Goal: Task Accomplishment & Management: Use online tool/utility

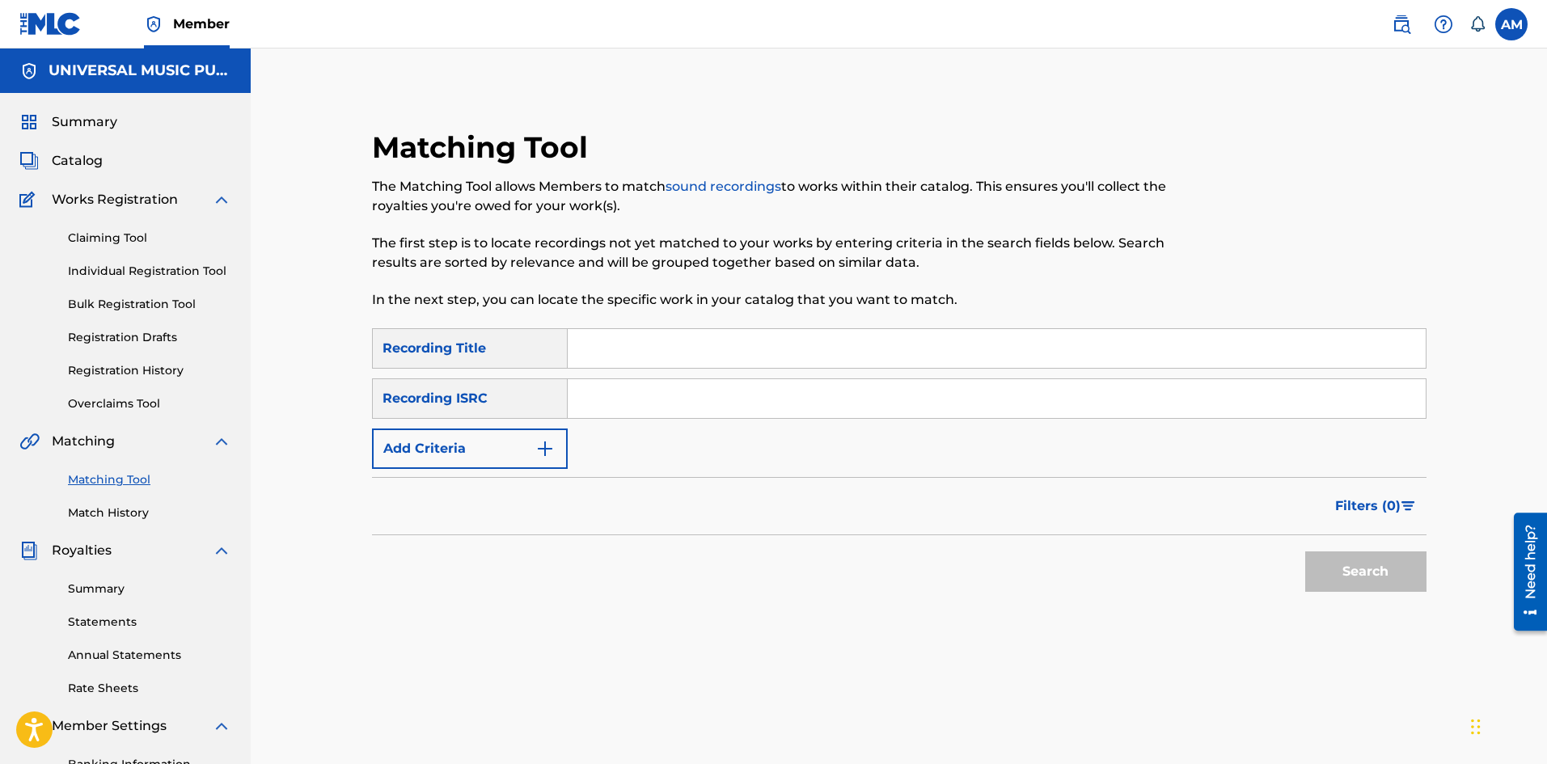
click at [695, 390] on input "Search Form" at bounding box center [997, 398] width 858 height 39
paste input "QZMEM2488047"
type input "QZMEM2488047"
drag, startPoint x: 1336, startPoint y: 577, endPoint x: 1351, endPoint y: 583, distance: 15.9
click at [1342, 577] on button "Search" at bounding box center [1365, 572] width 121 height 40
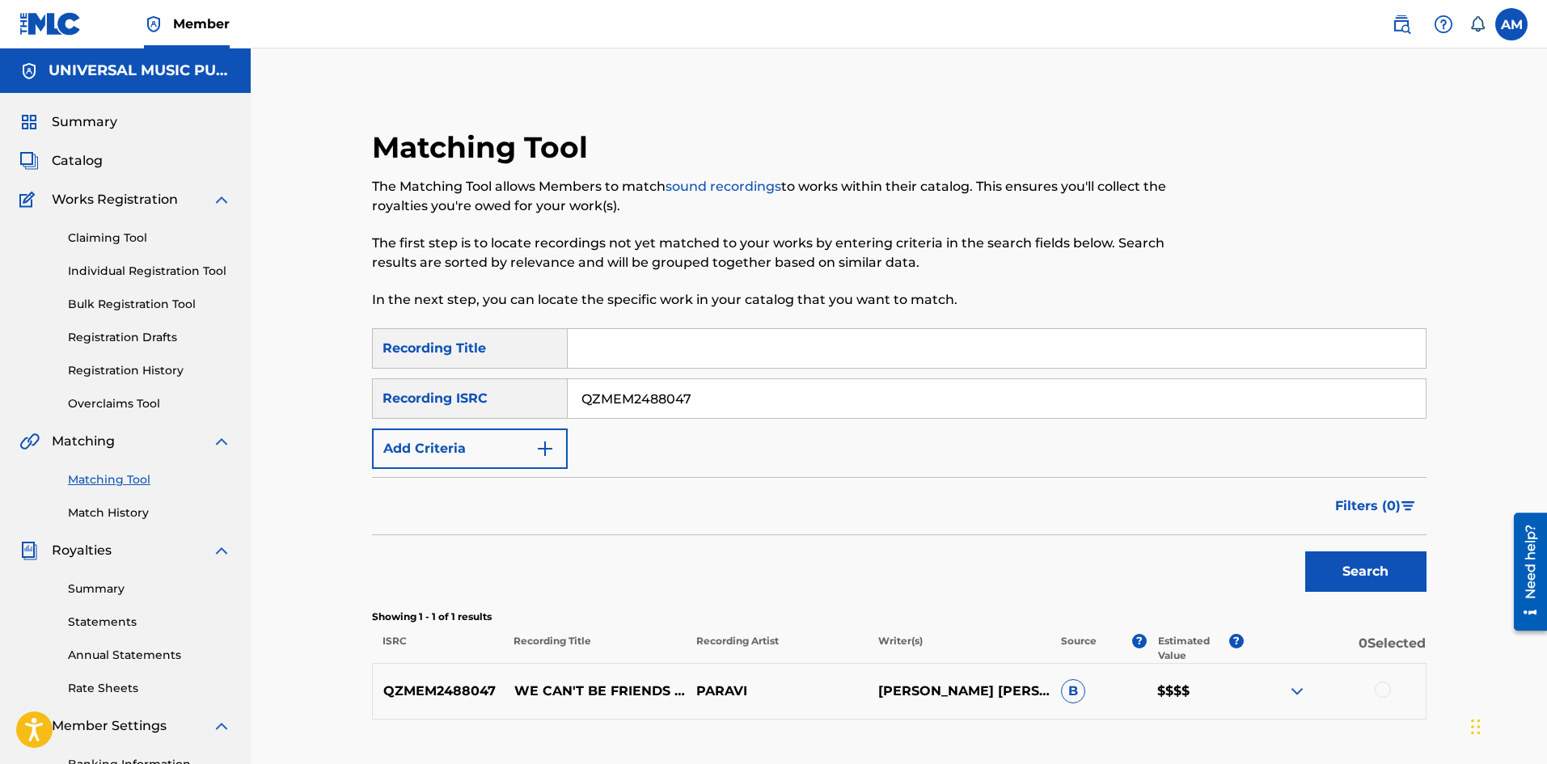
scroll to position [205, 0]
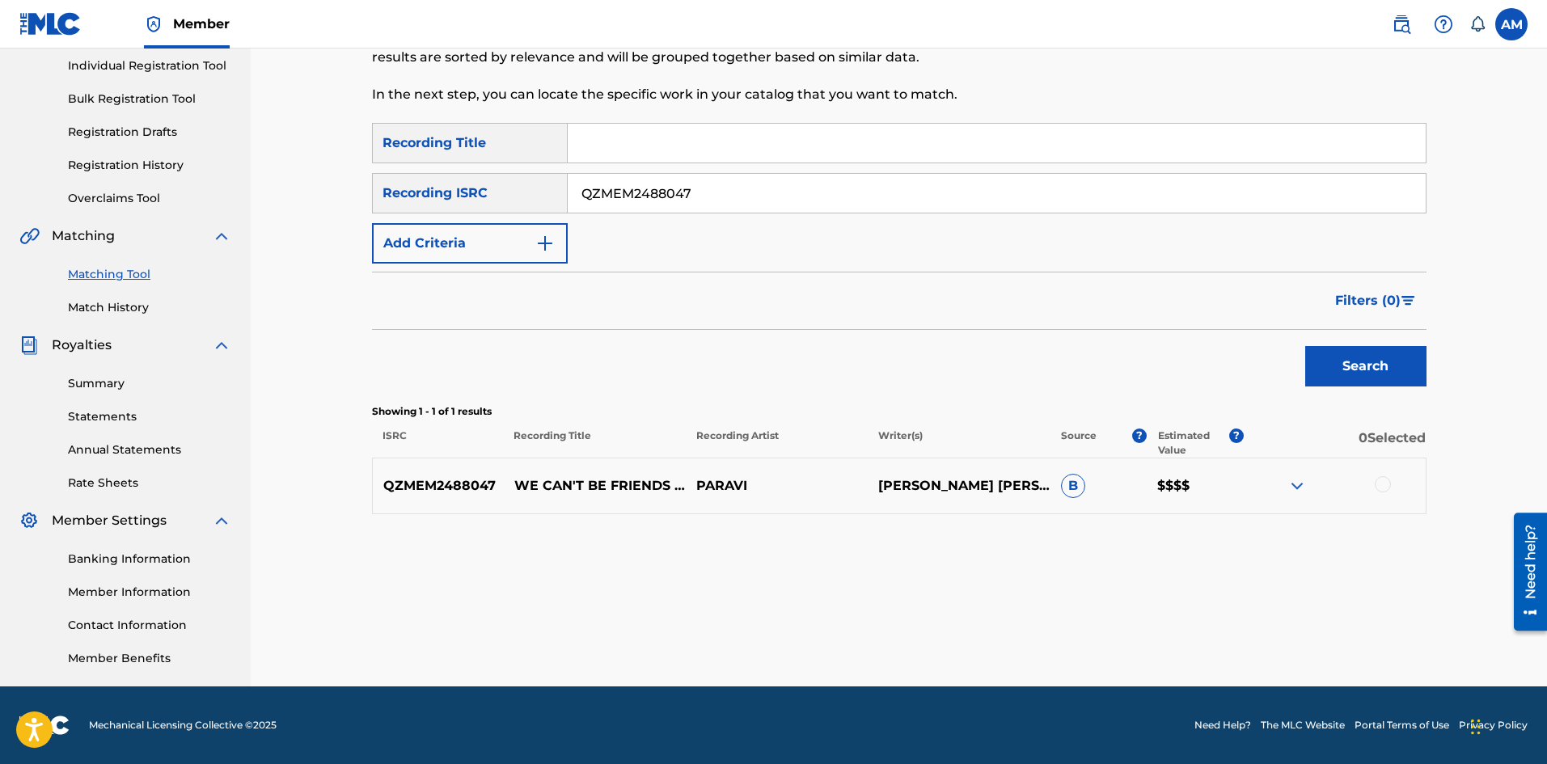
click at [1385, 491] on div at bounding box center [1383, 484] width 16 height 16
click at [1123, 638] on button "Match 1 Group" at bounding box center [1136, 632] width 179 height 40
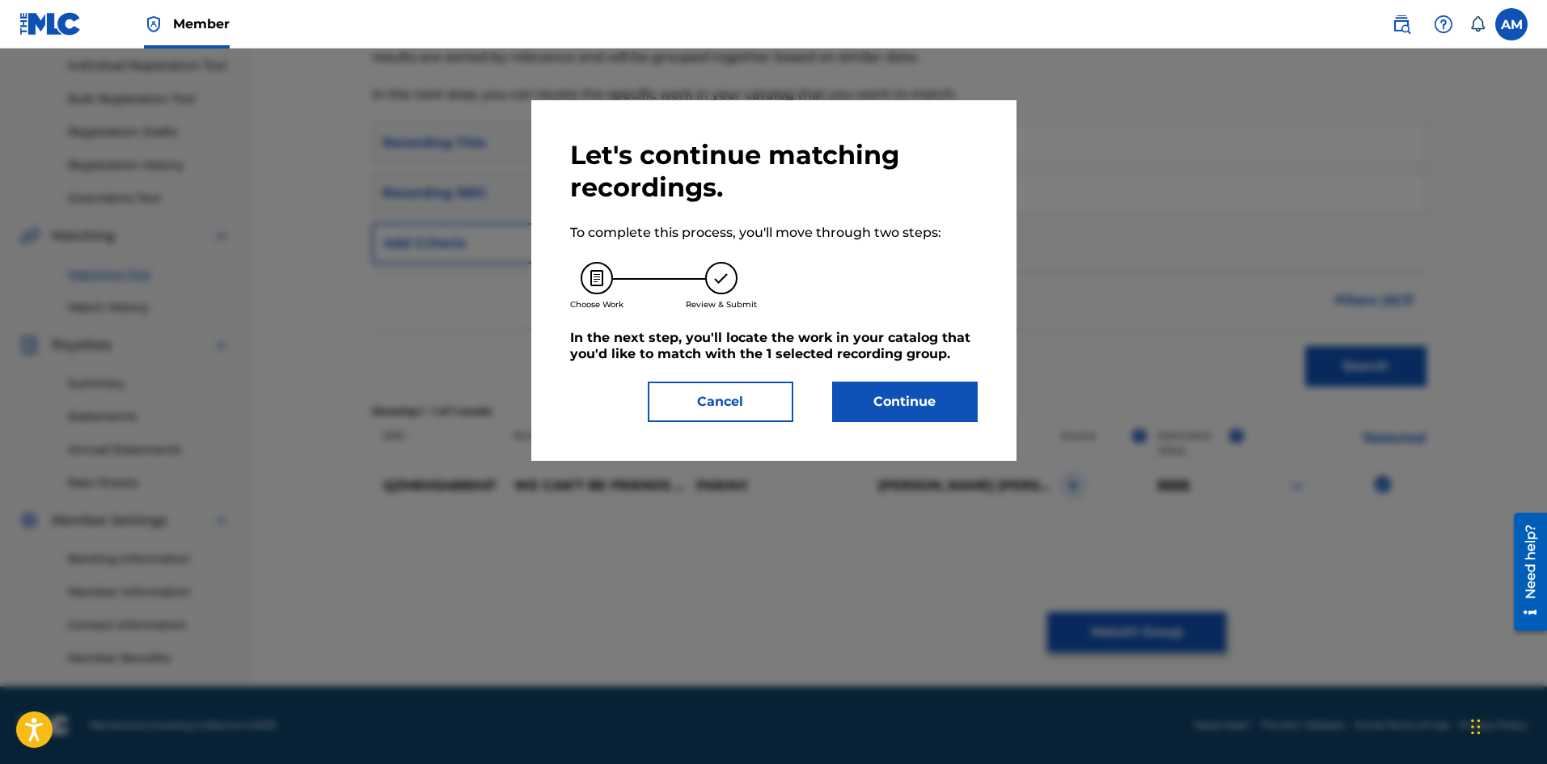
click at [865, 411] on button "Continue" at bounding box center [905, 402] width 146 height 40
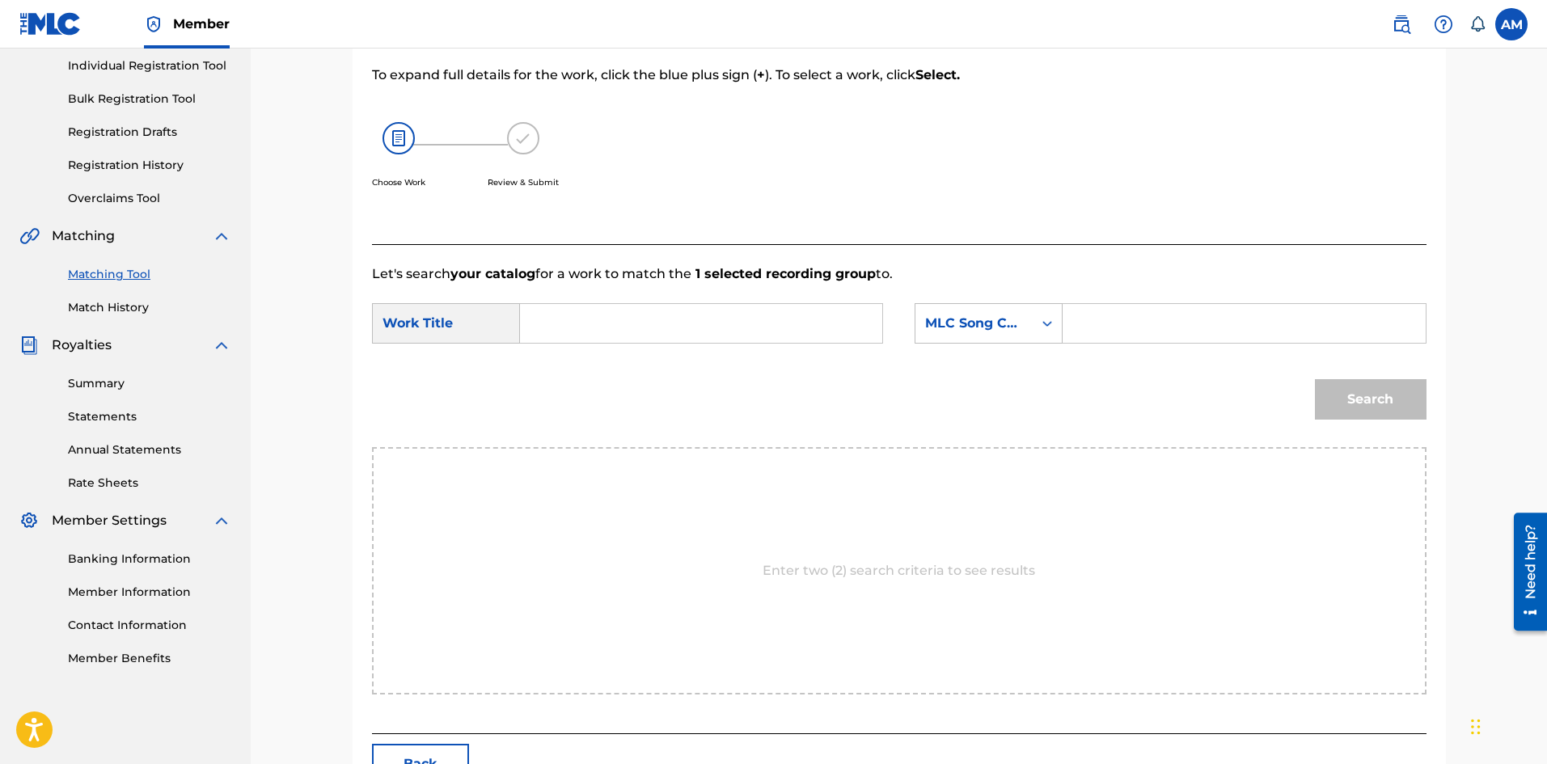
click at [699, 323] on input "Search Form" at bounding box center [701, 323] width 335 height 39
paste input "WE CAN'T BE FRIENDS (WAIT FOR YOUR LOVE)"
type input "WE CAN'T BE FRIENDS (WAIT FOR YOUR LOVE)"
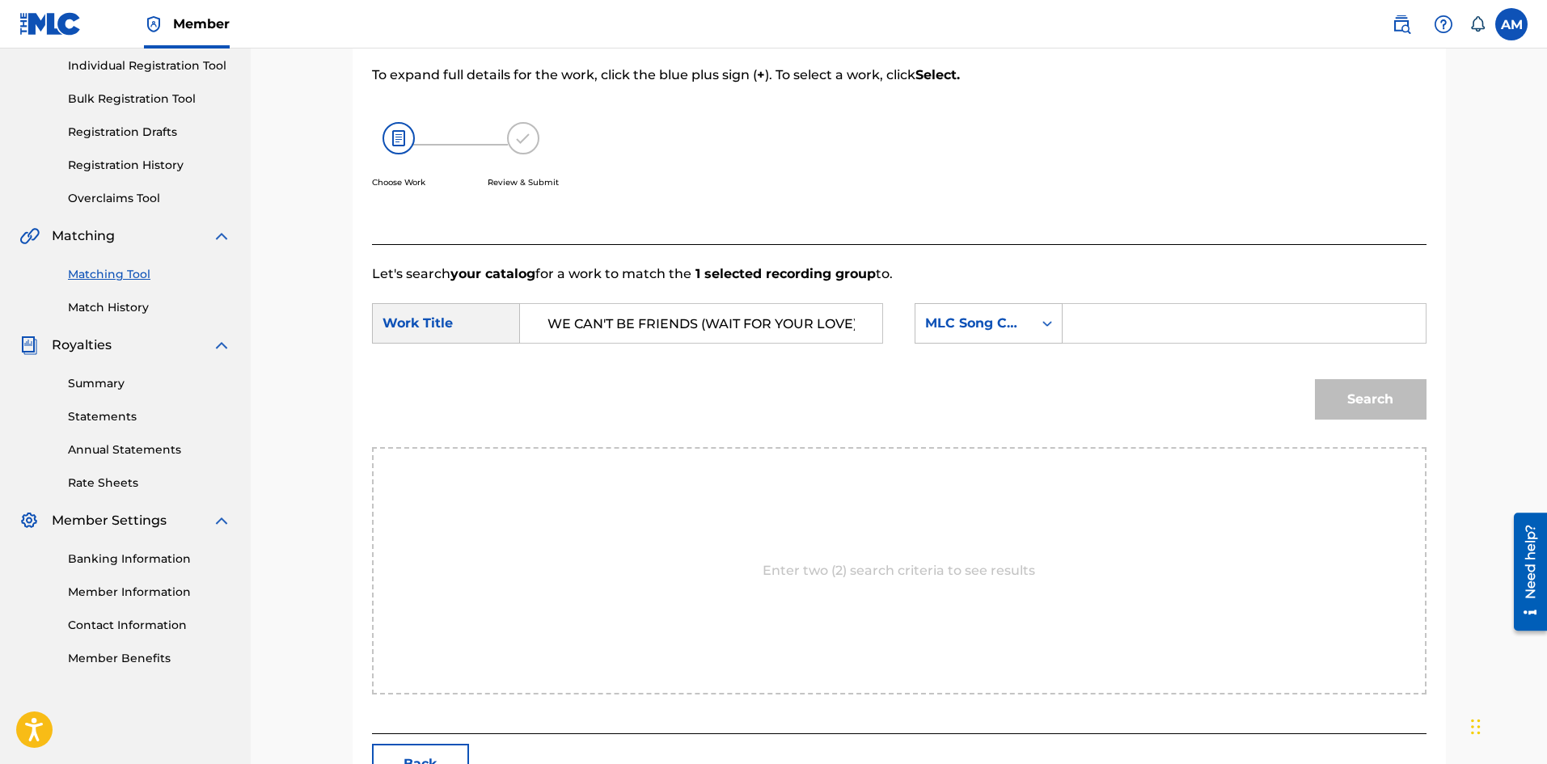
click at [1236, 298] on form "SearchWithCriteria18d7f552-eb45-4262-8bd9-459ae8850ebb Work Title WE CAN'T BE F…" at bounding box center [899, 365] width 1055 height 163
click at [1232, 309] on input "Search Form" at bounding box center [1243, 323] width 335 height 39
paste input "WB6OBS"
type input "WB6OBS"
click at [1362, 390] on button "Search" at bounding box center [1371, 399] width 112 height 40
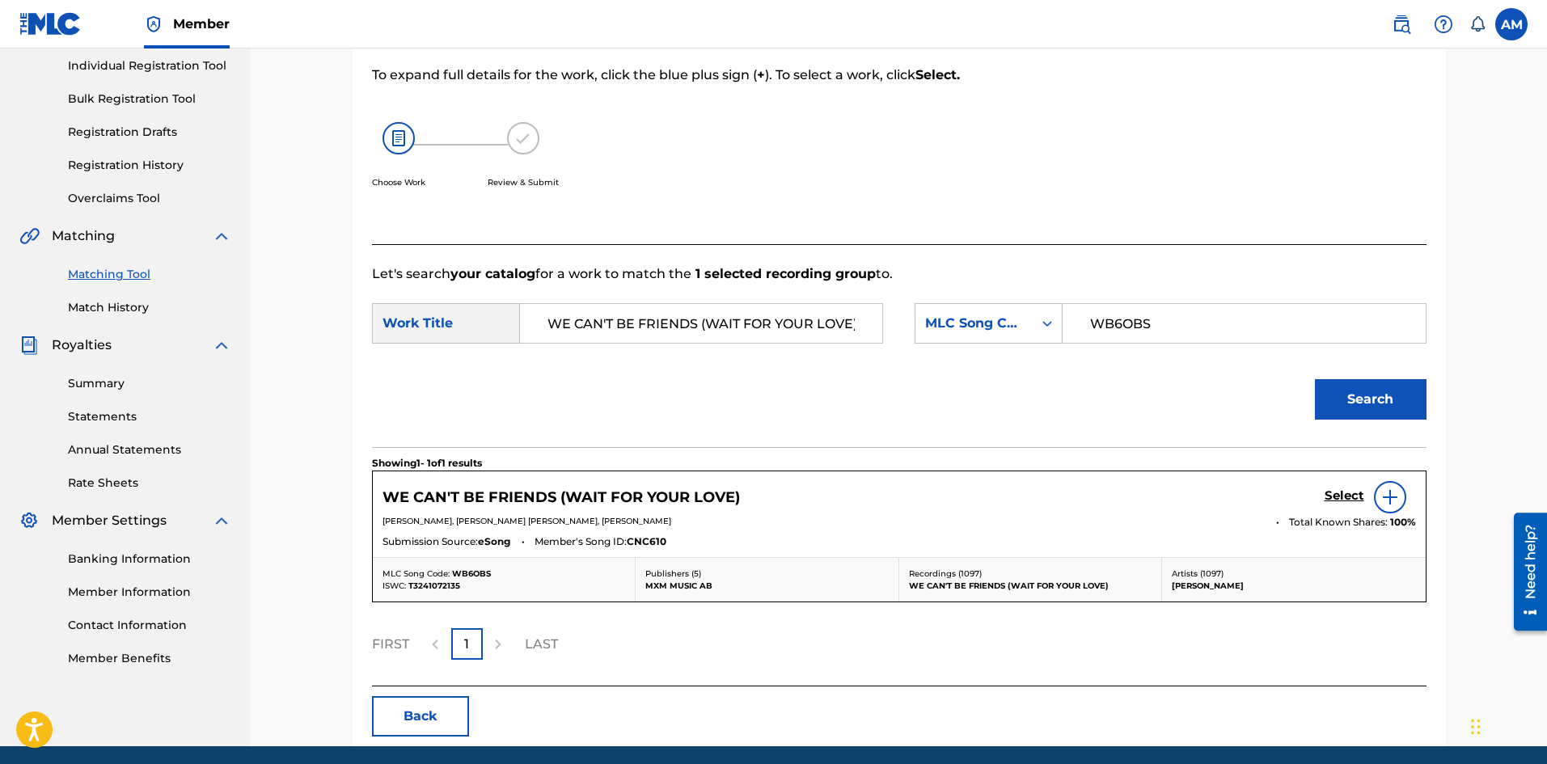
click at [1341, 501] on h5 "Select" at bounding box center [1345, 495] width 40 height 15
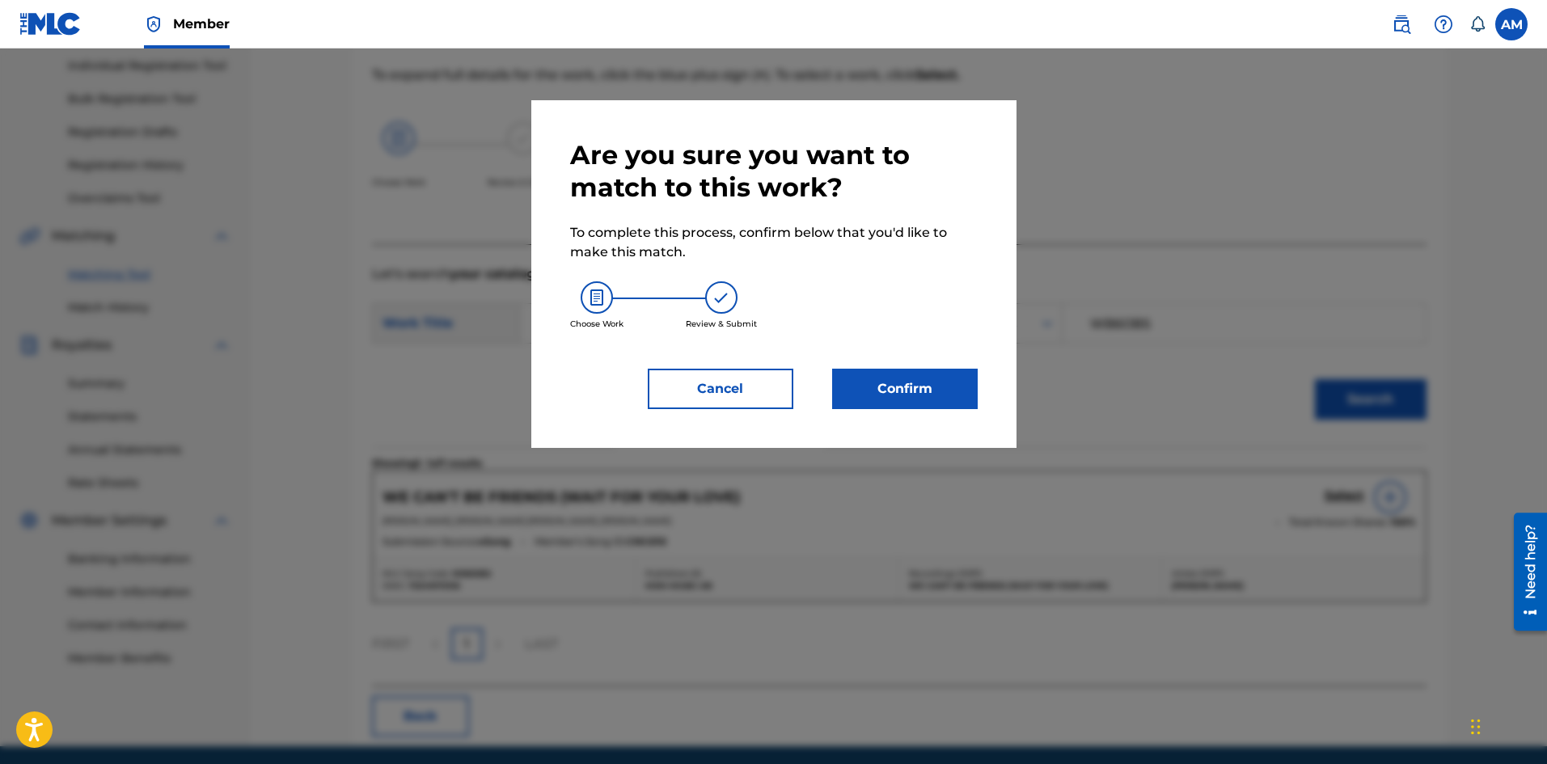
click at [936, 398] on button "Confirm" at bounding box center [905, 389] width 146 height 40
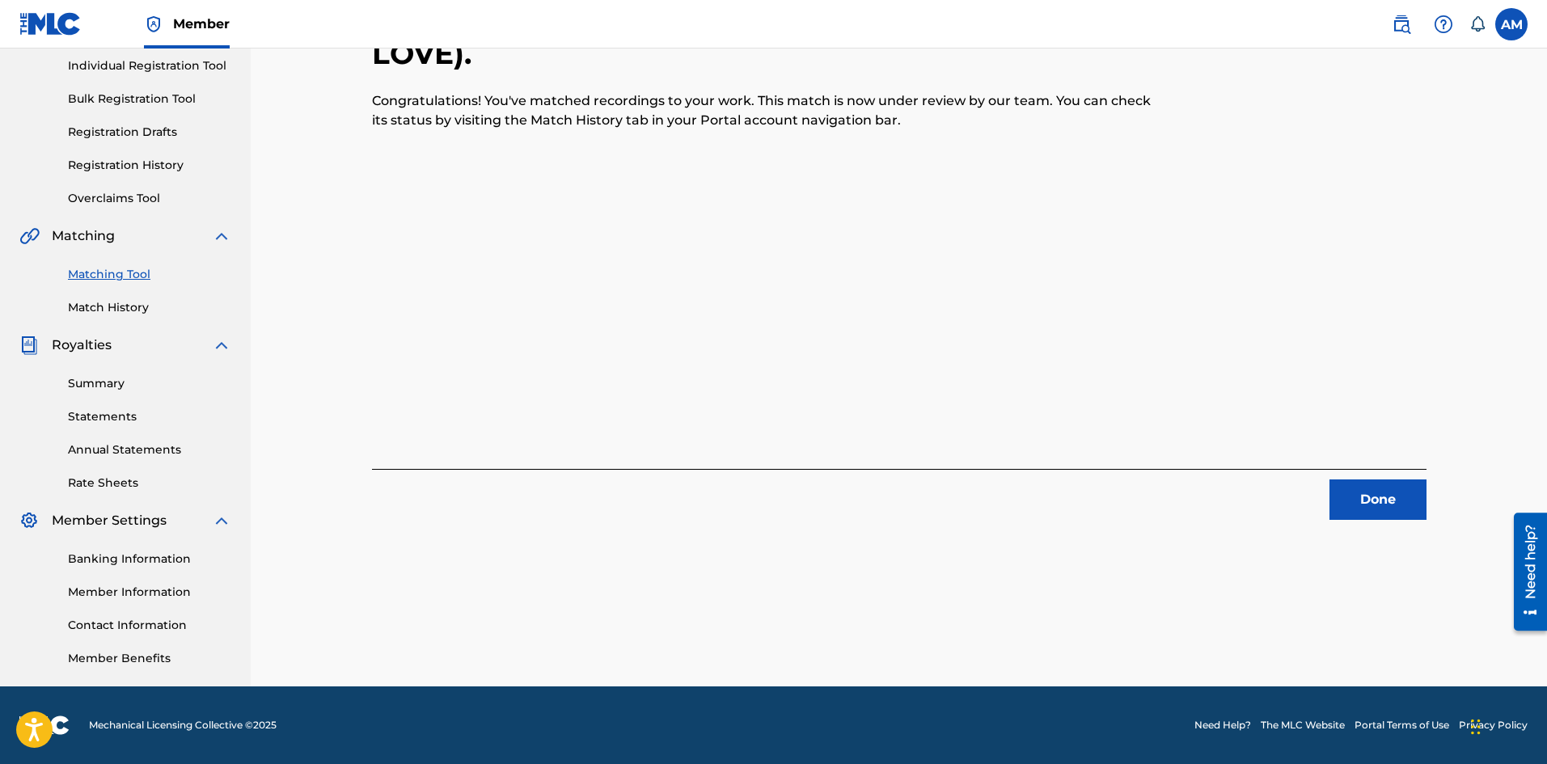
drag, startPoint x: 1393, startPoint y: 500, endPoint x: 1276, endPoint y: 445, distance: 128.8
click at [1393, 500] on button "Done" at bounding box center [1377, 500] width 97 height 40
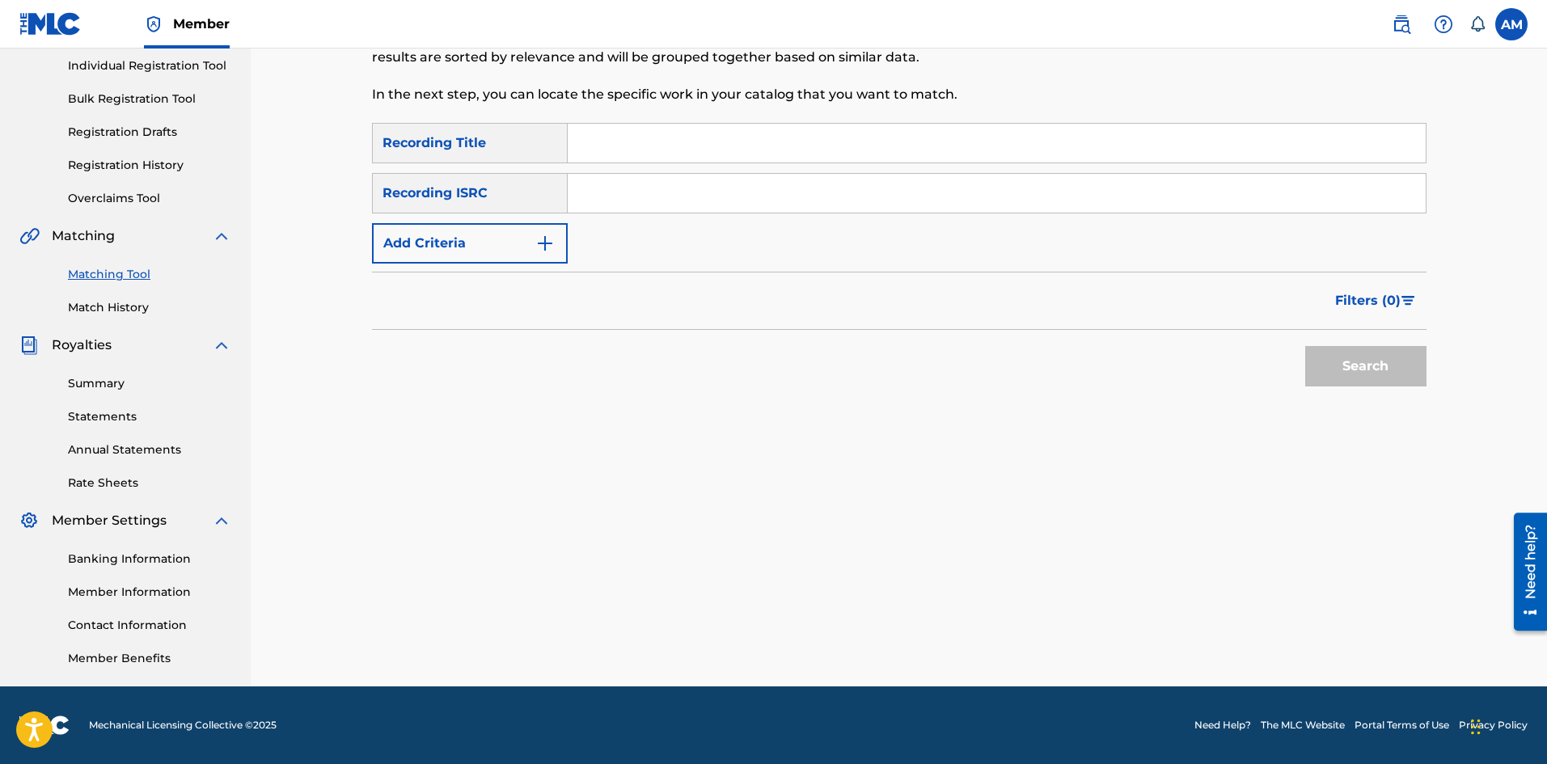
click at [651, 197] on input "Search Form" at bounding box center [997, 193] width 858 height 39
paste input "USUM72501917"
click at [1385, 371] on button "Search" at bounding box center [1365, 366] width 121 height 40
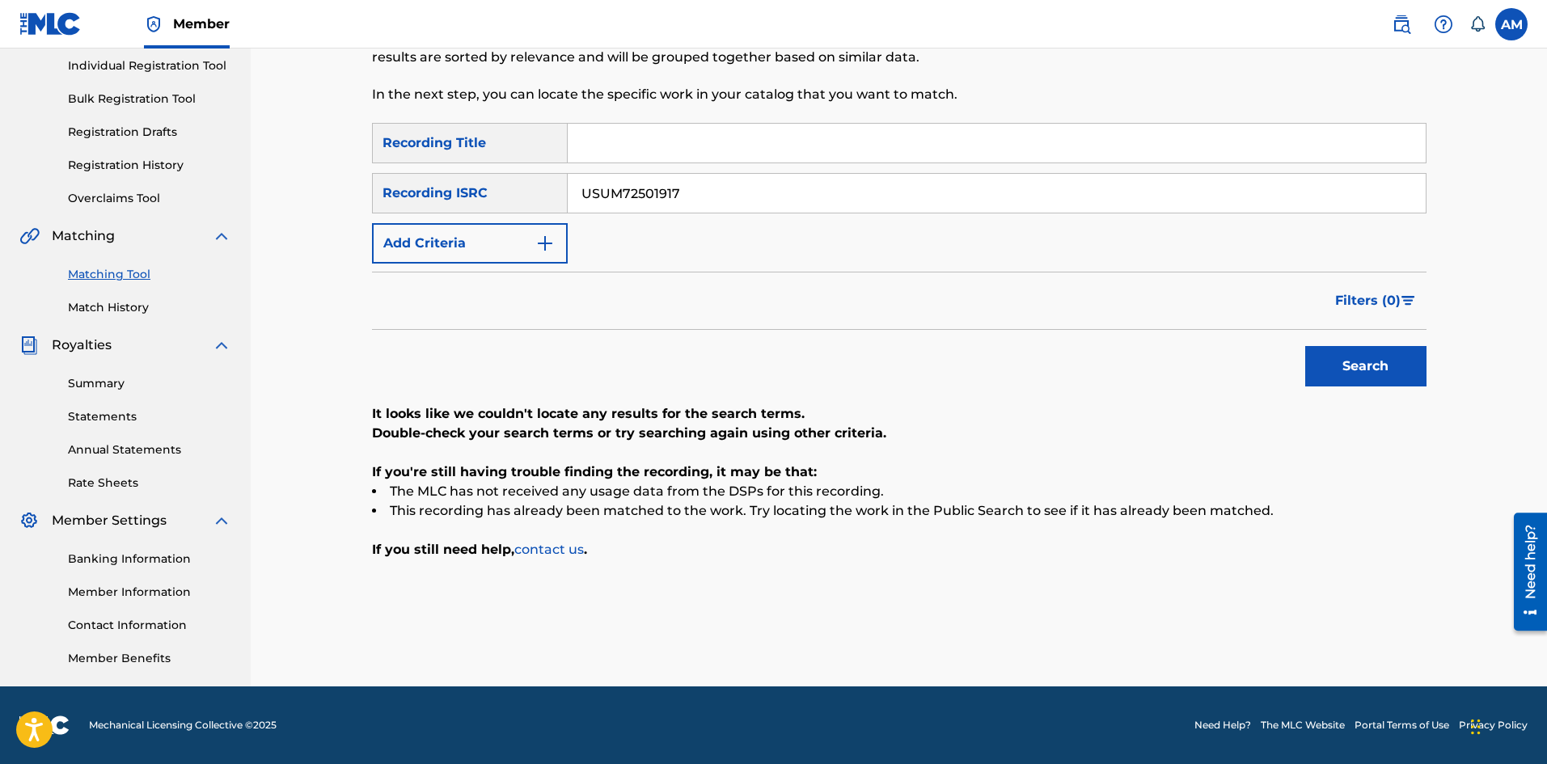
drag, startPoint x: 775, startPoint y: 198, endPoint x: 137, endPoint y: 202, distance: 638.1
click at [73, 196] on main "UNIVERSAL MUSIC PUB GROUP Summary Catalog Works Registration Claiming Tool Indi…" at bounding box center [773, 264] width 1547 height 843
paste input "GBCAD1500370"
click at [1356, 378] on button "Search" at bounding box center [1365, 366] width 121 height 40
drag, startPoint x: 802, startPoint y: 213, endPoint x: 386, endPoint y: 192, distance: 417.0
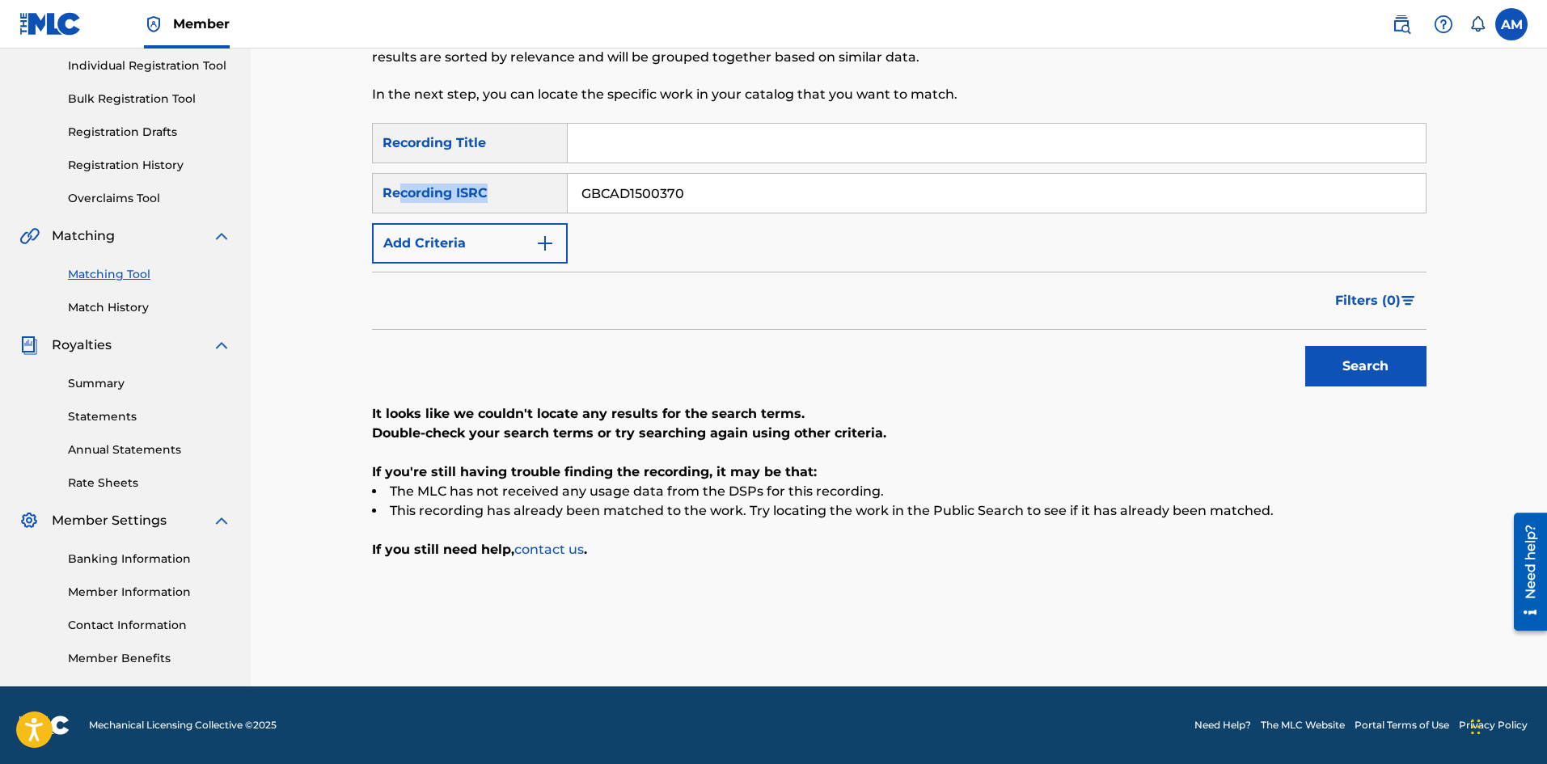
click at [384, 192] on div "SearchWithCriteria5851955f-168a-47c8-ba05-63dec5ac5dc0 Recording ISRC GBCAD1500…" at bounding box center [899, 193] width 1055 height 40
drag, startPoint x: 741, startPoint y: 200, endPoint x: 10, endPoint y: 182, distance: 731.3
click at [10, 182] on main "UNIVERSAL MUSIC PUB GROUP Summary Catalog Works Registration Claiming Tool Indi…" at bounding box center [773, 264] width 1547 height 843
paste input "DMT1400384"
type input "GBDMT1400384"
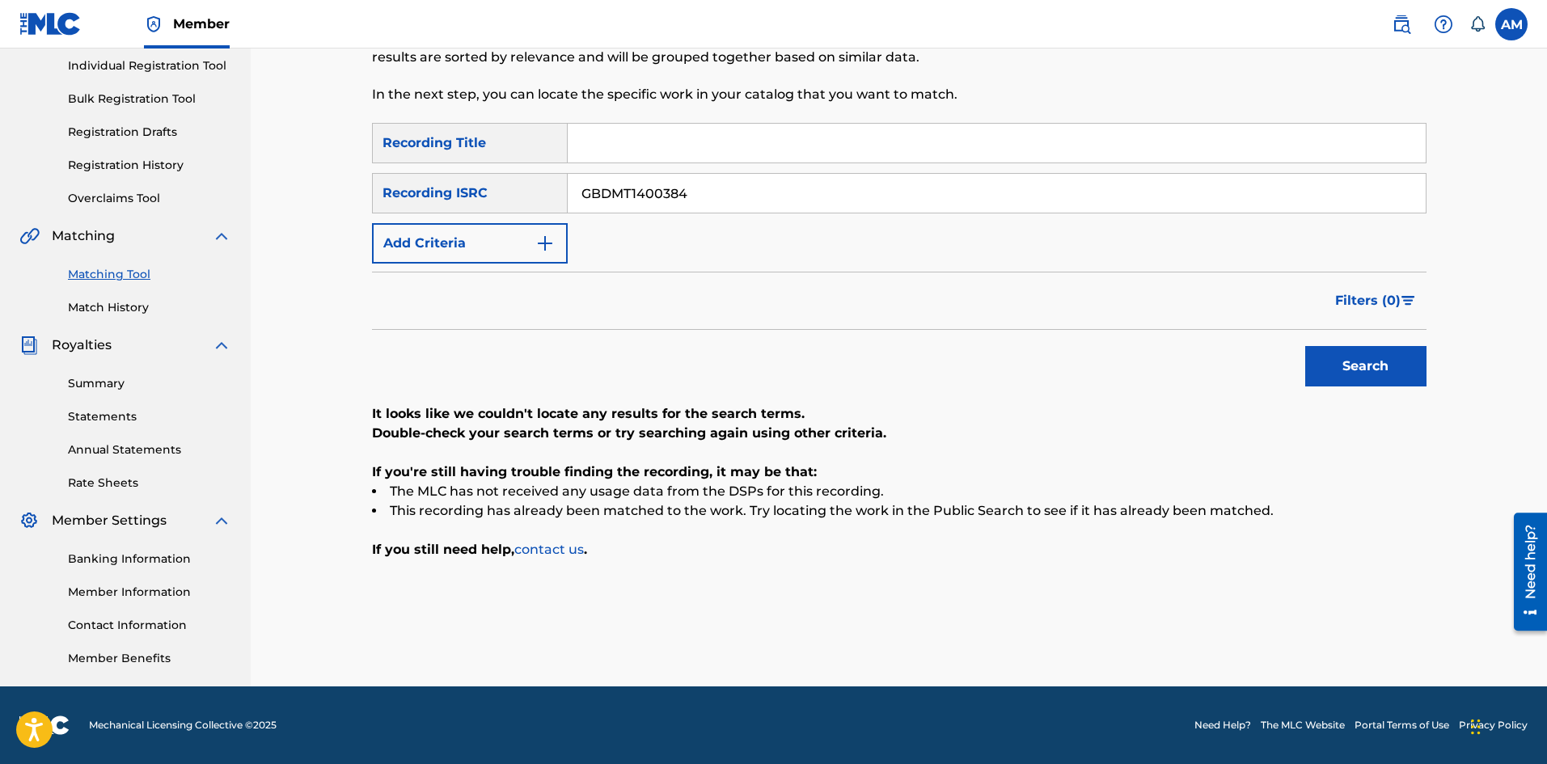
click at [1366, 372] on button "Search" at bounding box center [1365, 366] width 121 height 40
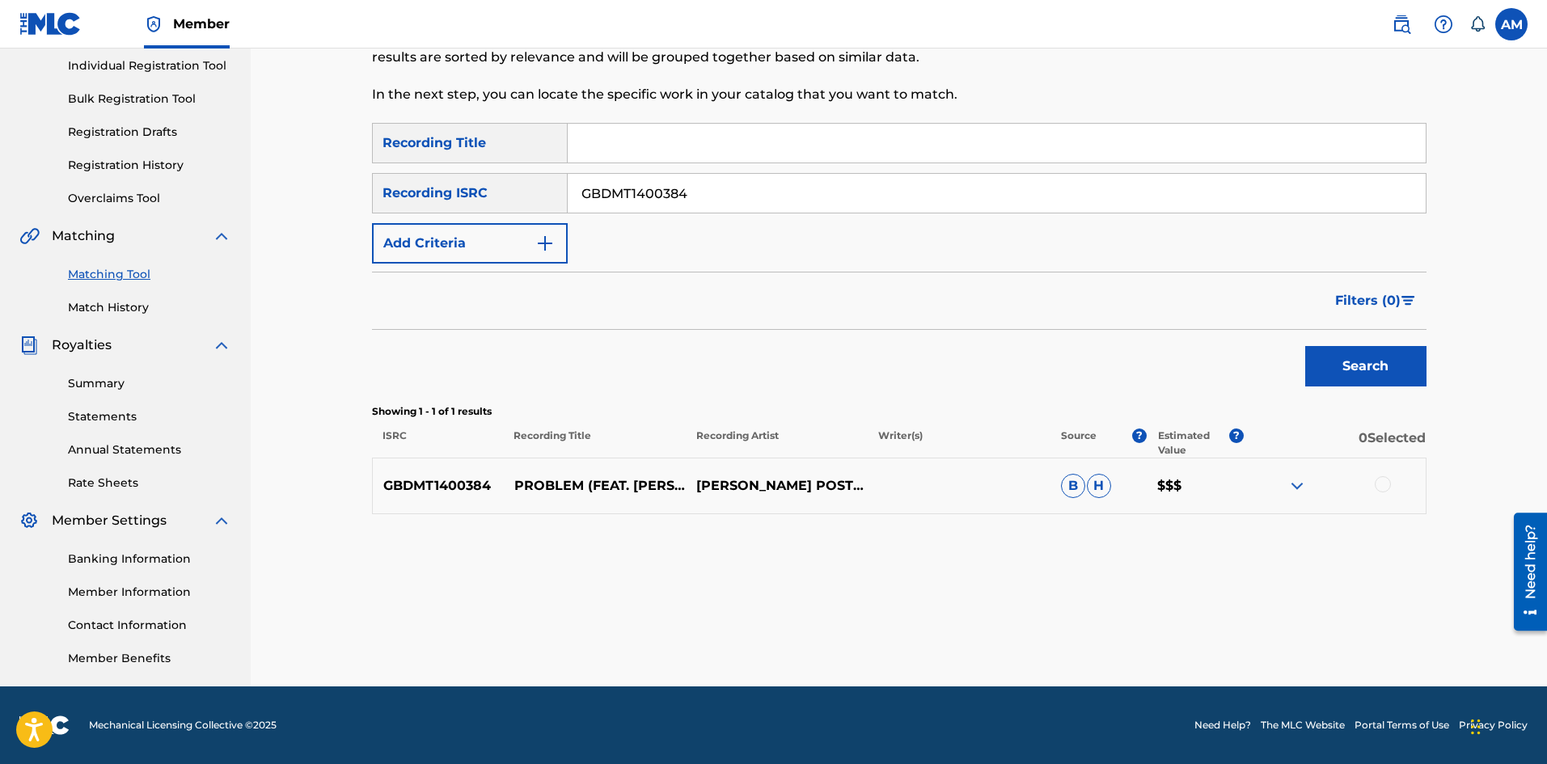
click at [1387, 484] on div at bounding box center [1383, 484] width 16 height 16
click at [1118, 647] on button "Match 1 Group" at bounding box center [1136, 632] width 179 height 40
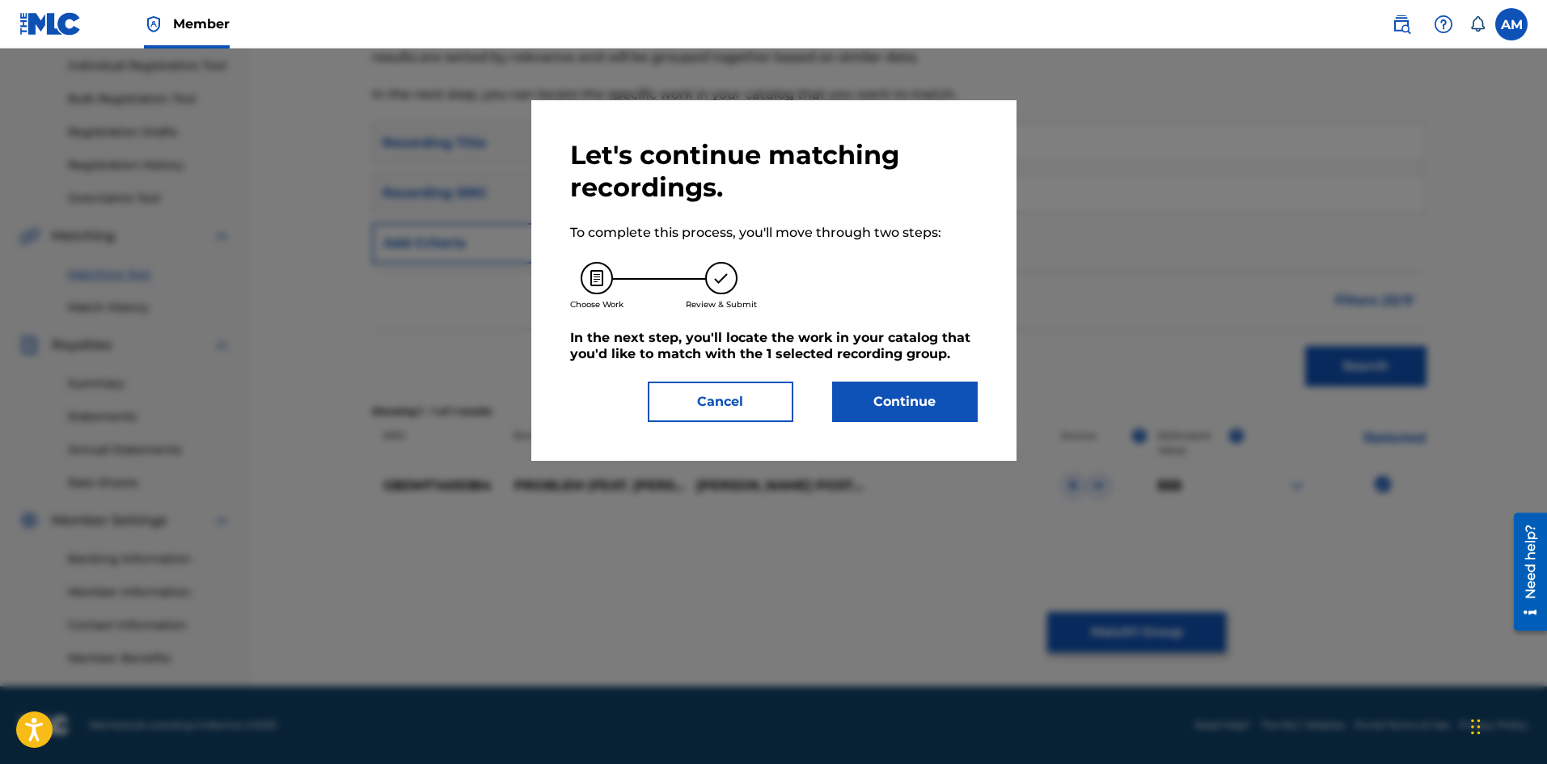
click at [880, 399] on button "Continue" at bounding box center [905, 402] width 146 height 40
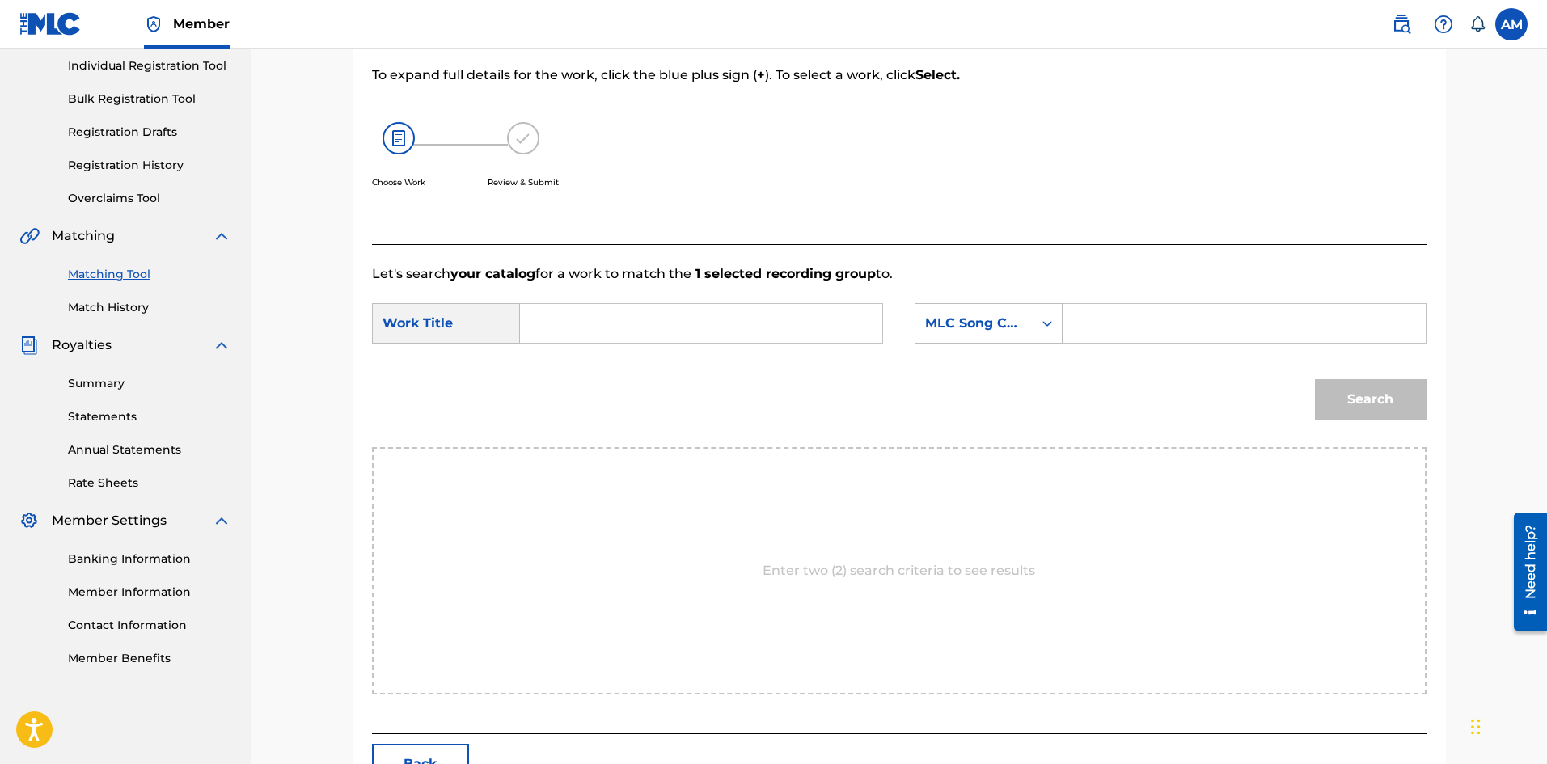
click at [745, 315] on input "Search Form" at bounding box center [701, 323] width 335 height 39
paste input "PROBLEM"
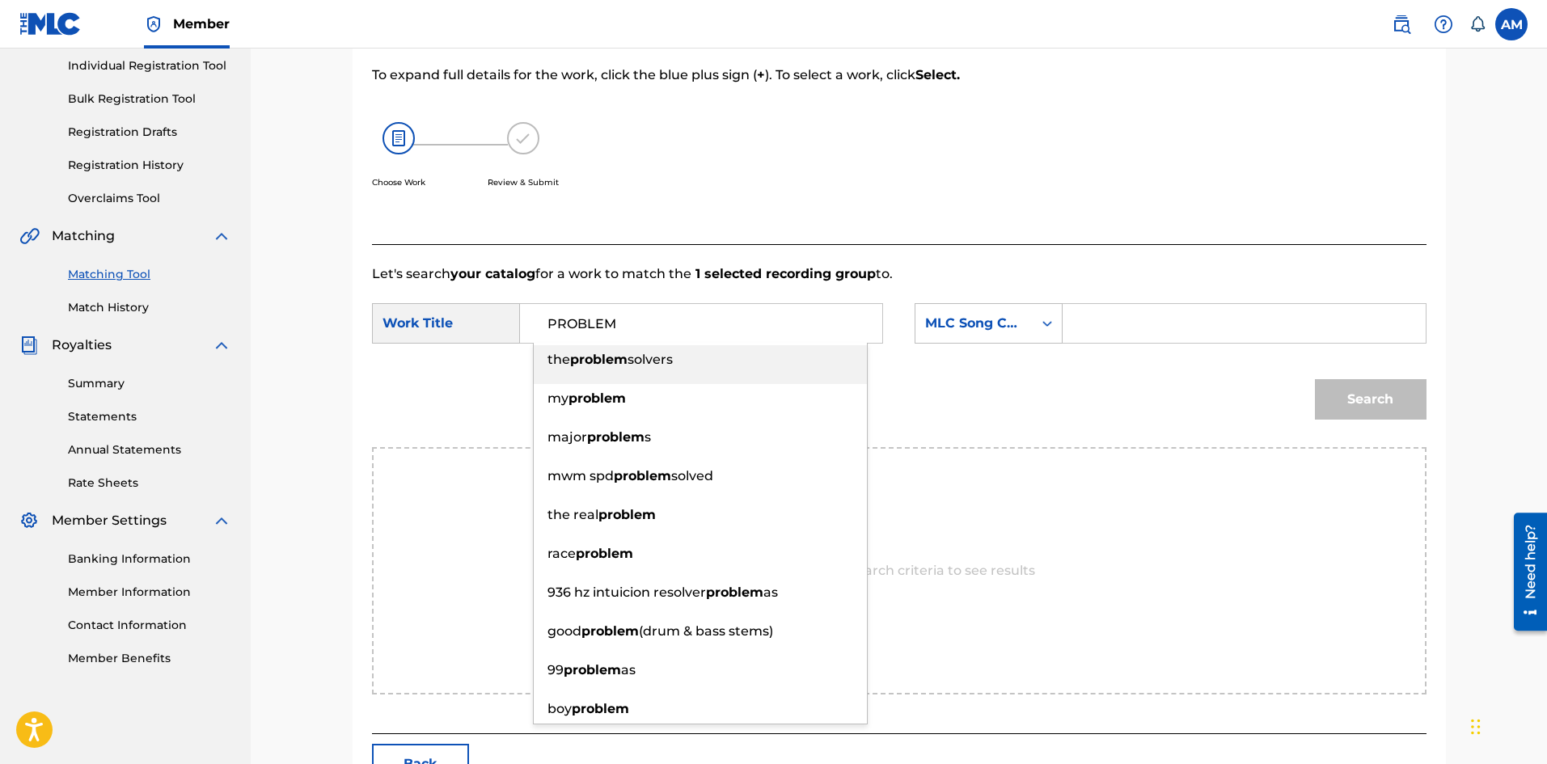
type input "PROBLEM"
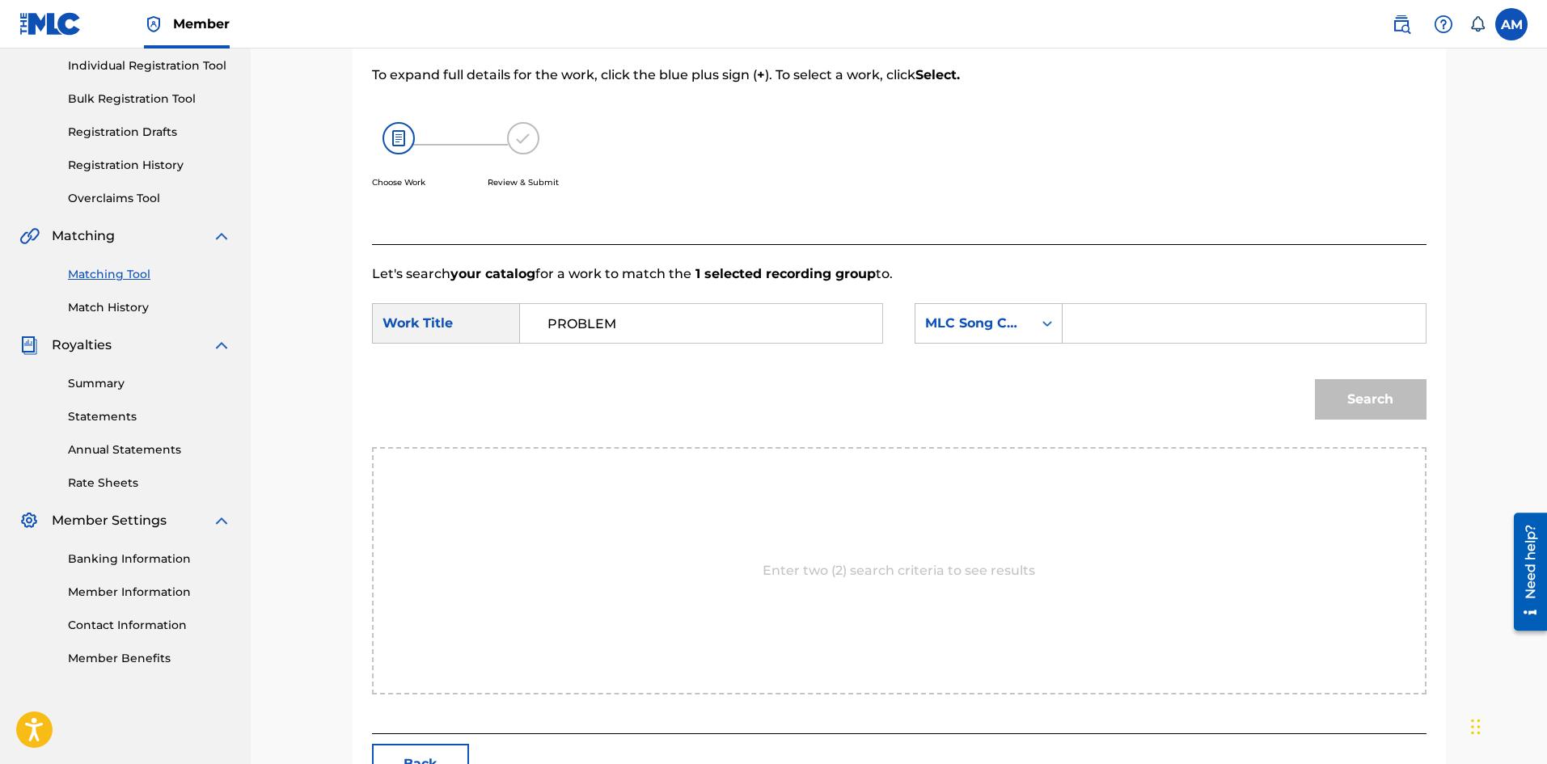
drag, startPoint x: 1175, startPoint y: 332, endPoint x: 1230, endPoint y: 336, distance: 55.1
click at [1175, 332] on input "Search Form" at bounding box center [1243, 323] width 335 height 39
paste input "P8797I"
type input "P8797I"
click at [1347, 380] on button "Search" at bounding box center [1371, 399] width 112 height 40
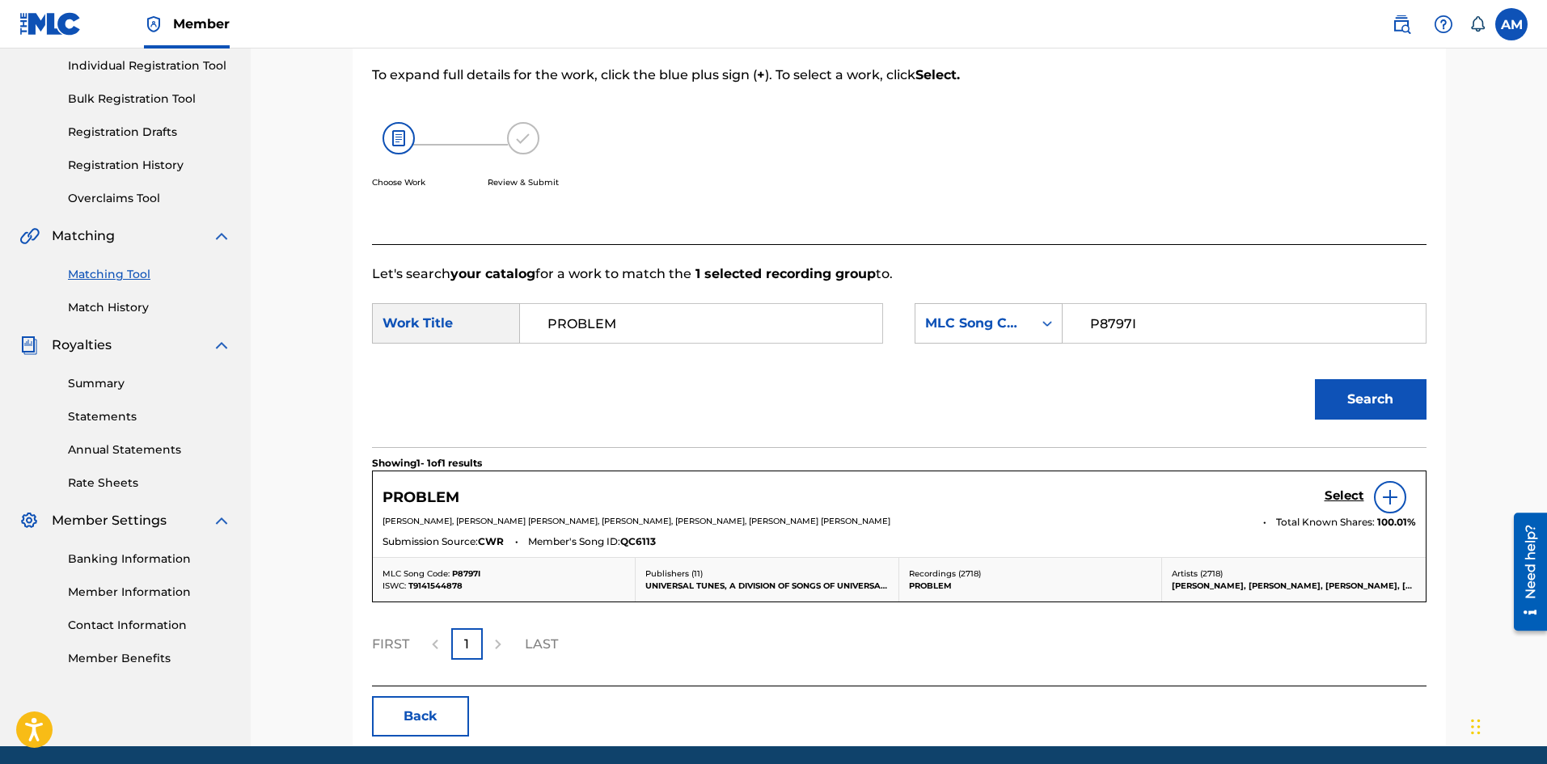
click at [1346, 500] on h5 "Select" at bounding box center [1345, 495] width 40 height 15
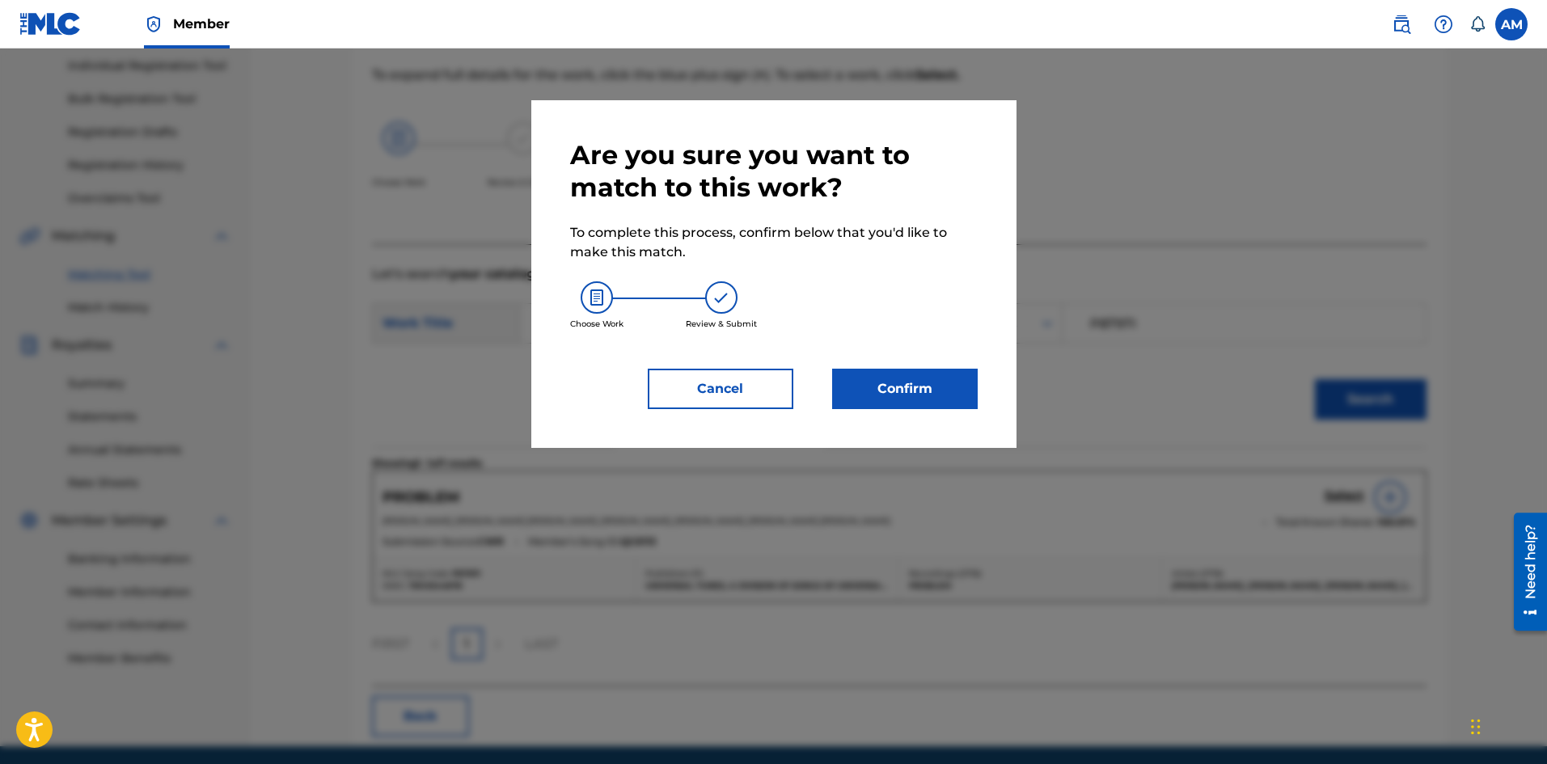
click at [907, 391] on button "Confirm" at bounding box center [905, 389] width 146 height 40
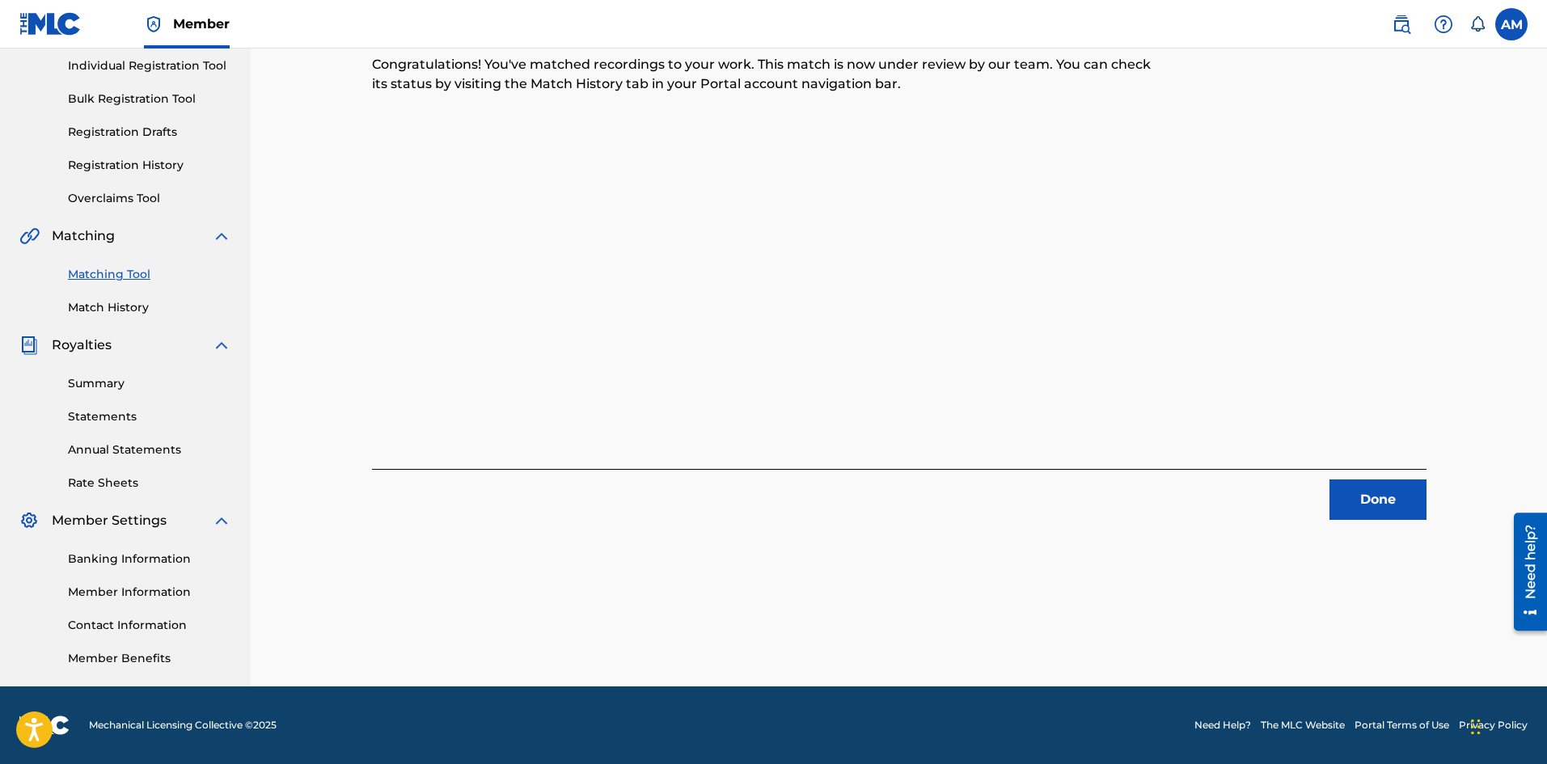
drag, startPoint x: 1365, startPoint y: 496, endPoint x: 1341, endPoint y: 489, distance: 25.1
click at [1365, 496] on button "Done" at bounding box center [1377, 500] width 97 height 40
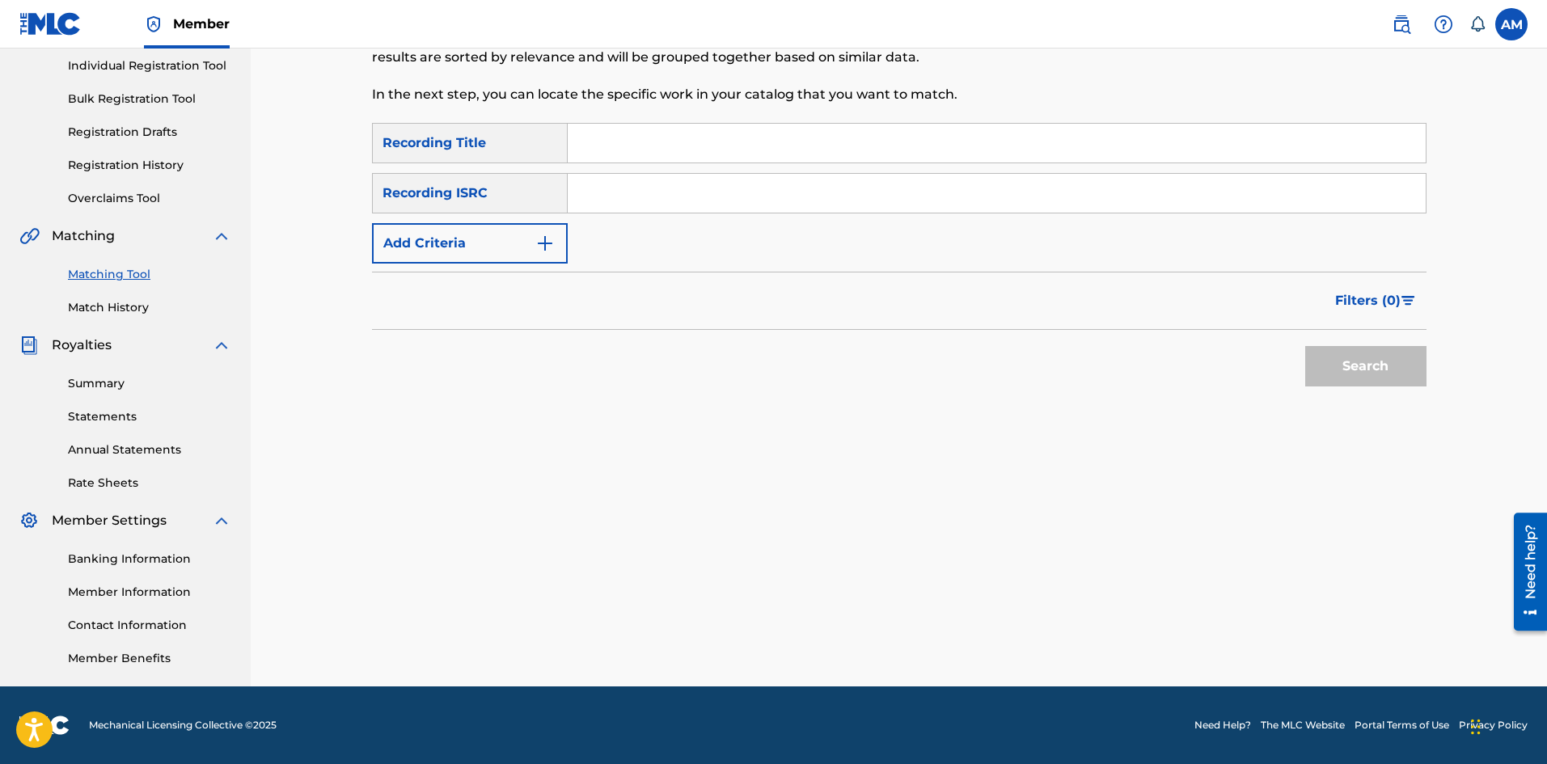
click at [613, 197] on input "Search Form" at bounding box center [997, 193] width 858 height 39
paste input "USUM72501915"
click at [1337, 367] on button "Search" at bounding box center [1365, 366] width 121 height 40
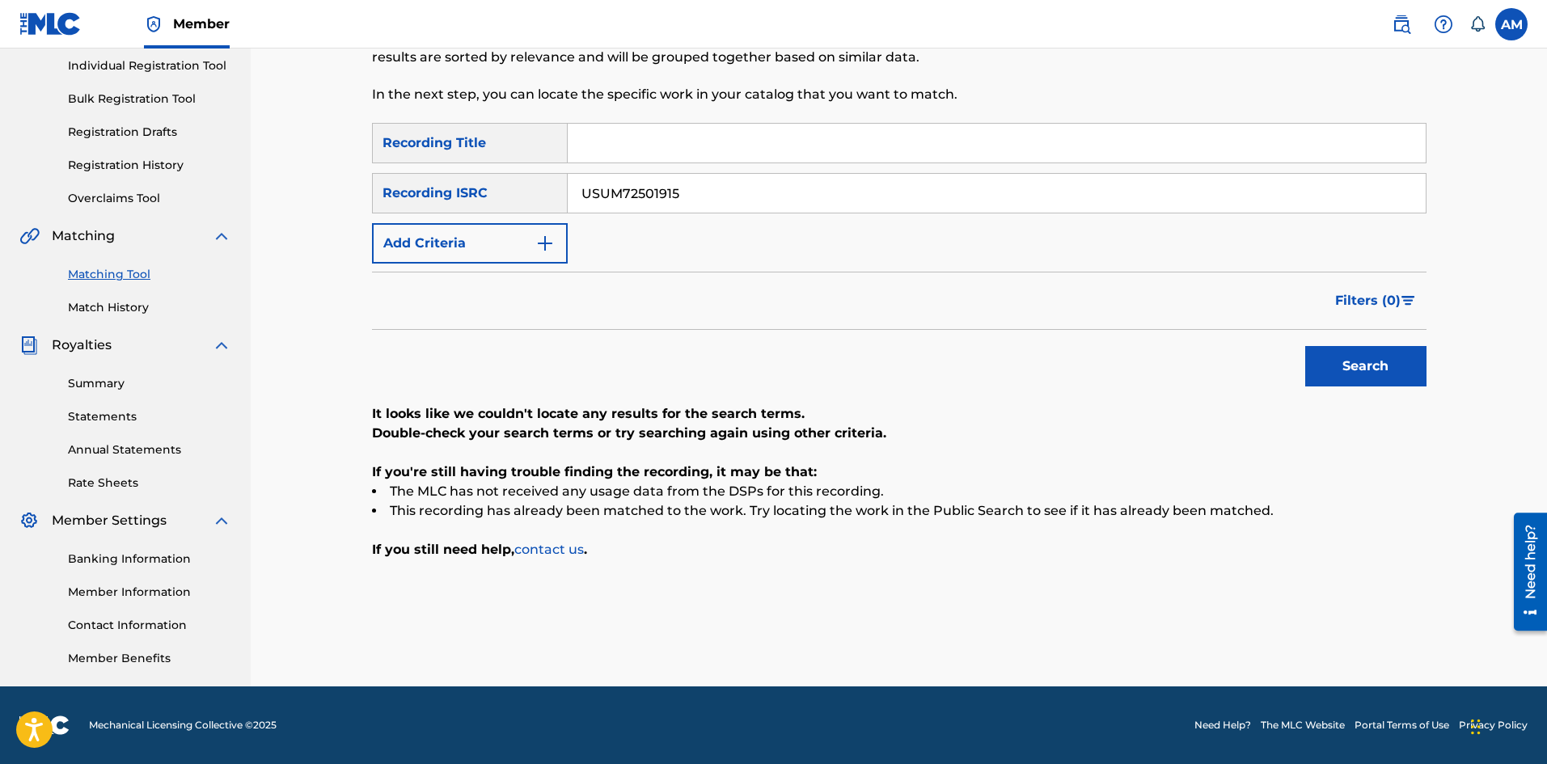
click at [1342, 353] on button "Search" at bounding box center [1365, 366] width 121 height 40
drag, startPoint x: 704, startPoint y: 190, endPoint x: 30, endPoint y: 191, distance: 673.6
click at [30, 191] on main "UNIVERSAL MUSIC PUB GROUP Summary Catalog Works Registration Claiming Tool Indi…" at bounding box center [773, 264] width 1547 height 843
paste input "408396"
type input "USUM72408396"
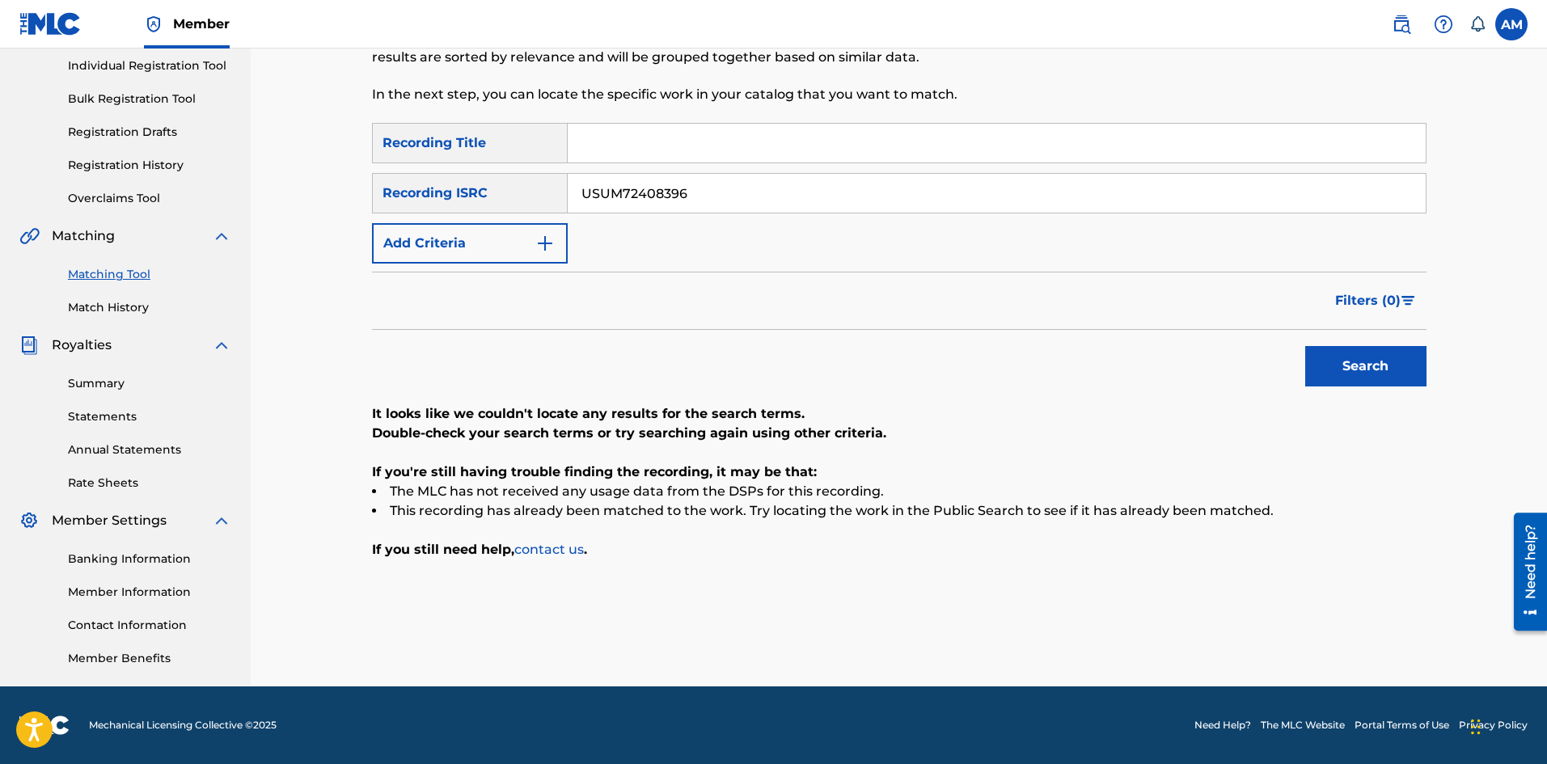
drag, startPoint x: 1395, startPoint y: 365, endPoint x: 1367, endPoint y: 370, distance: 28.7
click at [1395, 364] on button "Search" at bounding box center [1365, 366] width 121 height 40
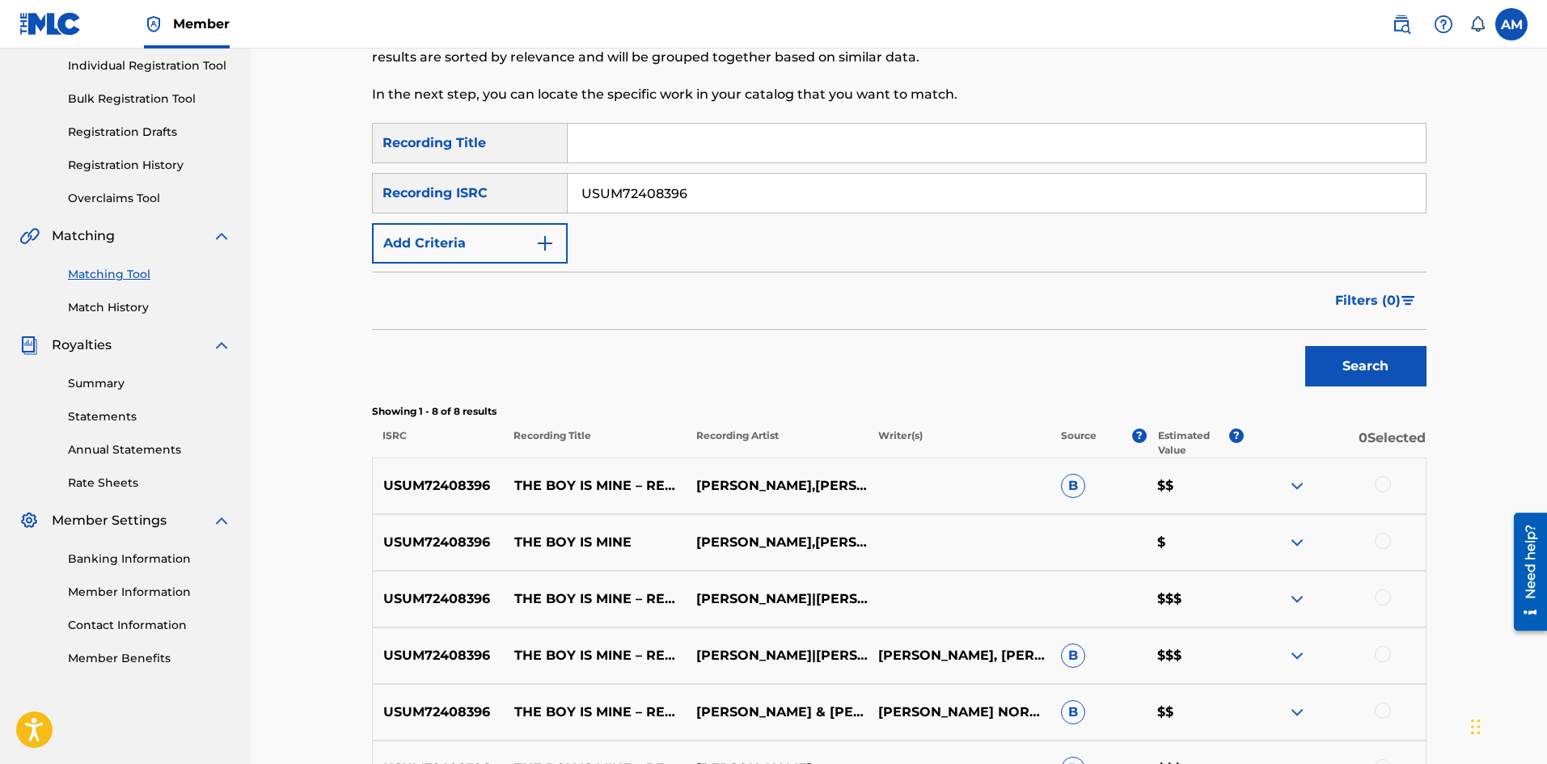
scroll to position [510, 0]
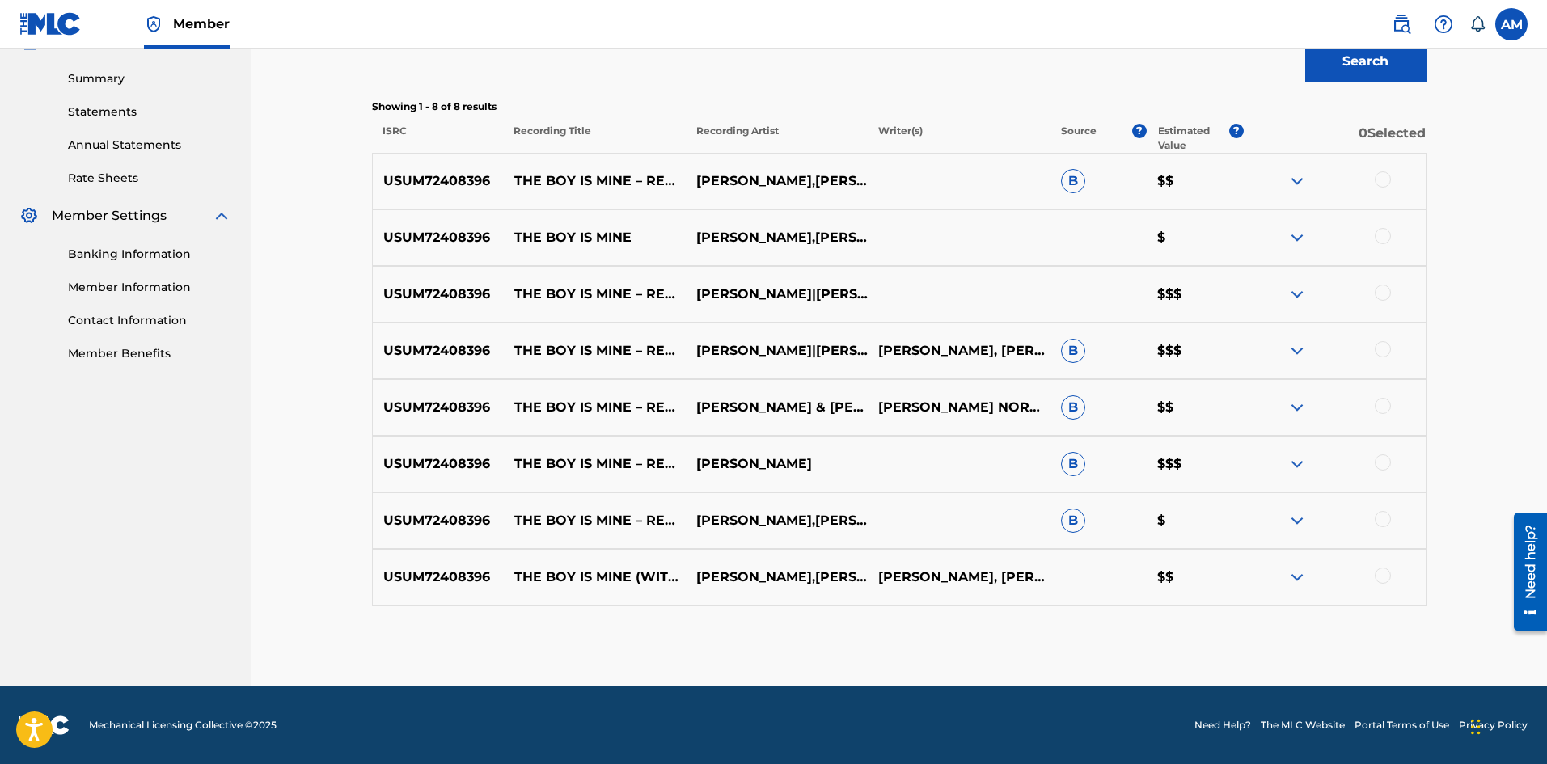
click at [1386, 580] on div at bounding box center [1383, 576] width 16 height 16
drag, startPoint x: 1384, startPoint y: 519, endPoint x: 1385, endPoint y: 479, distance: 40.4
click at [1384, 518] on div at bounding box center [1383, 519] width 16 height 16
click at [1380, 467] on div at bounding box center [1383, 462] width 16 height 16
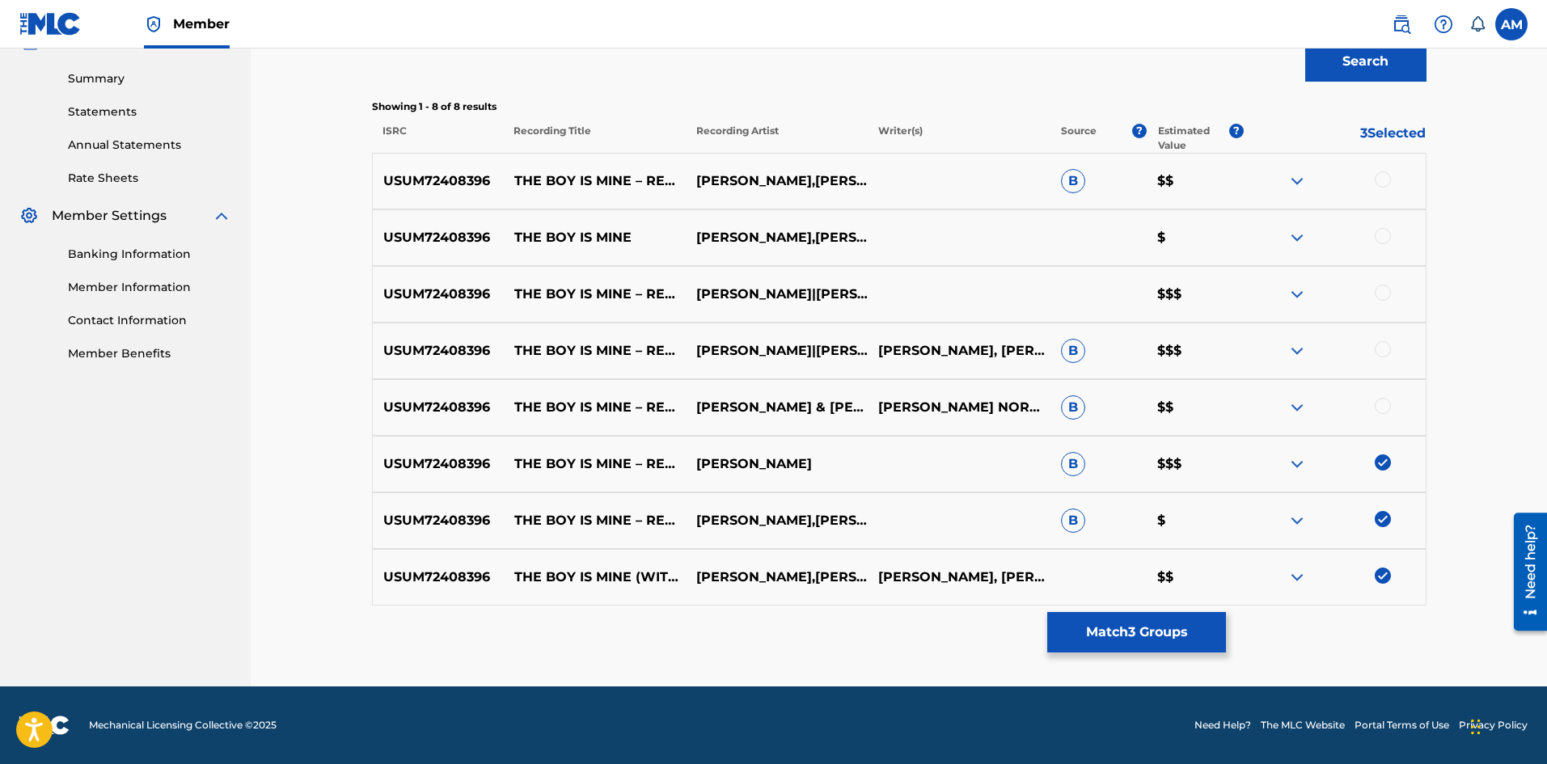
click at [1389, 404] on div at bounding box center [1383, 406] width 16 height 16
click at [1384, 348] on div at bounding box center [1383, 349] width 16 height 16
drag, startPoint x: 1379, startPoint y: 292, endPoint x: 1380, endPoint y: 264, distance: 27.5
click at [1379, 291] on div at bounding box center [1383, 293] width 16 height 16
drag, startPoint x: 1382, startPoint y: 238, endPoint x: 1384, endPoint y: 197, distance: 40.5
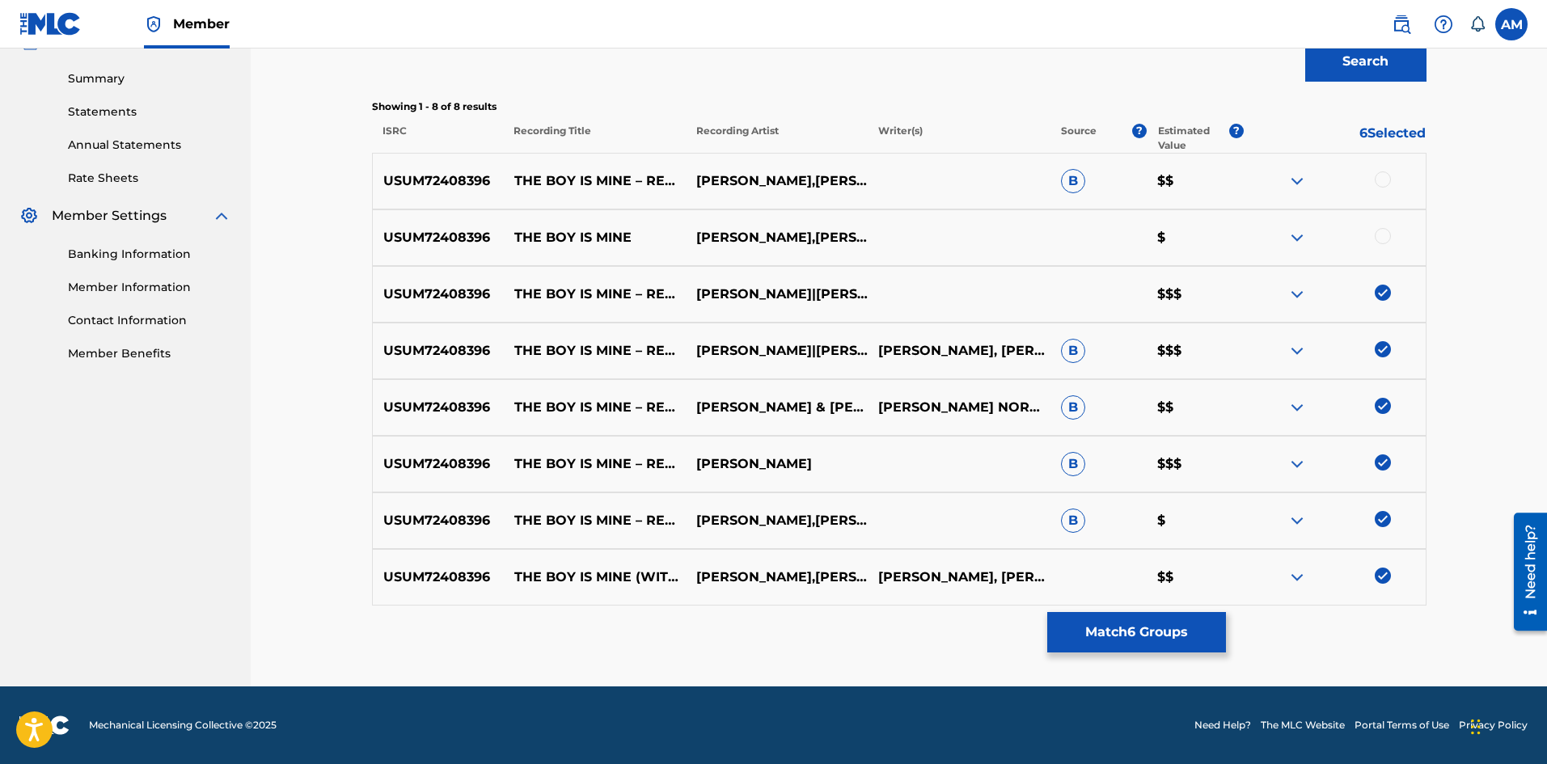
click at [1382, 237] on div at bounding box center [1383, 236] width 16 height 16
click at [1381, 175] on div at bounding box center [1383, 179] width 16 height 16
click at [1136, 643] on button "Match 8 Groups" at bounding box center [1136, 632] width 179 height 40
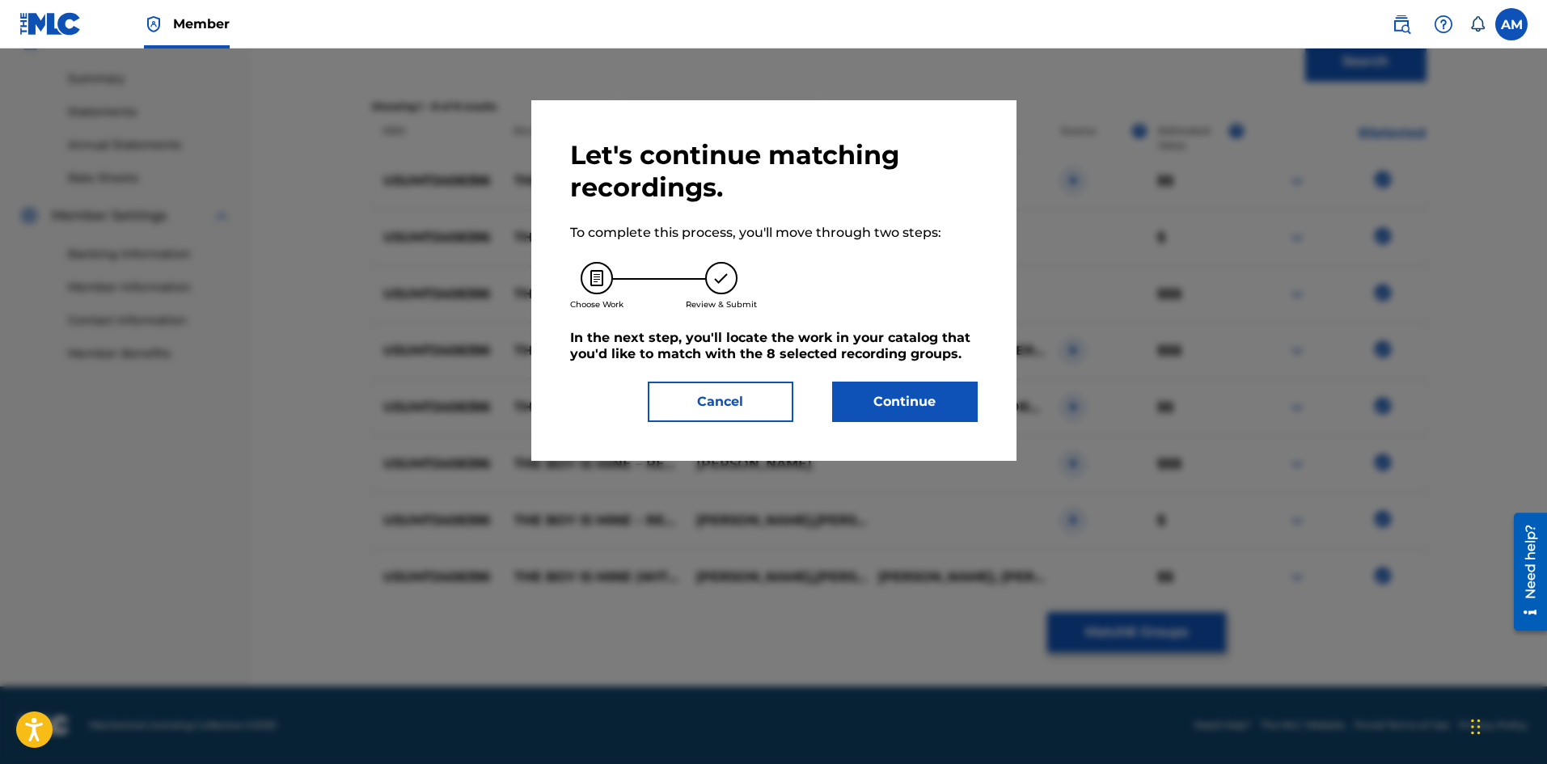
click at [917, 404] on button "Continue" at bounding box center [905, 402] width 146 height 40
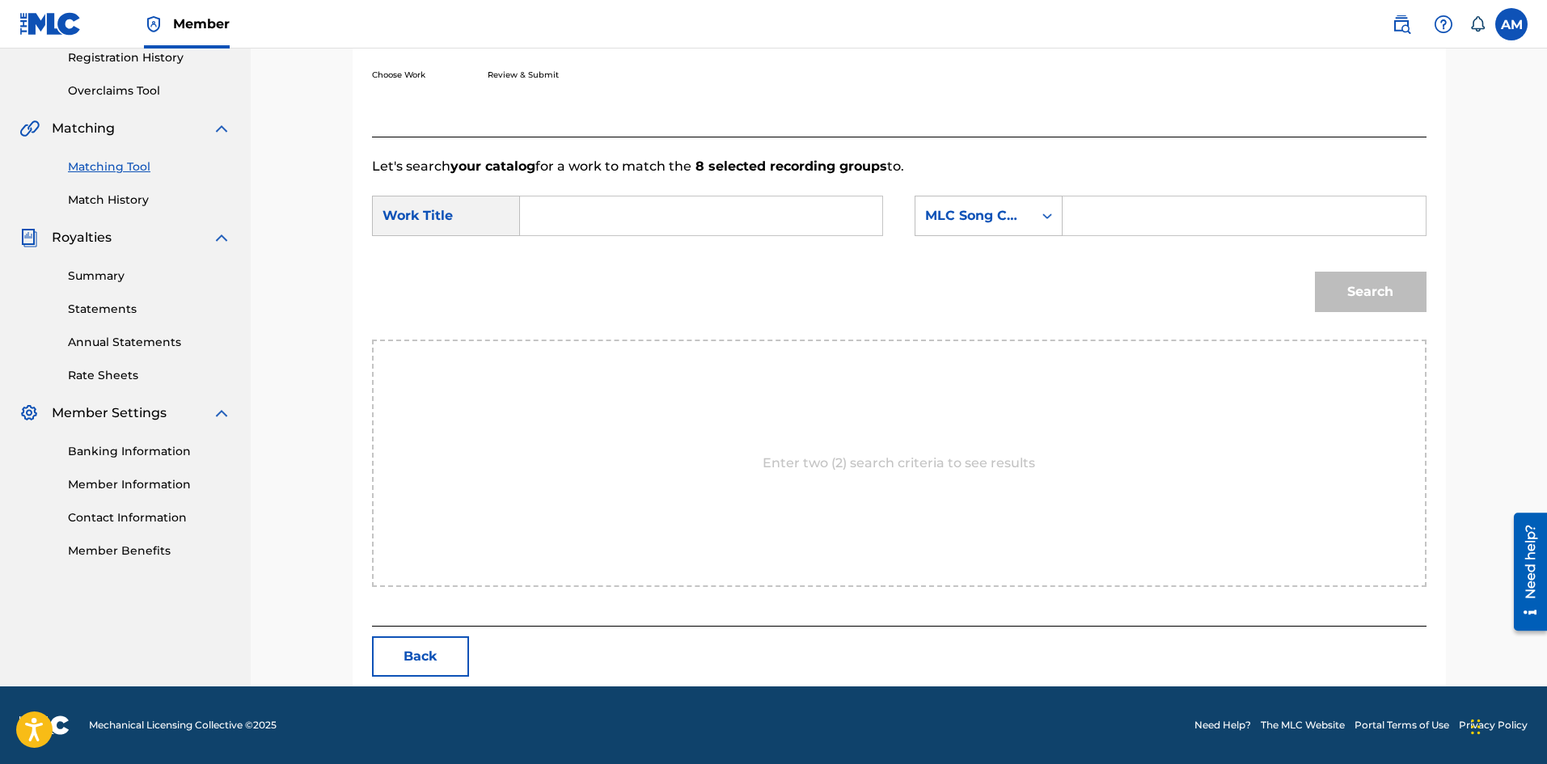
scroll to position [313, 0]
click at [641, 211] on input "Search Form" at bounding box center [701, 216] width 335 height 39
paste input "THE BOY IS MINE (REMIX)"
type input "THE BOY IS MINE (REMIX)"
drag, startPoint x: 1117, startPoint y: 222, endPoint x: 1234, endPoint y: 235, distance: 118.0
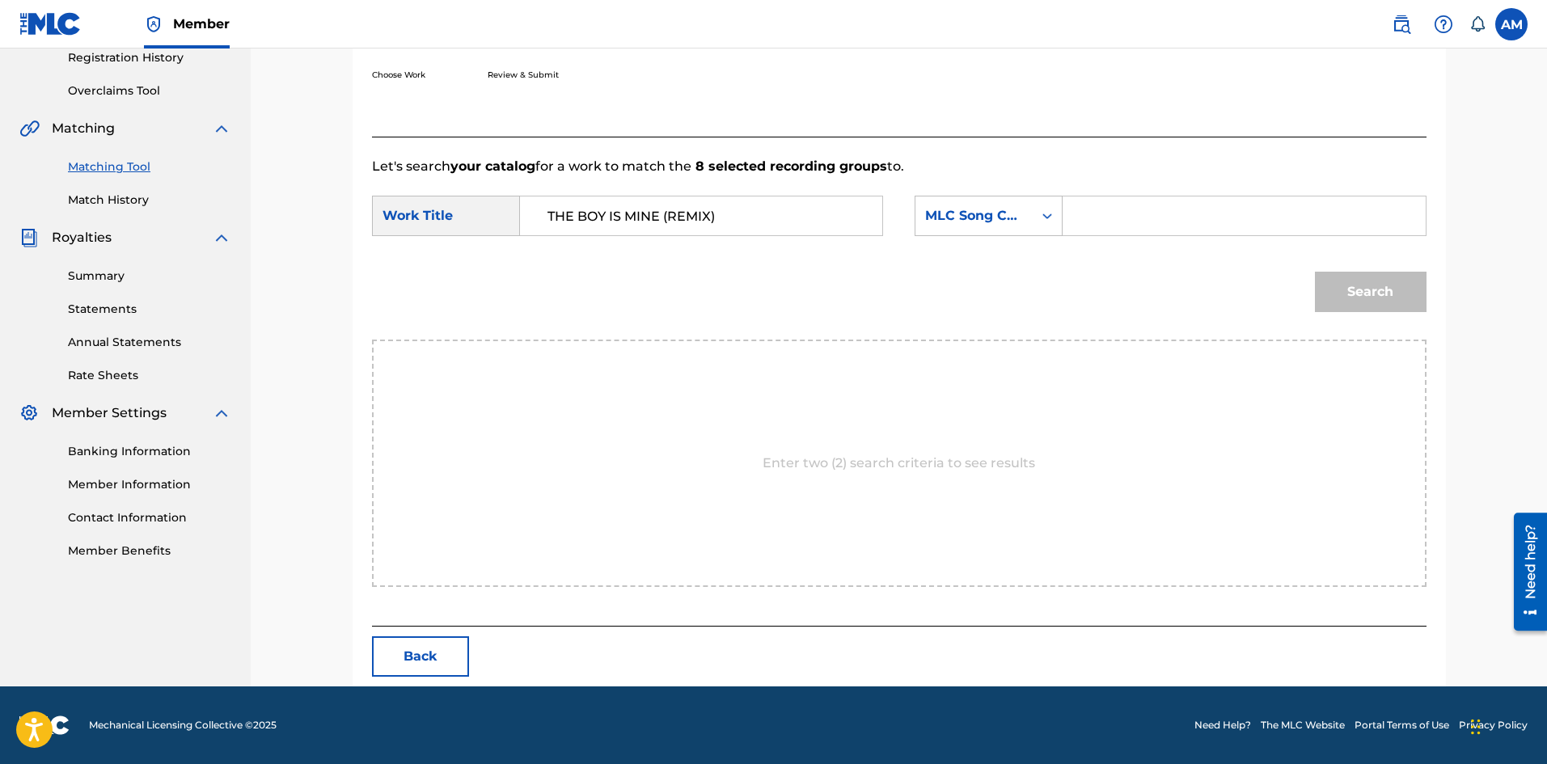
click at [1117, 222] on input "Search Form" at bounding box center [1243, 216] width 335 height 39
paste input "TW9FC3"
type input "TW9FC3"
click at [1387, 284] on button "Search" at bounding box center [1371, 292] width 112 height 40
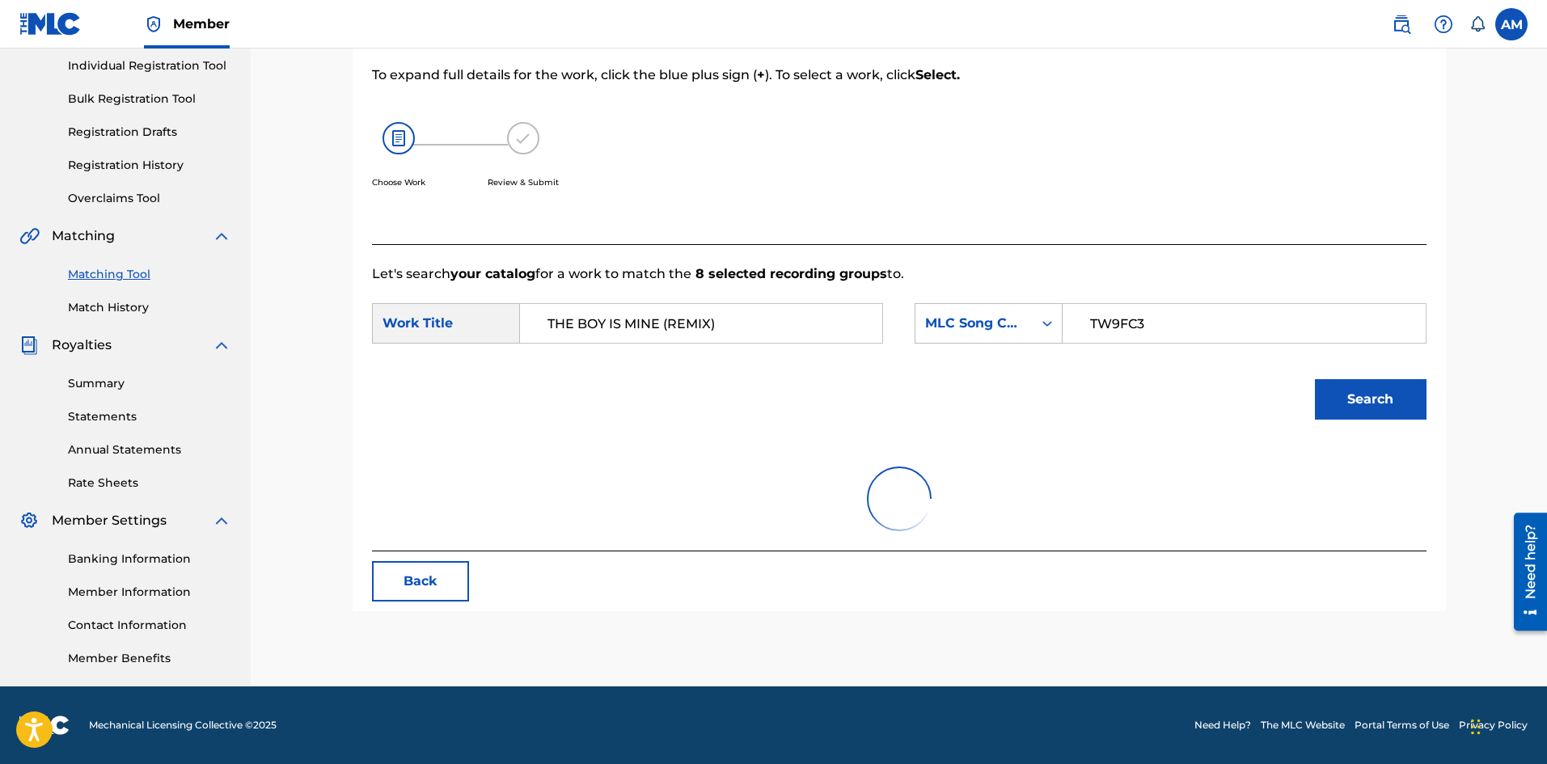
scroll to position [265, 0]
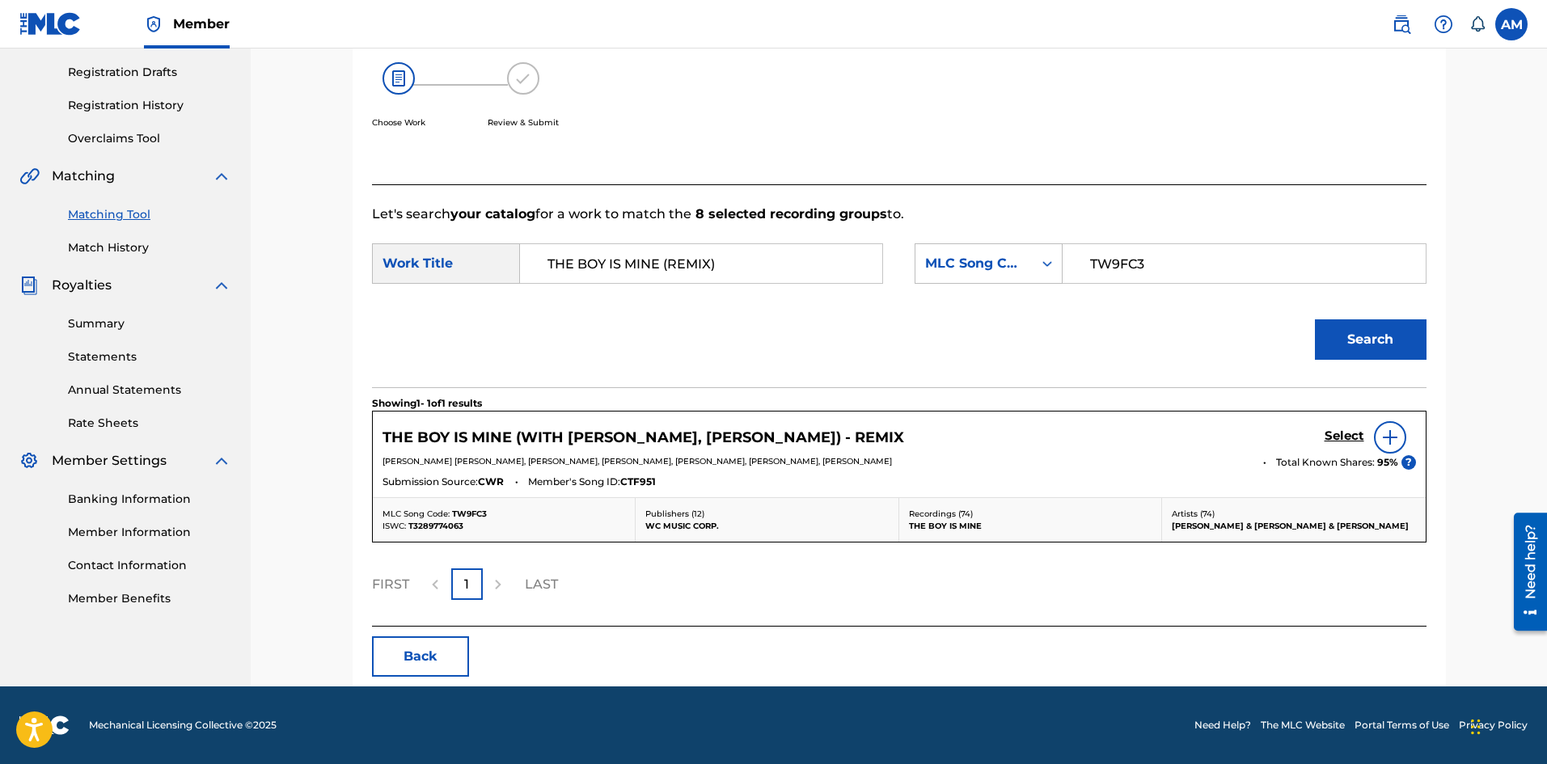
click at [1334, 436] on h5 "Select" at bounding box center [1345, 436] width 40 height 15
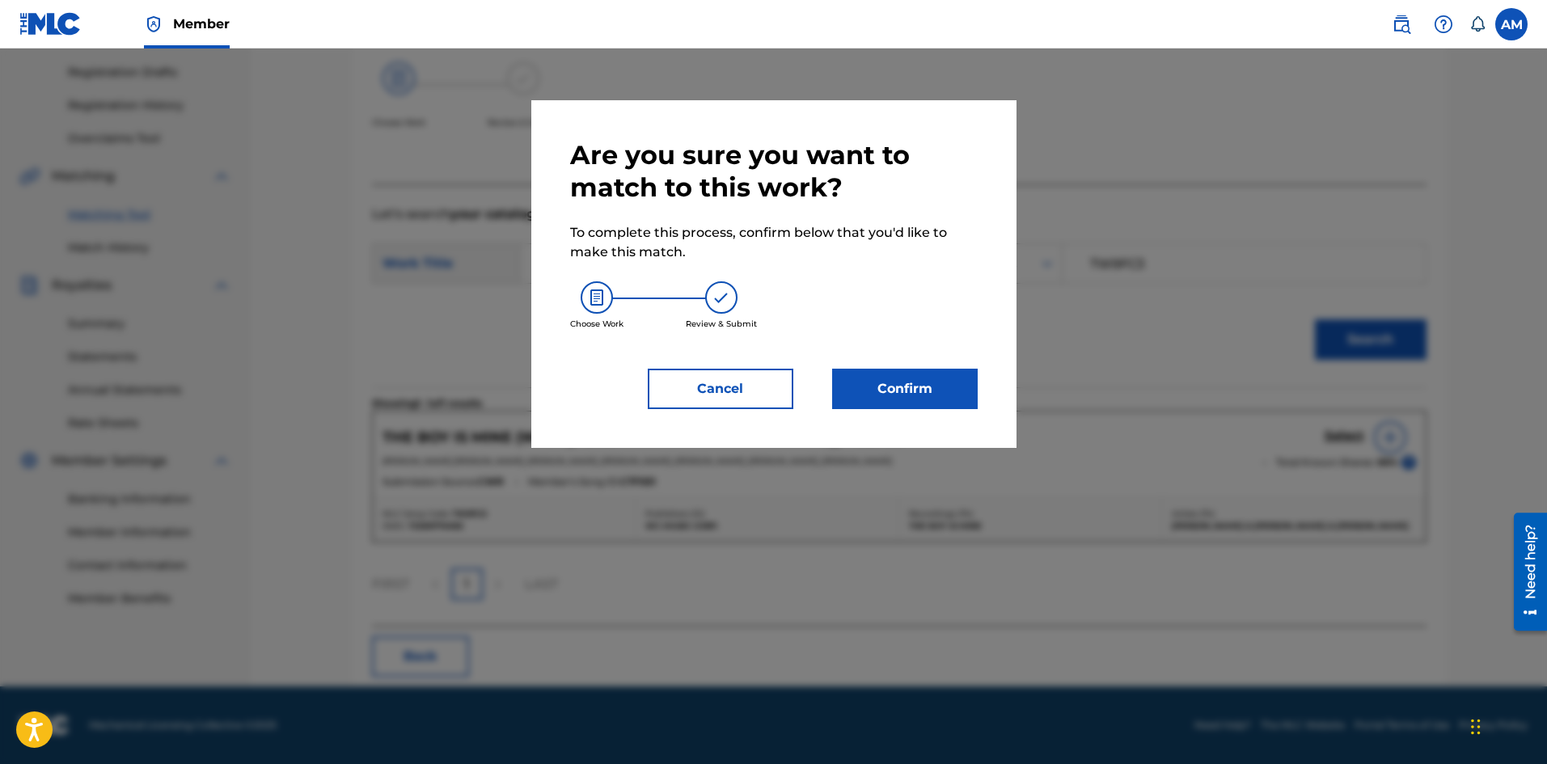
click at [921, 379] on button "Confirm" at bounding box center [905, 389] width 146 height 40
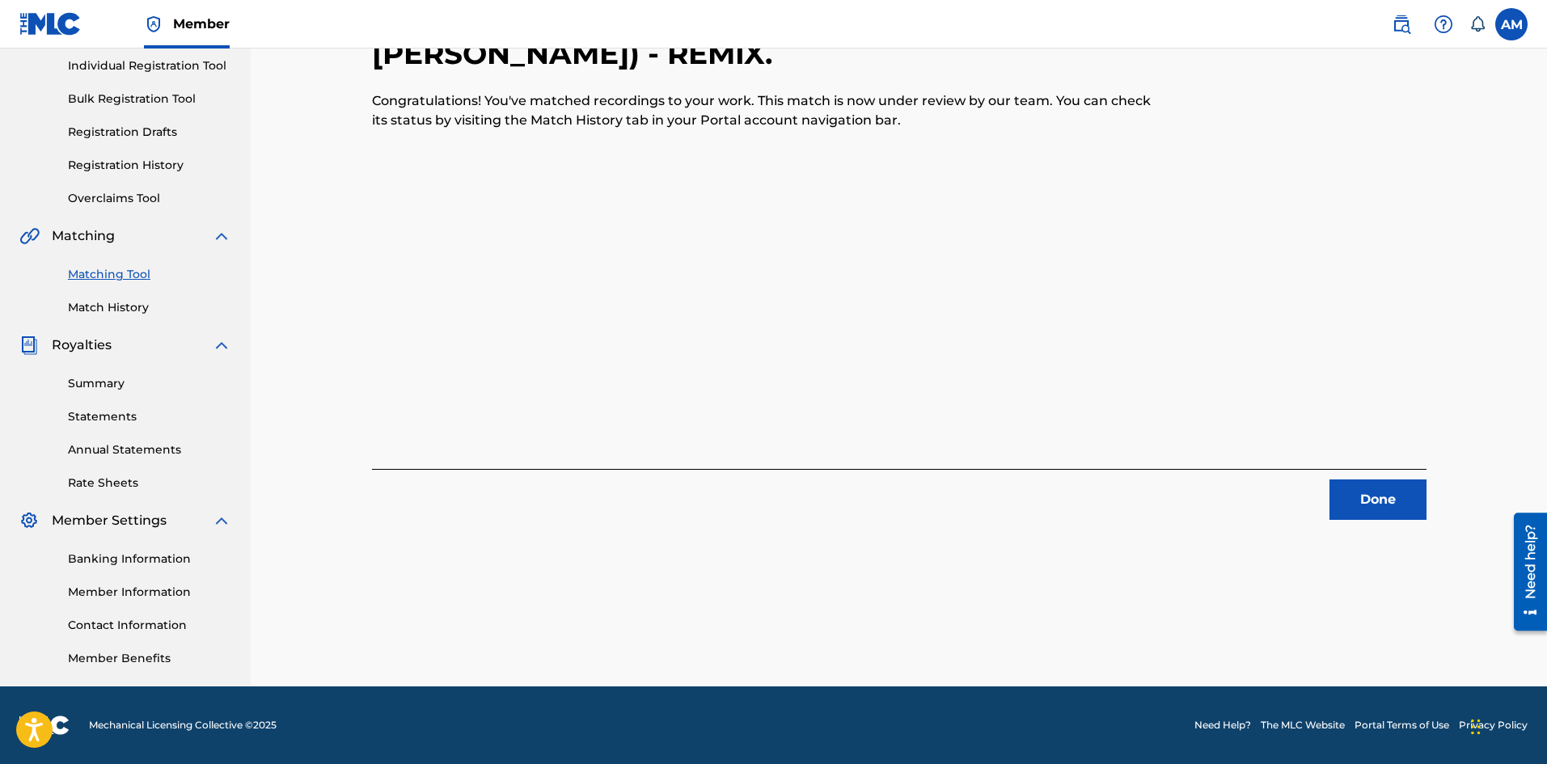
drag, startPoint x: 1371, startPoint y: 493, endPoint x: 1347, endPoint y: 480, distance: 26.8
click at [1371, 493] on button "Done" at bounding box center [1377, 500] width 97 height 40
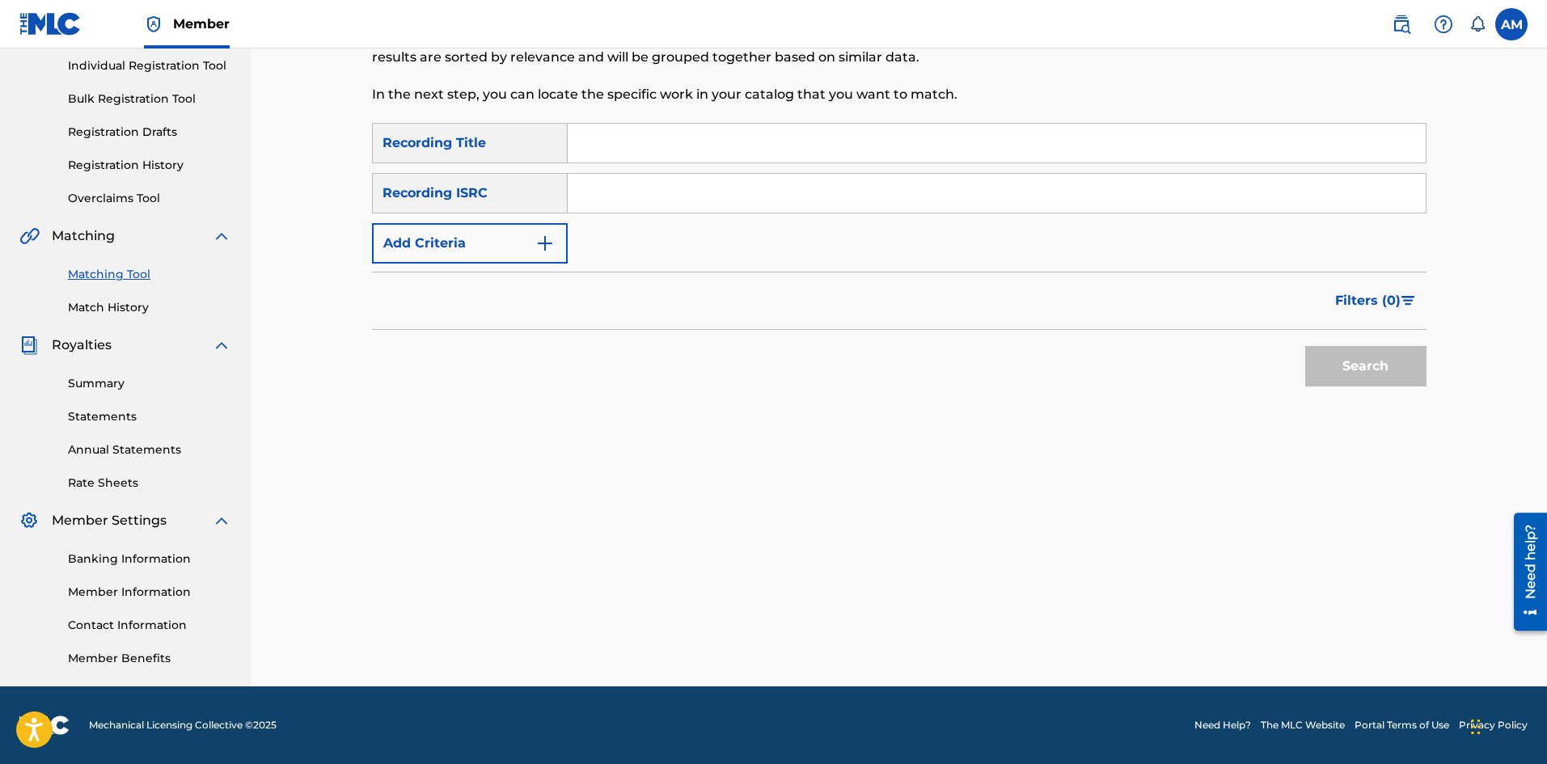
click at [650, 192] on input "Search Form" at bounding box center [997, 193] width 858 height 39
paste input "USUM72501916"
click at [1358, 369] on button "Search" at bounding box center [1365, 366] width 121 height 40
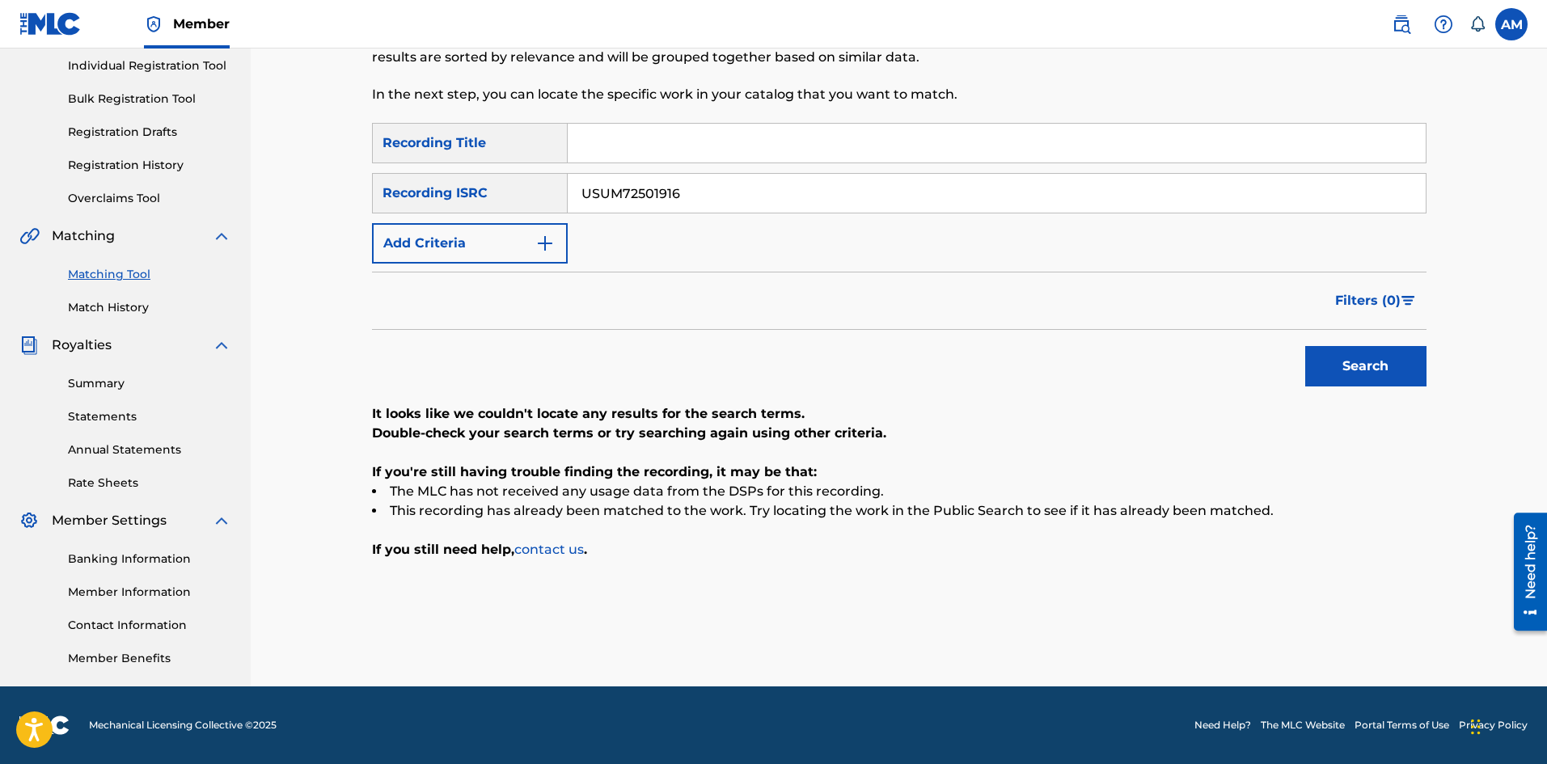
drag, startPoint x: 746, startPoint y: 183, endPoint x: 134, endPoint y: 182, distance: 611.4
click at [134, 182] on main "UNIVERSAL MUSIC PUB GROUP Summary Catalog Works Registration Claiming Tool Indi…" at bounding box center [773, 264] width 1547 height 843
paste input "024483"
type input "USUM72024483"
click at [1336, 361] on button "Search" at bounding box center [1365, 366] width 121 height 40
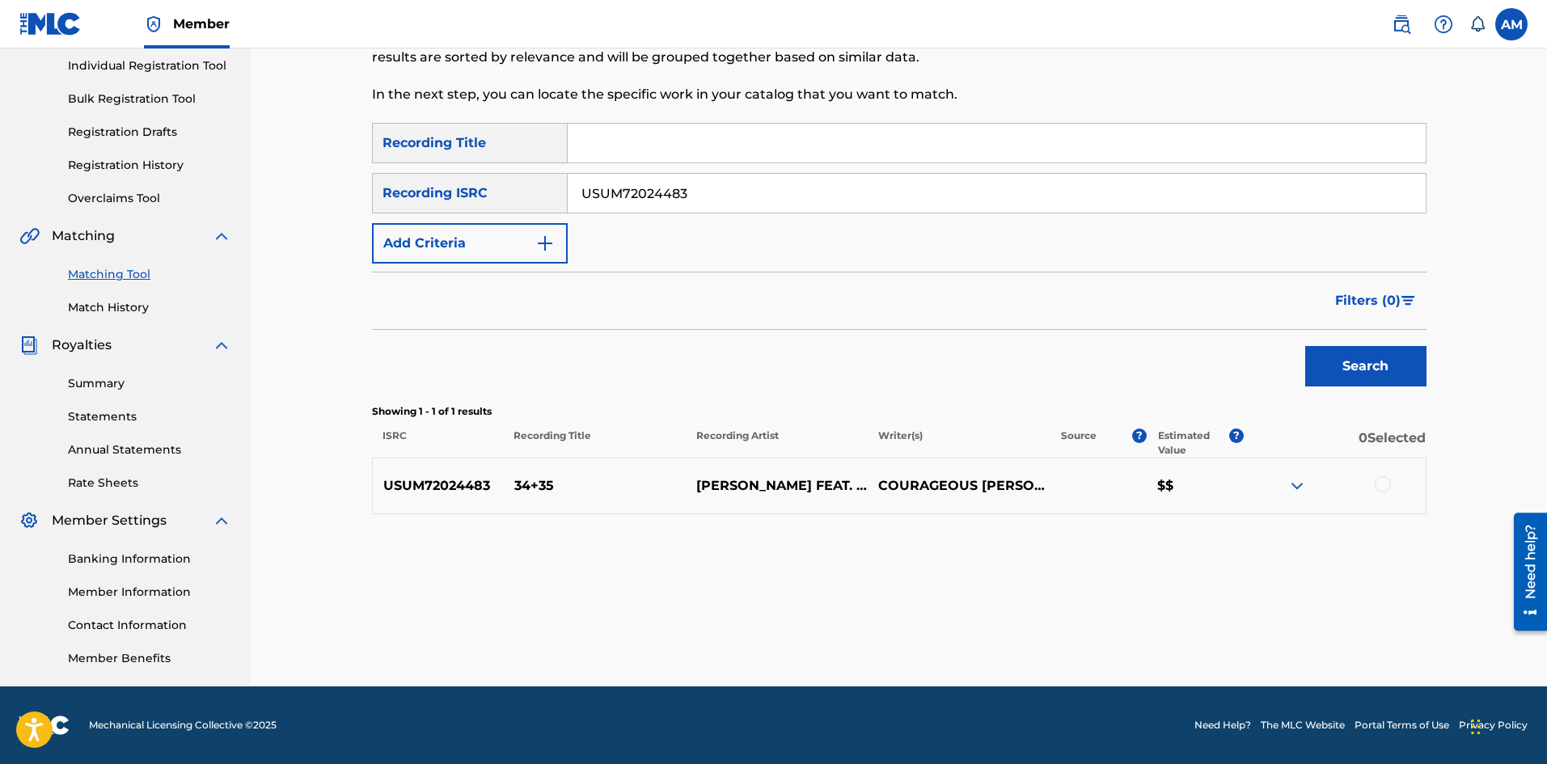
click at [1390, 485] on div at bounding box center [1383, 484] width 16 height 16
click at [1114, 638] on button "Match 1 Group" at bounding box center [1136, 632] width 179 height 40
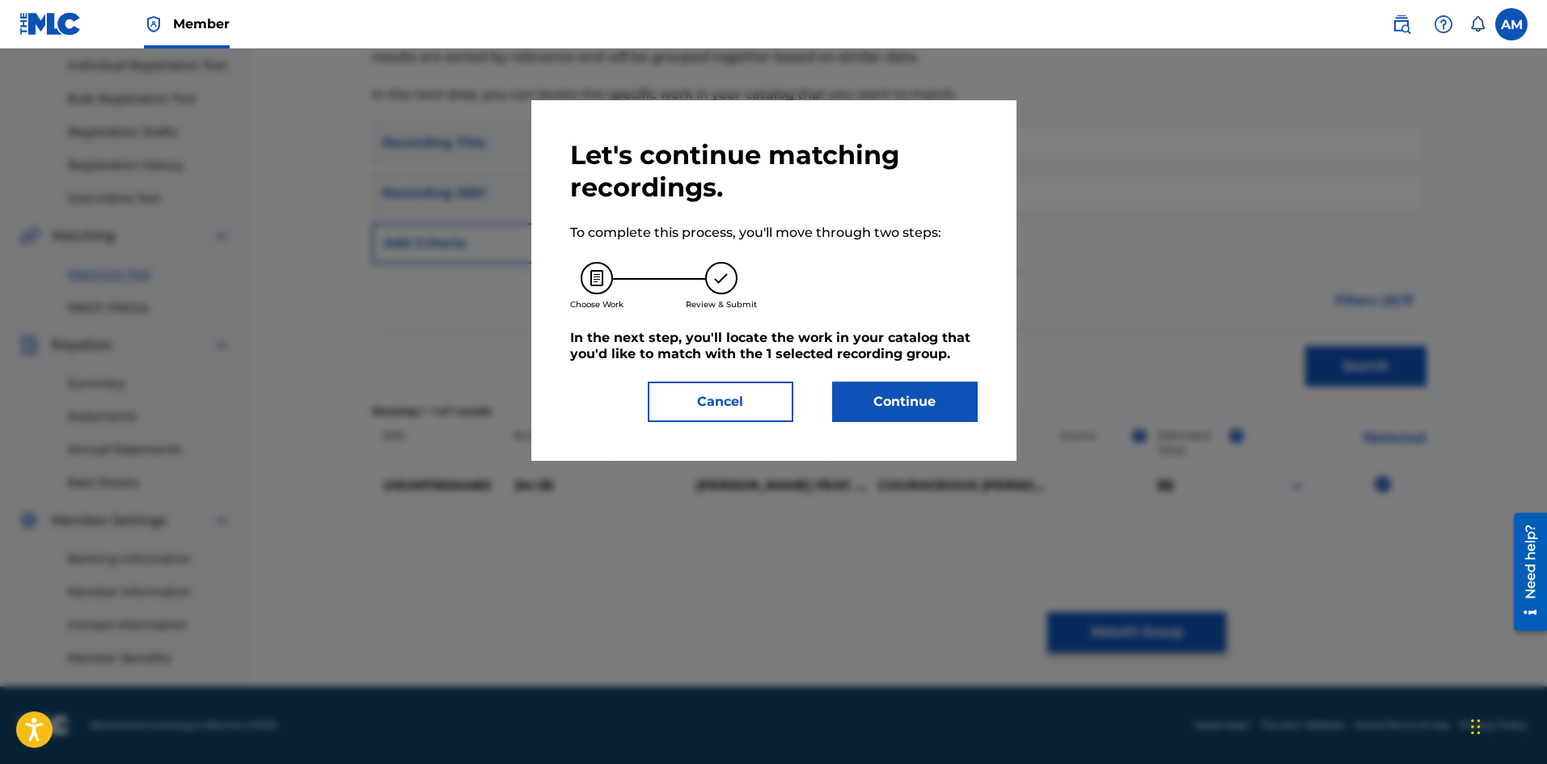
drag, startPoint x: 911, startPoint y: 394, endPoint x: 133, endPoint y: 411, distance: 778.1
click at [904, 394] on button "Continue" at bounding box center [905, 402] width 146 height 40
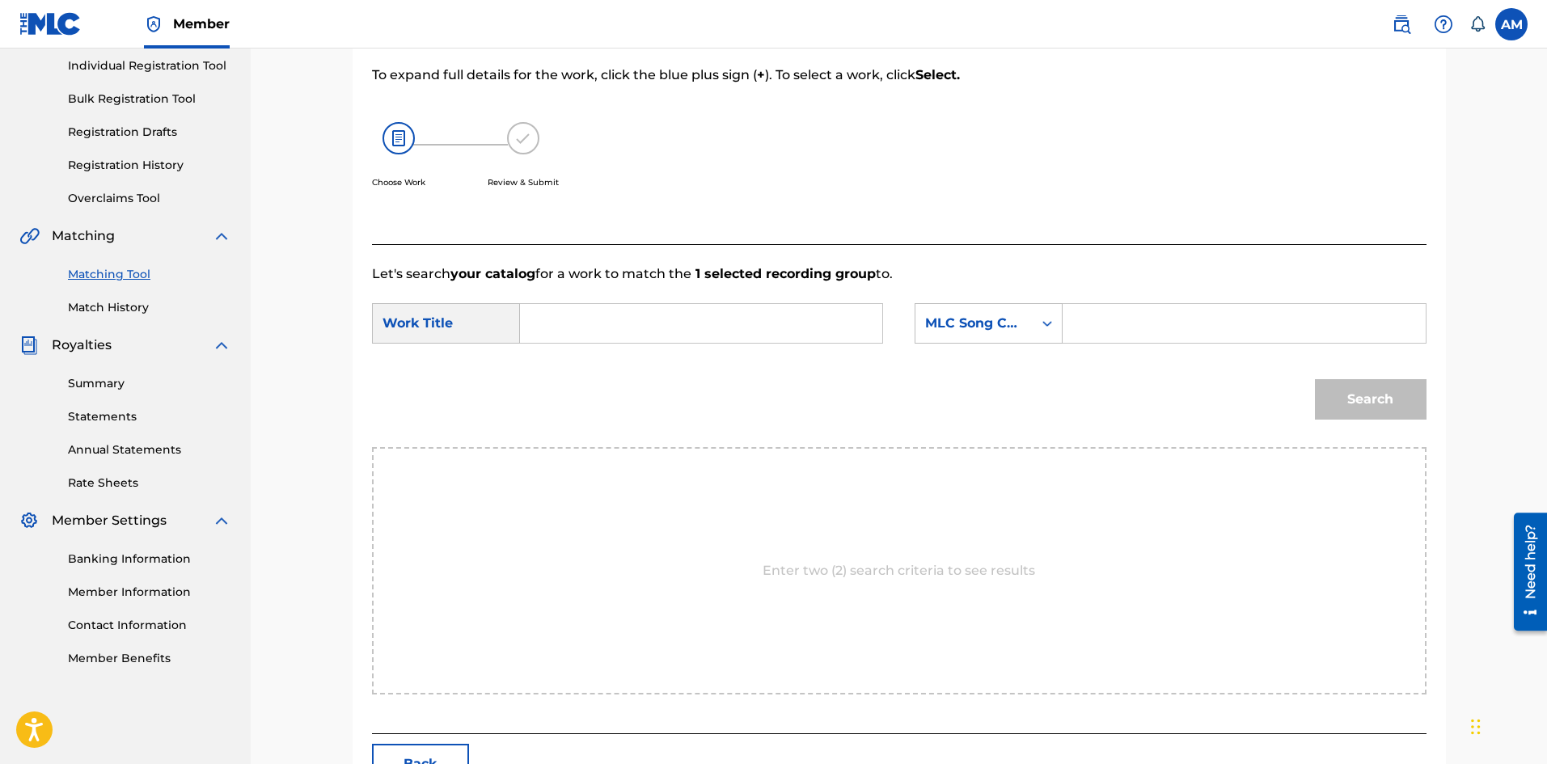
drag, startPoint x: 1123, startPoint y: 317, endPoint x: 1084, endPoint y: 323, distance: 40.0
click at [1123, 317] on input "Search Form" at bounding box center [1243, 323] width 335 height 39
paste input "3A2EJZ"
type input "3A2EJZ"
click at [749, 321] on input "Search Form" at bounding box center [701, 323] width 335 height 39
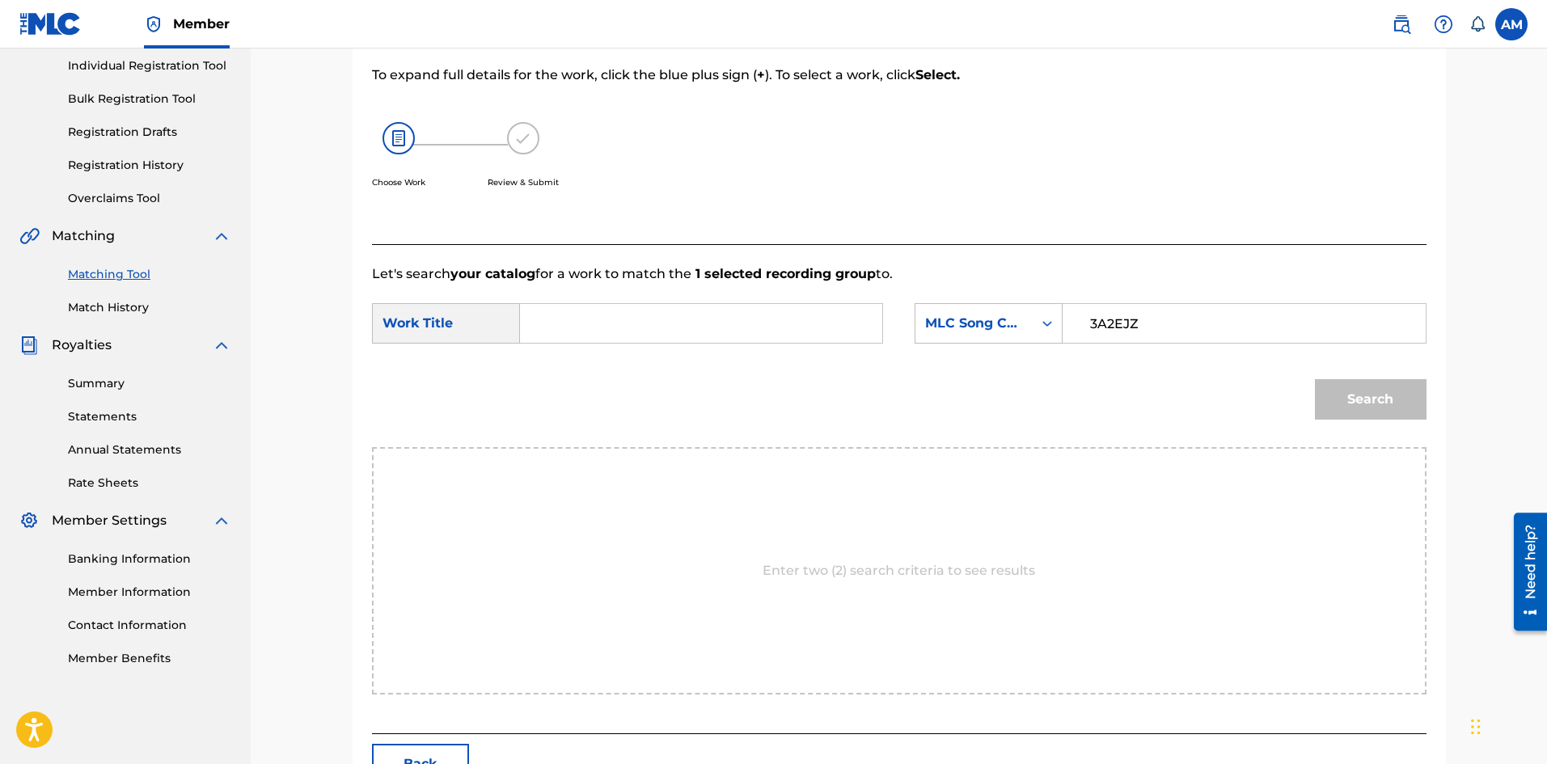
paste input "34+35 (REMIX)"
type input "34+35 (REMIX)"
click at [1393, 391] on button "Search" at bounding box center [1371, 399] width 112 height 40
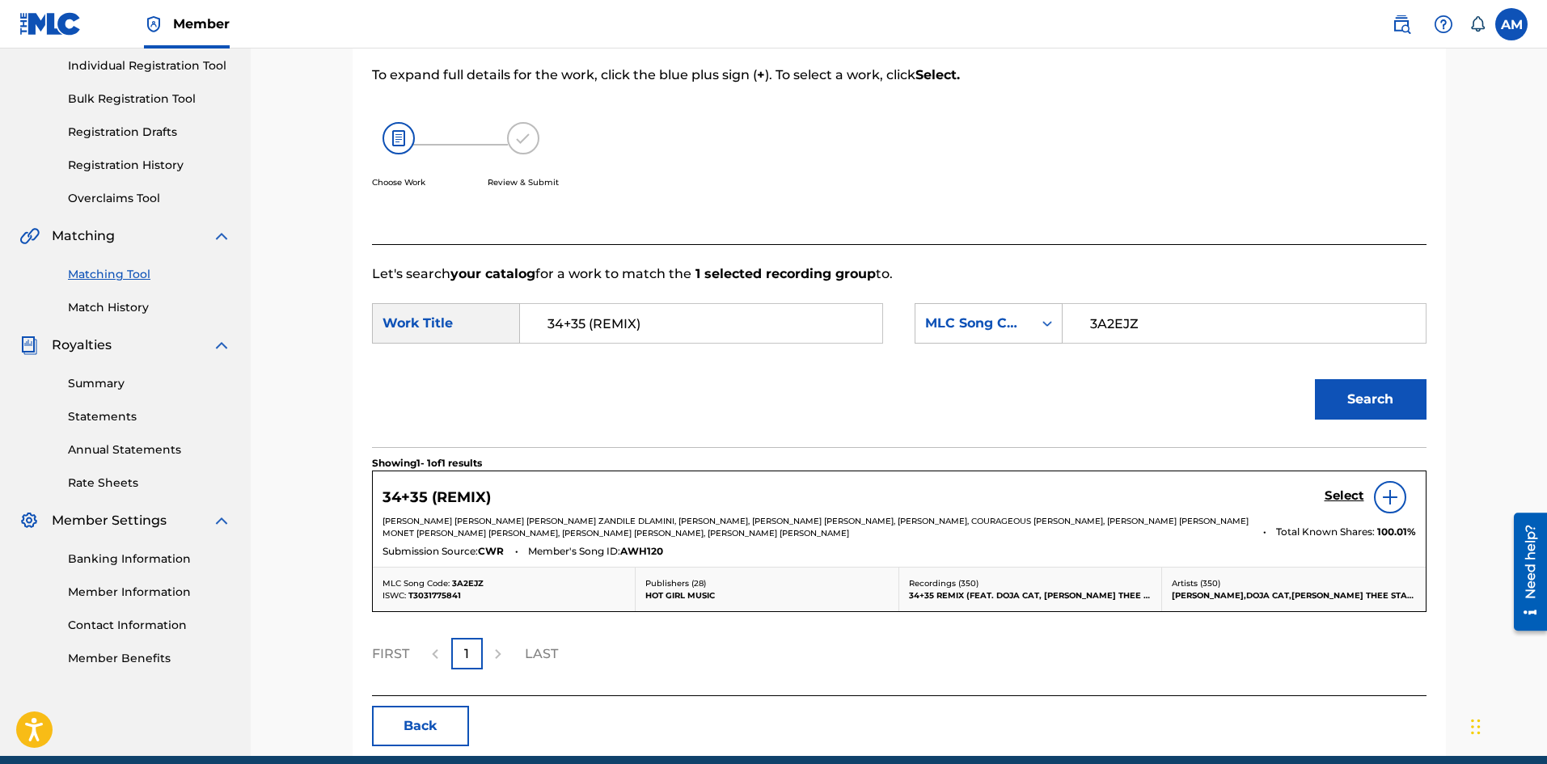
click at [1334, 490] on h5 "Select" at bounding box center [1345, 495] width 40 height 15
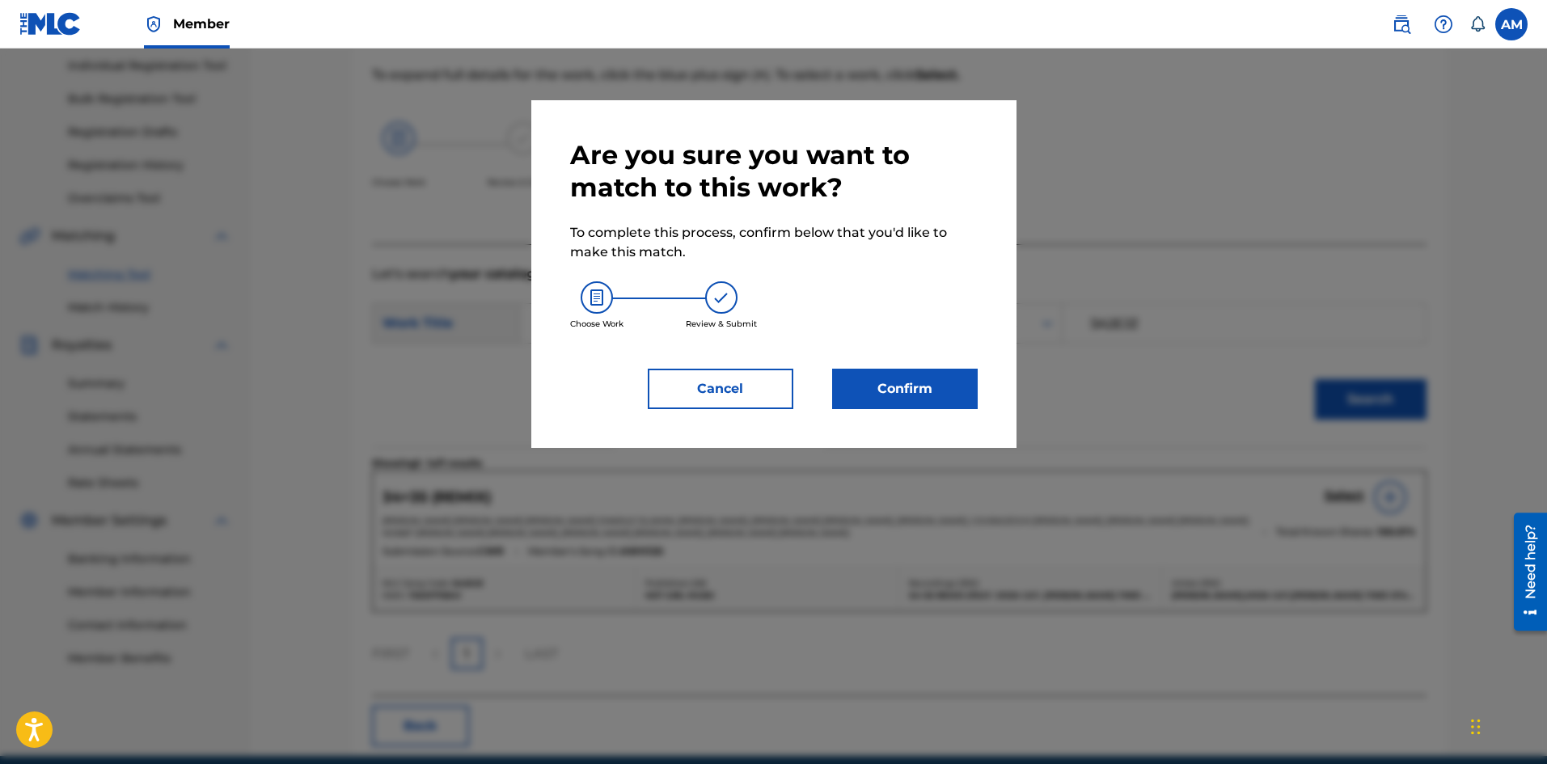
drag, startPoint x: 888, startPoint y: 380, endPoint x: 872, endPoint y: 380, distance: 16.2
click at [872, 380] on button "Confirm" at bounding box center [905, 389] width 146 height 40
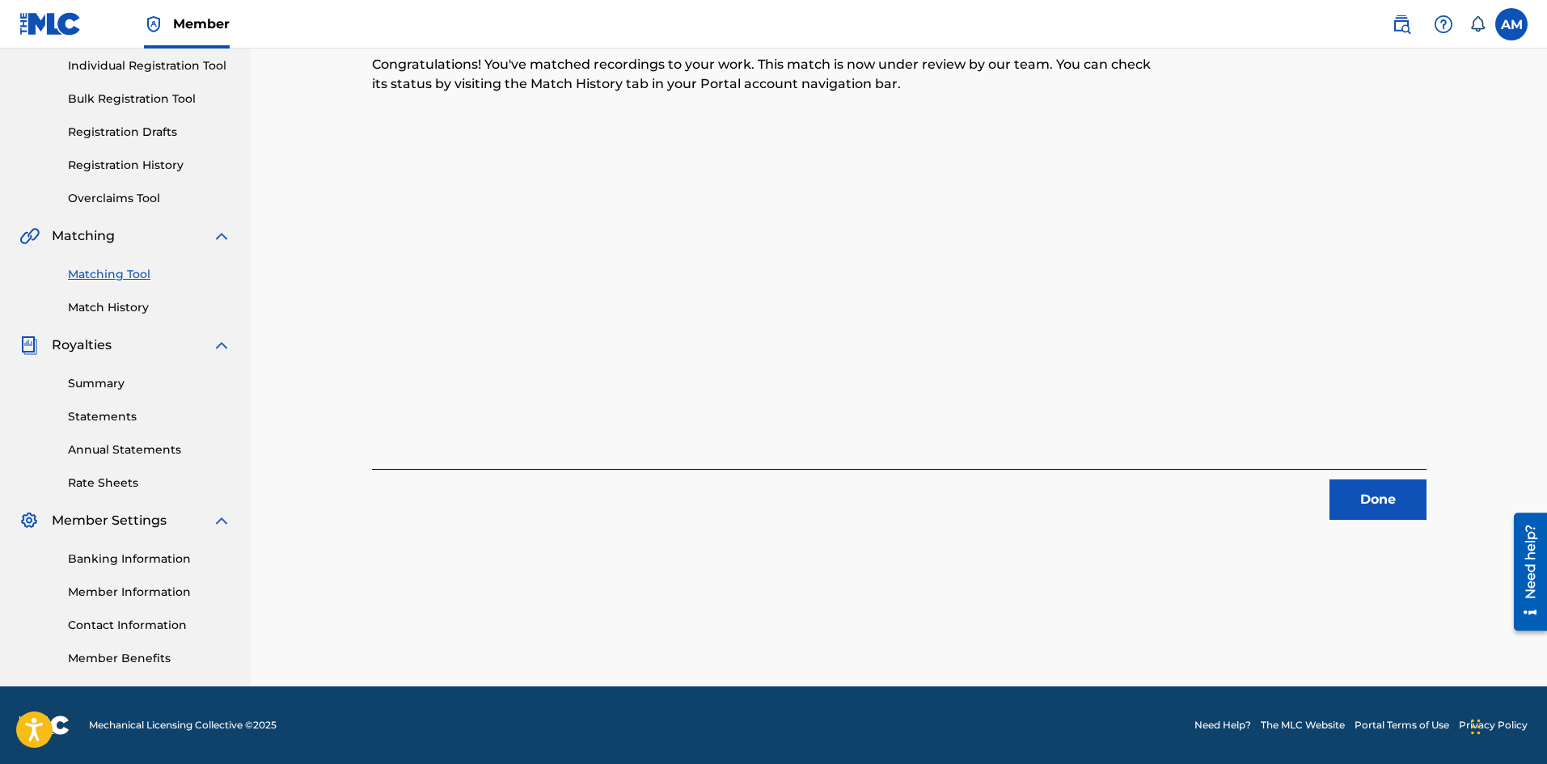
click at [1372, 494] on button "Done" at bounding box center [1377, 500] width 97 height 40
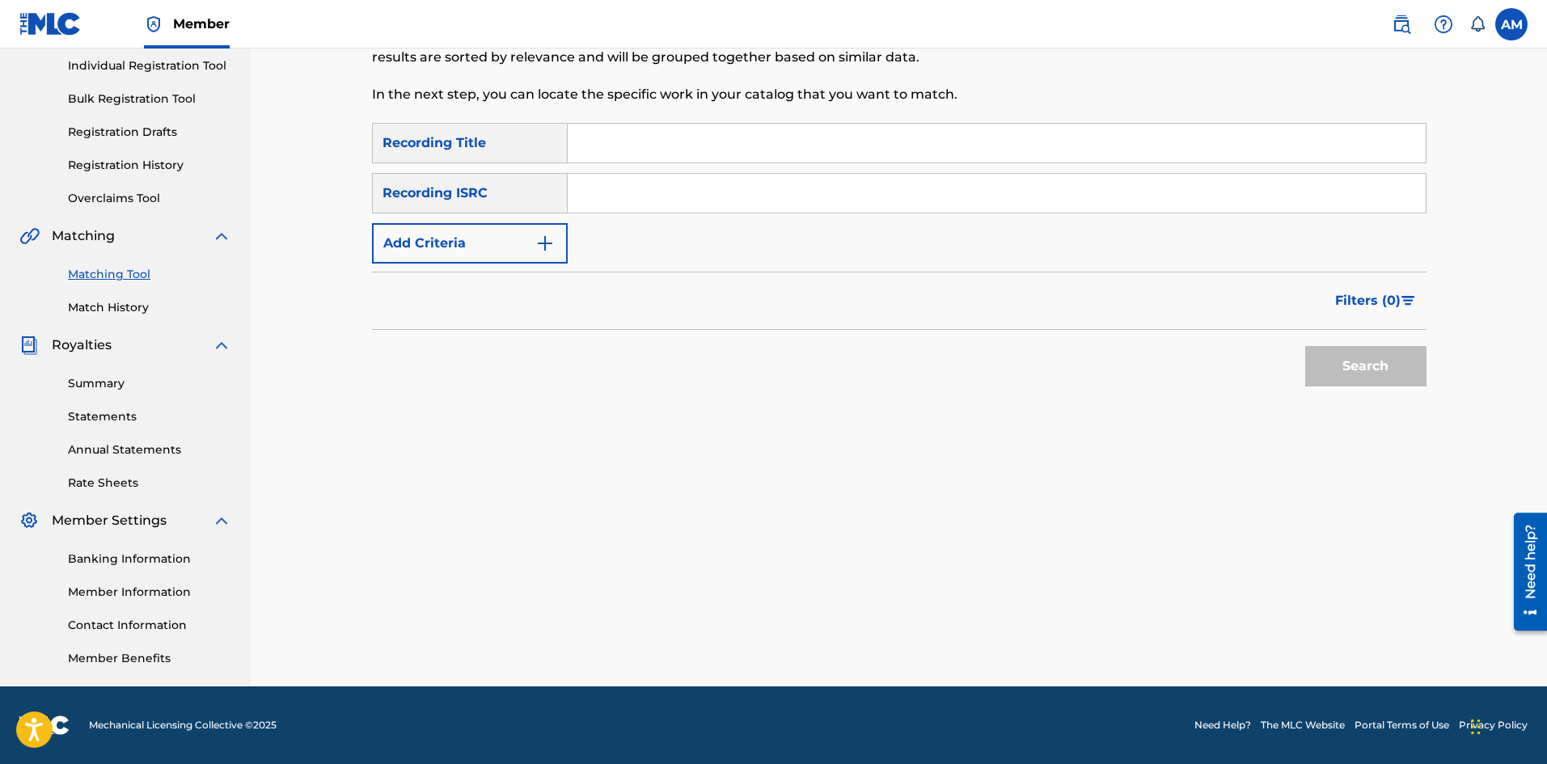
click at [629, 207] on input "Search Form" at bounding box center [997, 193] width 858 height 39
paste input "USUM71900110"
type input "USUM71900110"
click at [1335, 361] on button "Search" at bounding box center [1365, 366] width 121 height 40
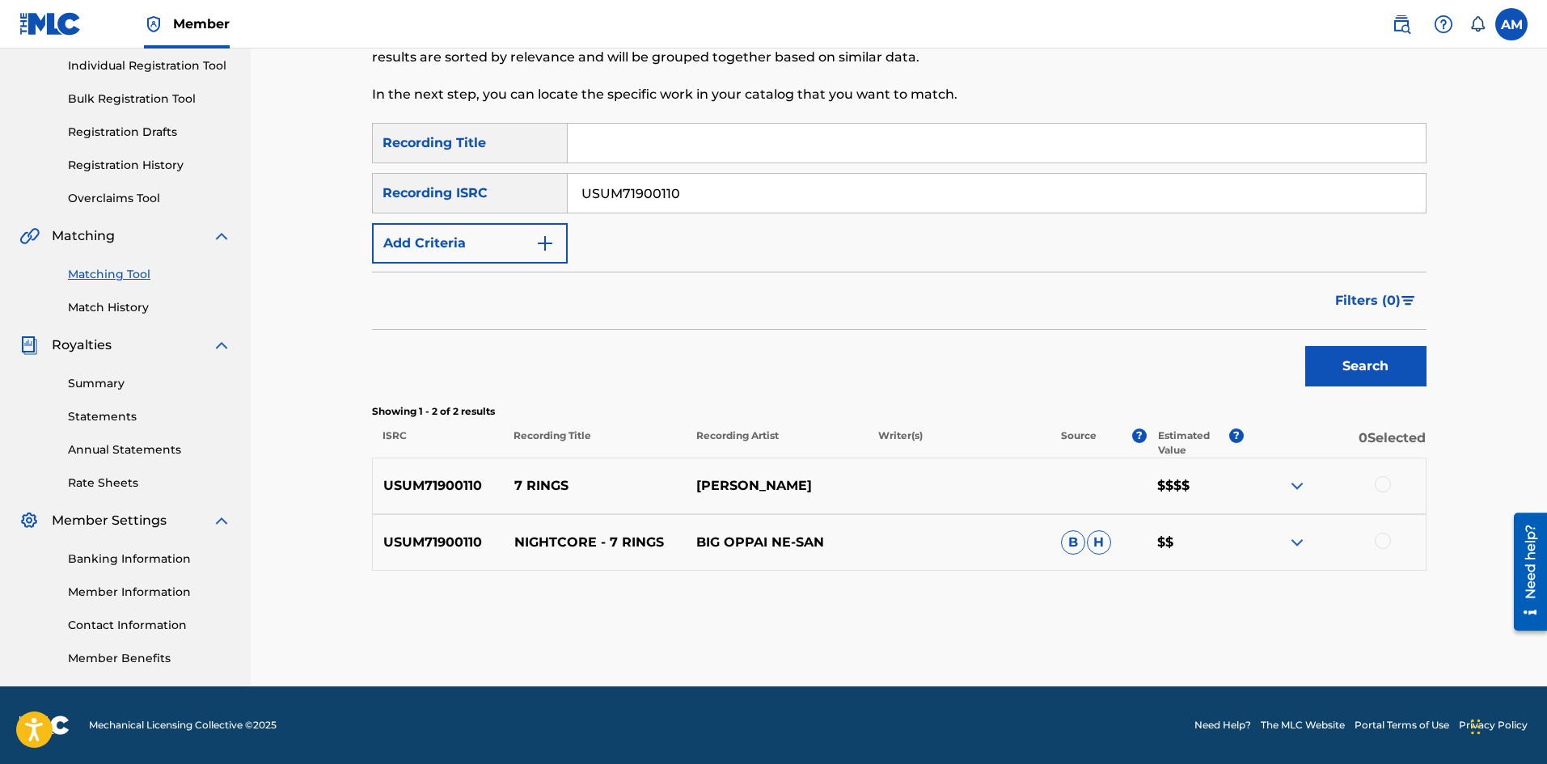
click at [1388, 486] on div at bounding box center [1383, 484] width 16 height 16
click at [1380, 539] on div at bounding box center [1383, 541] width 16 height 16
click at [1130, 635] on button "Match 2 Groups" at bounding box center [1136, 632] width 179 height 40
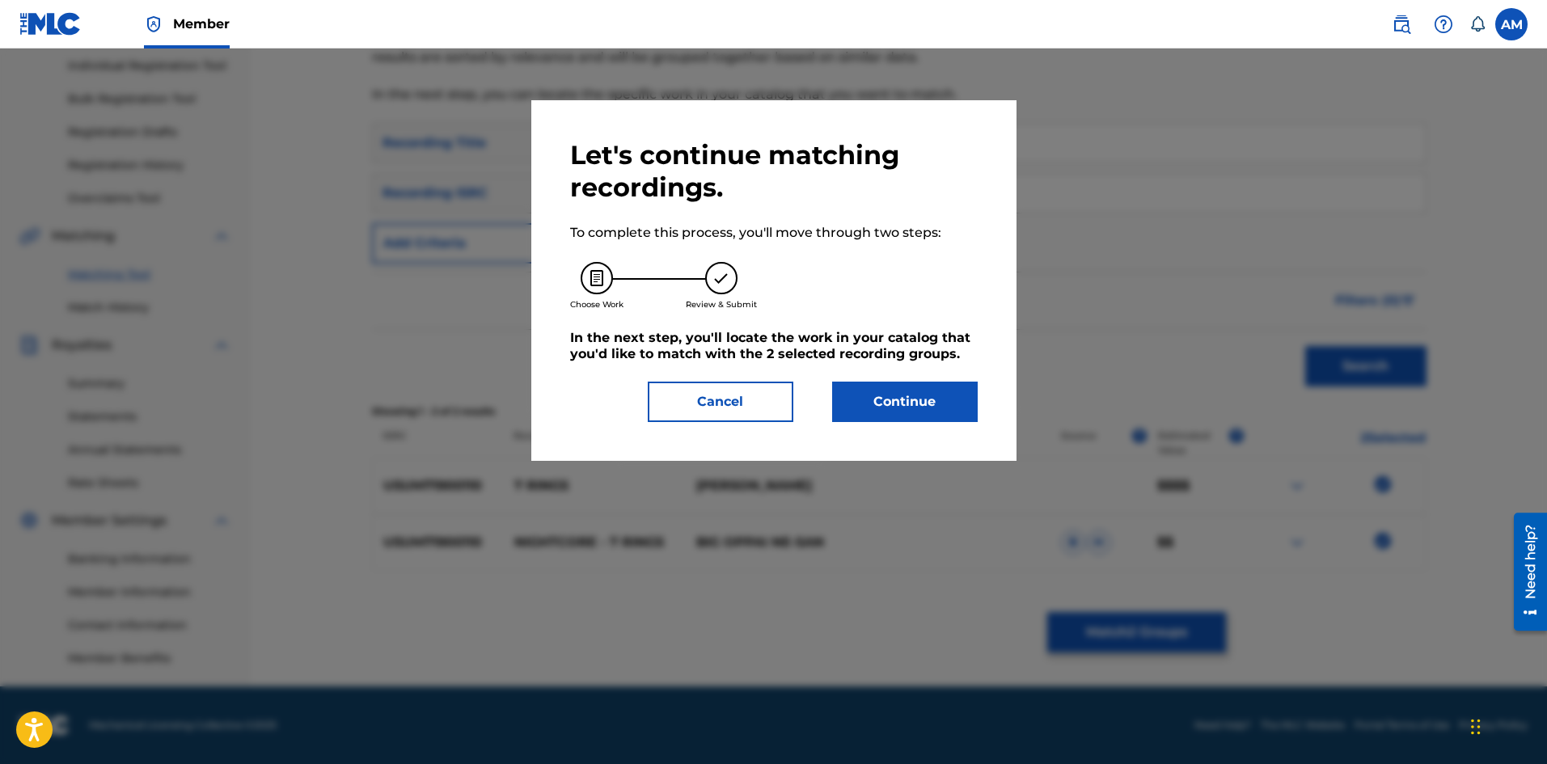
drag, startPoint x: 876, startPoint y: 395, endPoint x: 6, endPoint y: 437, distance: 870.4
click at [864, 396] on button "Continue" at bounding box center [905, 402] width 146 height 40
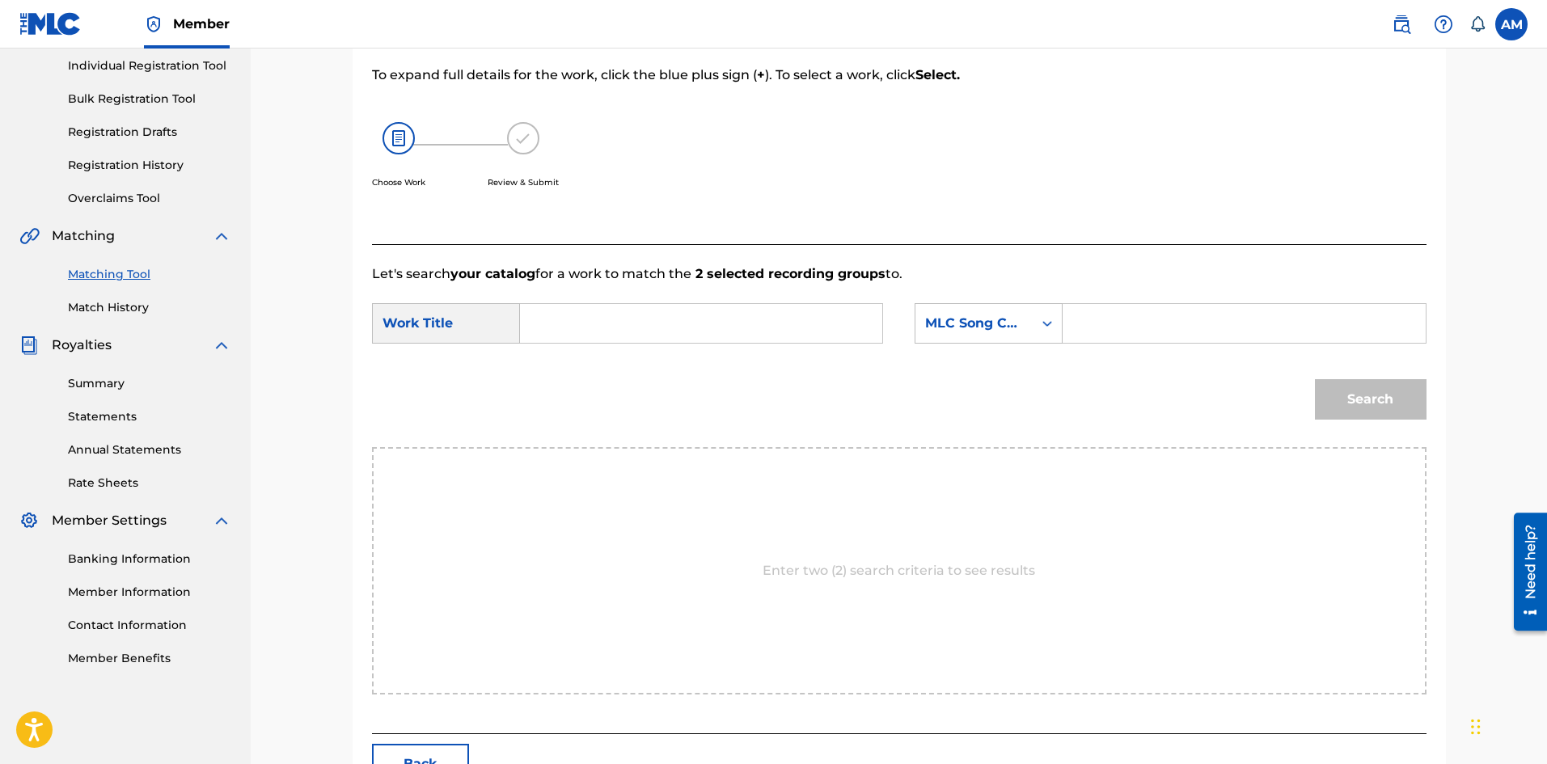
click at [671, 330] on input "Search Form" at bounding box center [701, 323] width 335 height 39
paste input "7 RINGS"
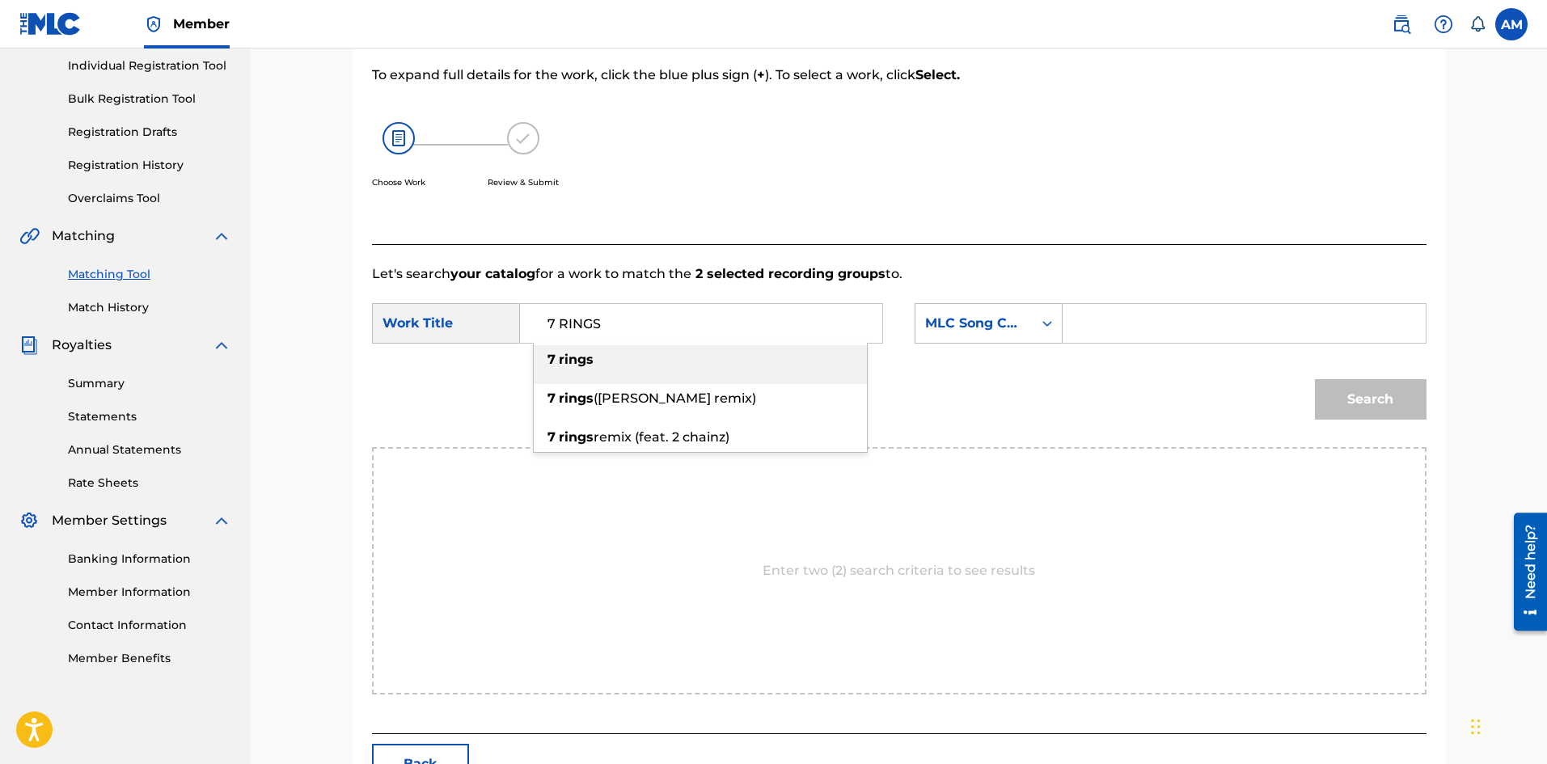
type input "7 RINGS"
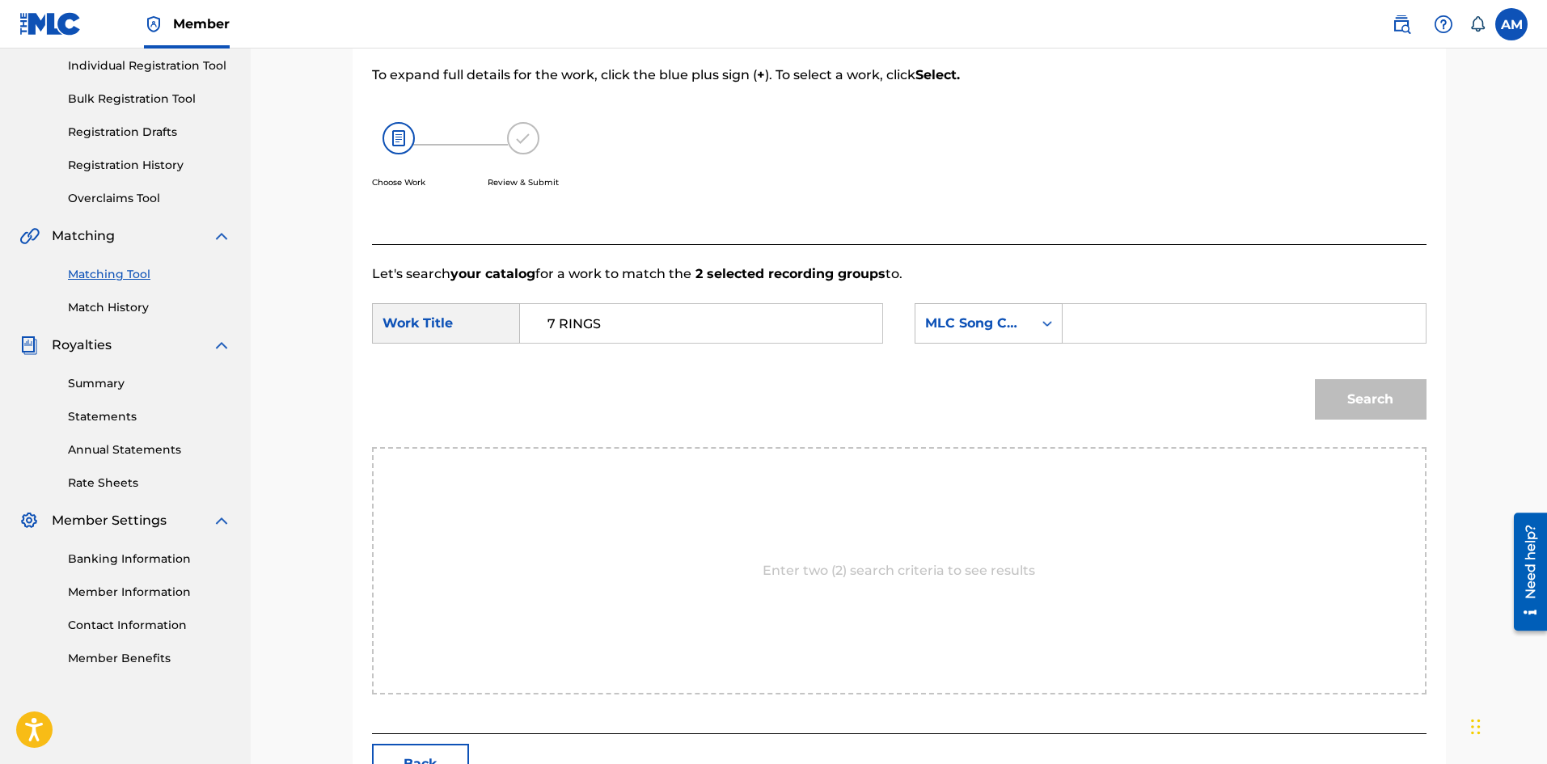
click at [1211, 325] on input "Search Form" at bounding box center [1243, 323] width 335 height 39
paste input "7E4D1V"
type input "7E4D1V"
click at [1352, 416] on button "Search" at bounding box center [1371, 399] width 112 height 40
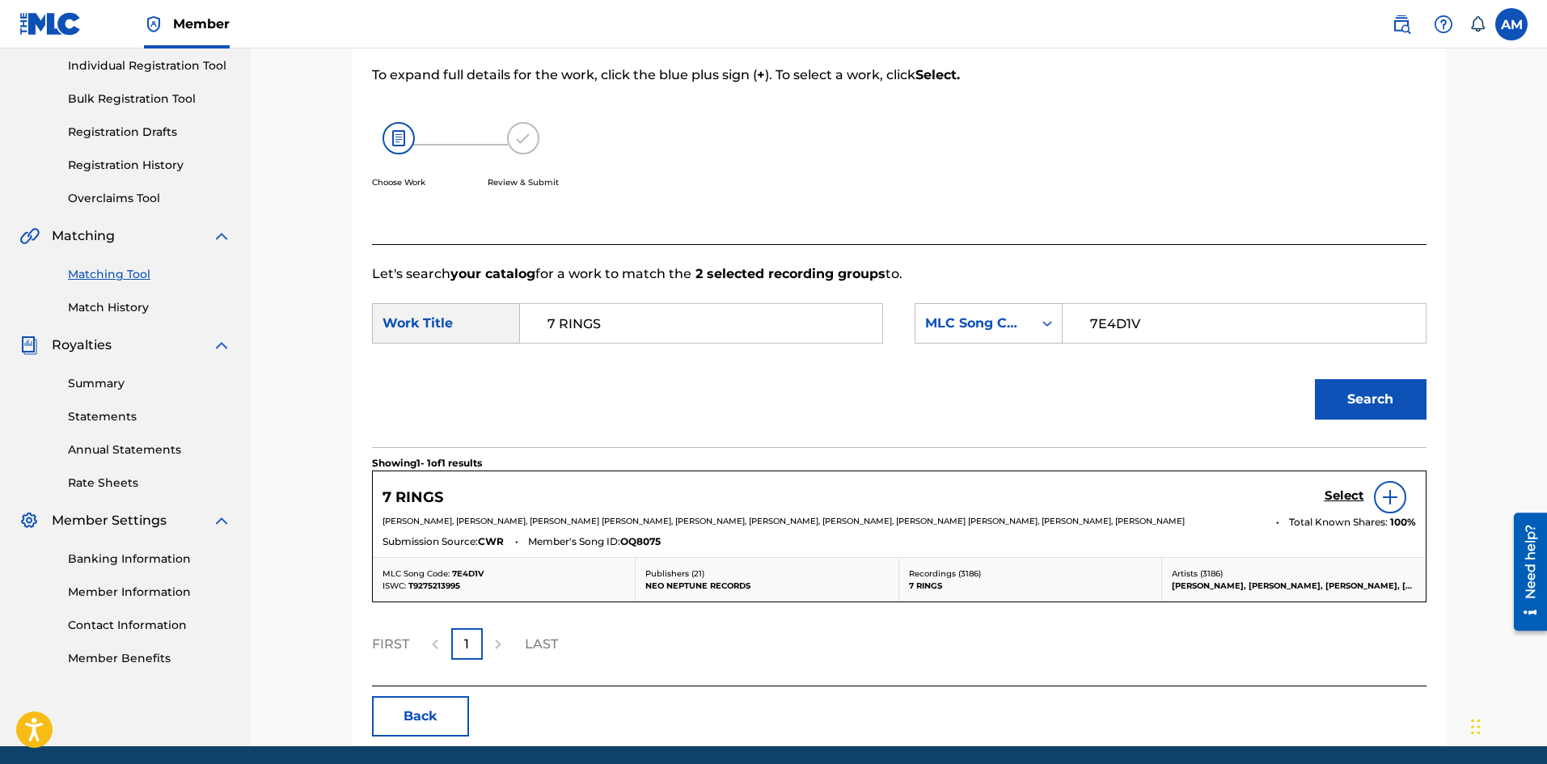
click at [1342, 492] on h5 "Select" at bounding box center [1345, 495] width 40 height 15
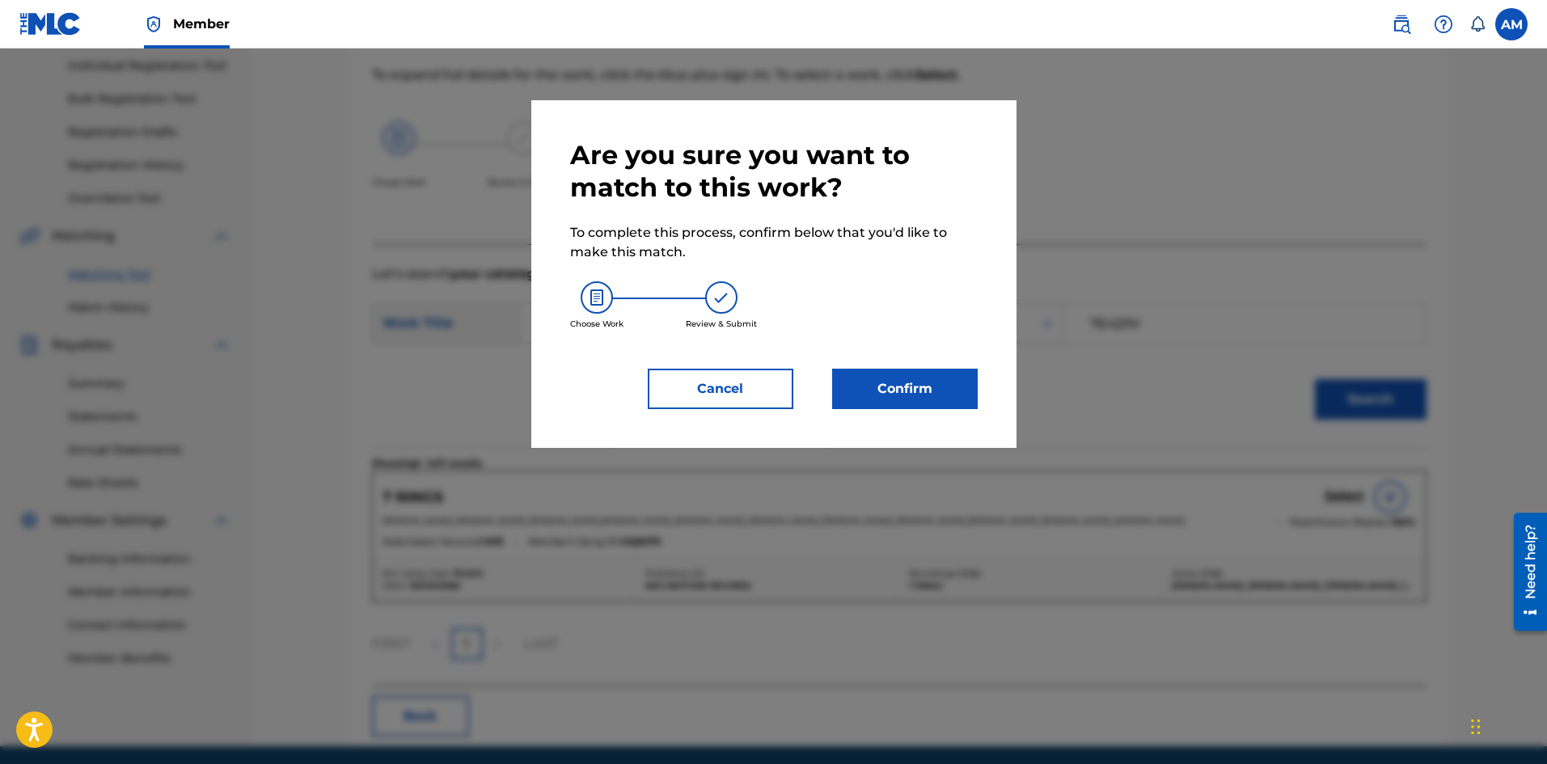
drag, startPoint x: 932, startPoint y: 392, endPoint x: 914, endPoint y: 391, distance: 17.8
click at [914, 391] on button "Confirm" at bounding box center [905, 389] width 146 height 40
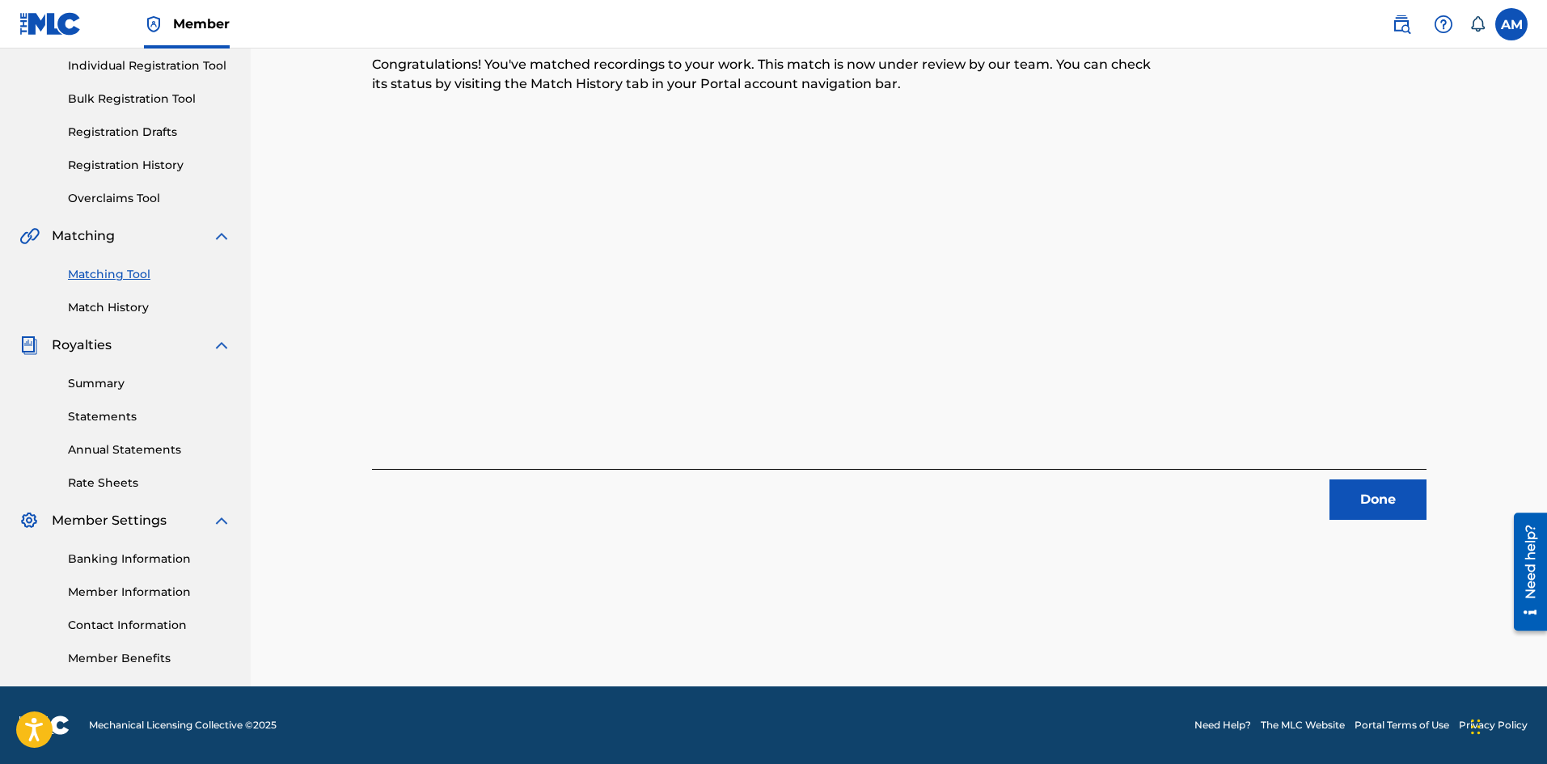
drag, startPoint x: 1402, startPoint y: 499, endPoint x: 1387, endPoint y: 496, distance: 15.7
click at [1402, 499] on button "Done" at bounding box center [1377, 500] width 97 height 40
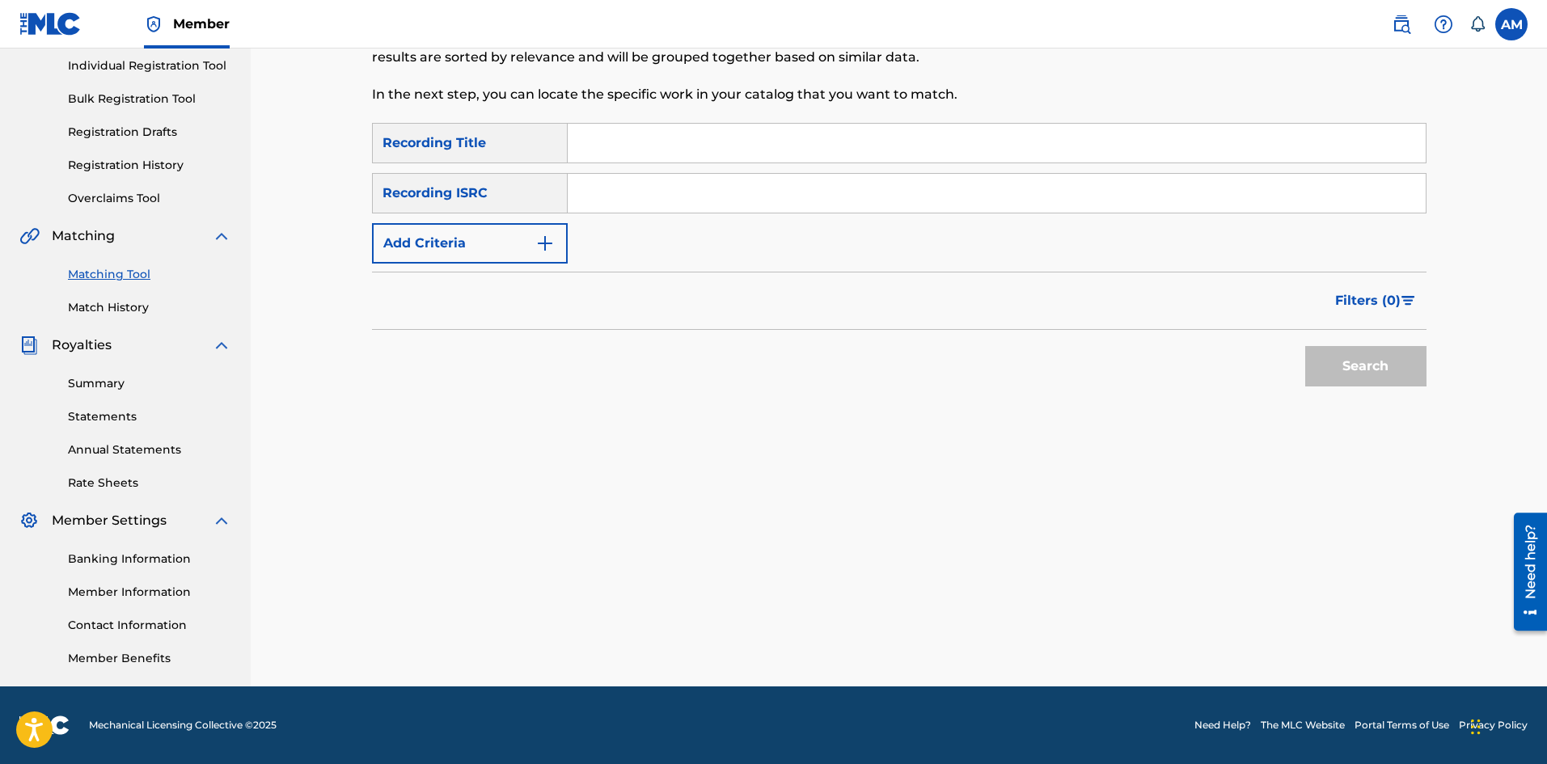
click at [620, 196] on input "Search Form" at bounding box center [997, 193] width 858 height 39
paste input "USHM81380058"
type input "USHM81380058"
click at [1351, 378] on button "Search" at bounding box center [1365, 366] width 121 height 40
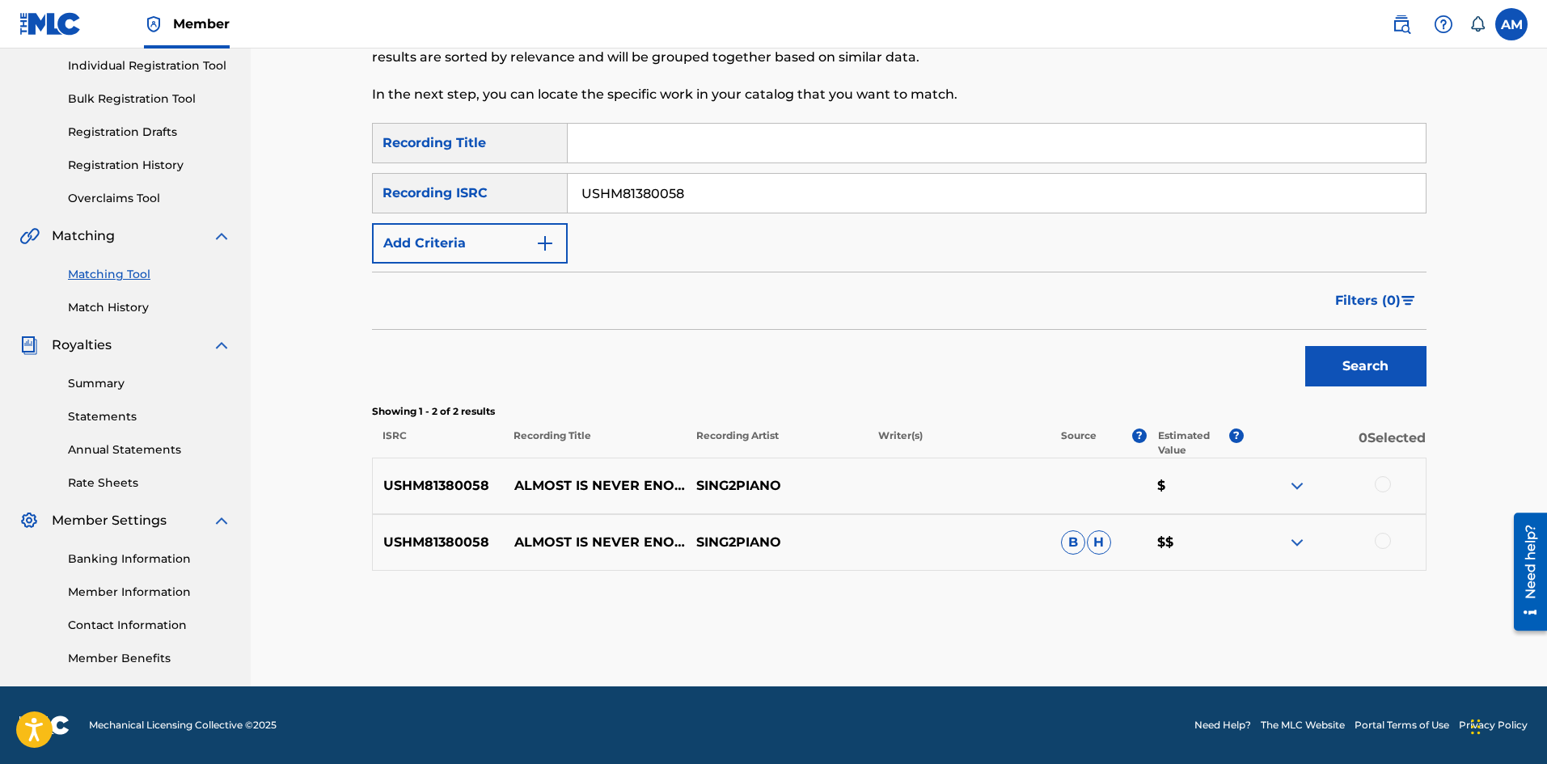
click at [1379, 484] on div at bounding box center [1383, 484] width 16 height 16
click at [1388, 546] on div at bounding box center [1383, 541] width 16 height 16
click at [1122, 621] on button "Match 2 Groups" at bounding box center [1136, 632] width 179 height 40
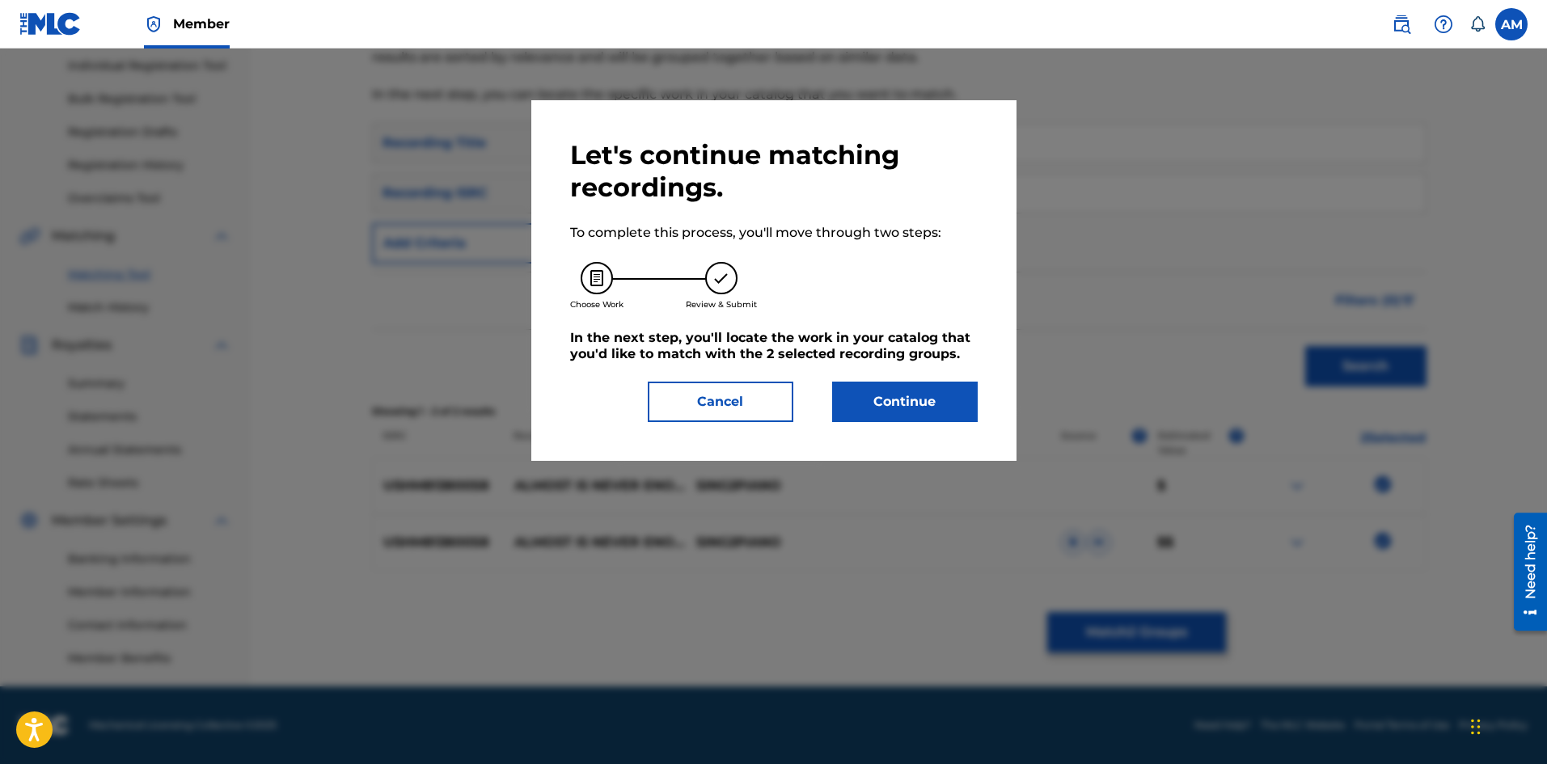
drag, startPoint x: 874, startPoint y: 398, endPoint x: 112, endPoint y: 411, distance: 762.7
click at [869, 398] on button "Continue" at bounding box center [905, 402] width 146 height 40
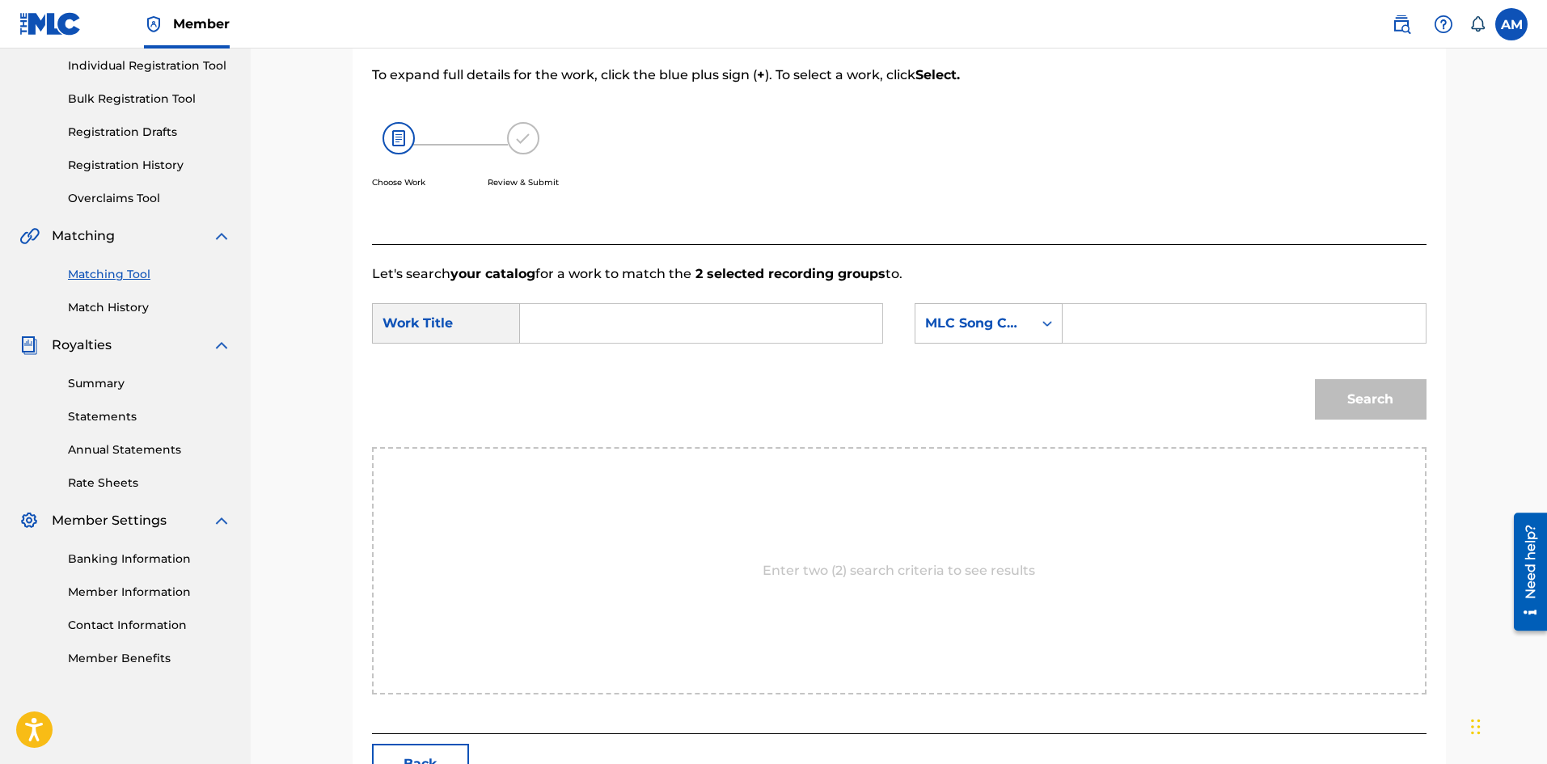
click at [637, 319] on input "Search Form" at bounding box center [701, 323] width 335 height 39
paste input "ALMOST IS NEVER ENOUGH"
type input "ALMOST IS NEVER ENOUGH"
drag, startPoint x: 1138, startPoint y: 319, endPoint x: 1258, endPoint y: 340, distance: 121.5
click at [1138, 319] on input "Search Form" at bounding box center [1243, 323] width 335 height 39
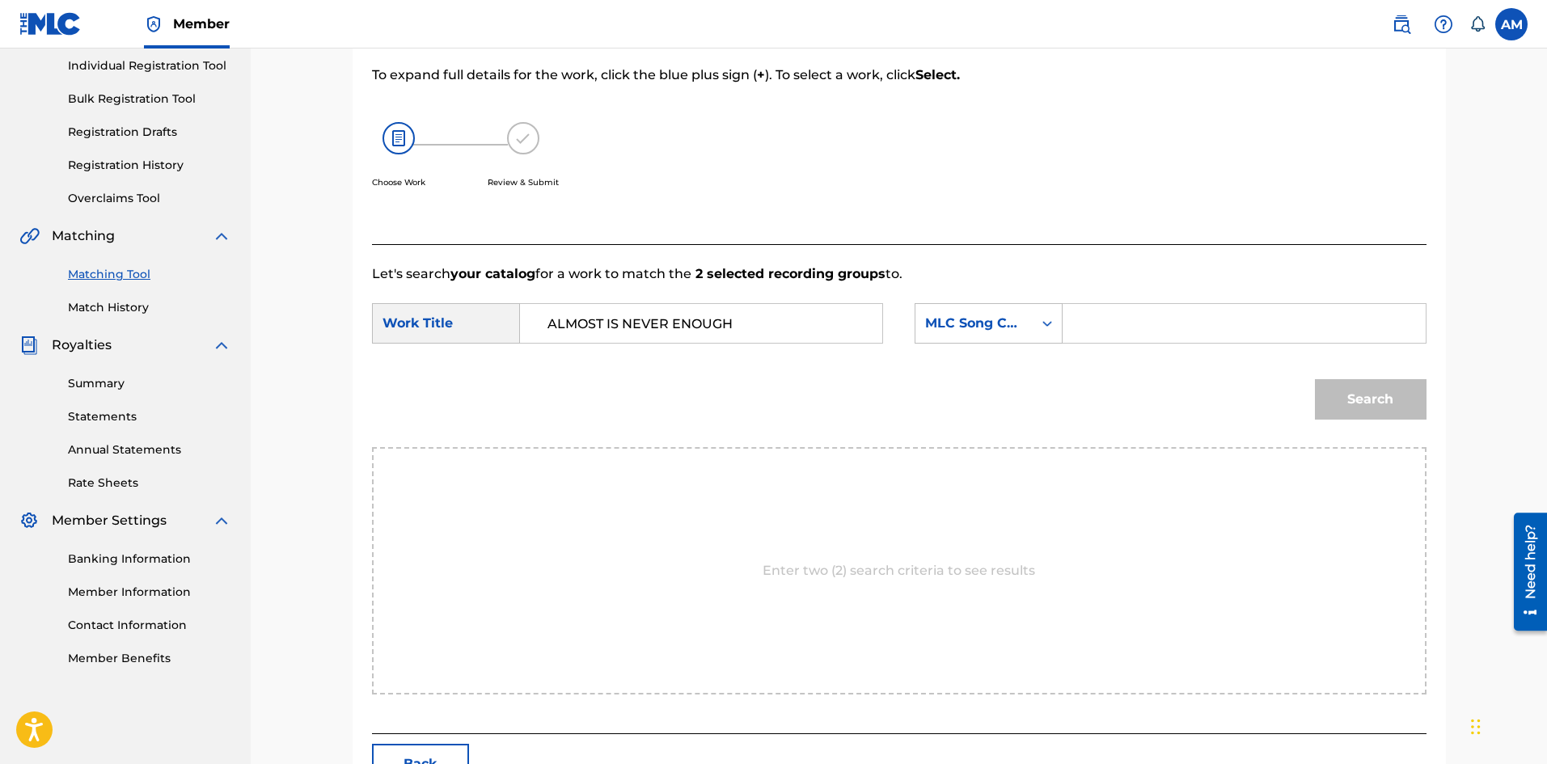
paste input "A8811M"
type input "A8811M"
click at [1360, 399] on button "Search" at bounding box center [1371, 399] width 112 height 40
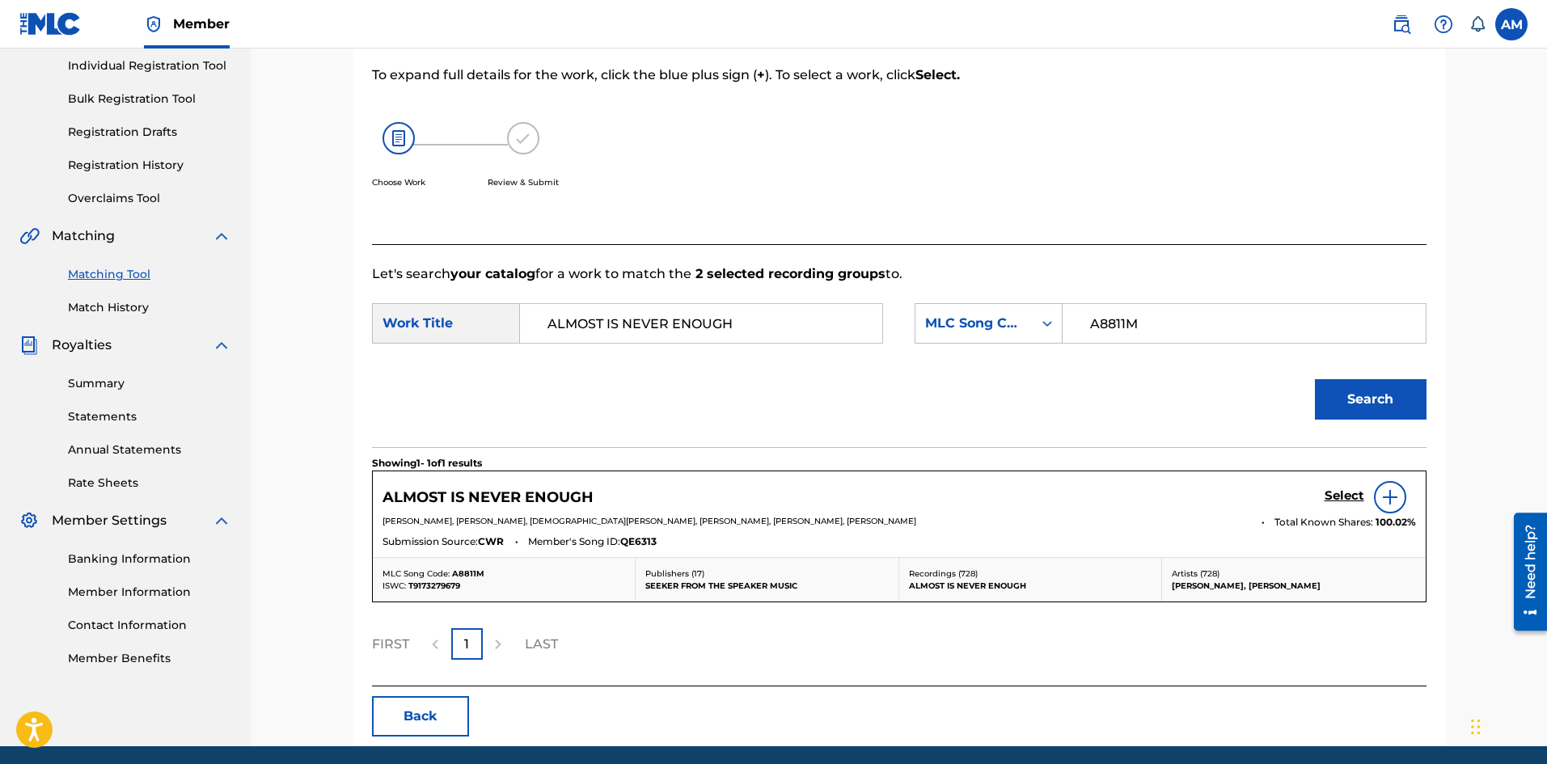
click at [1351, 497] on h5 "Select" at bounding box center [1345, 495] width 40 height 15
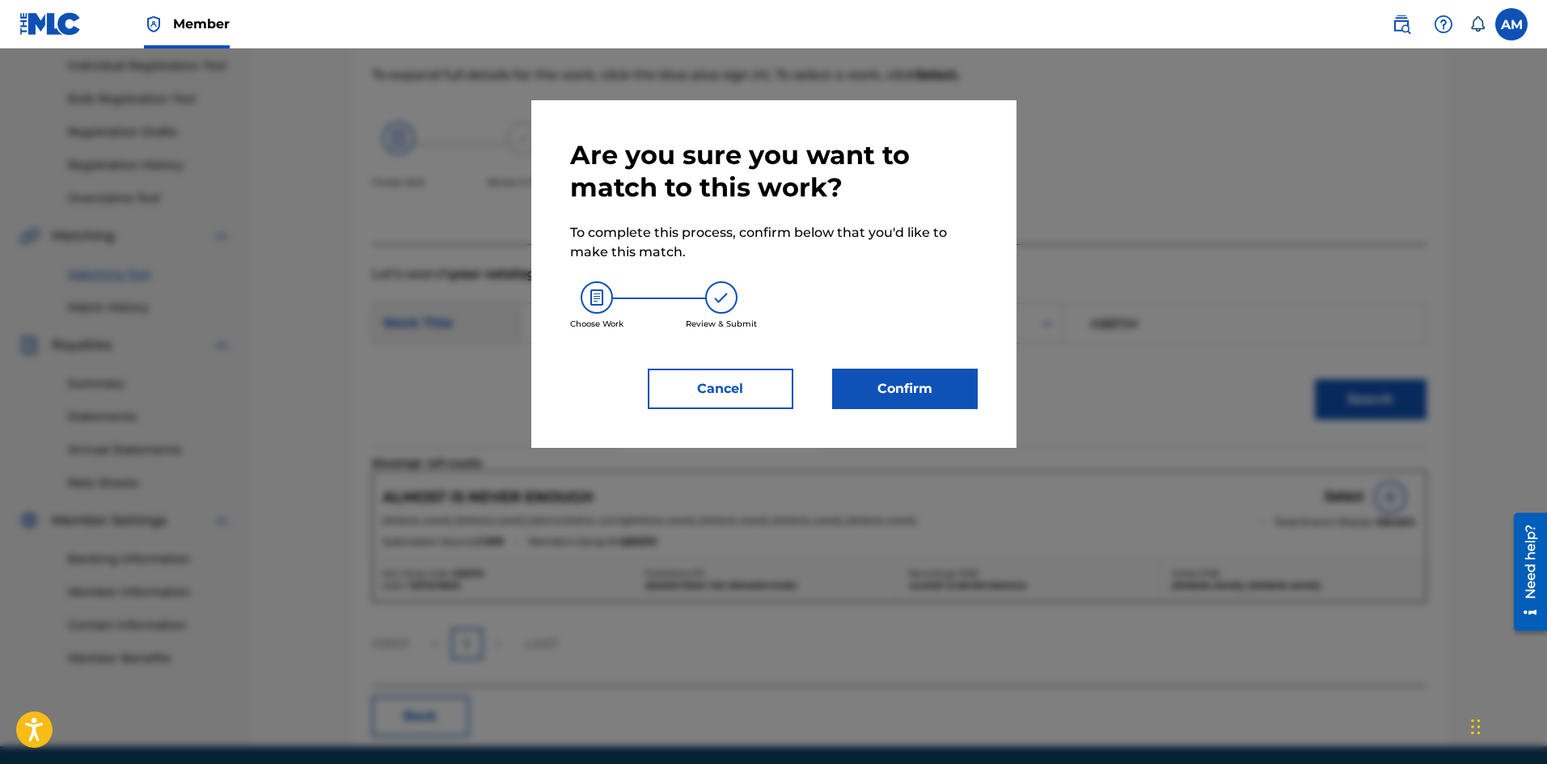
click at [927, 376] on button "Confirm" at bounding box center [905, 389] width 146 height 40
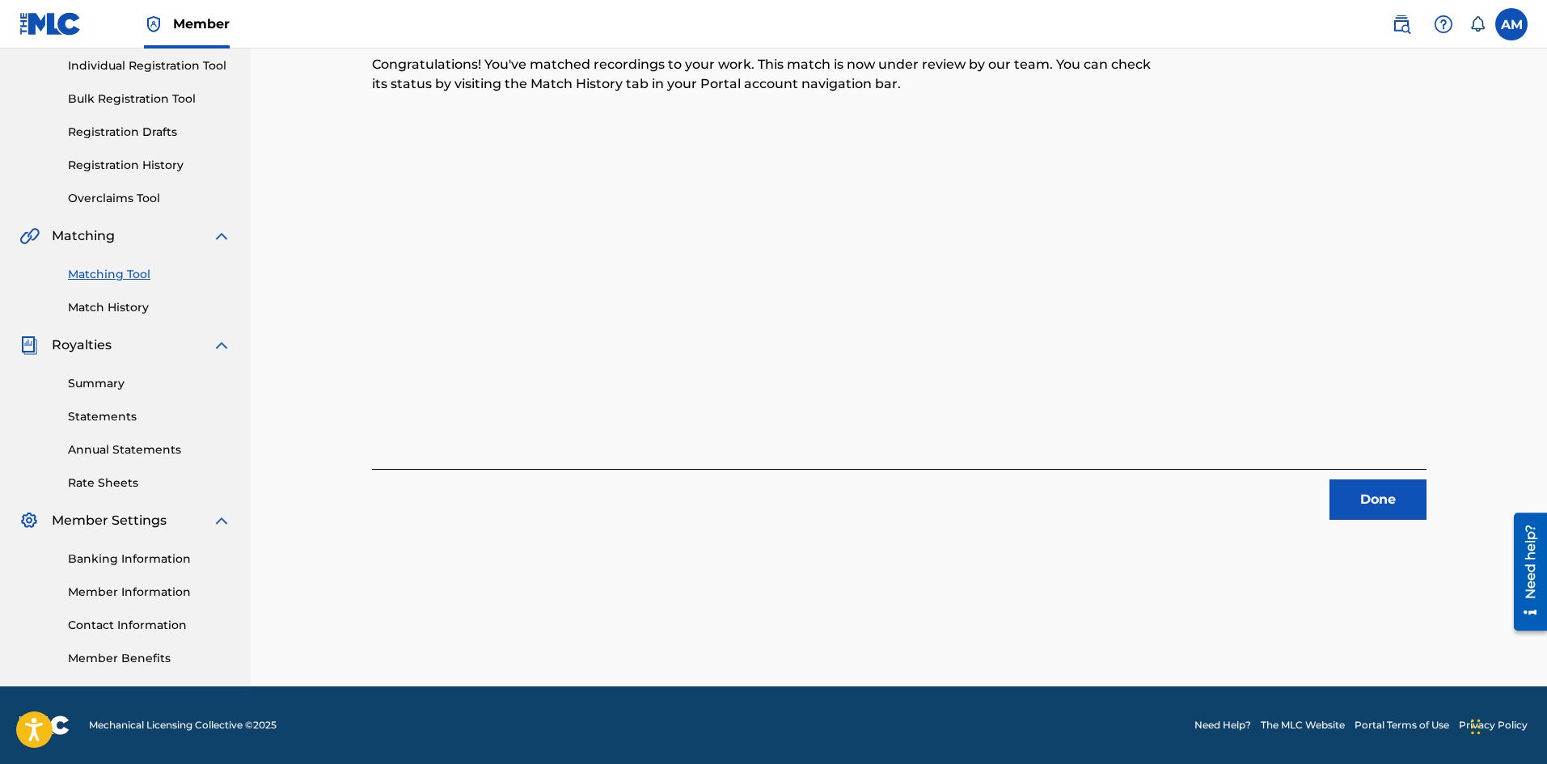
click at [1401, 488] on button "Done" at bounding box center [1377, 500] width 97 height 40
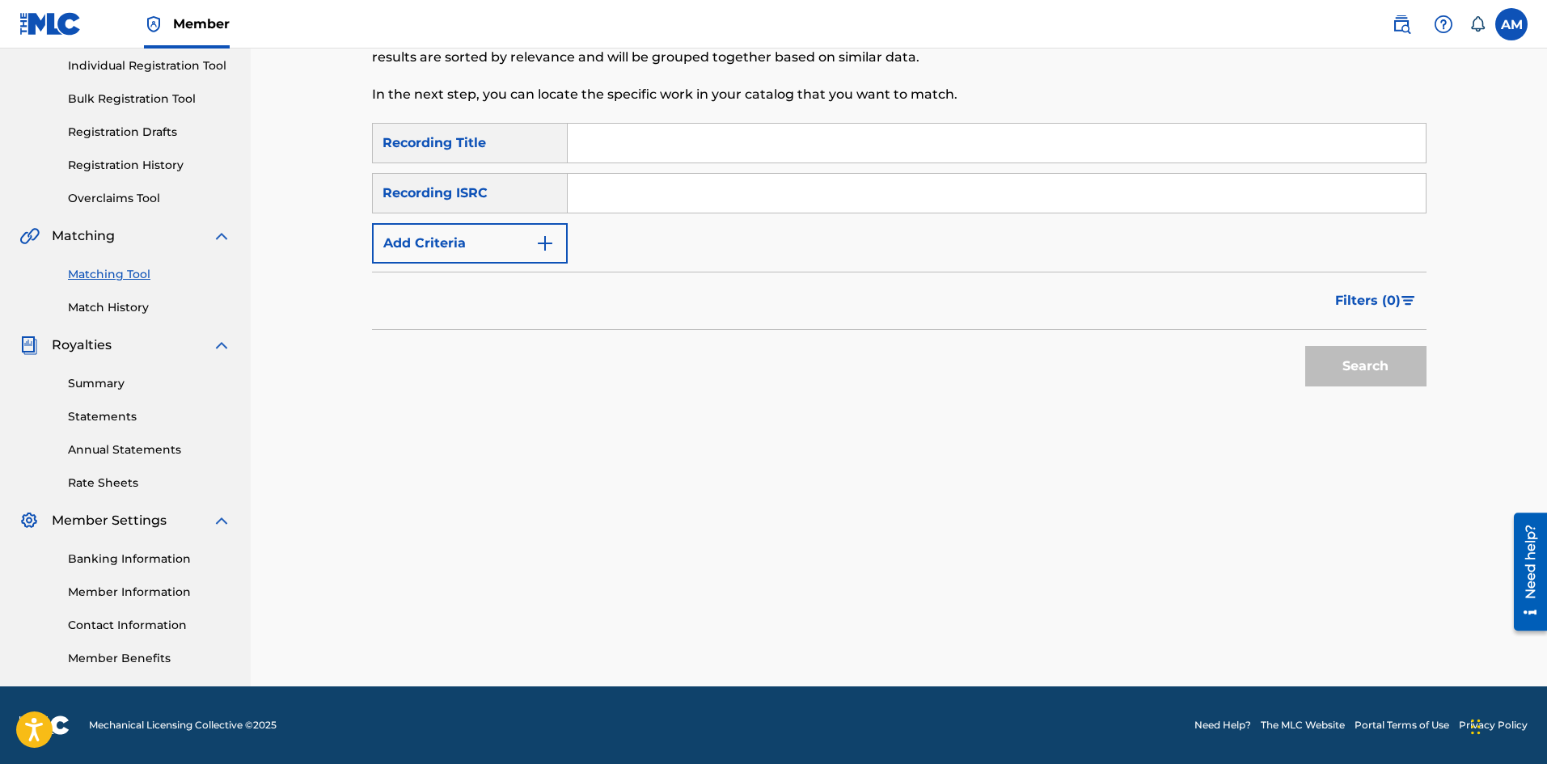
drag, startPoint x: 655, startPoint y: 184, endPoint x: 700, endPoint y: 192, distance: 45.2
click at [655, 184] on input "Search Form" at bounding box center [997, 193] width 858 height 39
paste input "USUM72501920"
click at [1328, 362] on button "Search" at bounding box center [1365, 366] width 121 height 40
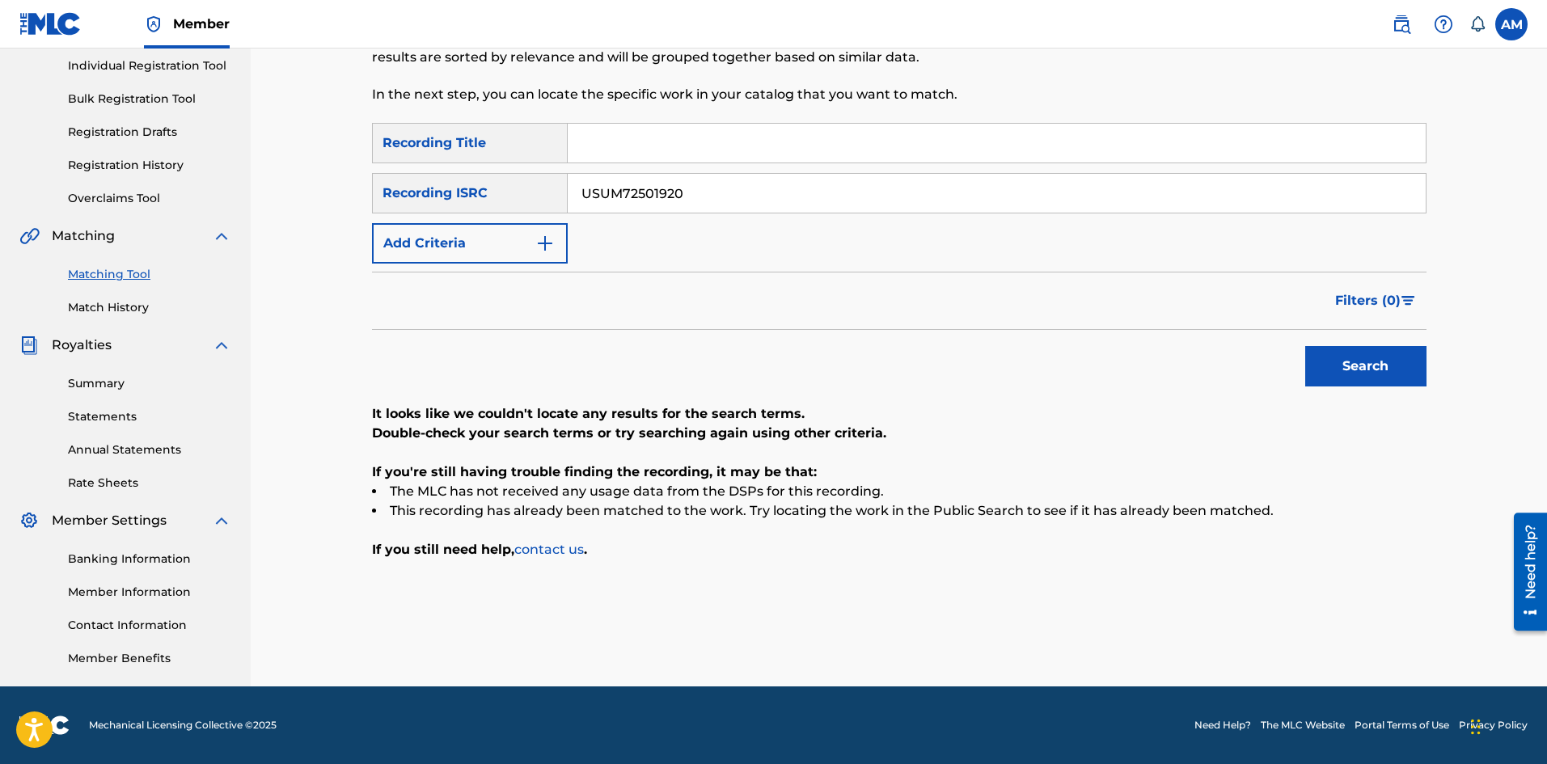
drag, startPoint x: 773, startPoint y: 184, endPoint x: -19, endPoint y: 213, distance: 792.2
click at [0, 213] on html "Accessibility Screen-Reader Guide, Feedback, and Issue Reporting | New window M…" at bounding box center [773, 177] width 1547 height 764
paste input "CAUM7190029"
type input "CAUM71900290"
click at [1364, 360] on button "Search" at bounding box center [1365, 366] width 121 height 40
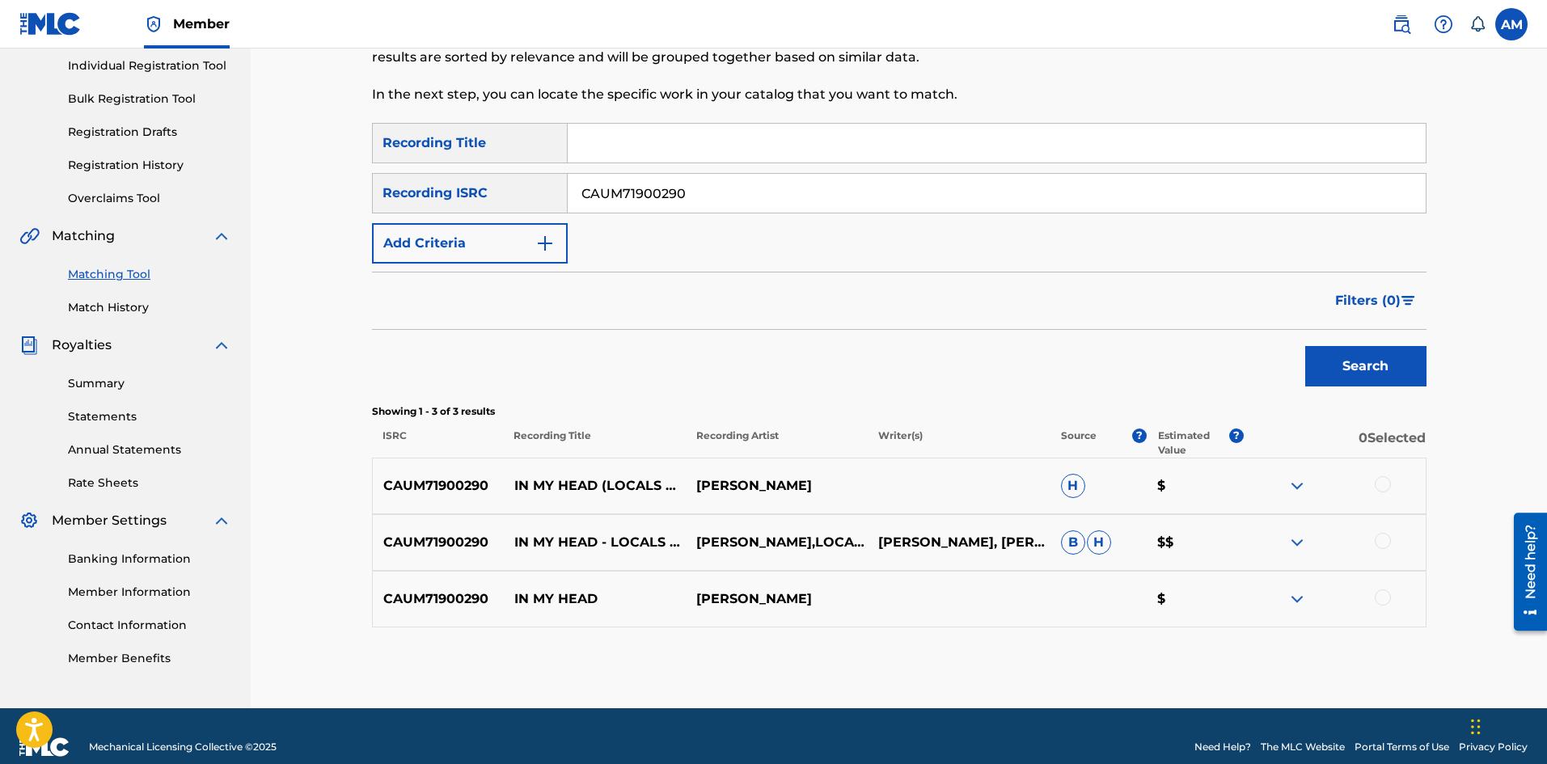
click at [293, 314] on div "Matching Tool The Matching Tool allows Members to match sound recordings to wor…" at bounding box center [899, 275] width 1296 height 865
click at [1381, 481] on div at bounding box center [1383, 484] width 16 height 16
click at [1376, 531] on div "CAUM71900290 IN MY HEAD - LOCALS ONLY SOUND - CHILL VIBES MIX [PERSON_NAME],LOC…" at bounding box center [899, 542] width 1055 height 57
click at [1376, 551] on div at bounding box center [1334, 542] width 182 height 19
click at [1378, 543] on div at bounding box center [1383, 541] width 16 height 16
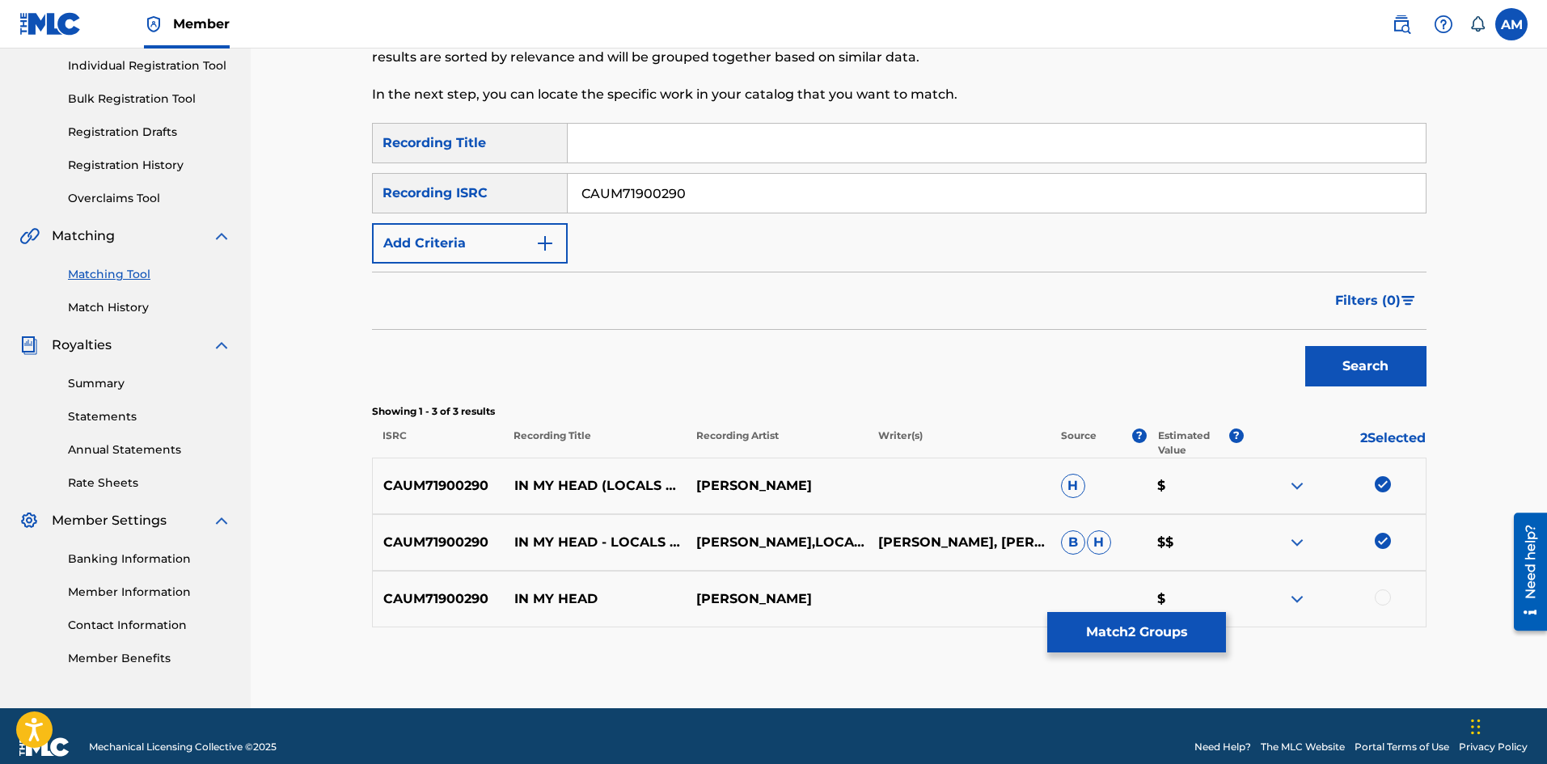
click at [1388, 604] on div at bounding box center [1383, 598] width 16 height 16
click at [1169, 630] on button "Match 3 Groups" at bounding box center [1136, 632] width 179 height 40
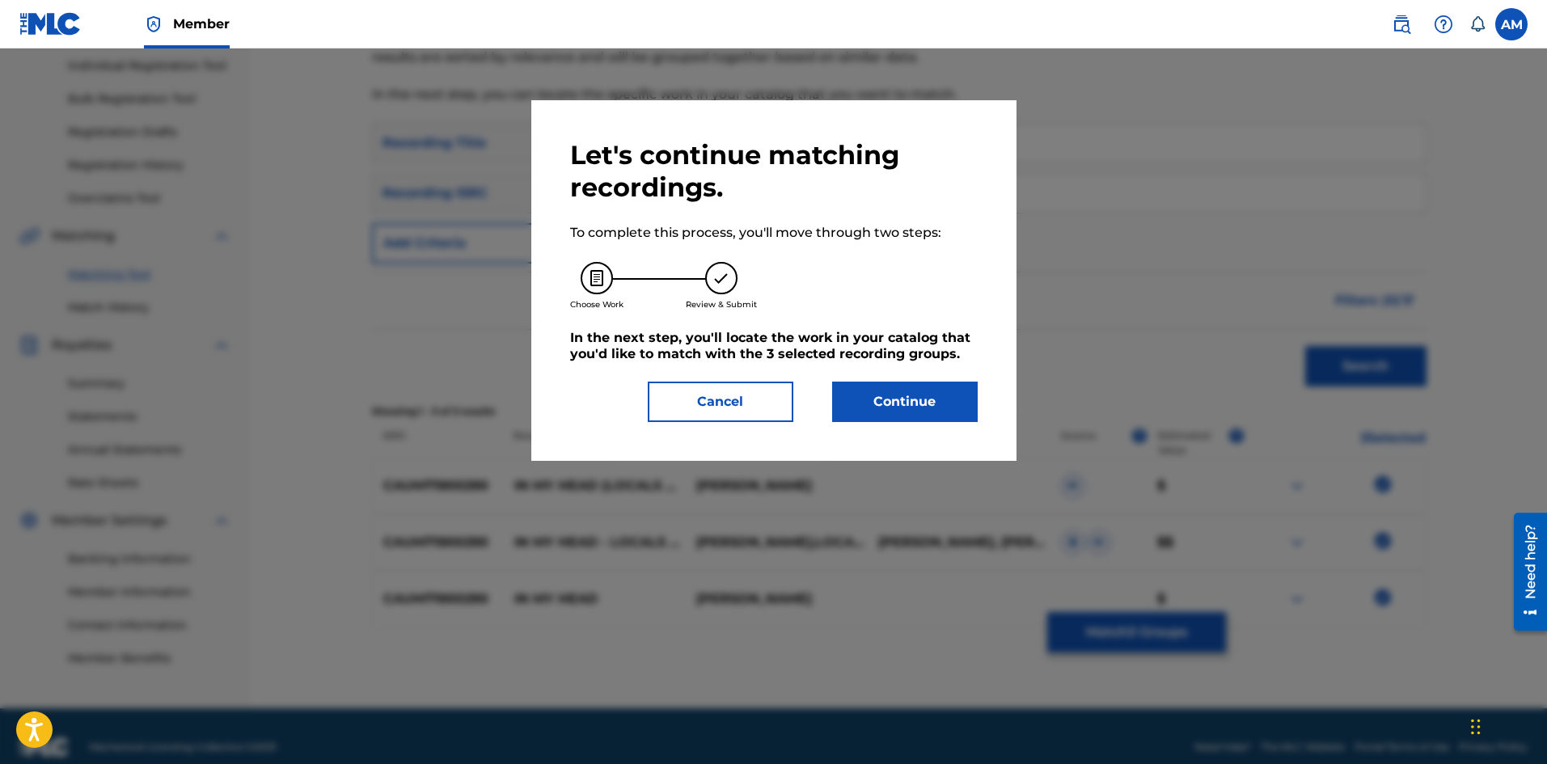
click at [922, 399] on button "Continue" at bounding box center [905, 402] width 146 height 40
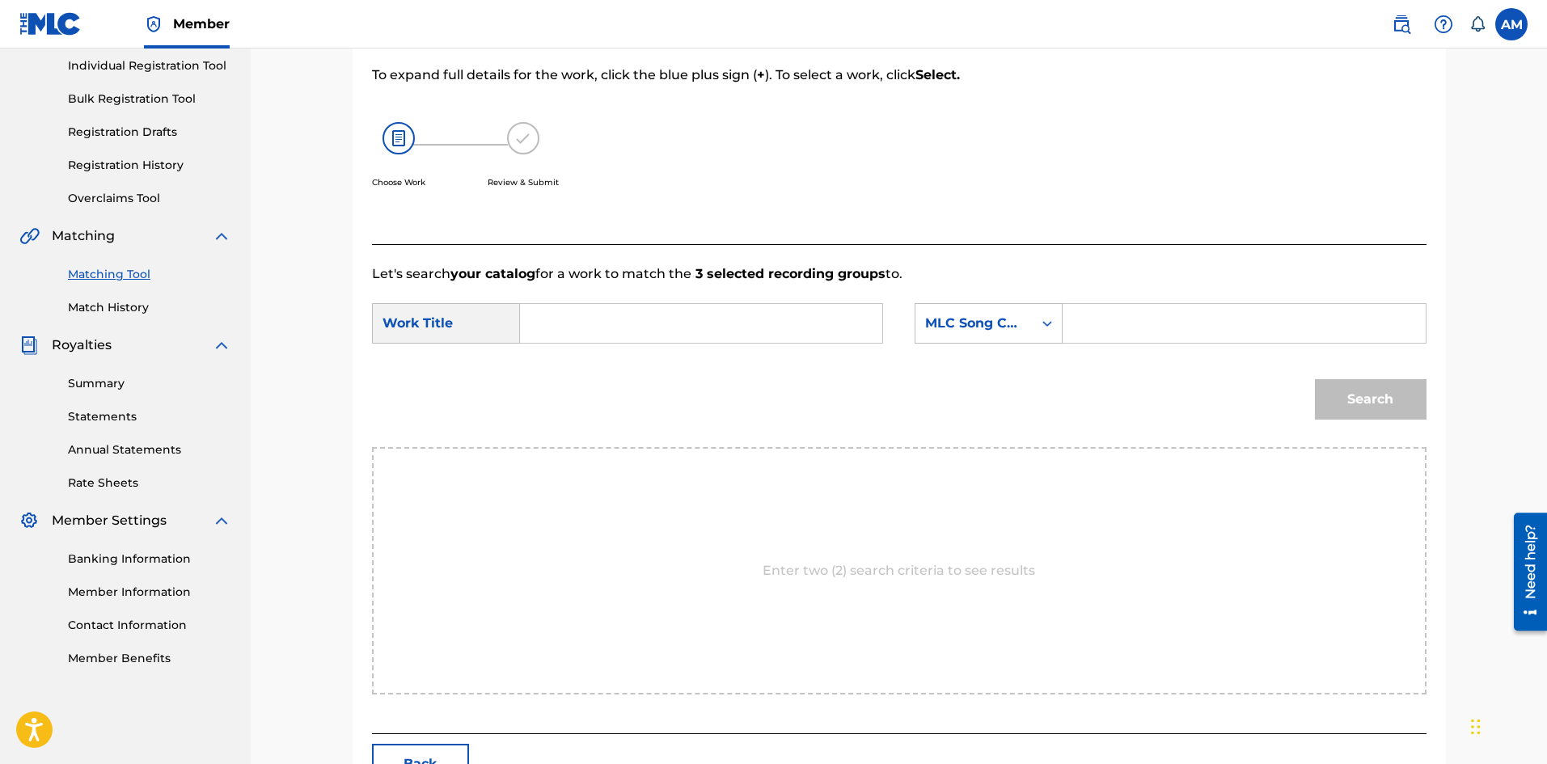
click at [1126, 308] on input "Search Form" at bounding box center [1243, 323] width 335 height 39
paste input "IC82XM"
type input "IC82XM"
drag, startPoint x: 769, startPoint y: 318, endPoint x: 797, endPoint y: 320, distance: 27.6
click at [769, 318] on input "Search Form" at bounding box center [701, 323] width 335 height 39
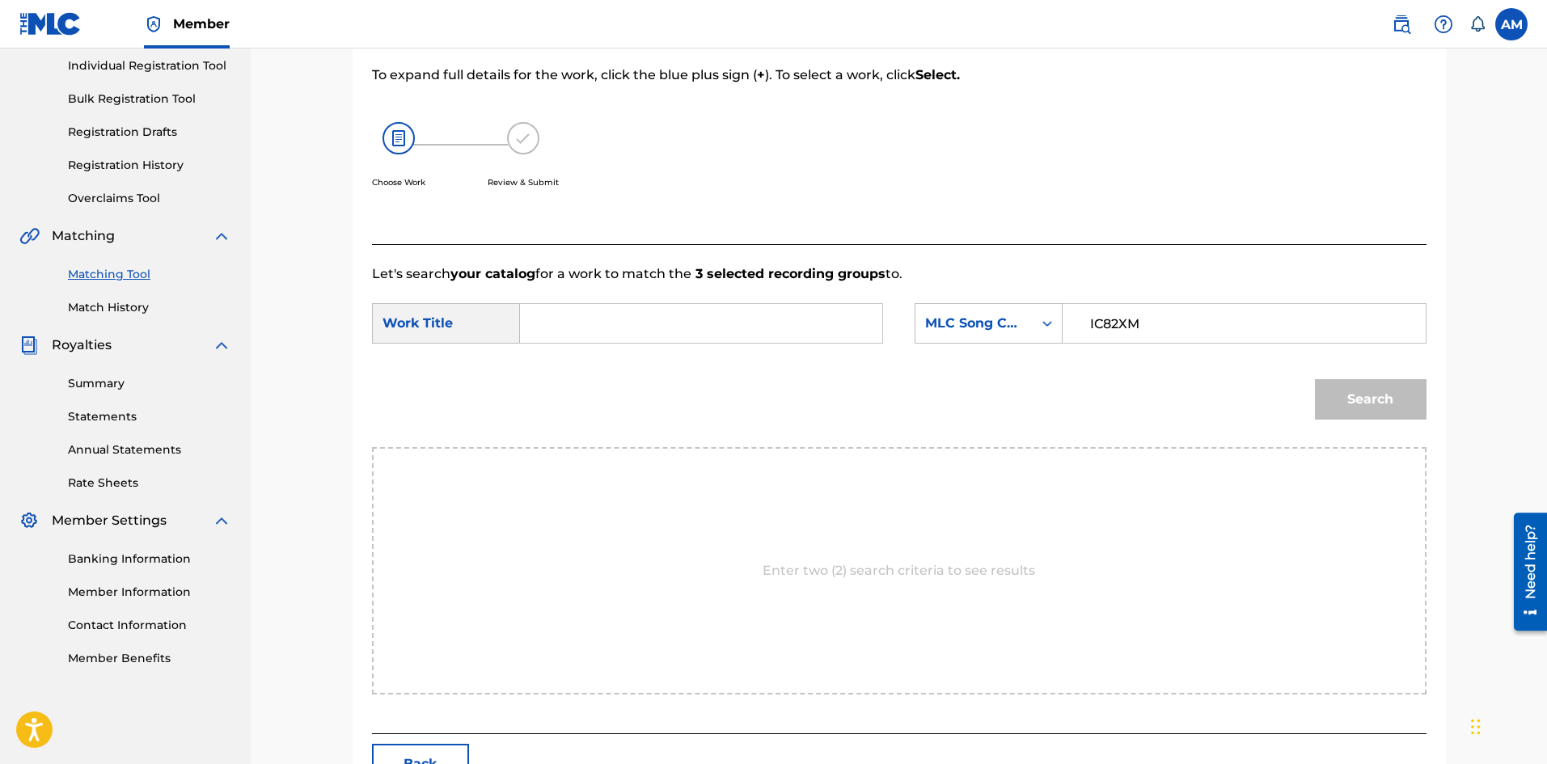
paste input "IN MY HEAD"
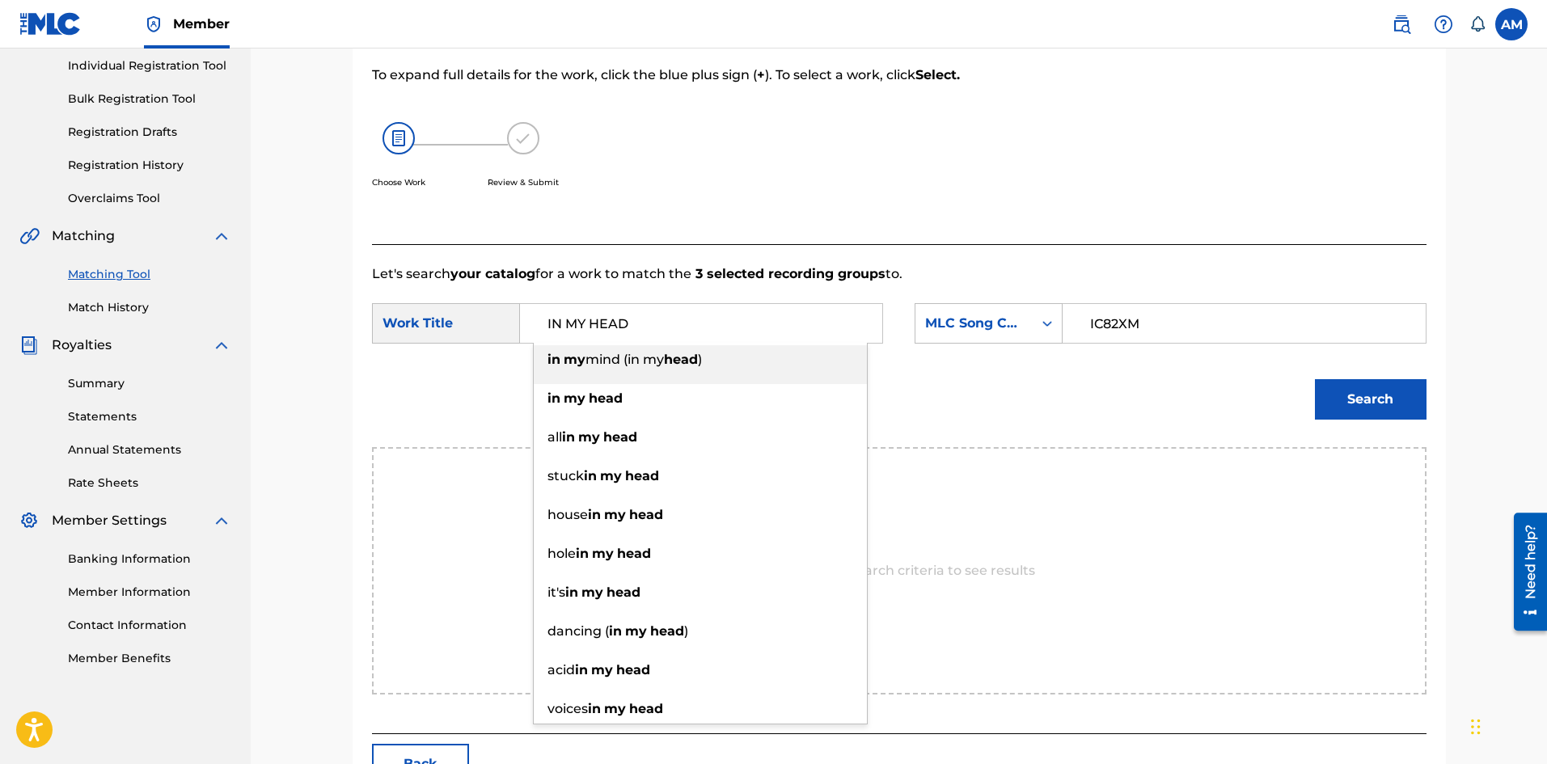
type input "IN MY HEAD"
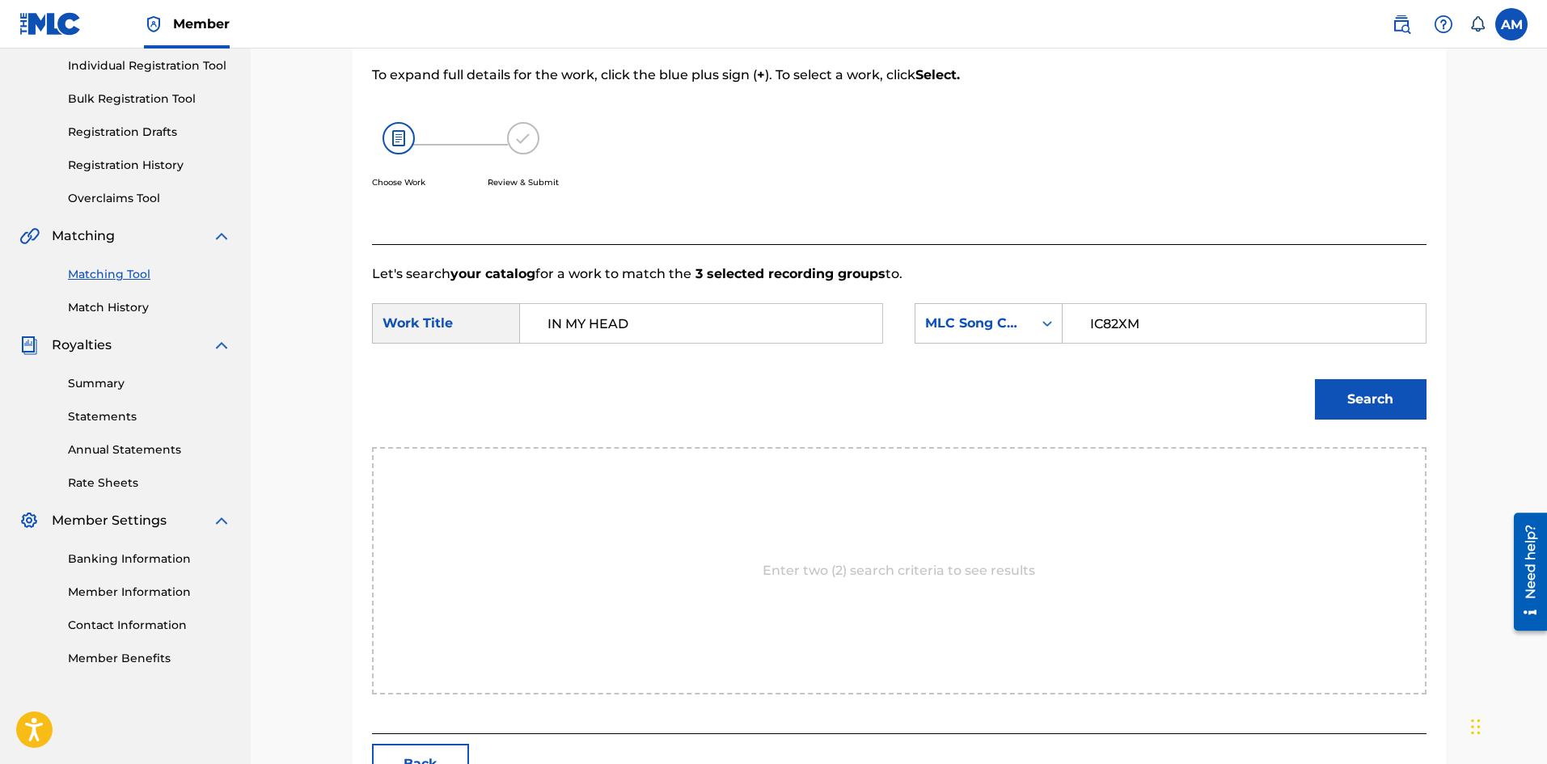
click at [1338, 384] on button "Search" at bounding box center [1371, 399] width 112 height 40
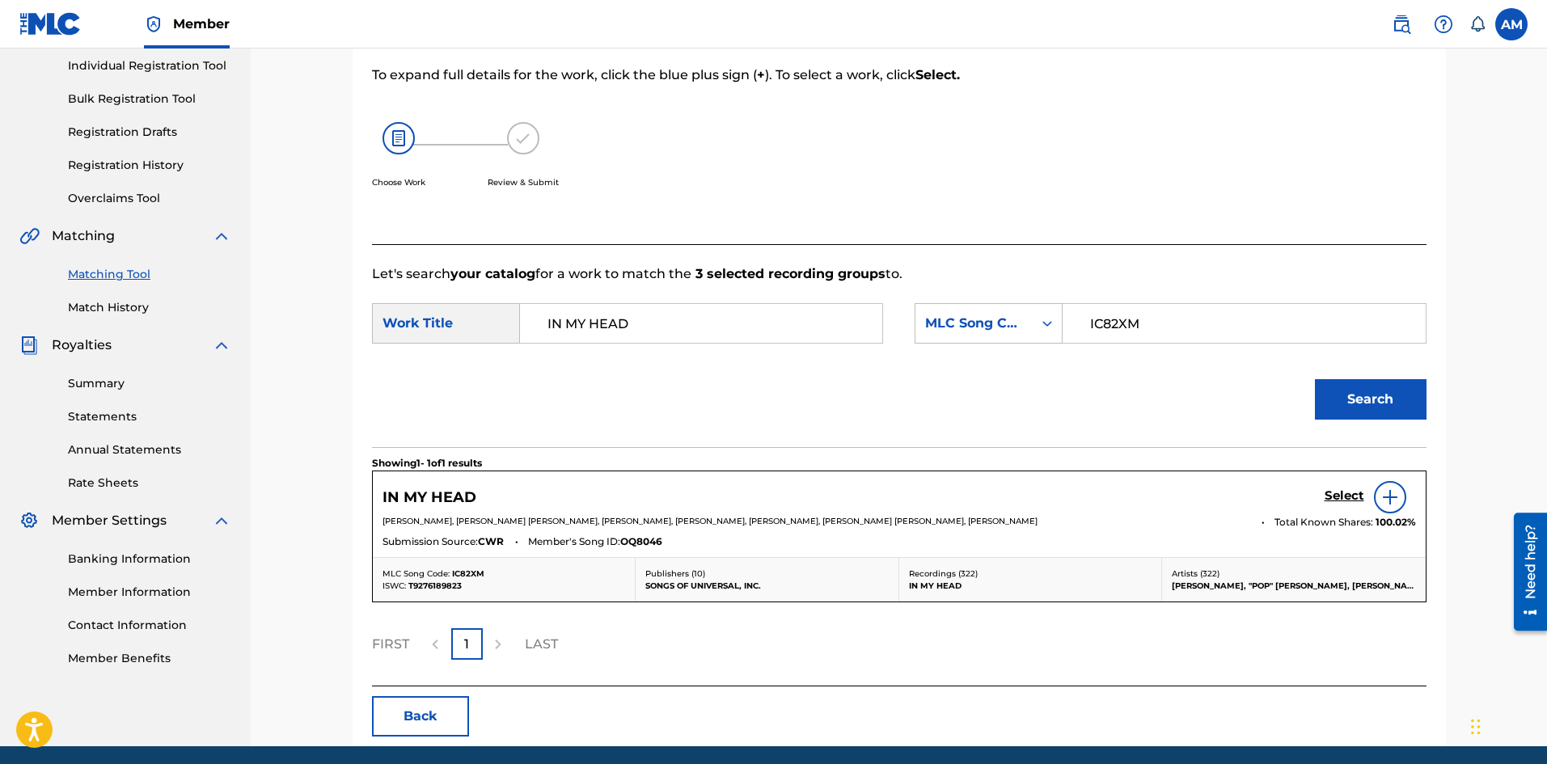
click at [1345, 500] on h5 "Select" at bounding box center [1345, 495] width 40 height 15
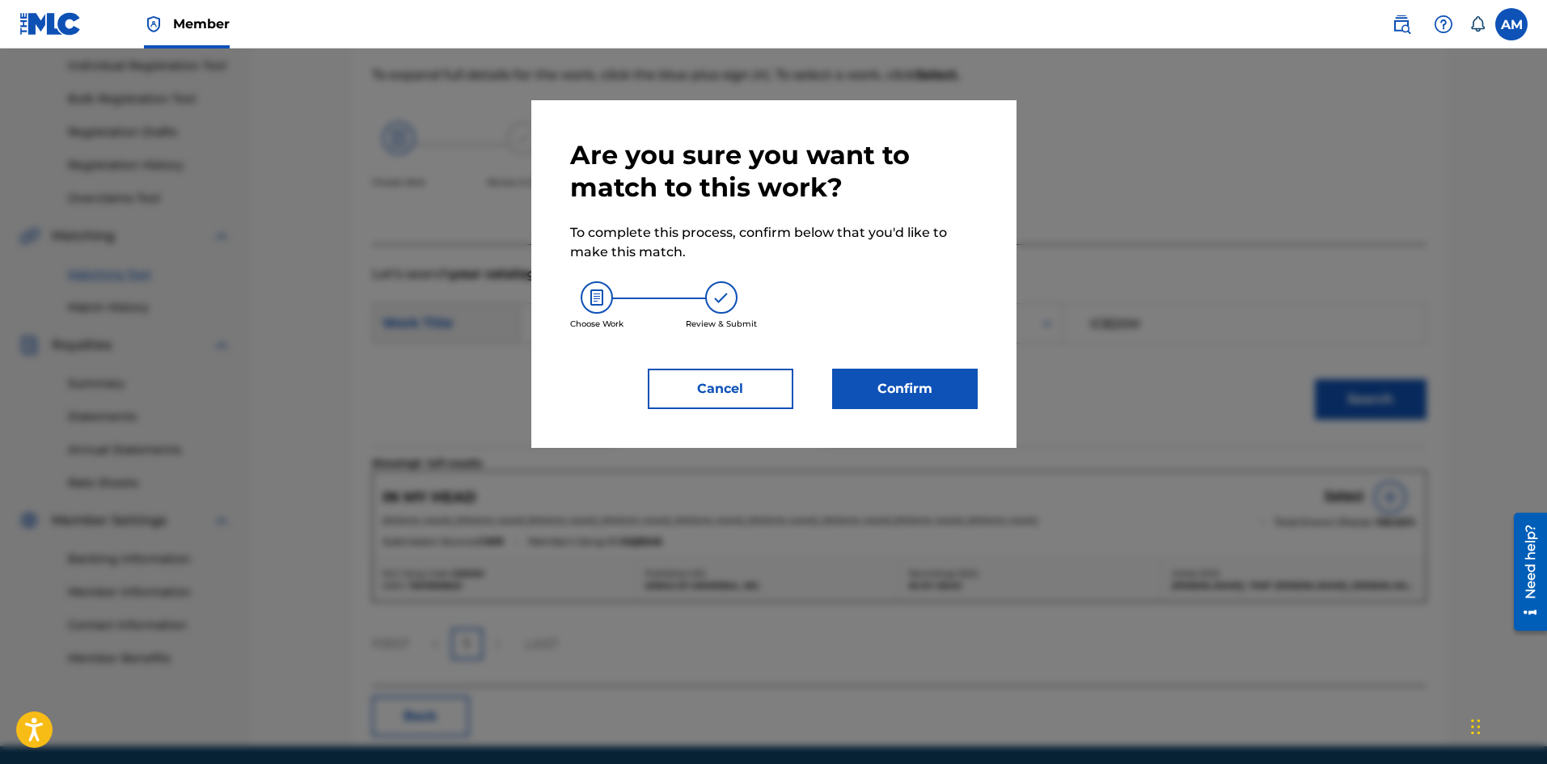
click at [928, 394] on button "Confirm" at bounding box center [905, 389] width 146 height 40
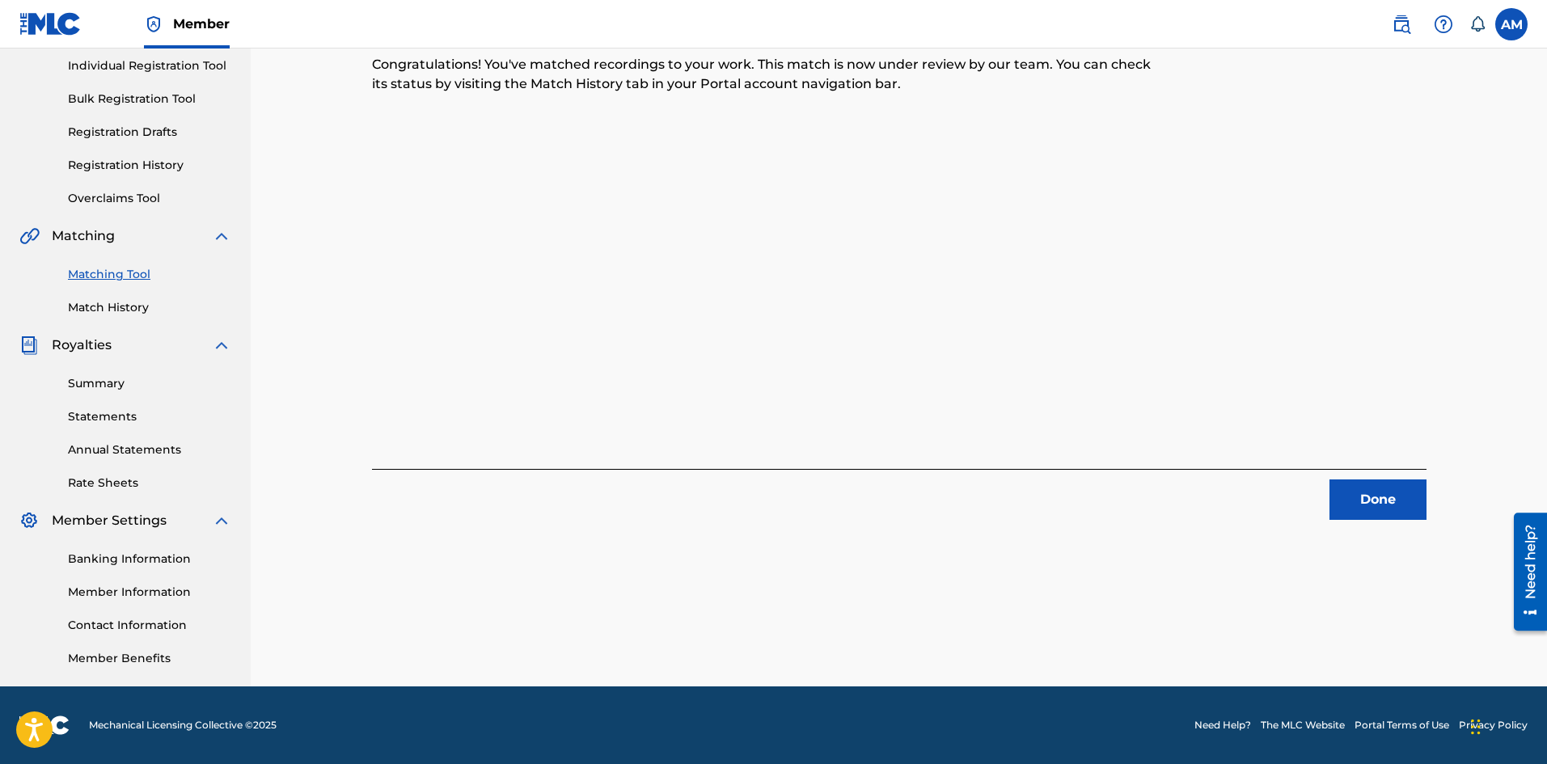
click at [1366, 504] on button "Done" at bounding box center [1377, 500] width 97 height 40
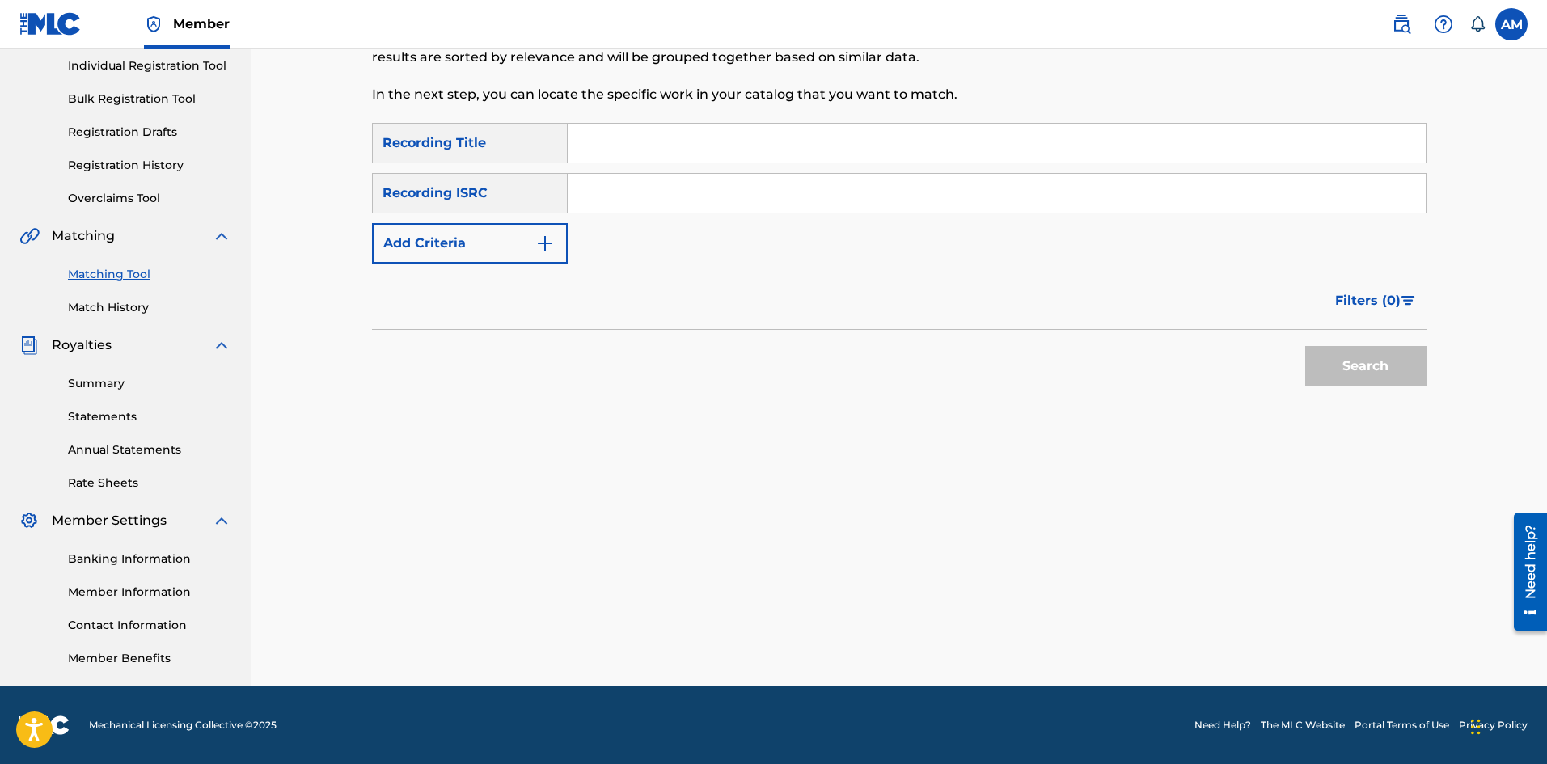
click at [626, 193] on input "Search Form" at bounding box center [997, 193] width 858 height 39
paste input "TCACT1665058"
click at [1372, 359] on button "Search" at bounding box center [1365, 366] width 121 height 40
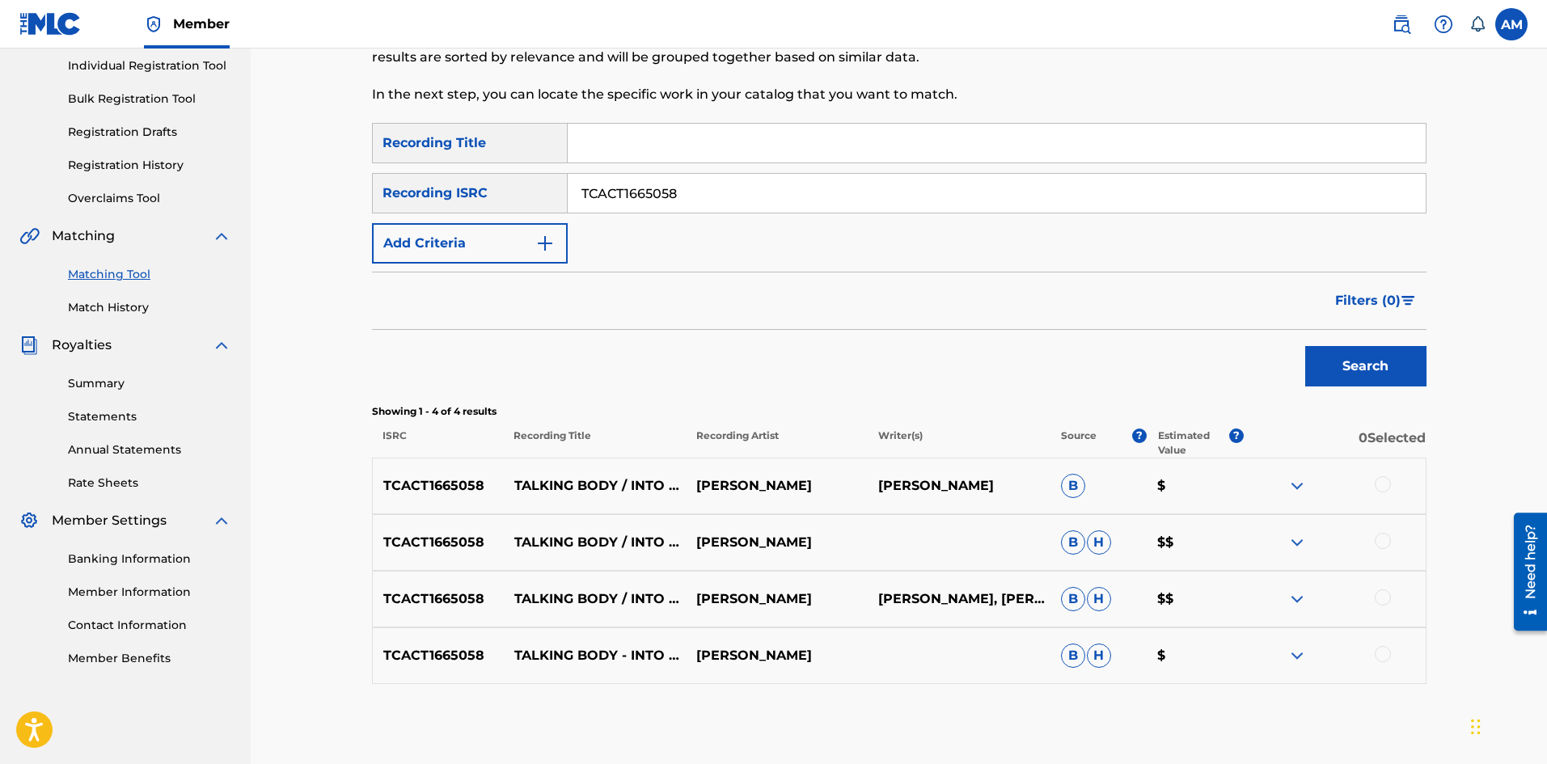
drag, startPoint x: 726, startPoint y: 201, endPoint x: 125, endPoint y: 213, distance: 601.8
click at [121, 214] on main "UNIVERSAL MUSIC PUB GROUP Summary Catalog Works Registration Claiming Tool Indi…" at bounding box center [773, 304] width 1547 height 922
paste input "USUM72317485"
type input "USUM72317485"
click at [1376, 367] on button "Search" at bounding box center [1365, 366] width 121 height 40
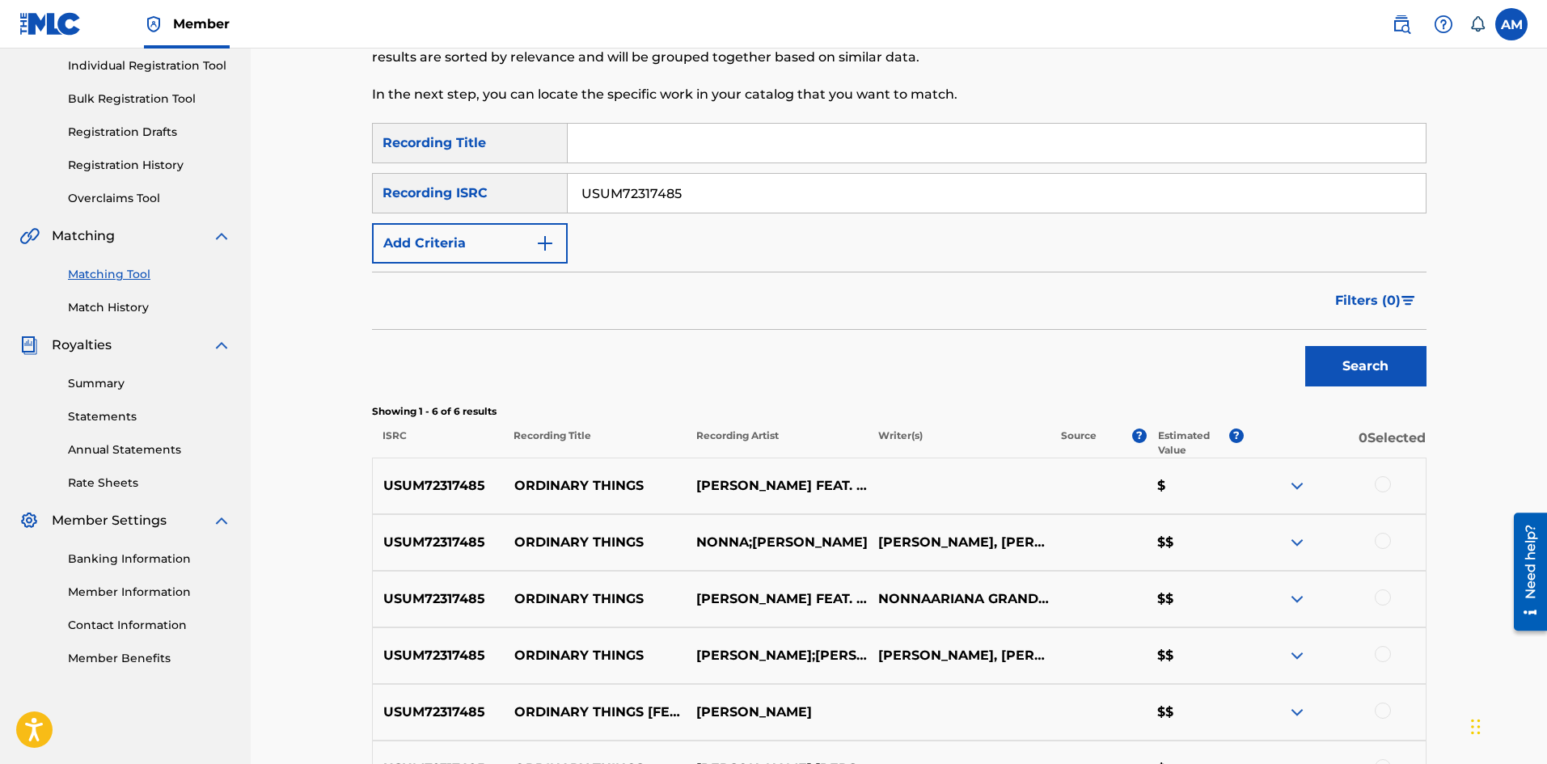
scroll to position [397, 0]
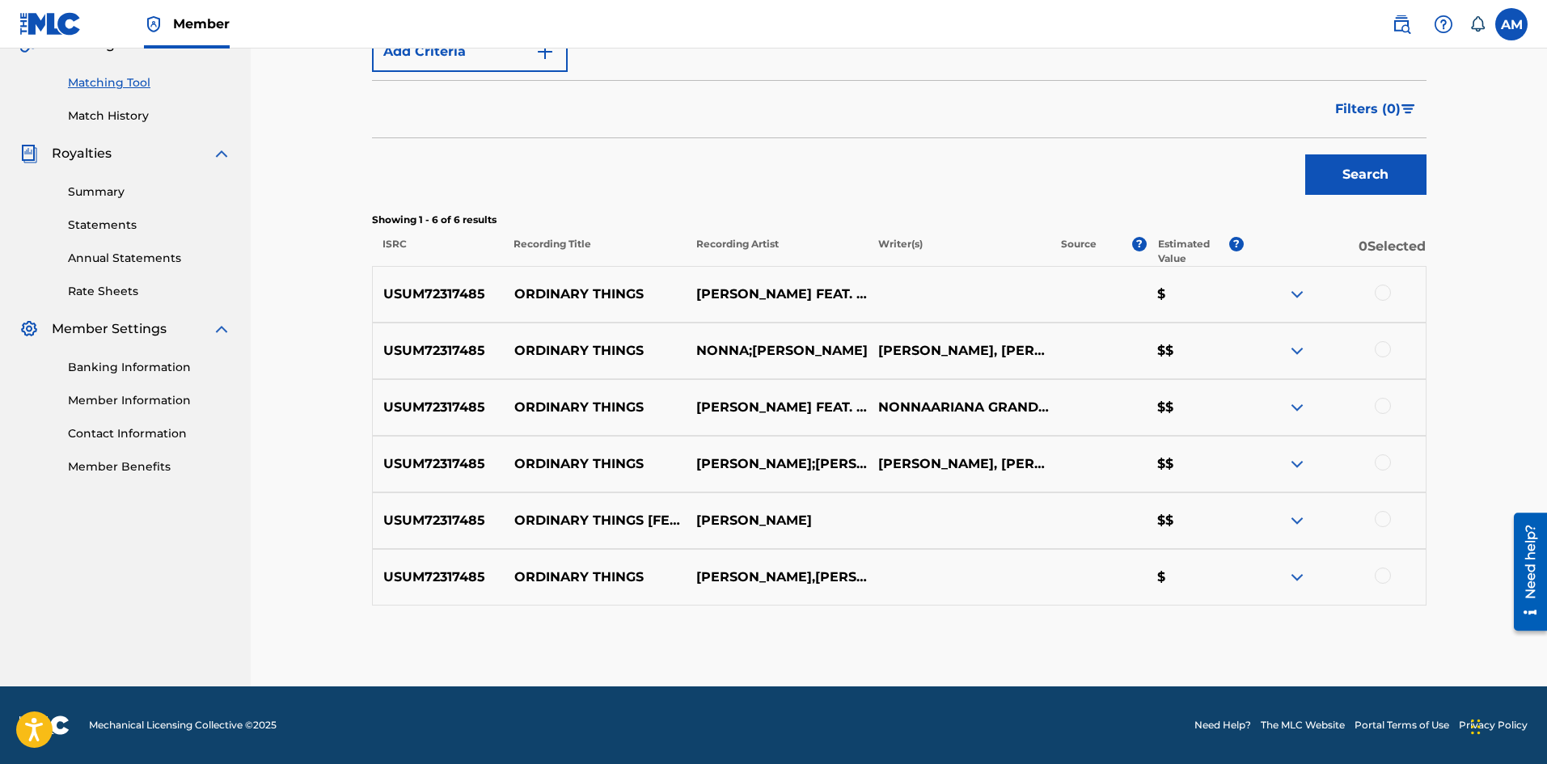
click at [1382, 294] on div at bounding box center [1383, 293] width 16 height 16
click at [1378, 350] on div at bounding box center [1383, 349] width 16 height 16
click at [1383, 405] on div at bounding box center [1383, 406] width 16 height 16
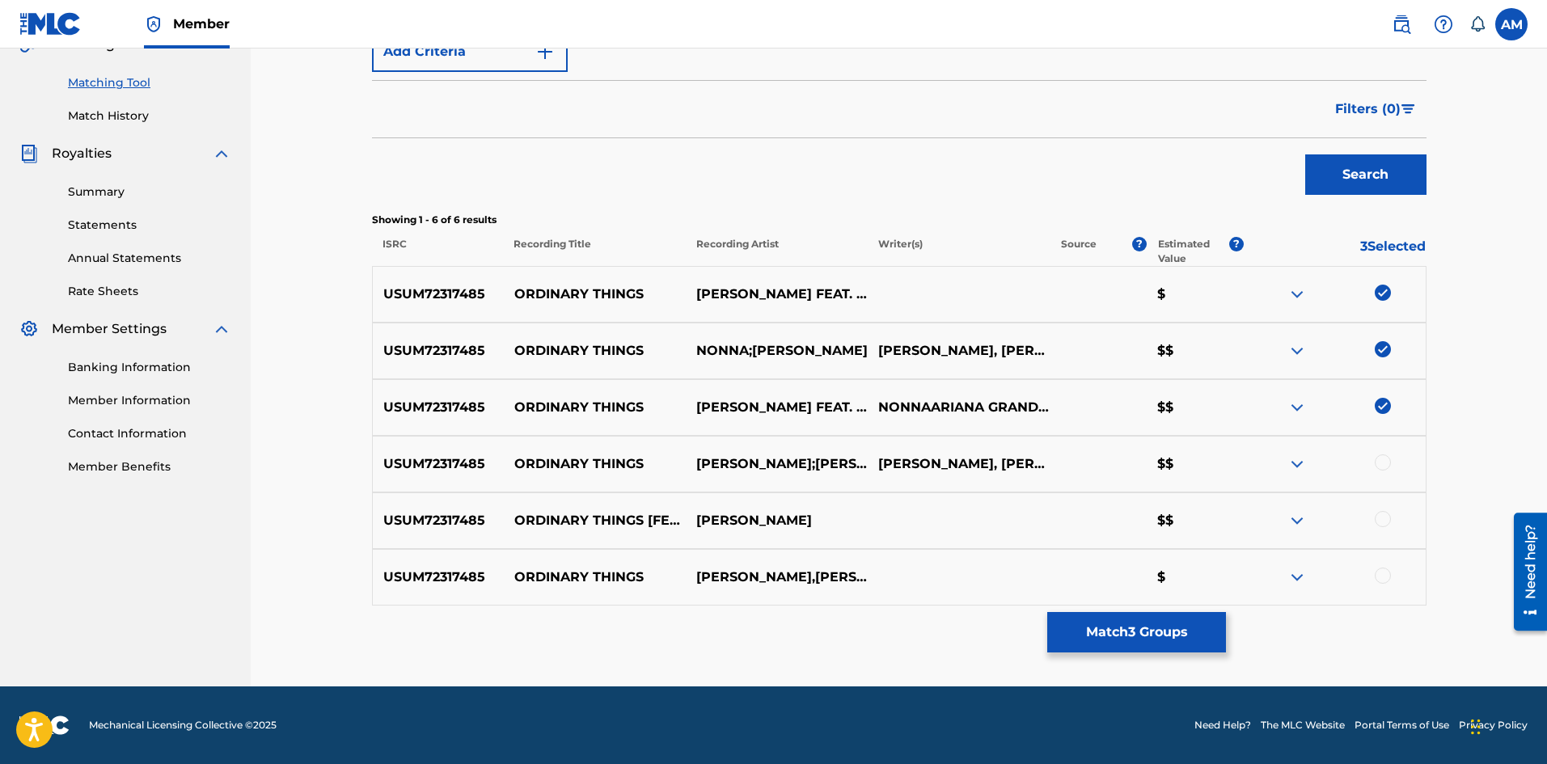
click at [1384, 462] on div at bounding box center [1383, 462] width 16 height 16
click at [1383, 514] on div at bounding box center [1383, 519] width 16 height 16
click at [1389, 575] on div at bounding box center [1383, 576] width 16 height 16
click at [1163, 643] on button "Match 6 Groups" at bounding box center [1136, 632] width 179 height 40
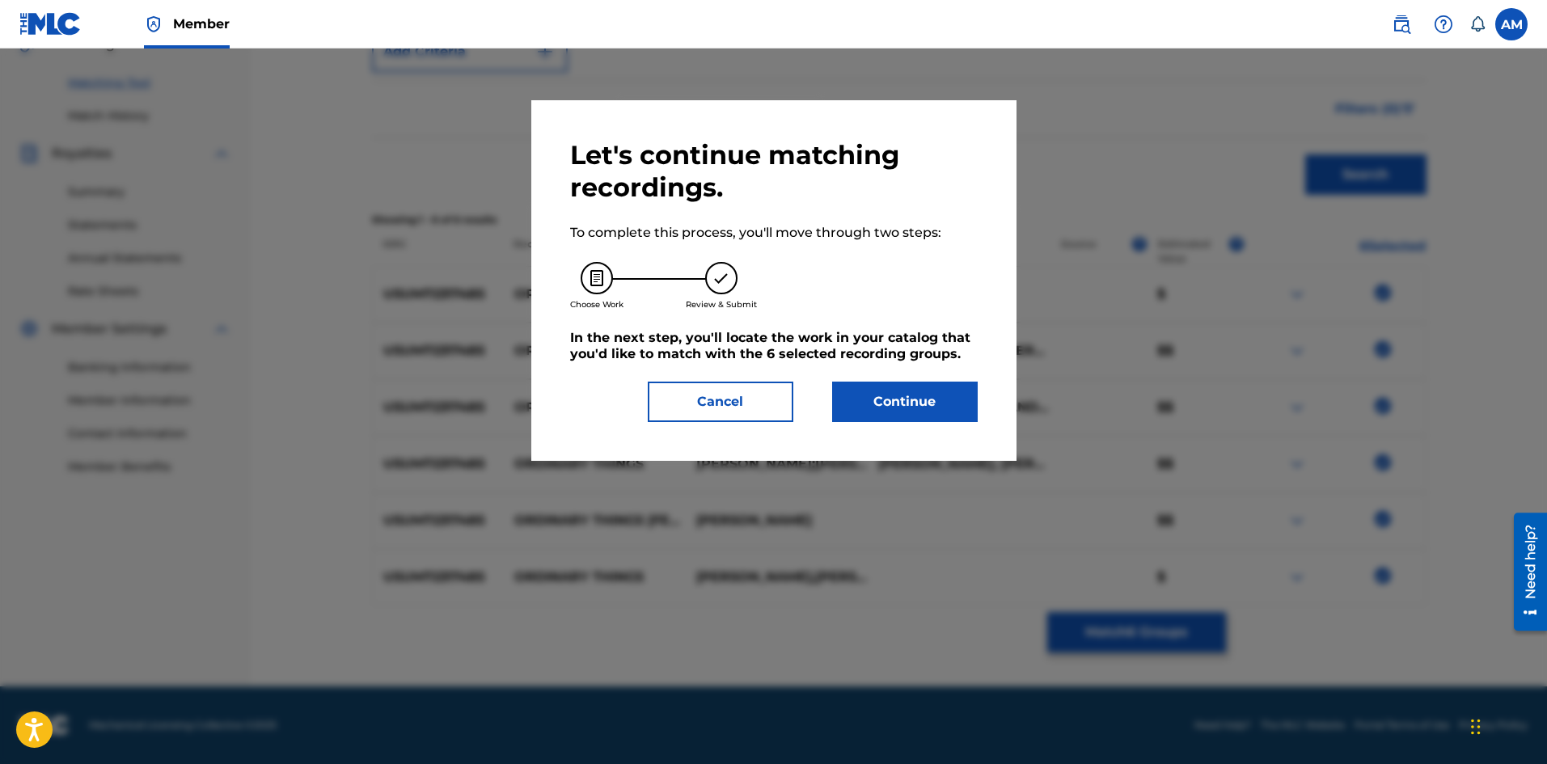
click at [921, 405] on button "Continue" at bounding box center [905, 402] width 146 height 40
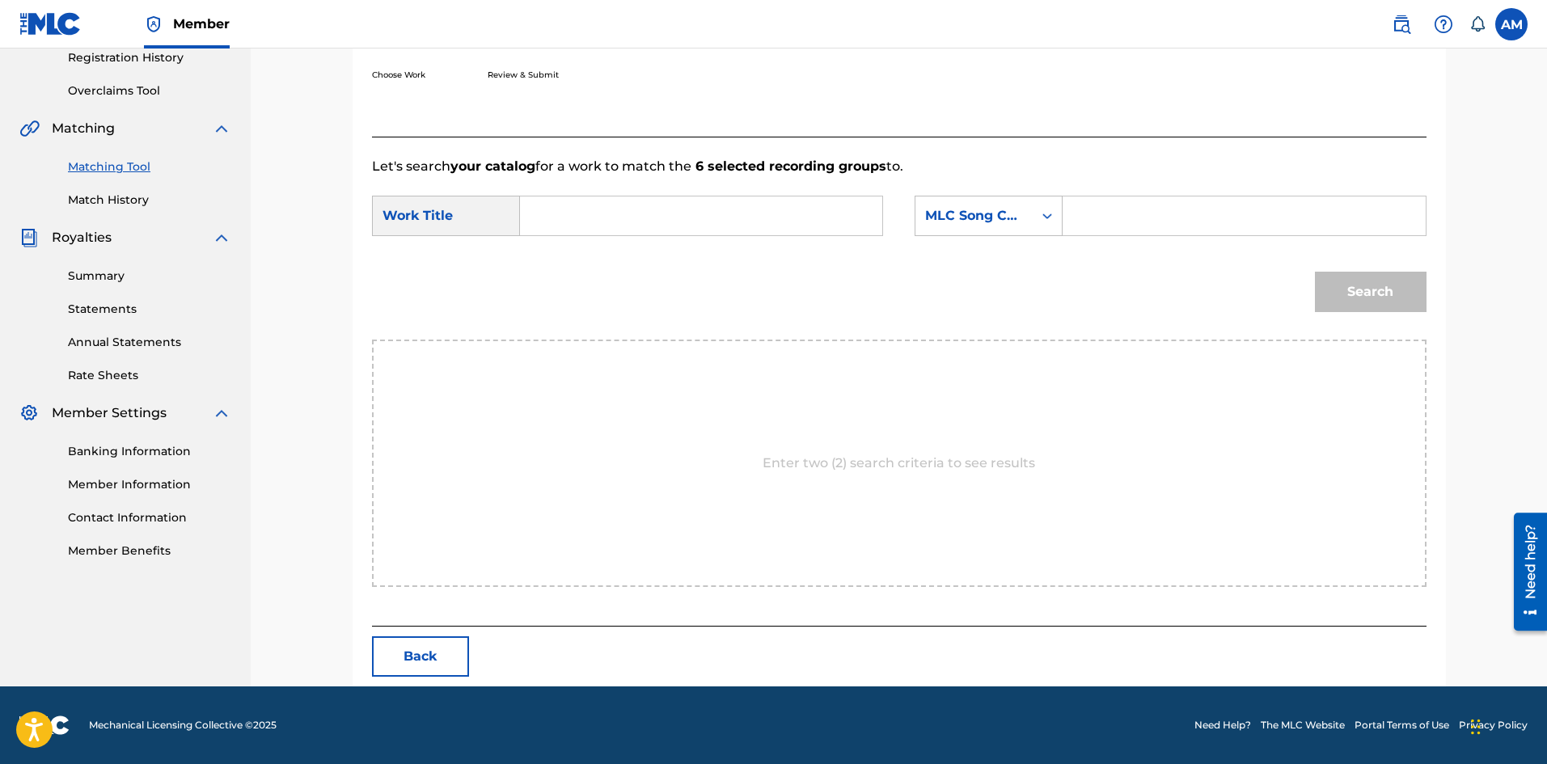
click at [598, 202] on input "Search Form" at bounding box center [701, 216] width 335 height 39
paste input "ORDINARY THINGS"
type input "ORDINARY THINGS"
click at [1162, 200] on input "Search Form" at bounding box center [1243, 216] width 335 height 39
paste input "OE1A9W"
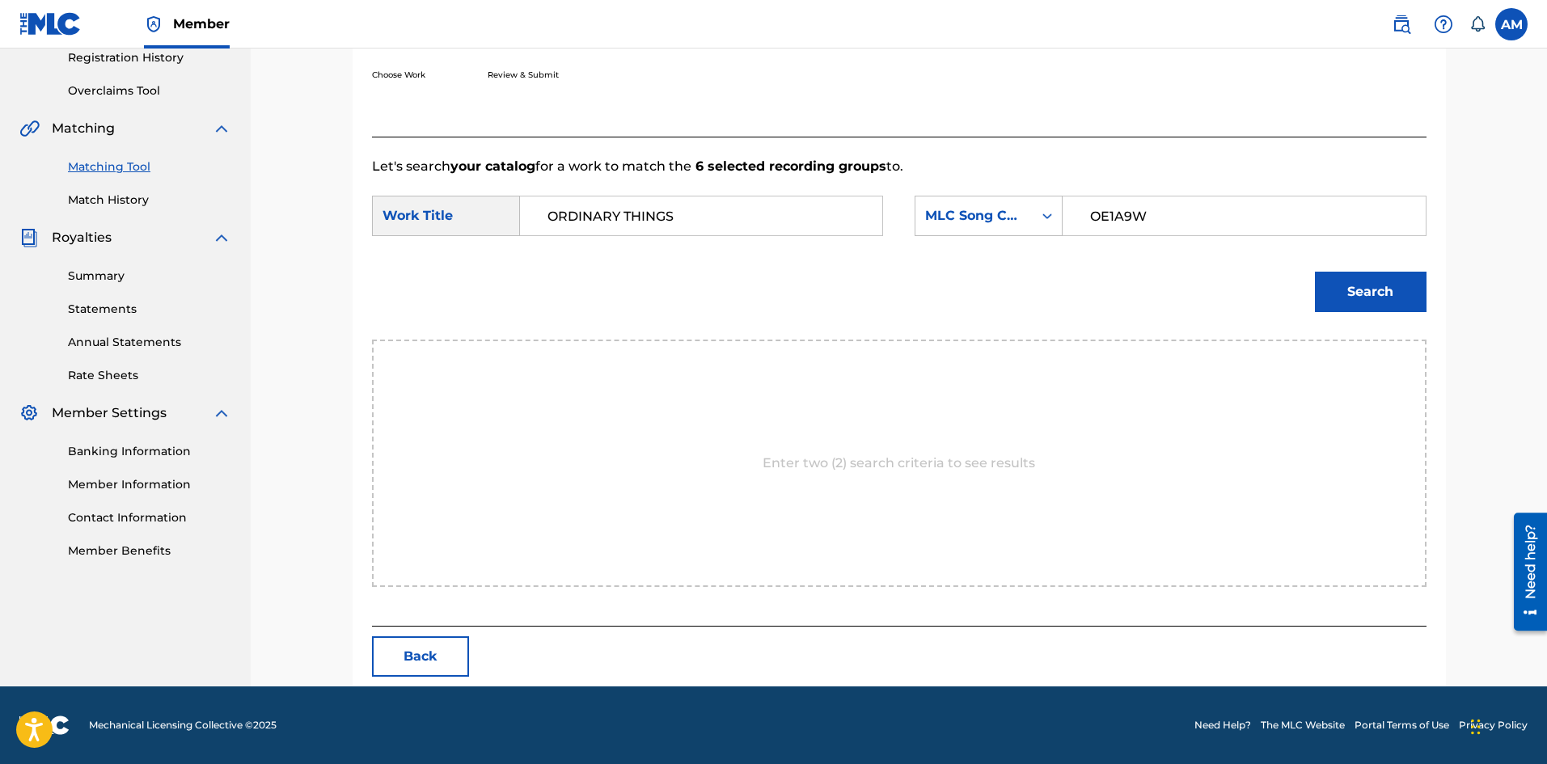
type input "OE1A9W"
click at [1329, 289] on button "Search" at bounding box center [1371, 292] width 112 height 40
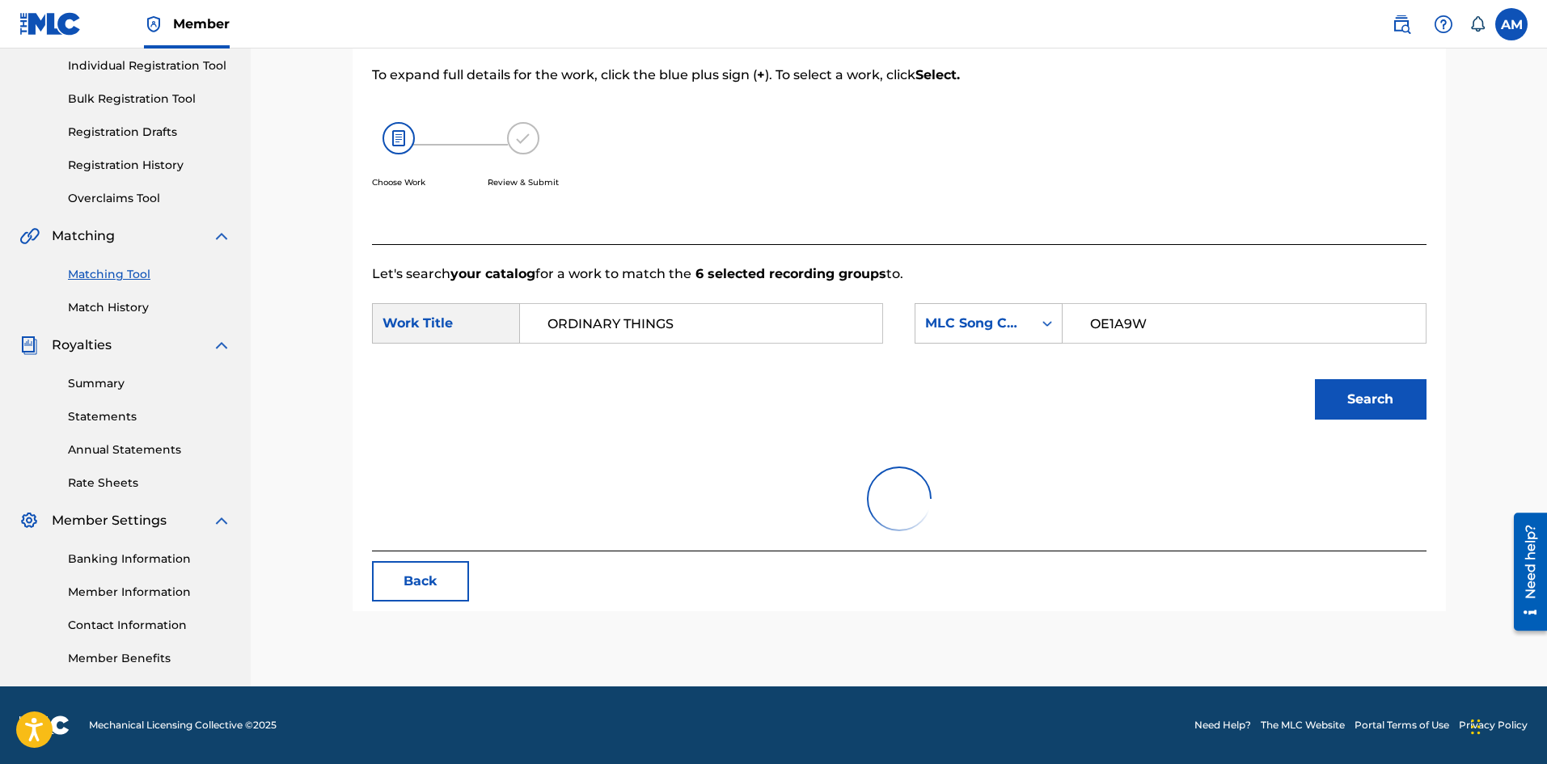
scroll to position [265, 0]
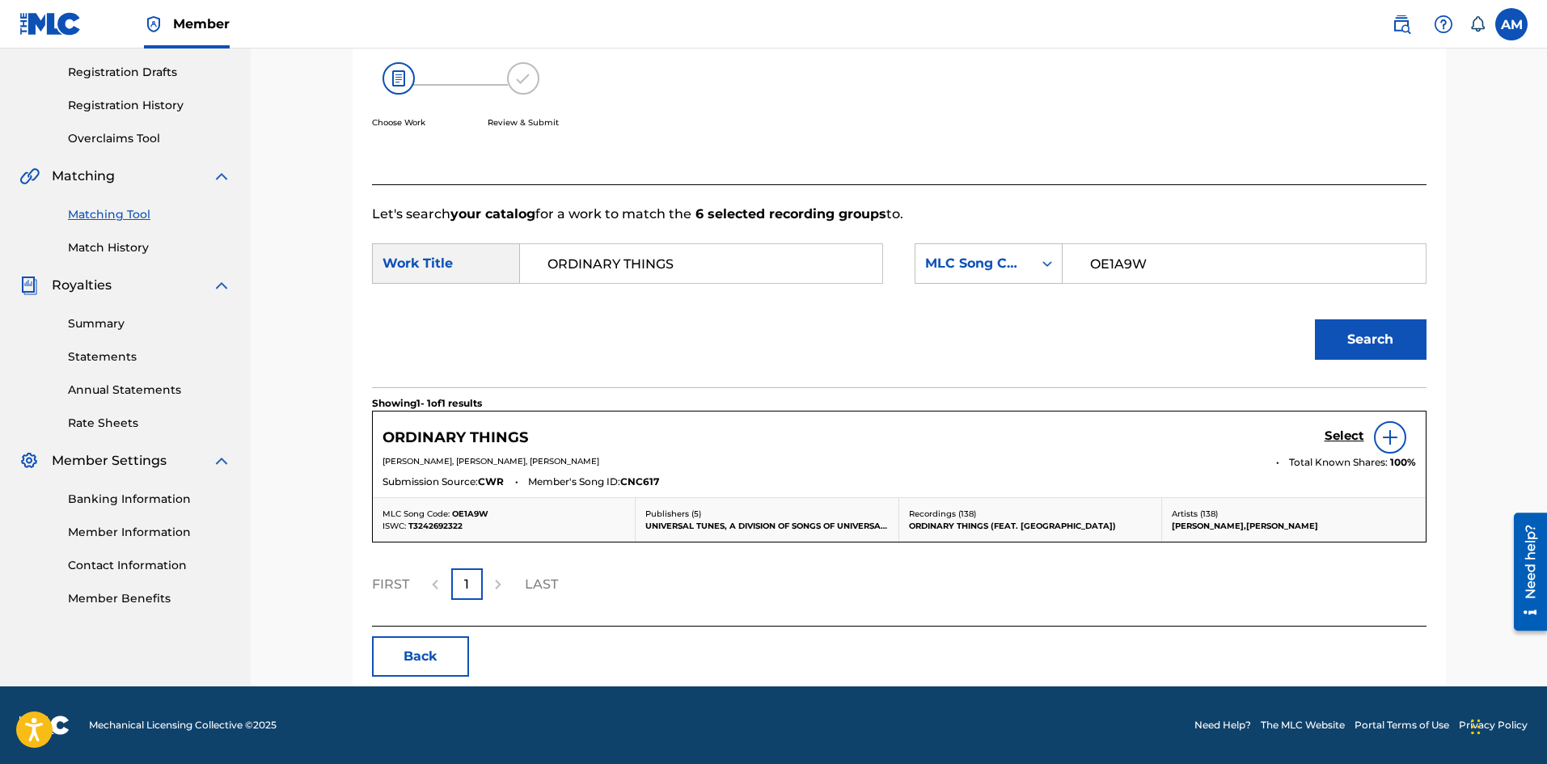
click at [1345, 433] on h5 "Select" at bounding box center [1345, 436] width 40 height 15
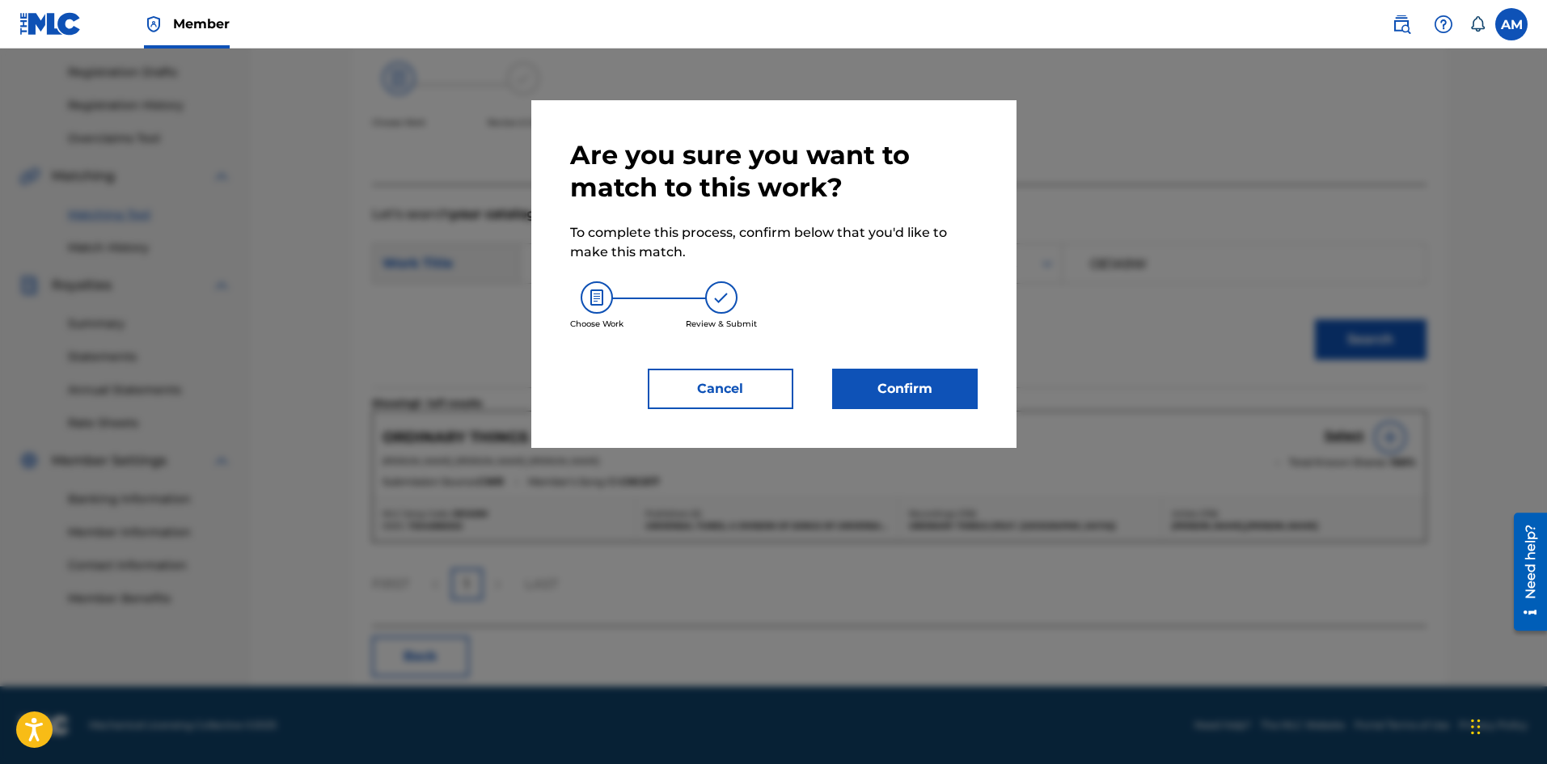
click at [921, 378] on button "Confirm" at bounding box center [905, 389] width 146 height 40
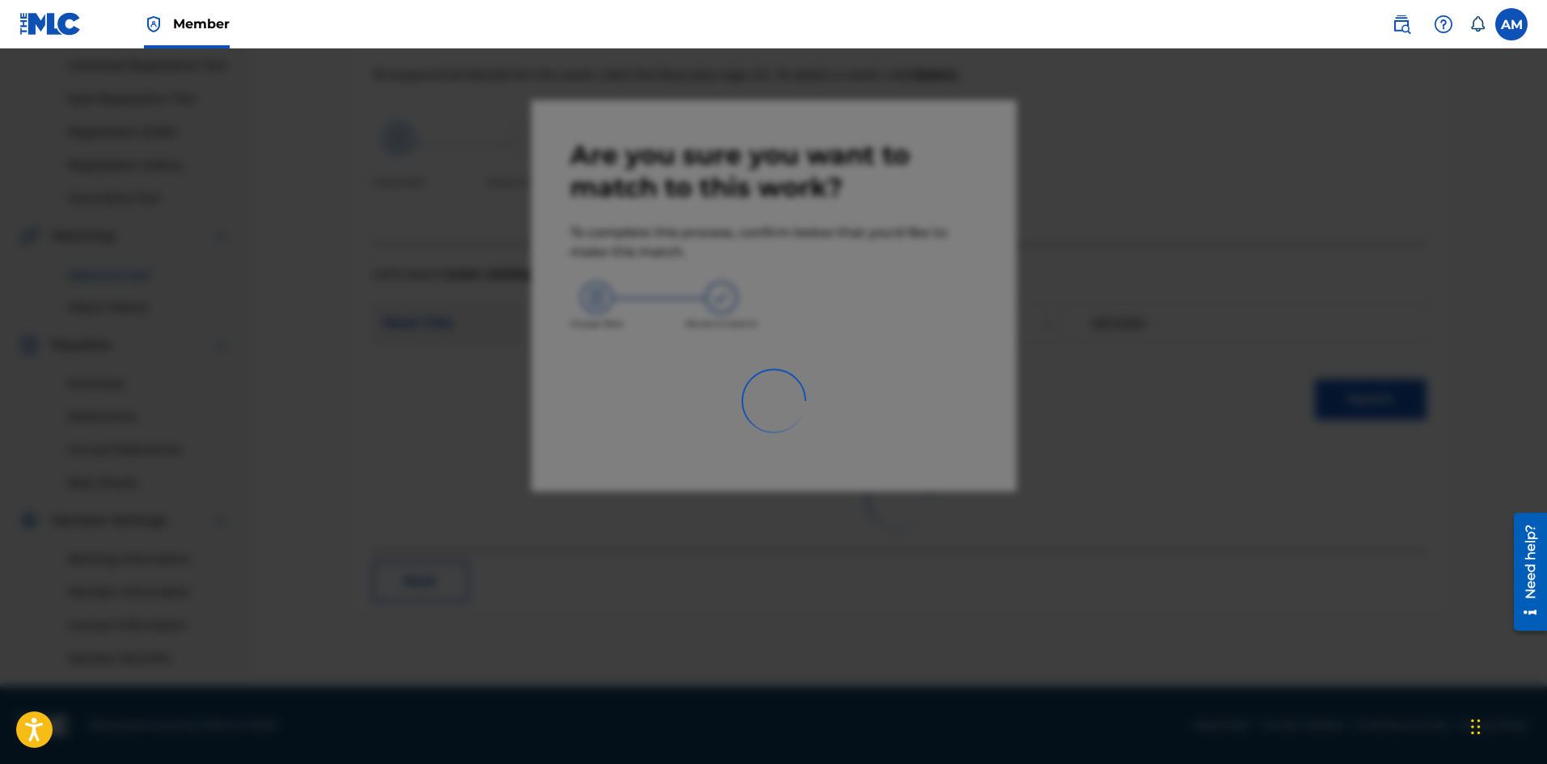
scroll to position [205, 0]
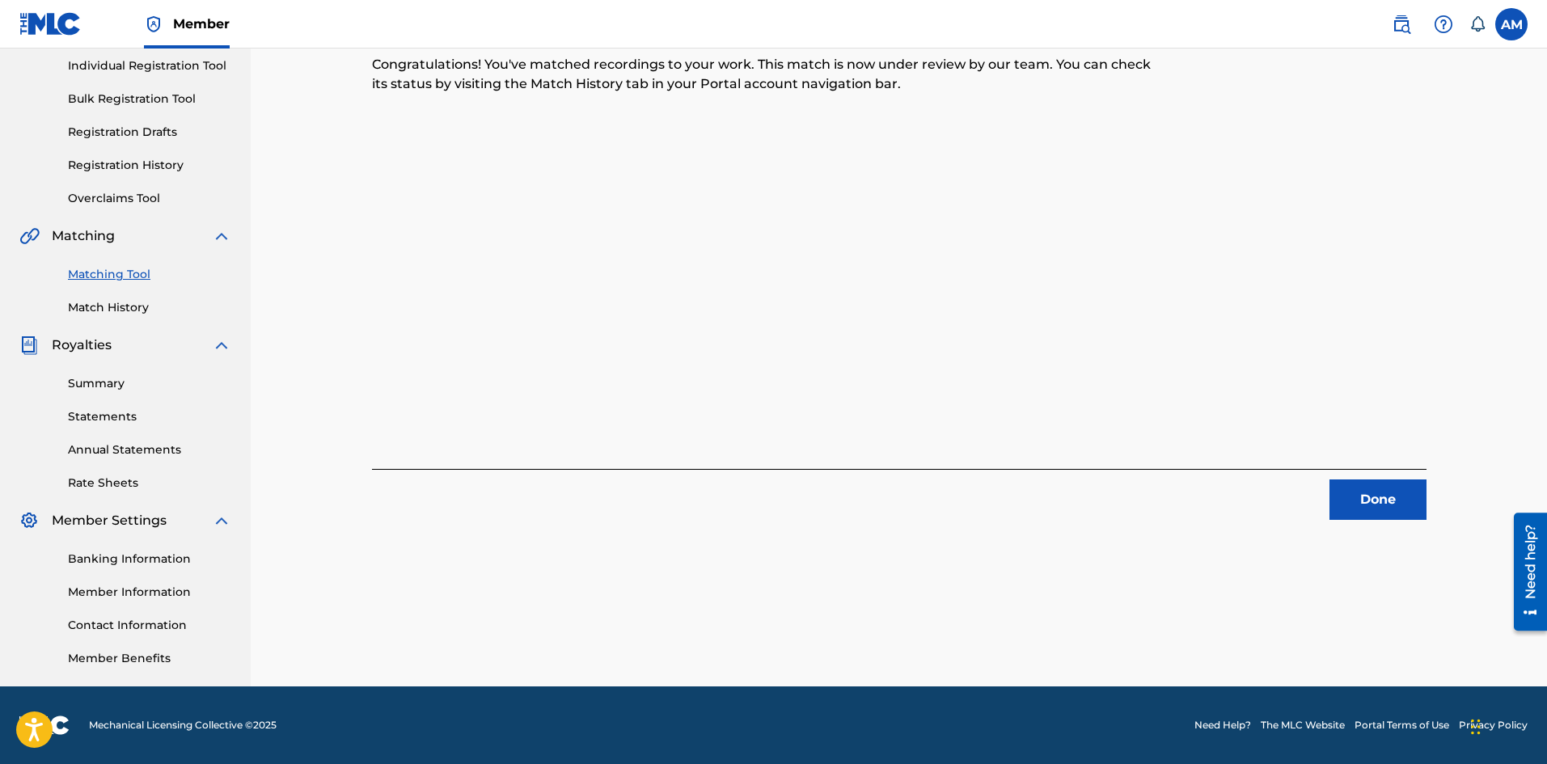
drag, startPoint x: 1372, startPoint y: 495, endPoint x: 1342, endPoint y: 488, distance: 31.4
click at [1372, 495] on button "Done" at bounding box center [1377, 500] width 97 height 40
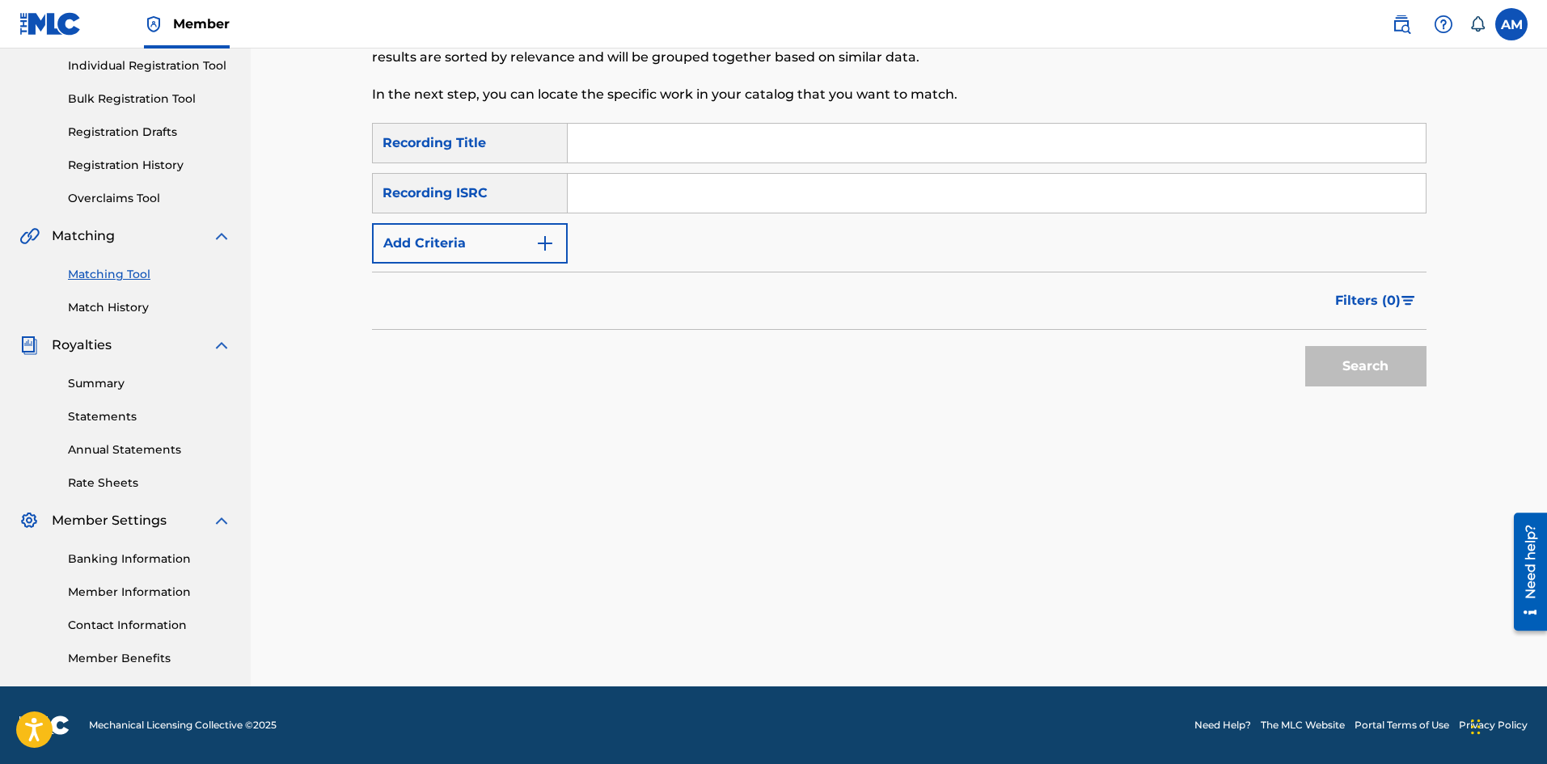
click at [613, 171] on div "SearchWithCriteriadc82524c-6ac8-491f-b9f7-60c8e9b1bcbc Recording Title SearchWi…" at bounding box center [899, 193] width 1055 height 141
click at [623, 195] on input "Search Form" at bounding box center [997, 193] width 858 height 39
paste input "USAT21905106"
drag, startPoint x: 1367, startPoint y: 361, endPoint x: 1346, endPoint y: 404, distance: 47.0
click at [1367, 362] on button "Search" at bounding box center [1365, 366] width 121 height 40
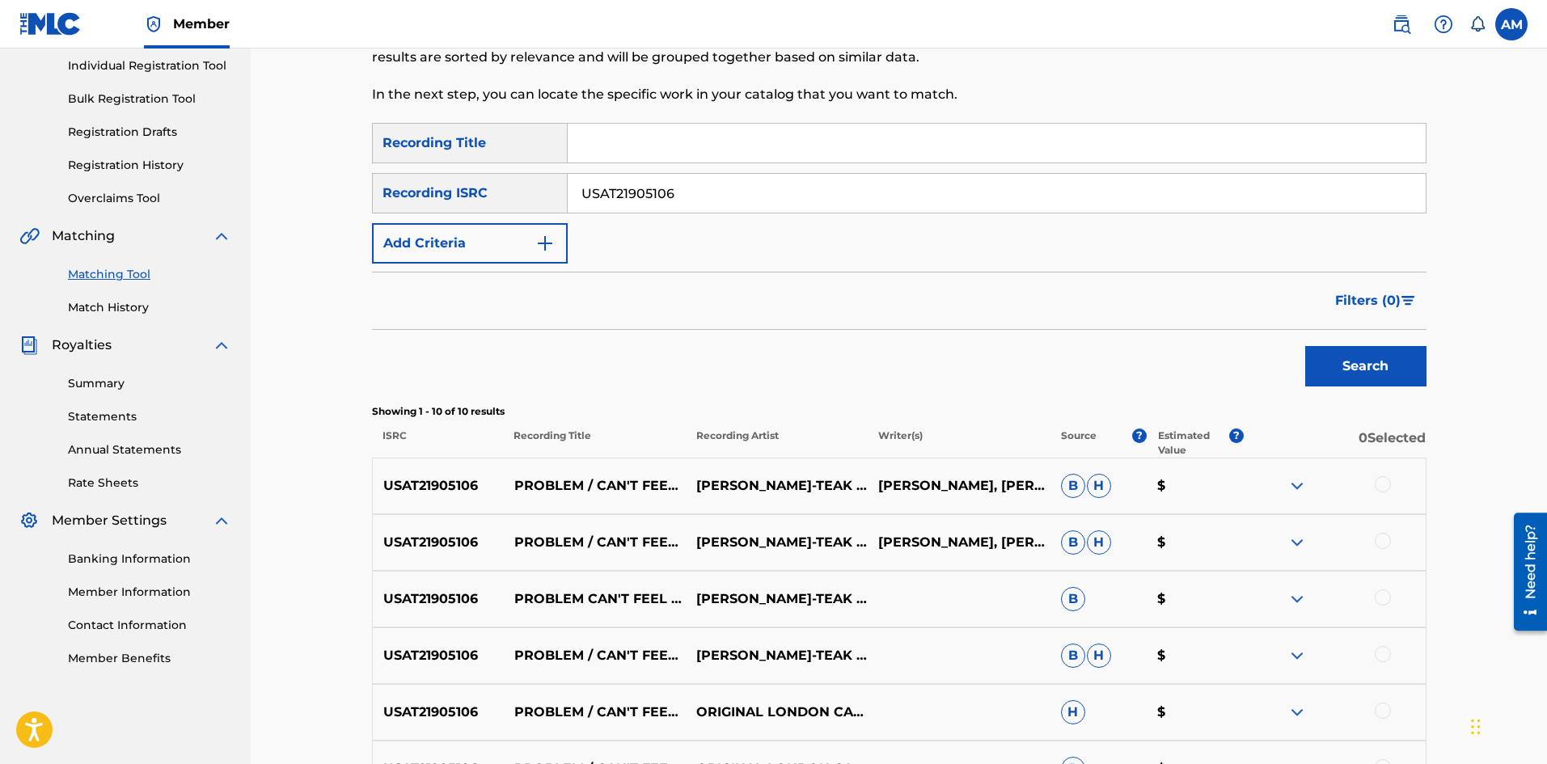
drag, startPoint x: 707, startPoint y: 197, endPoint x: 192, endPoint y: 166, distance: 516.1
click at [188, 169] on main "UNIVERSAL MUSIC PUB GROUP Summary Catalog Works Registration Claiming Tool Indi…" at bounding box center [773, 474] width 1547 height 1262
paste input "UM72501918"
click at [1356, 377] on button "Search" at bounding box center [1365, 366] width 121 height 40
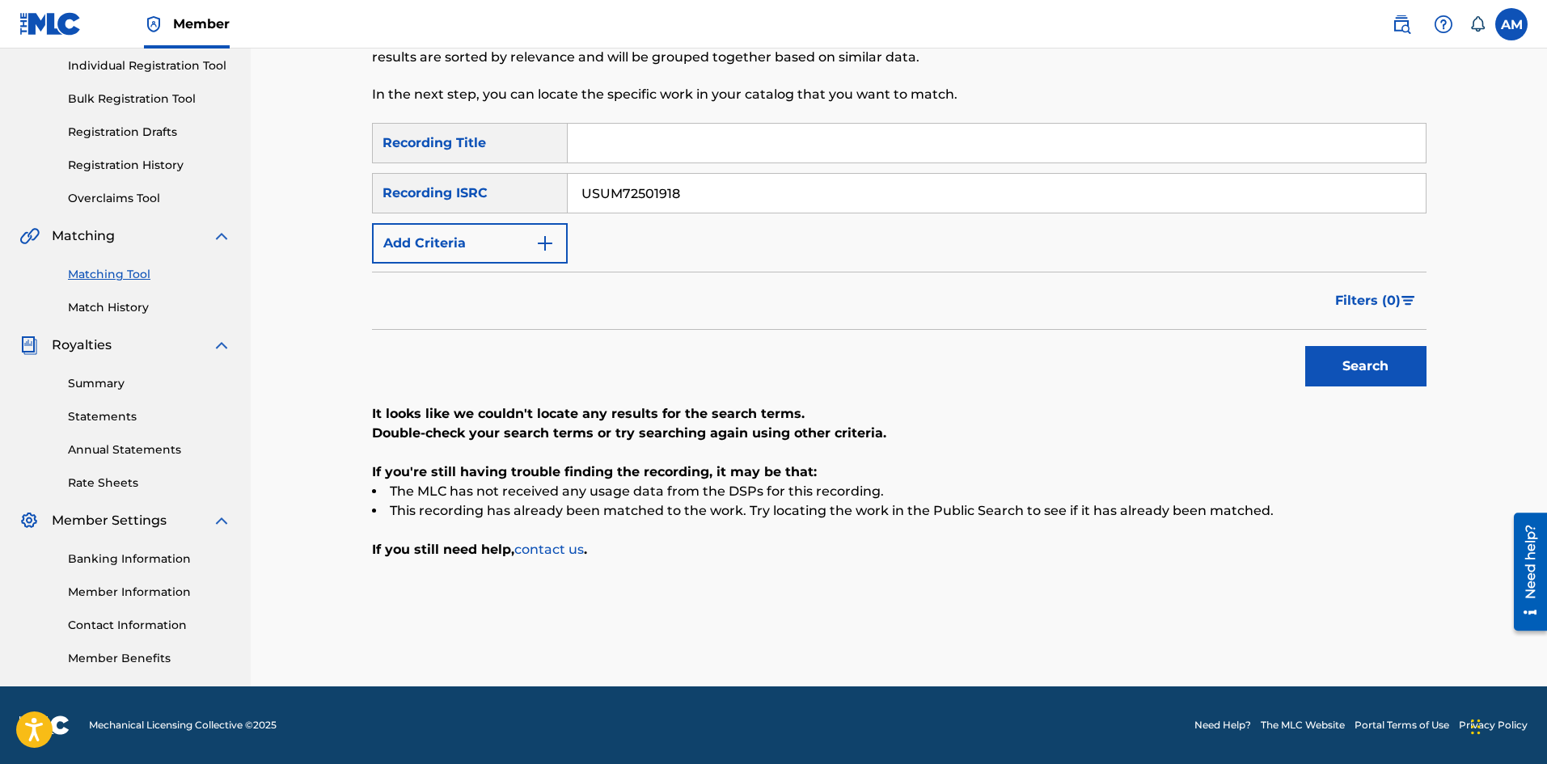
drag, startPoint x: 704, startPoint y: 189, endPoint x: 235, endPoint y: 198, distance: 469.1
click at [237, 199] on main "UNIVERSAL MUSIC PUB GROUP Summary Catalog Works Registration Claiming Tool Indi…" at bounding box center [773, 264] width 1547 height 843
paste input "004304"
type input "USUM72004304"
click at [1333, 362] on button "Search" at bounding box center [1365, 366] width 121 height 40
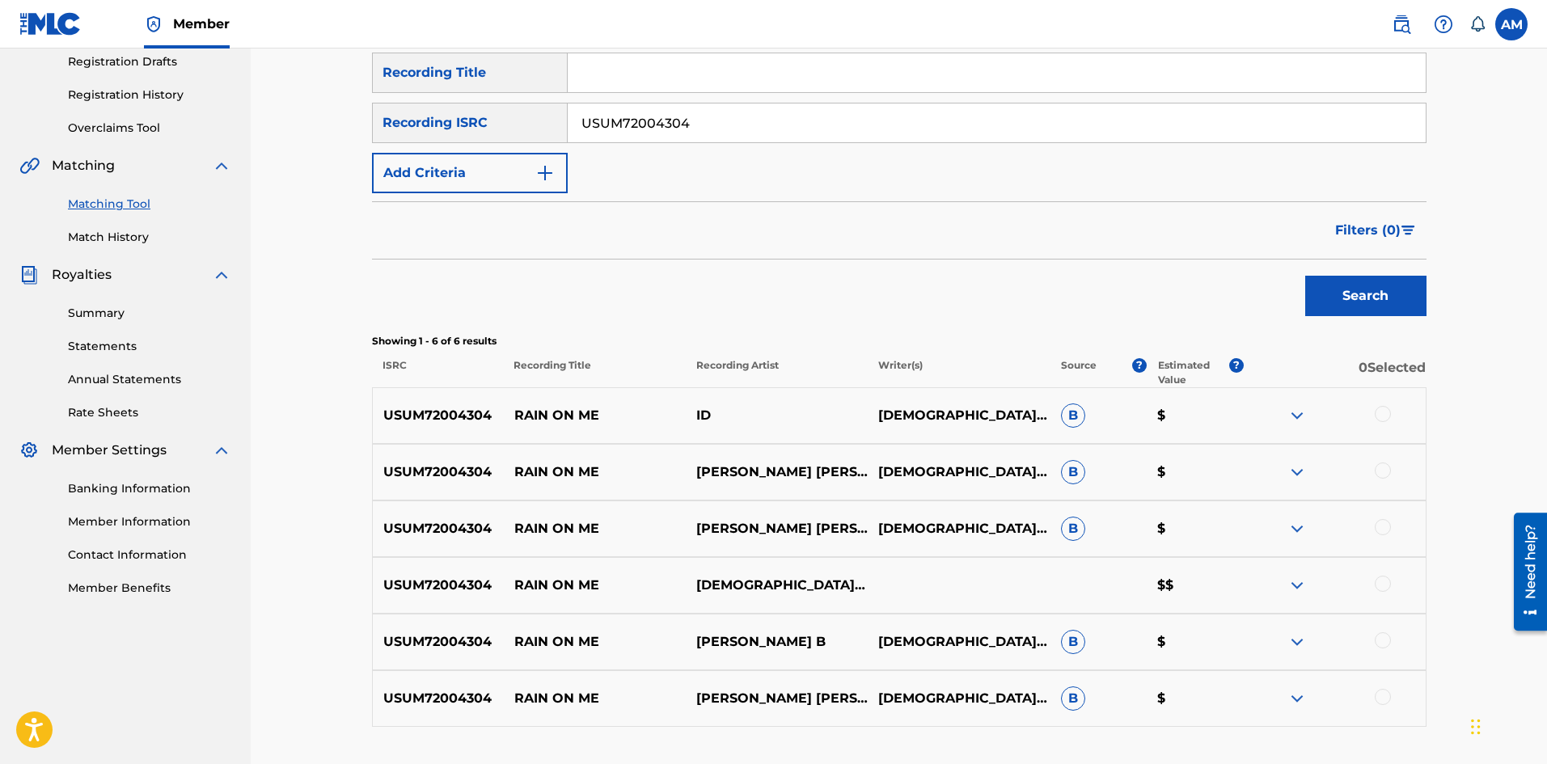
scroll to position [397, 0]
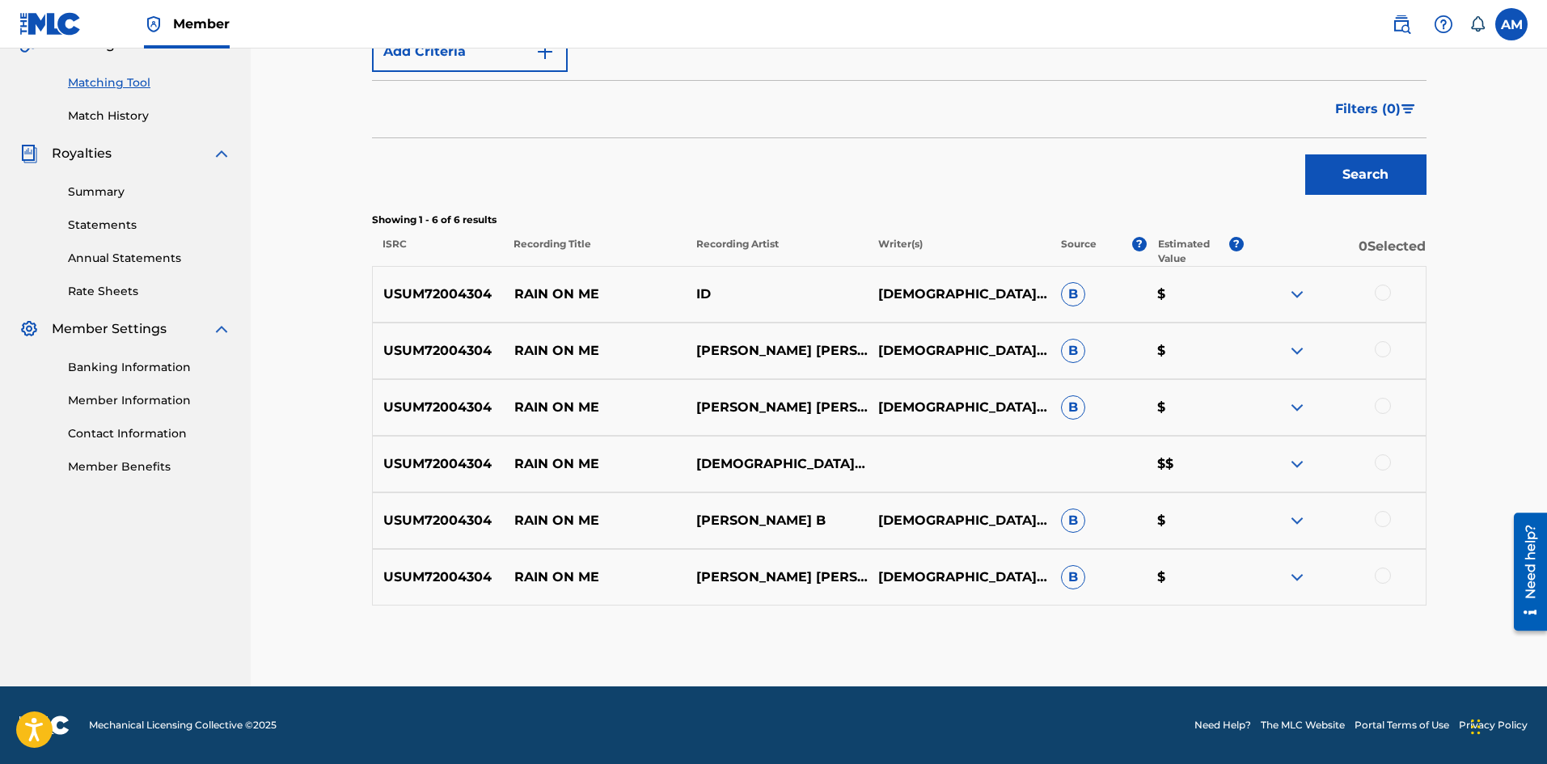
click at [1384, 298] on div at bounding box center [1383, 293] width 16 height 16
click at [1384, 359] on div at bounding box center [1334, 350] width 182 height 19
click at [1384, 351] on div at bounding box center [1383, 349] width 16 height 16
click at [1384, 402] on div at bounding box center [1383, 406] width 16 height 16
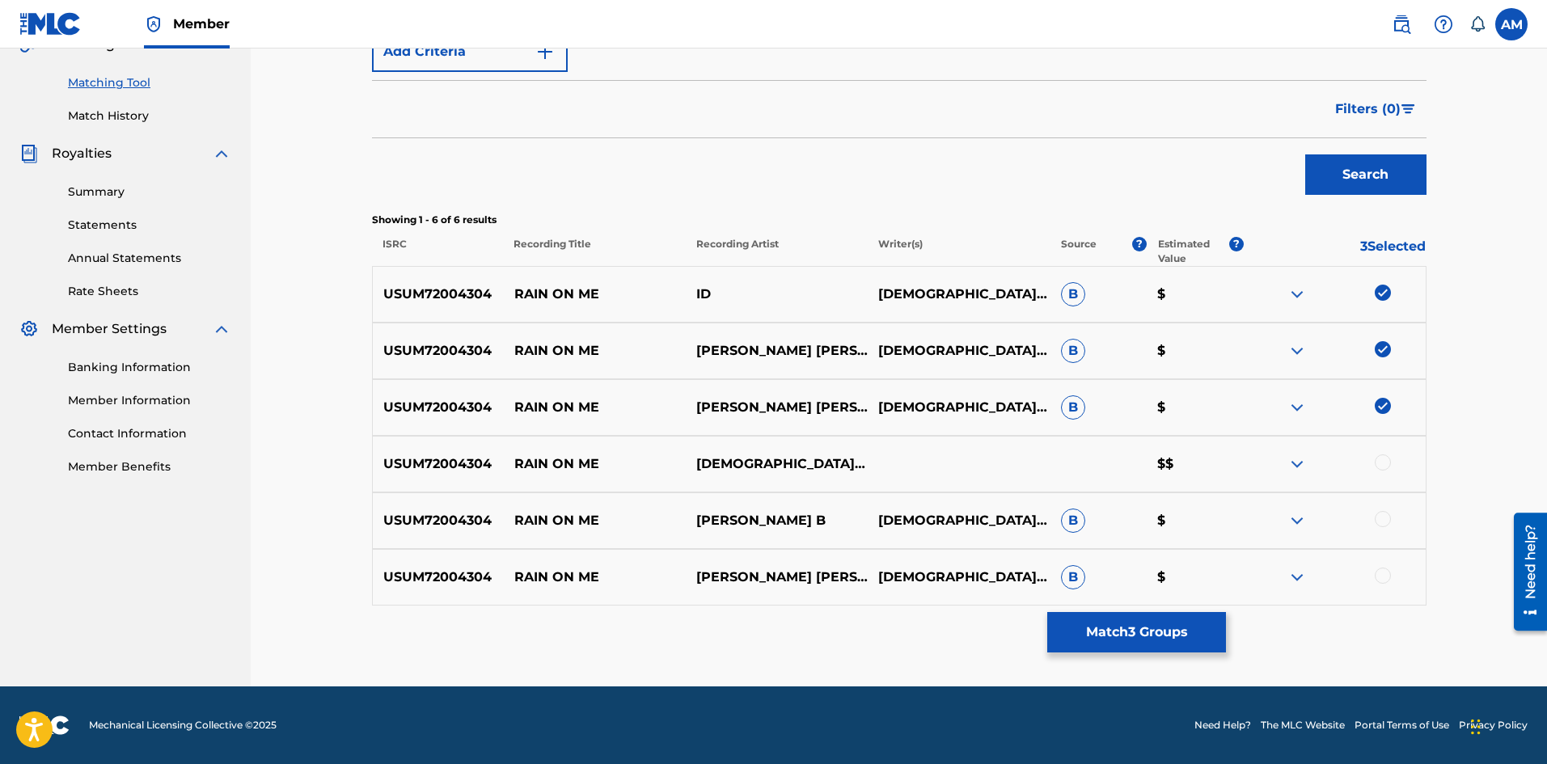
click at [1379, 466] on div at bounding box center [1383, 462] width 16 height 16
click at [1379, 522] on div at bounding box center [1383, 519] width 16 height 16
click at [1382, 583] on div at bounding box center [1383, 576] width 16 height 16
click at [1139, 622] on button "Match 6 Groups" at bounding box center [1136, 632] width 179 height 40
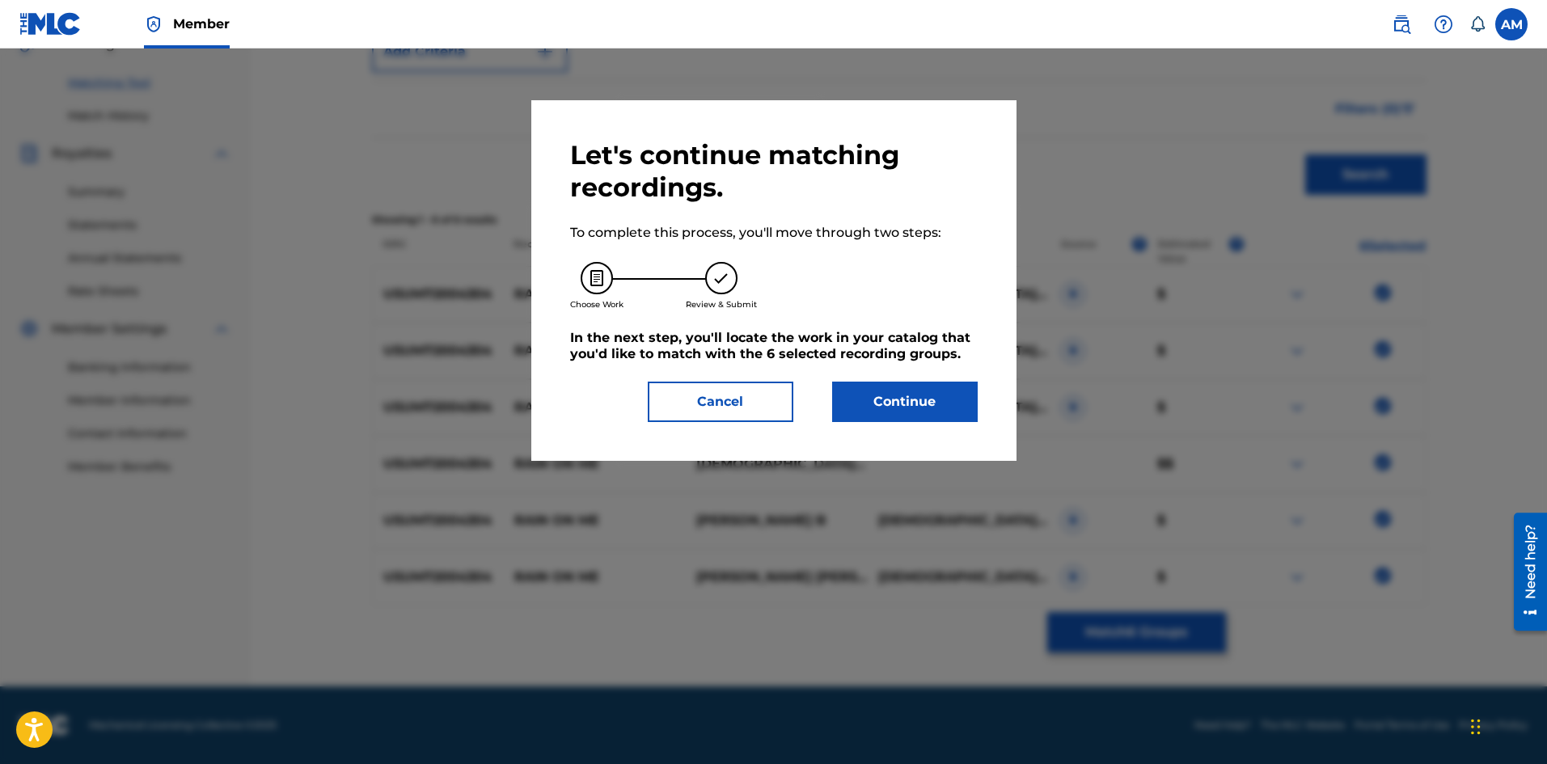
click at [924, 407] on button "Continue" at bounding box center [905, 402] width 146 height 40
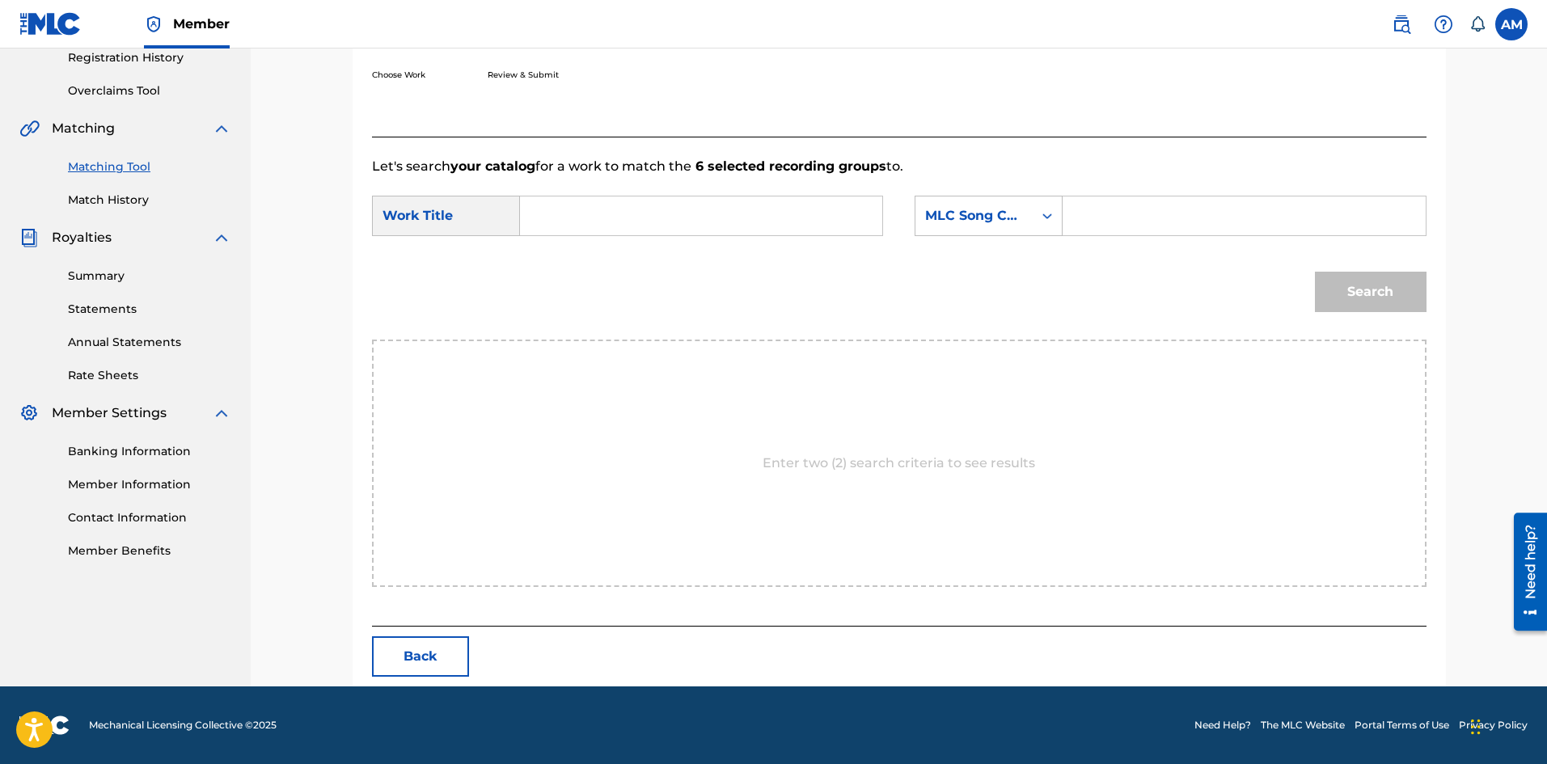
scroll to position [313, 0]
click at [673, 197] on input "Search Form" at bounding box center [701, 216] width 335 height 39
paste input "RAIN ON ME"
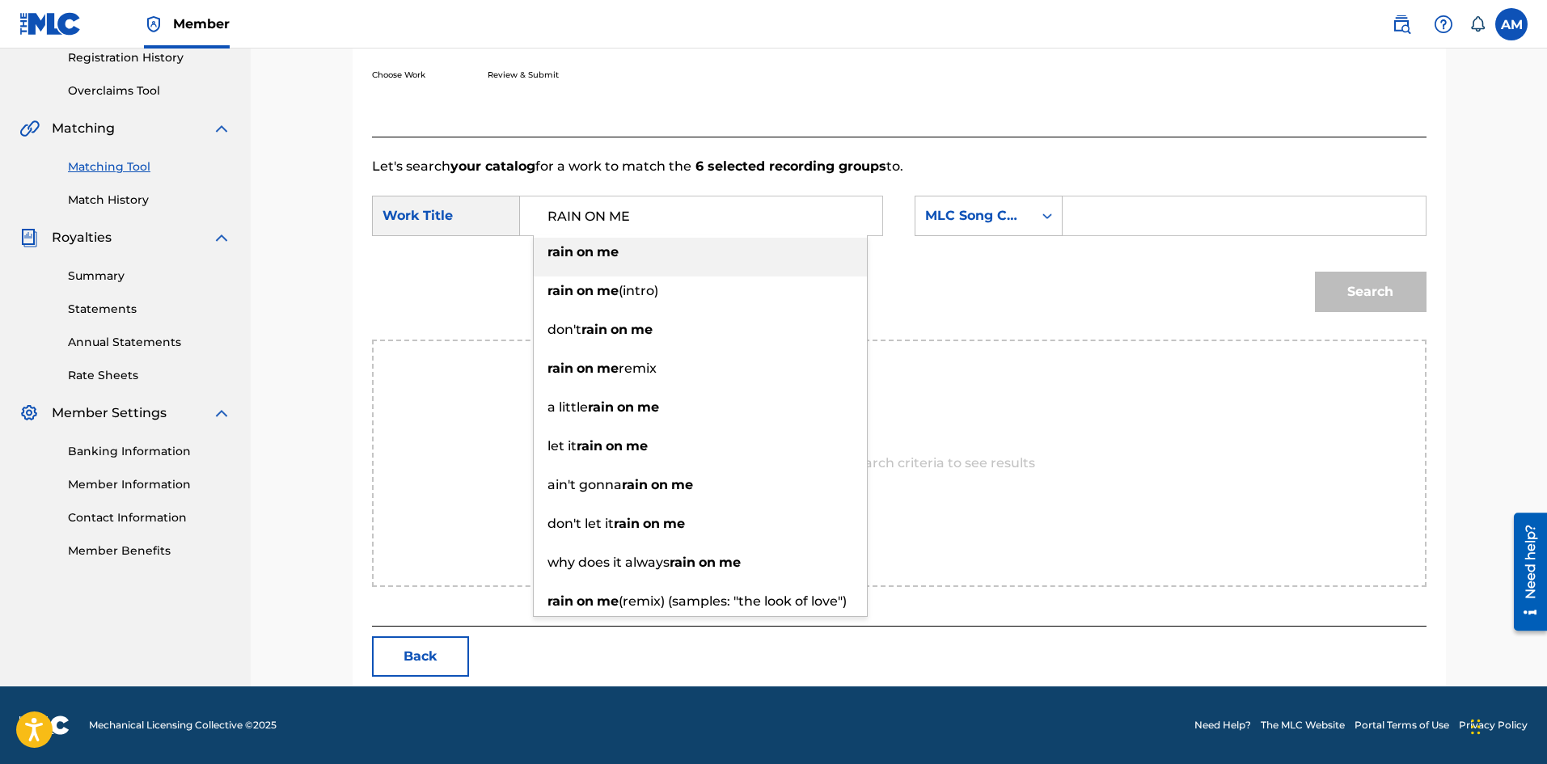
type input "RAIN ON ME"
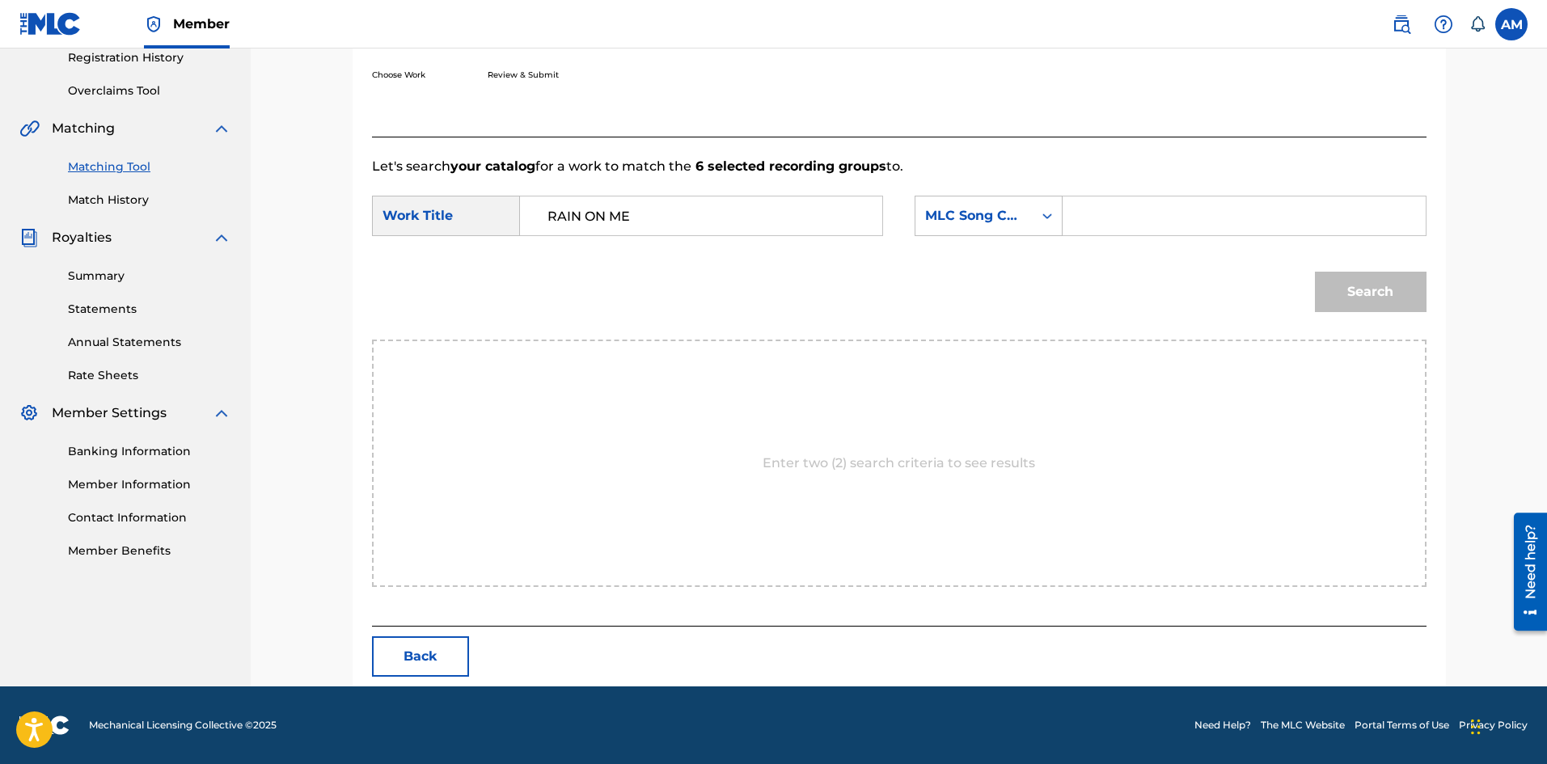
drag, startPoint x: 1163, startPoint y: 221, endPoint x: 1211, endPoint y: 234, distance: 49.4
click at [1163, 221] on input "Search Form" at bounding box center [1243, 216] width 335 height 39
paste input "RA2N8U"
type input "RA2N8U"
click at [1355, 290] on button "Search" at bounding box center [1371, 292] width 112 height 40
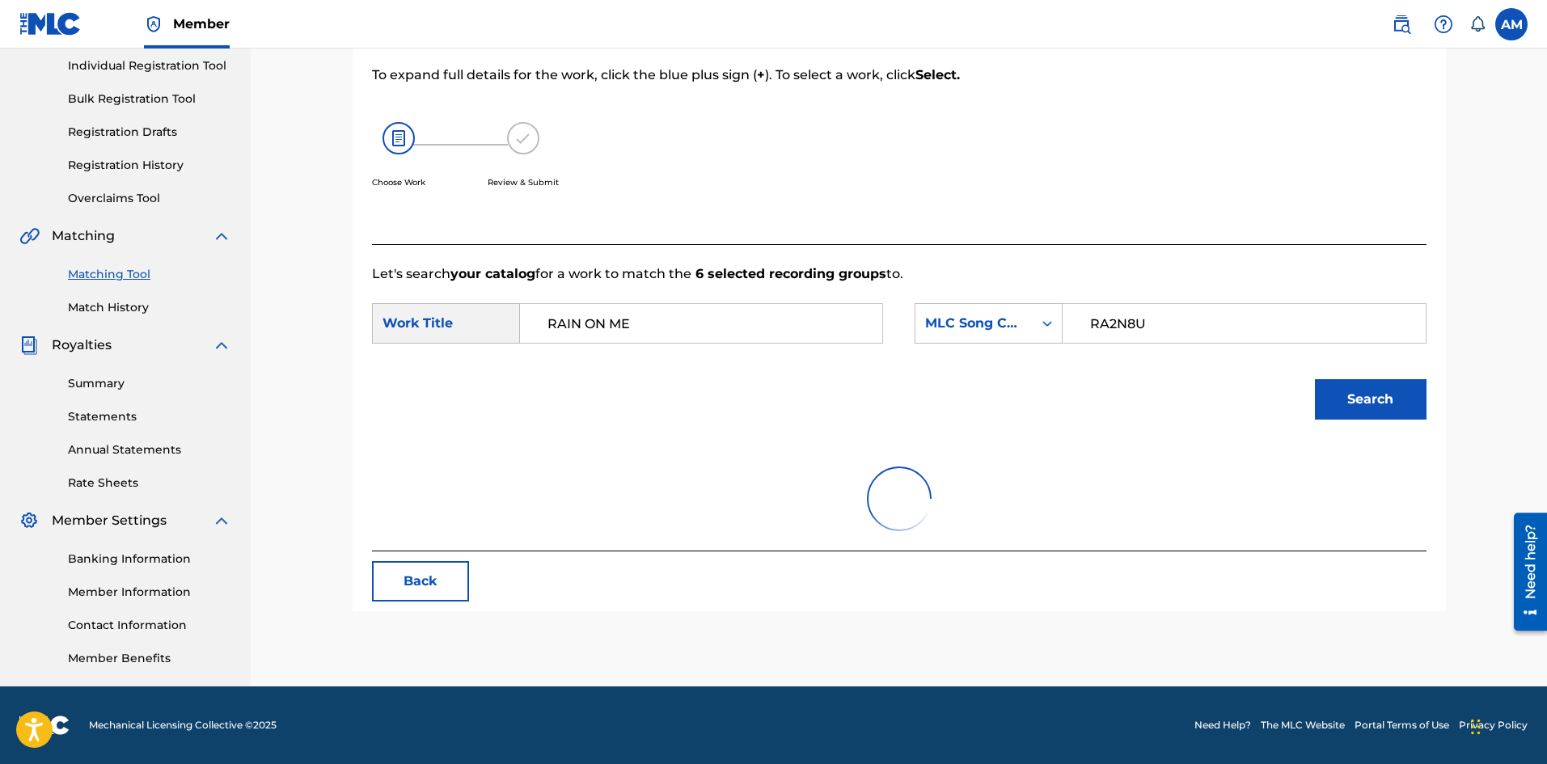
scroll to position [275, 0]
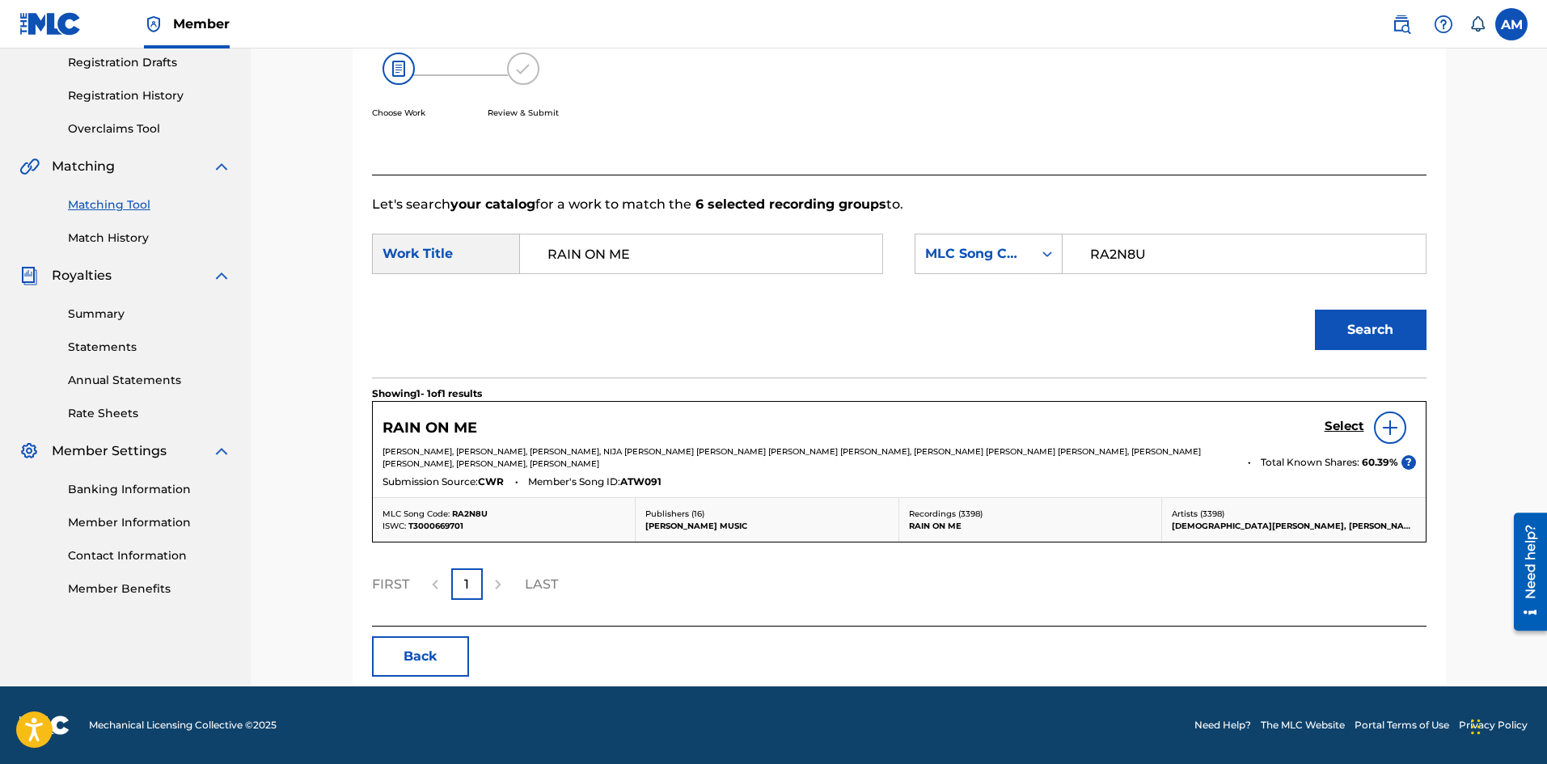
click at [1342, 428] on h5 "Select" at bounding box center [1345, 426] width 40 height 15
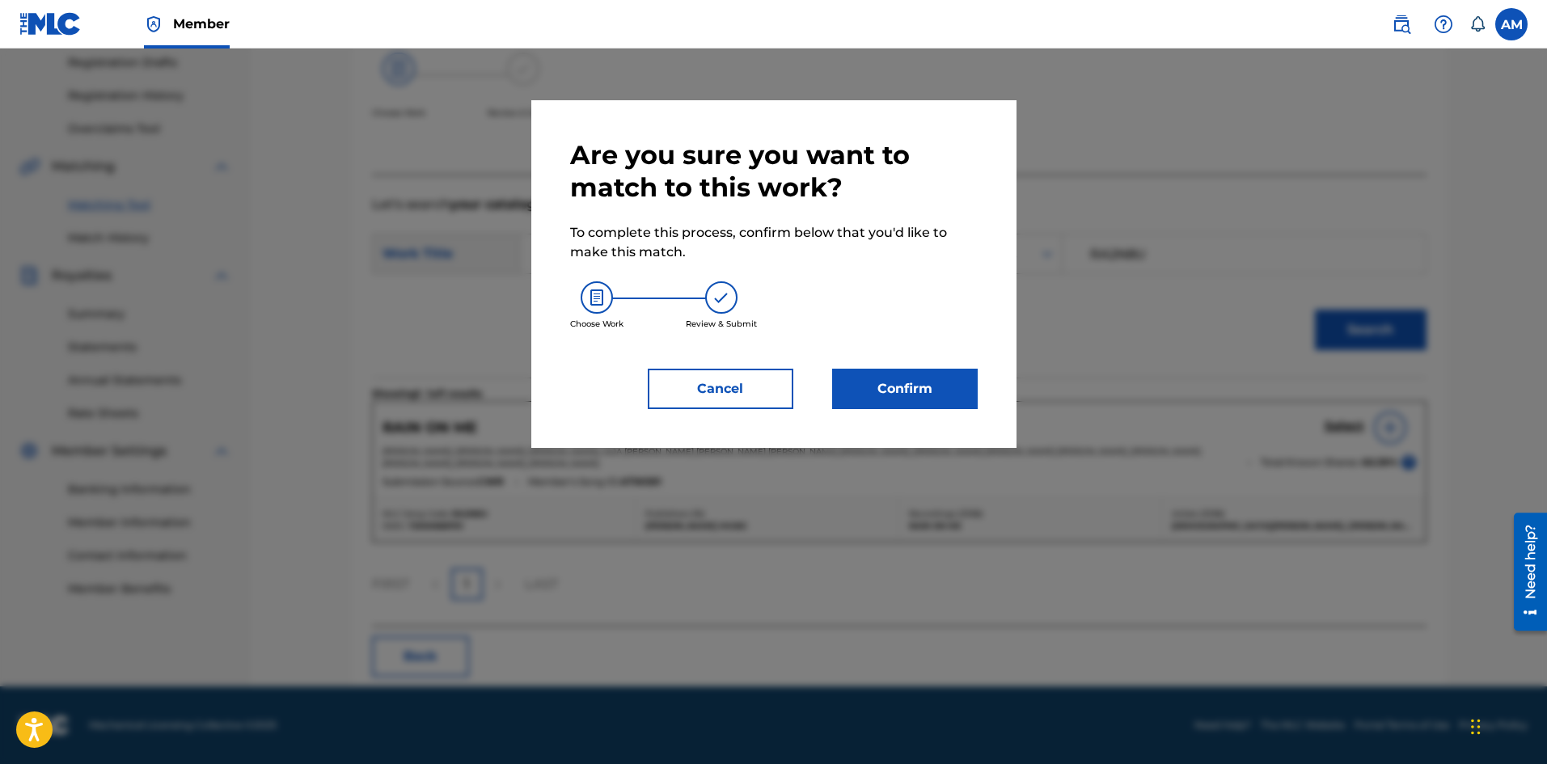
click at [903, 396] on button "Confirm" at bounding box center [905, 389] width 146 height 40
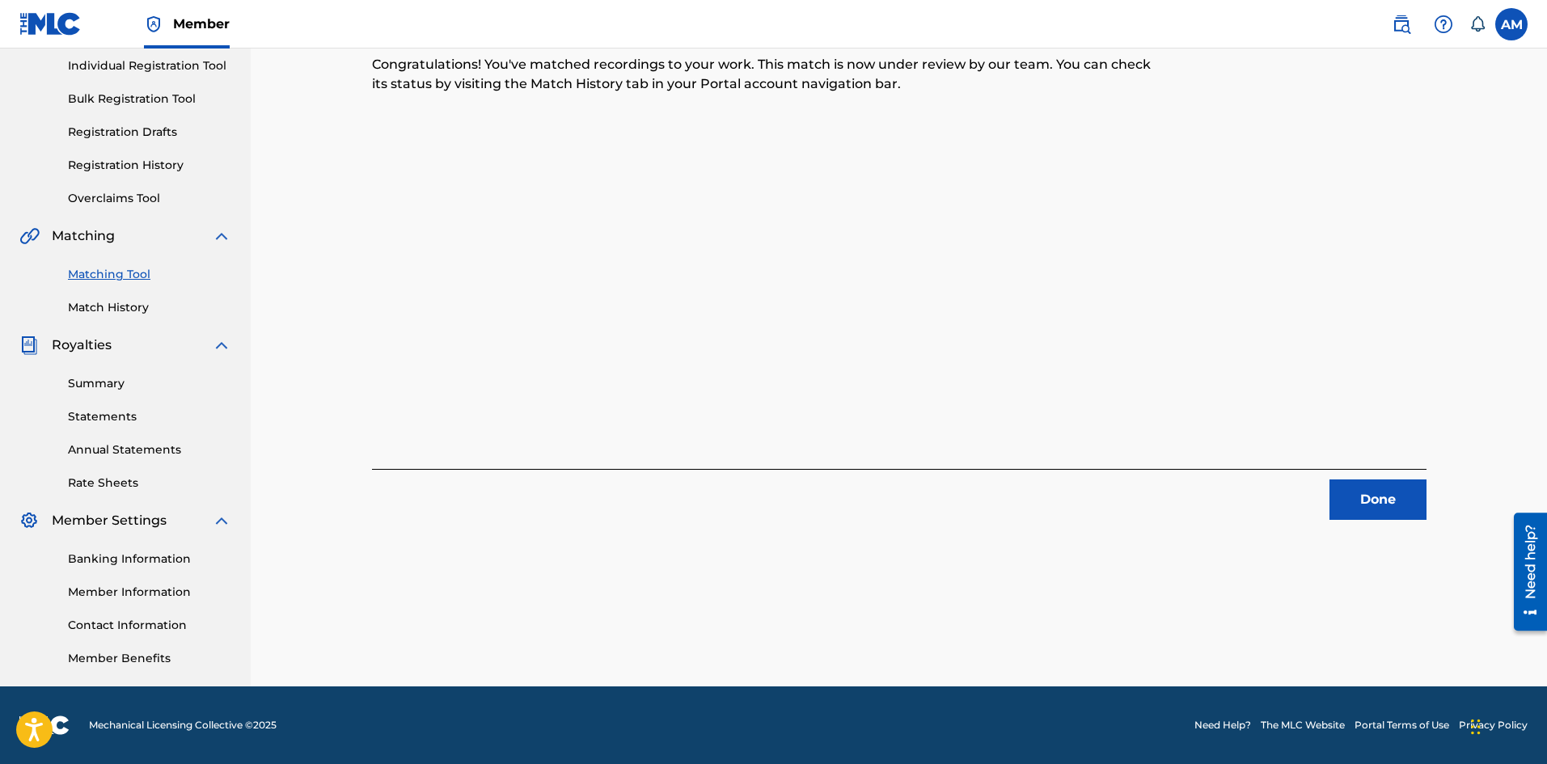
click at [1398, 498] on button "Done" at bounding box center [1377, 500] width 97 height 40
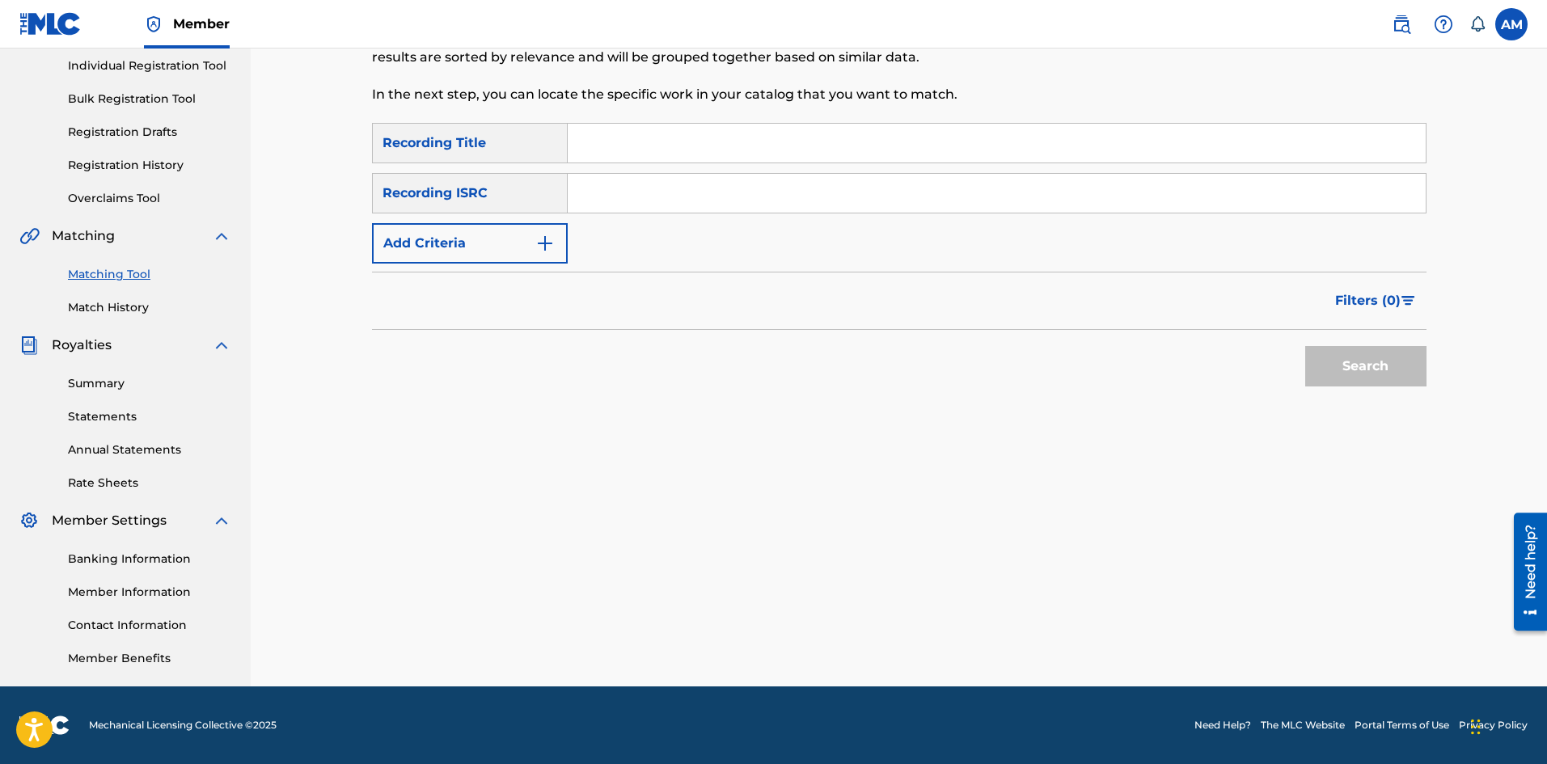
click at [649, 208] on input "Search Form" at bounding box center [997, 193] width 858 height 39
paste input "USUM72408398"
click at [1345, 361] on button "Search" at bounding box center [1365, 366] width 121 height 40
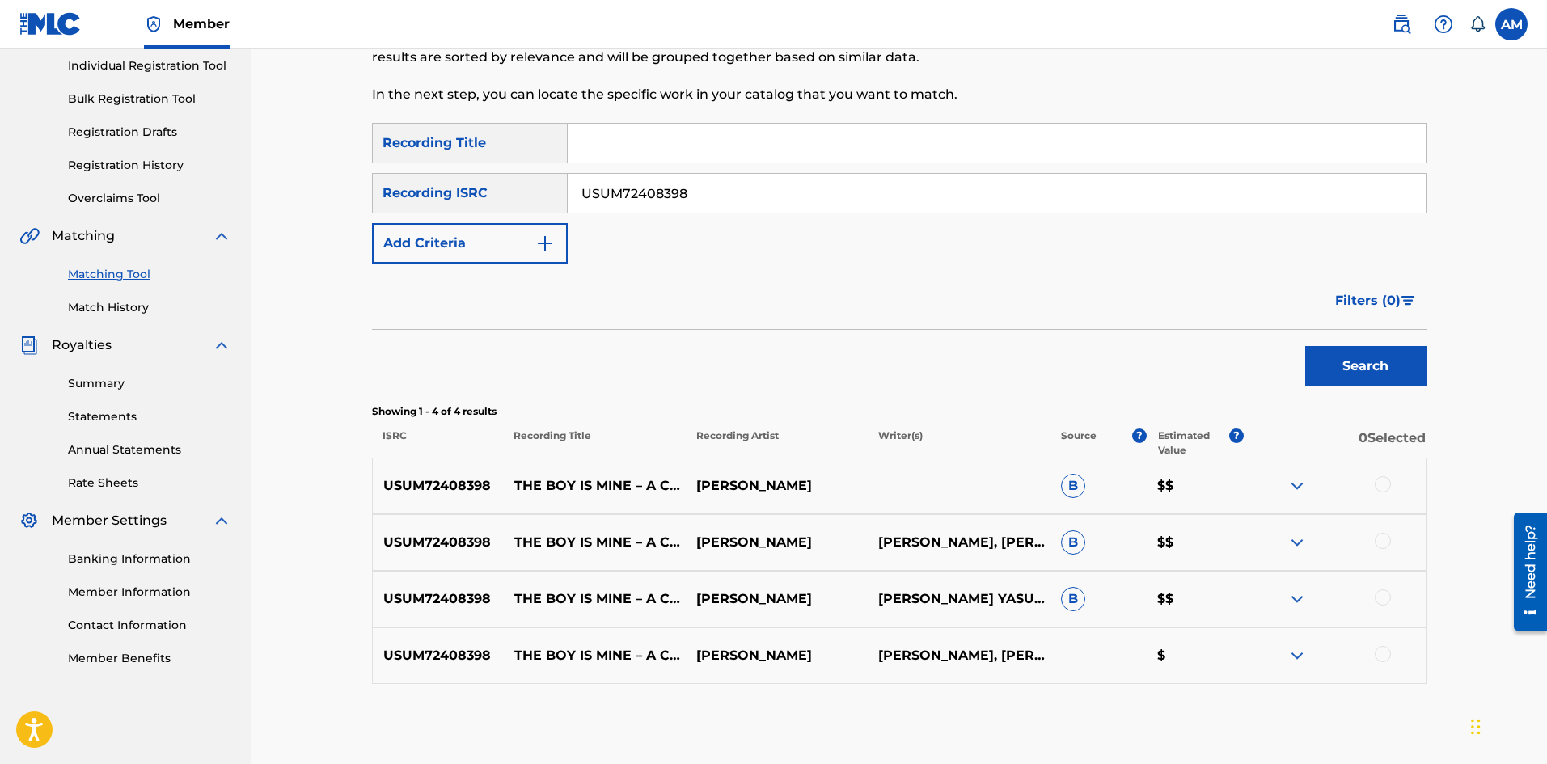
drag, startPoint x: 1386, startPoint y: 485, endPoint x: 1378, endPoint y: 532, distance: 47.6
click at [1386, 485] on div at bounding box center [1383, 484] width 16 height 16
click at [1382, 544] on div at bounding box center [1383, 541] width 16 height 16
click at [1389, 600] on div at bounding box center [1383, 598] width 16 height 16
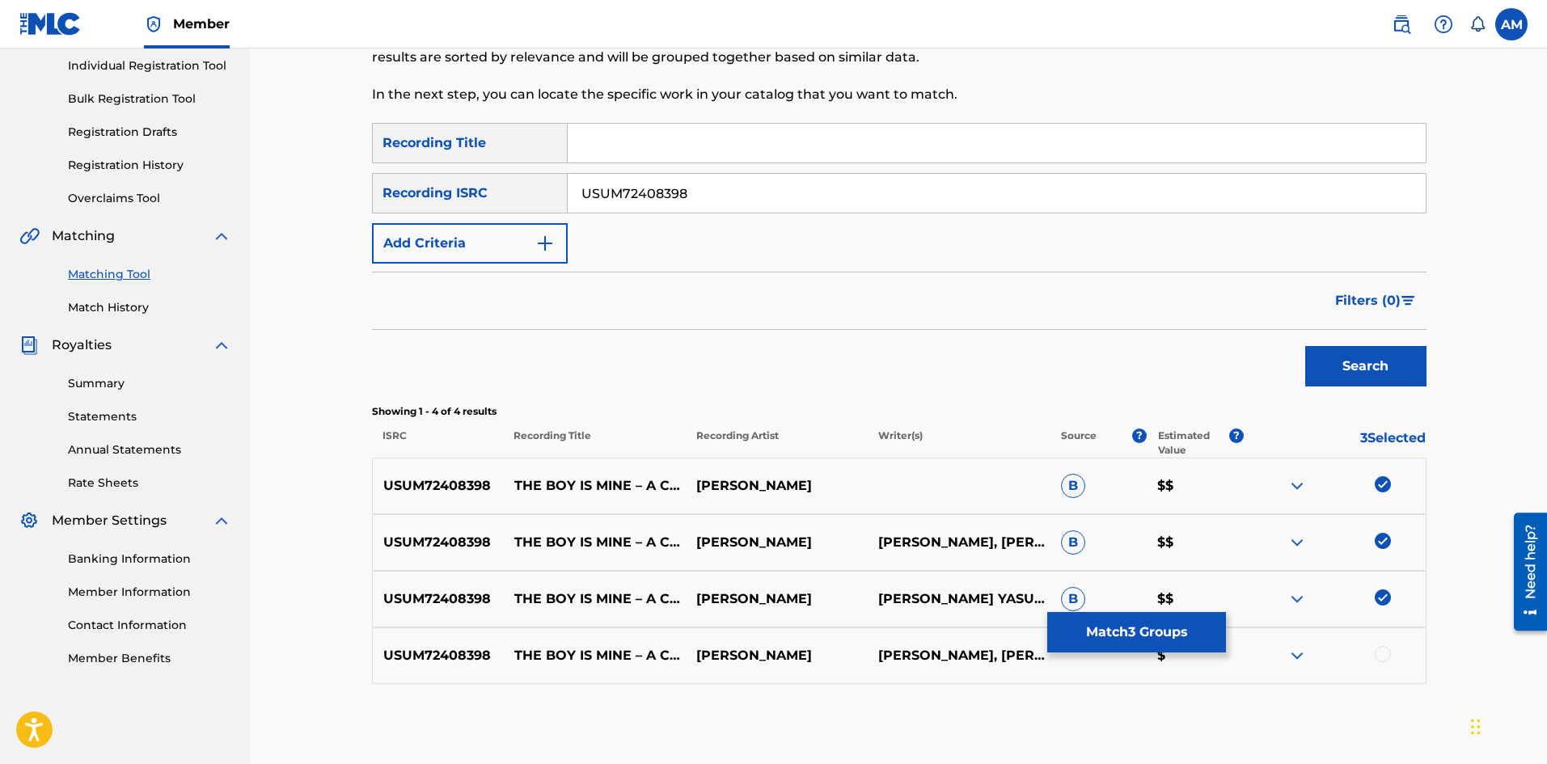
click at [1383, 653] on div at bounding box center [1383, 654] width 16 height 16
drag, startPoint x: 753, startPoint y: 191, endPoint x: 78, endPoint y: 195, distance: 675.3
click at [105, 197] on main "UNIVERSAL MUSIC PUB GROUP Summary Catalog Works Registration Claiming Tool Indi…" at bounding box center [773, 304] width 1547 height 922
paste input "402"
type input "USUM72408402"
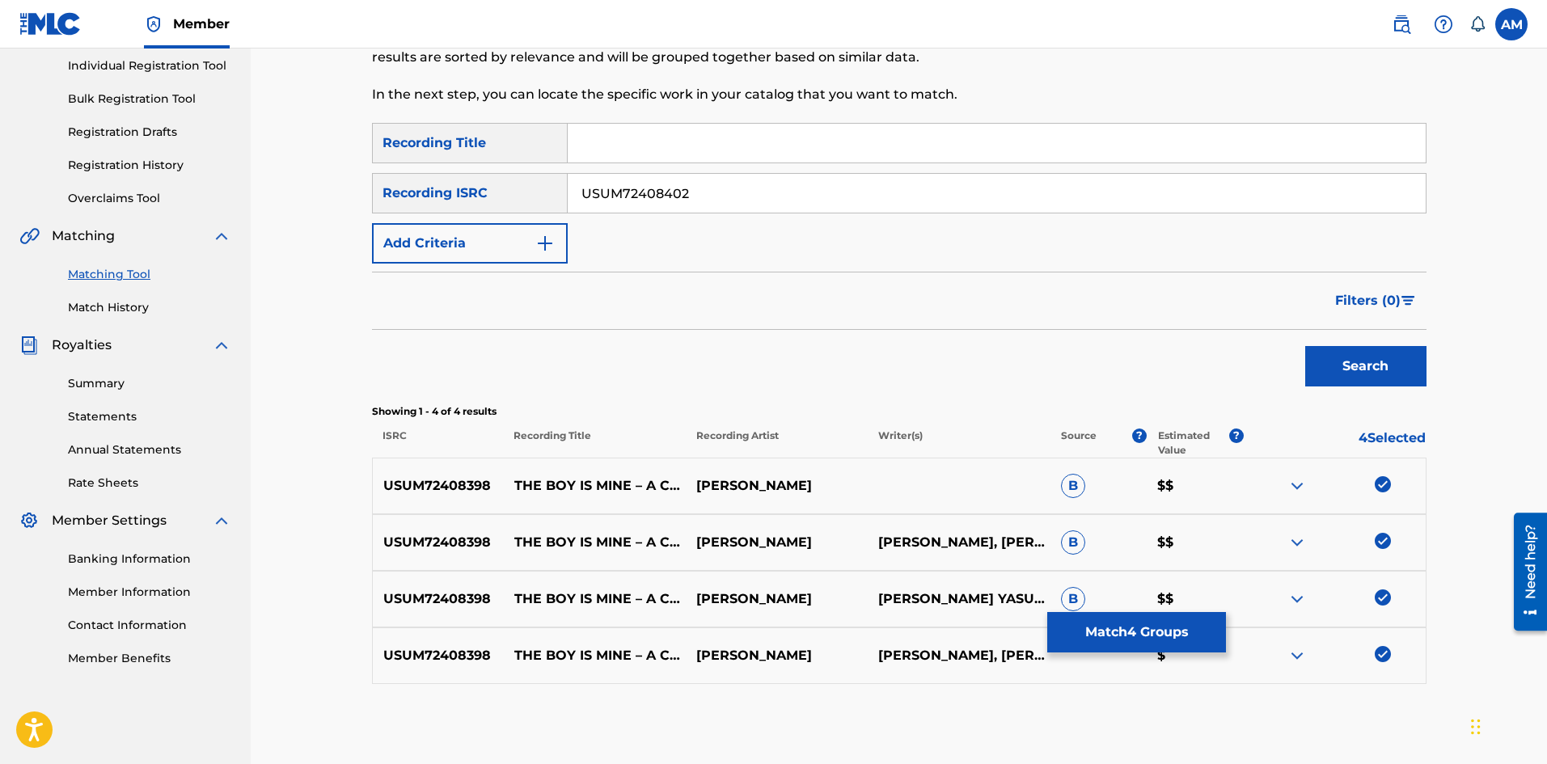
click at [1387, 365] on button "Search" at bounding box center [1365, 366] width 121 height 40
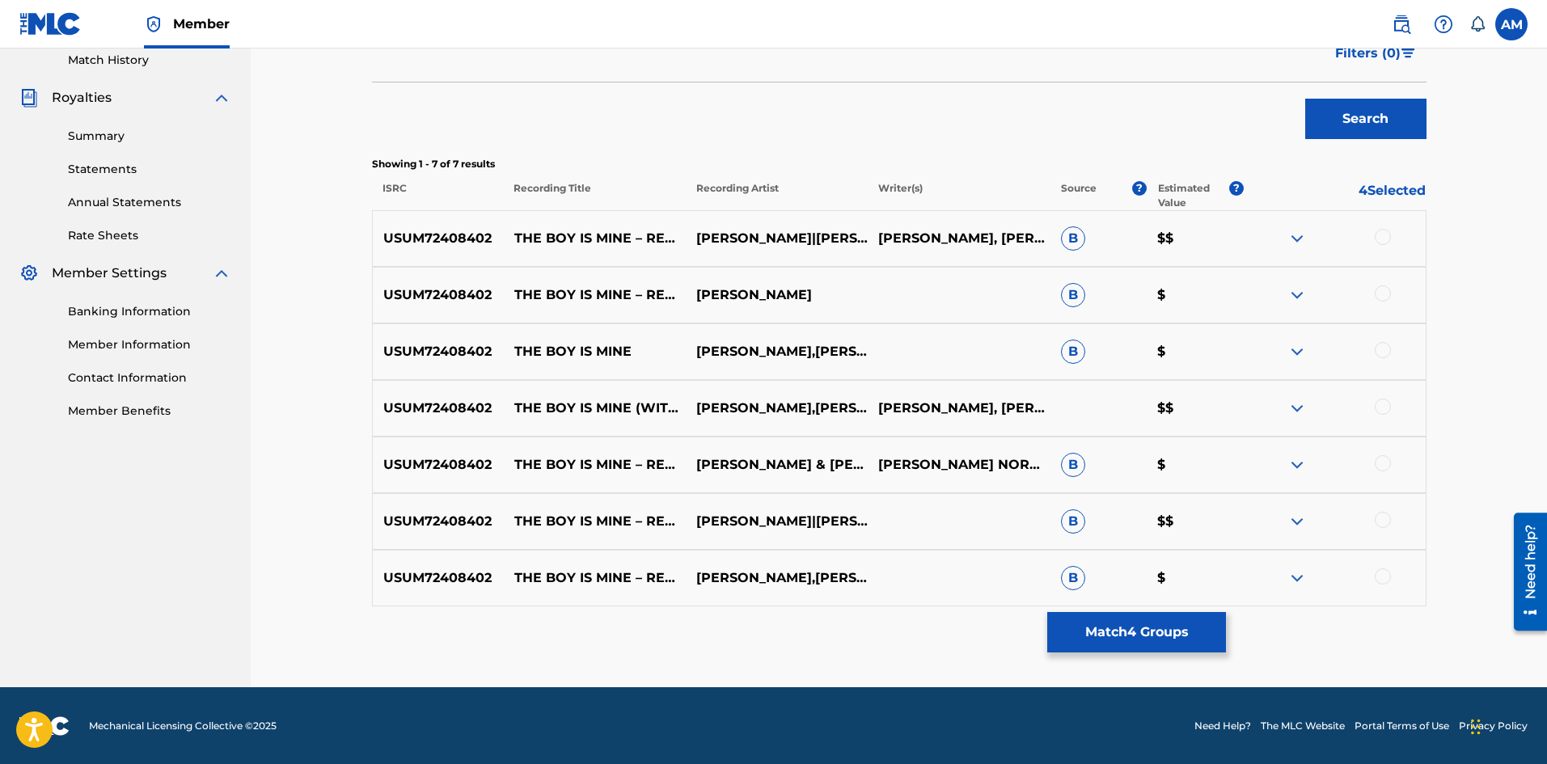
scroll to position [454, 0]
click at [1380, 580] on div at bounding box center [1383, 576] width 16 height 16
click at [1385, 522] on div at bounding box center [1383, 519] width 16 height 16
drag, startPoint x: 1386, startPoint y: 461, endPoint x: 1385, endPoint y: 406, distance: 55.0
click at [1386, 455] on div at bounding box center [1383, 462] width 16 height 16
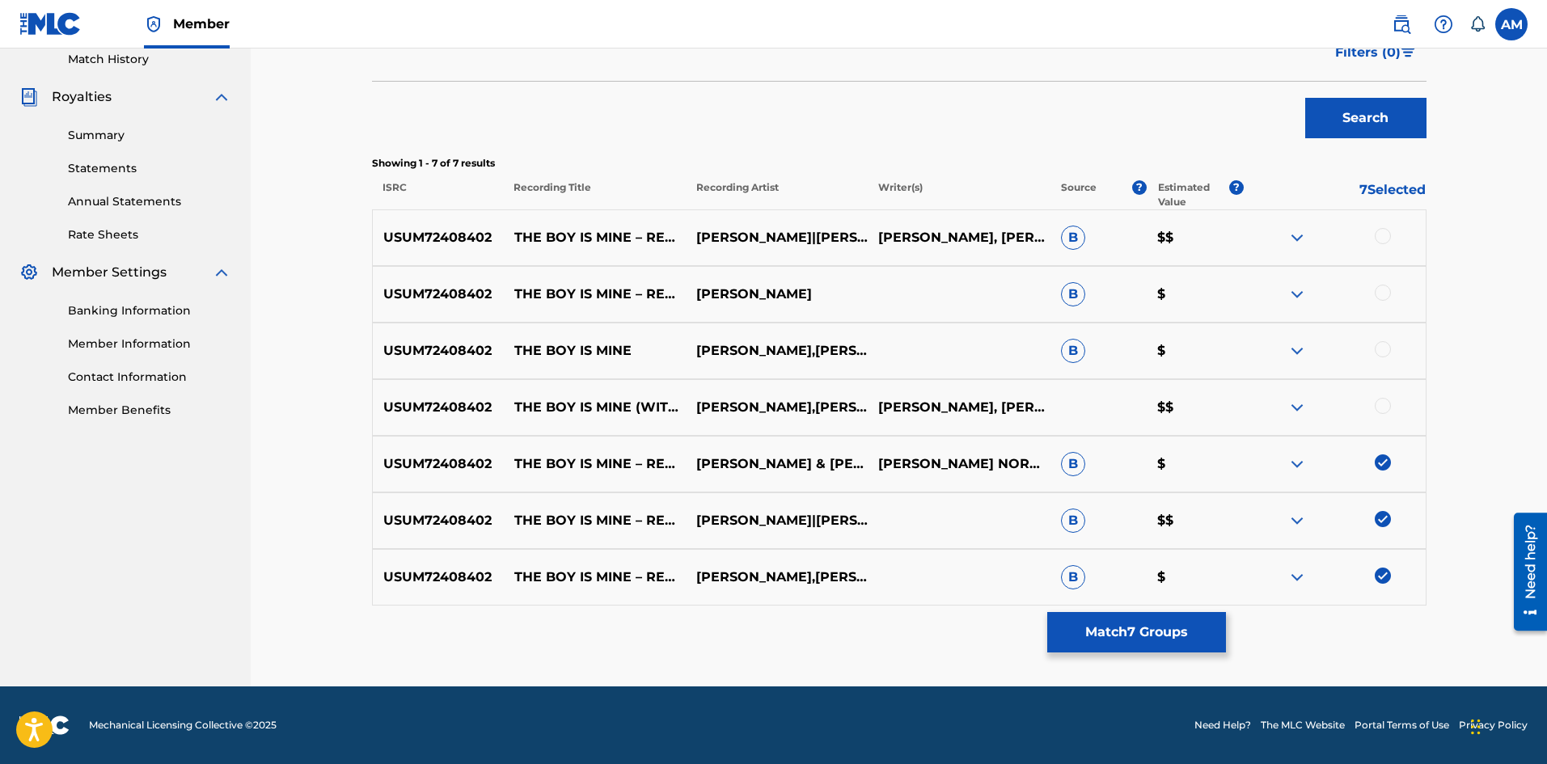
drag, startPoint x: 1385, startPoint y: 405, endPoint x: 1384, endPoint y: 383, distance: 21.9
click at [1385, 402] on div at bounding box center [1383, 406] width 16 height 16
drag, startPoint x: 1380, startPoint y: 350, endPoint x: 1382, endPoint y: 291, distance: 59.1
click at [1380, 346] on div at bounding box center [1383, 349] width 16 height 16
click at [1382, 287] on div at bounding box center [1383, 293] width 16 height 16
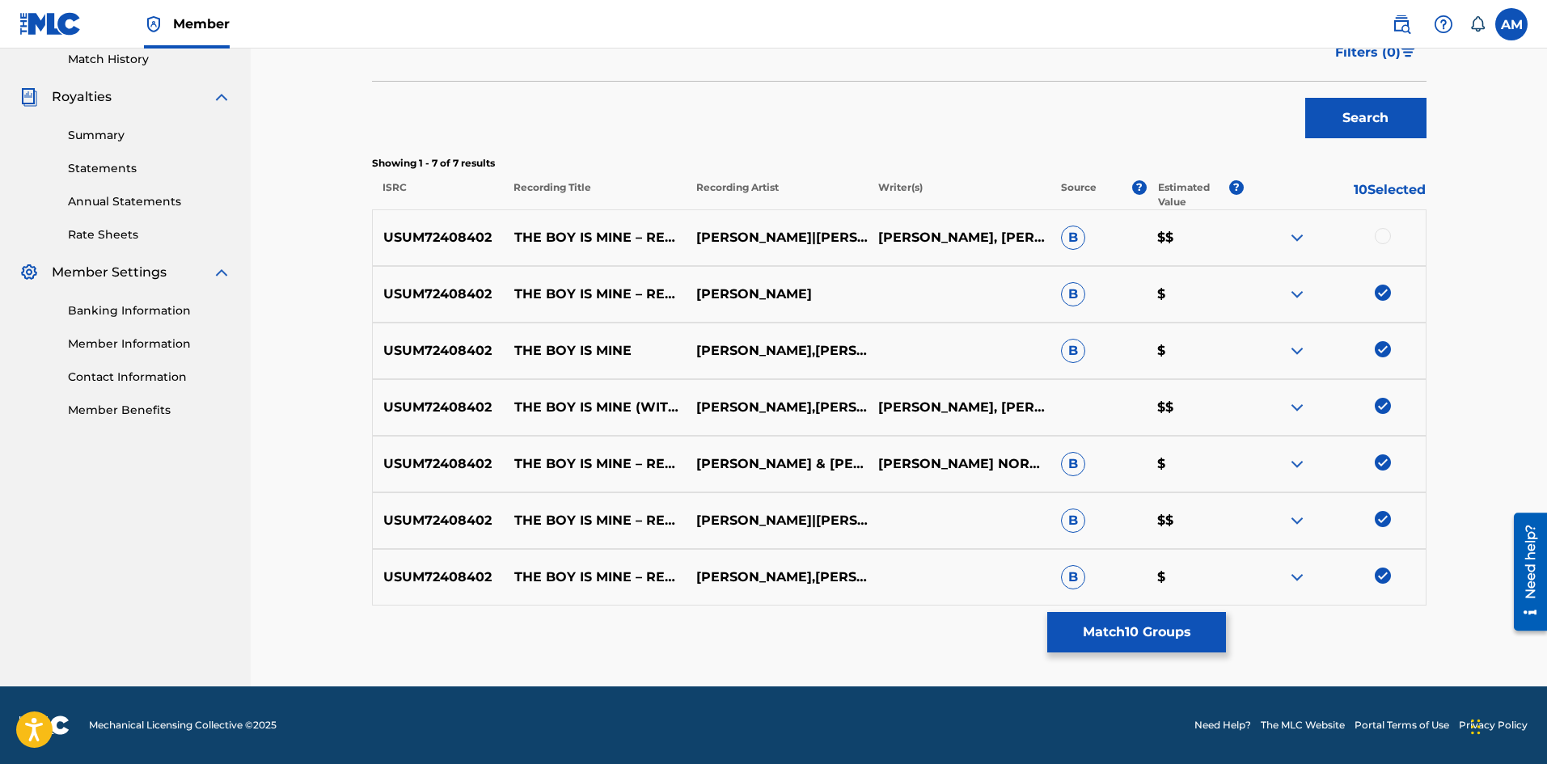
click at [1382, 230] on div at bounding box center [1383, 236] width 16 height 16
click at [1169, 632] on button "Match 11 Groups" at bounding box center [1136, 632] width 179 height 40
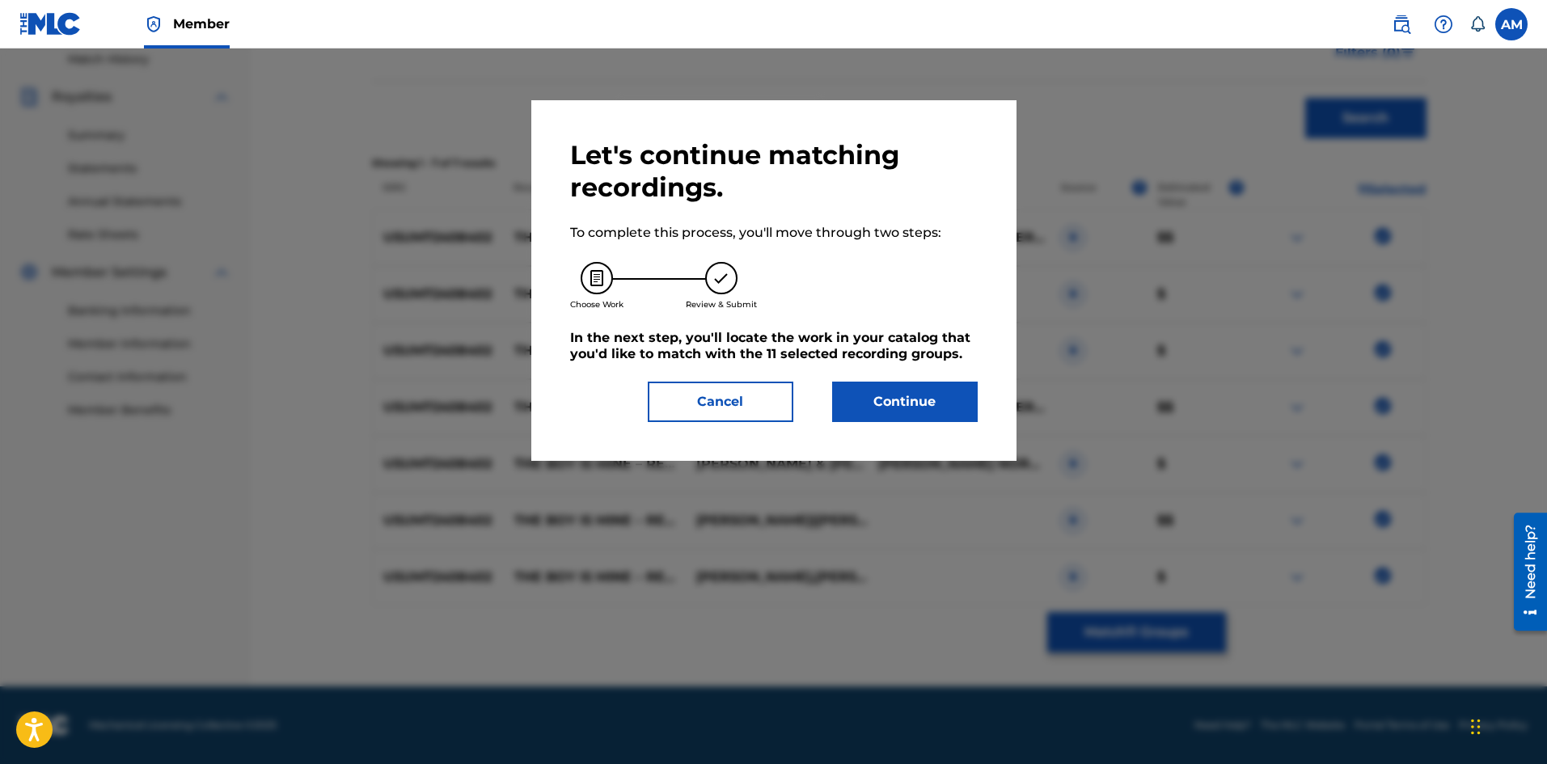
drag, startPoint x: 869, startPoint y: 401, endPoint x: 149, endPoint y: 413, distance: 719.8
click at [858, 403] on button "Continue" at bounding box center [905, 402] width 146 height 40
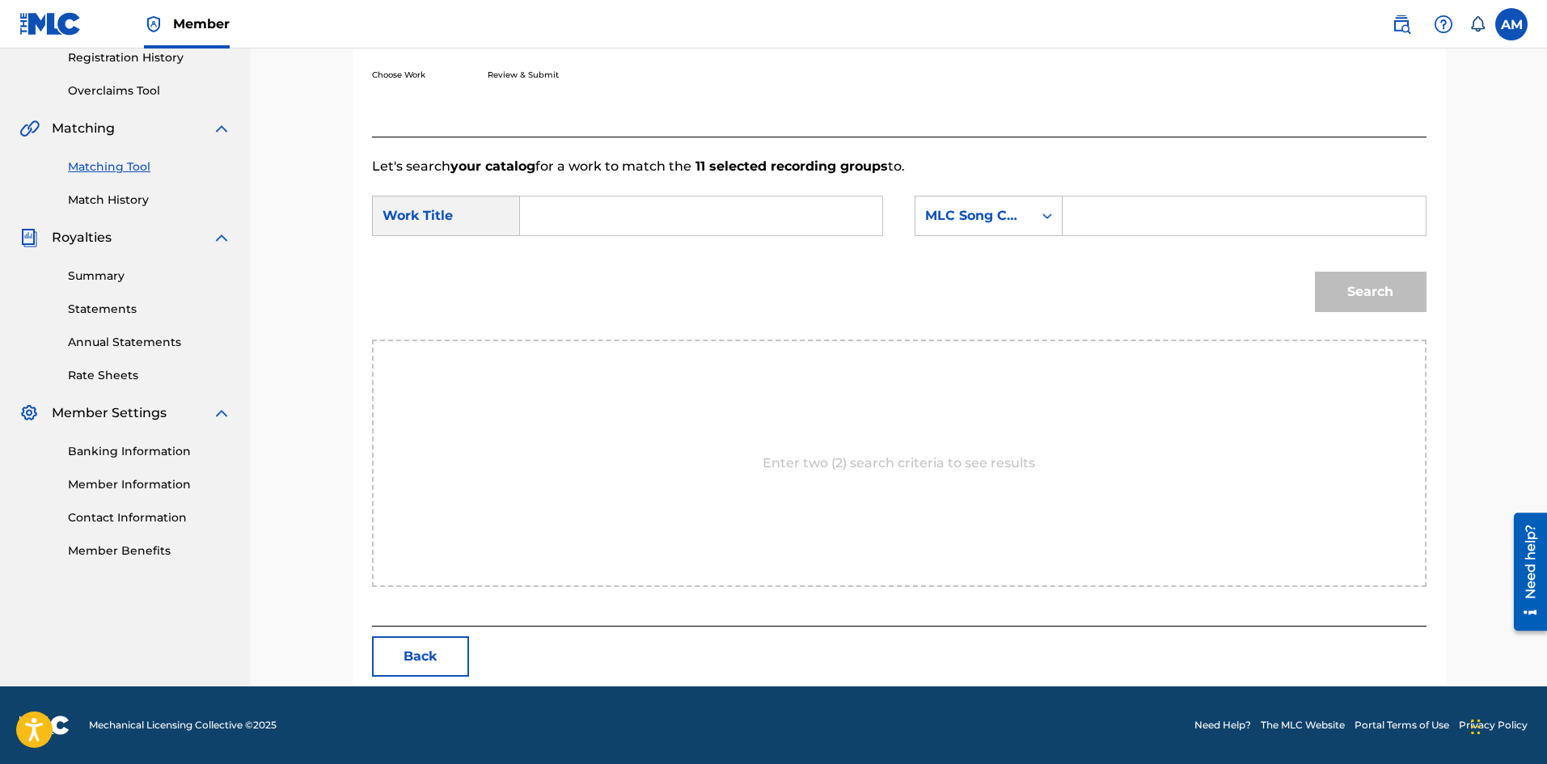
click at [666, 233] on input "Search Form" at bounding box center [701, 216] width 335 height 39
paste input "THE BOY IS MINE (REMIX)"
type input "THE BOY IS MINE (REMIX)"
drag, startPoint x: 1105, startPoint y: 226, endPoint x: 1177, endPoint y: 235, distance: 71.7
click at [1105, 226] on input "Search Form" at bounding box center [1243, 216] width 335 height 39
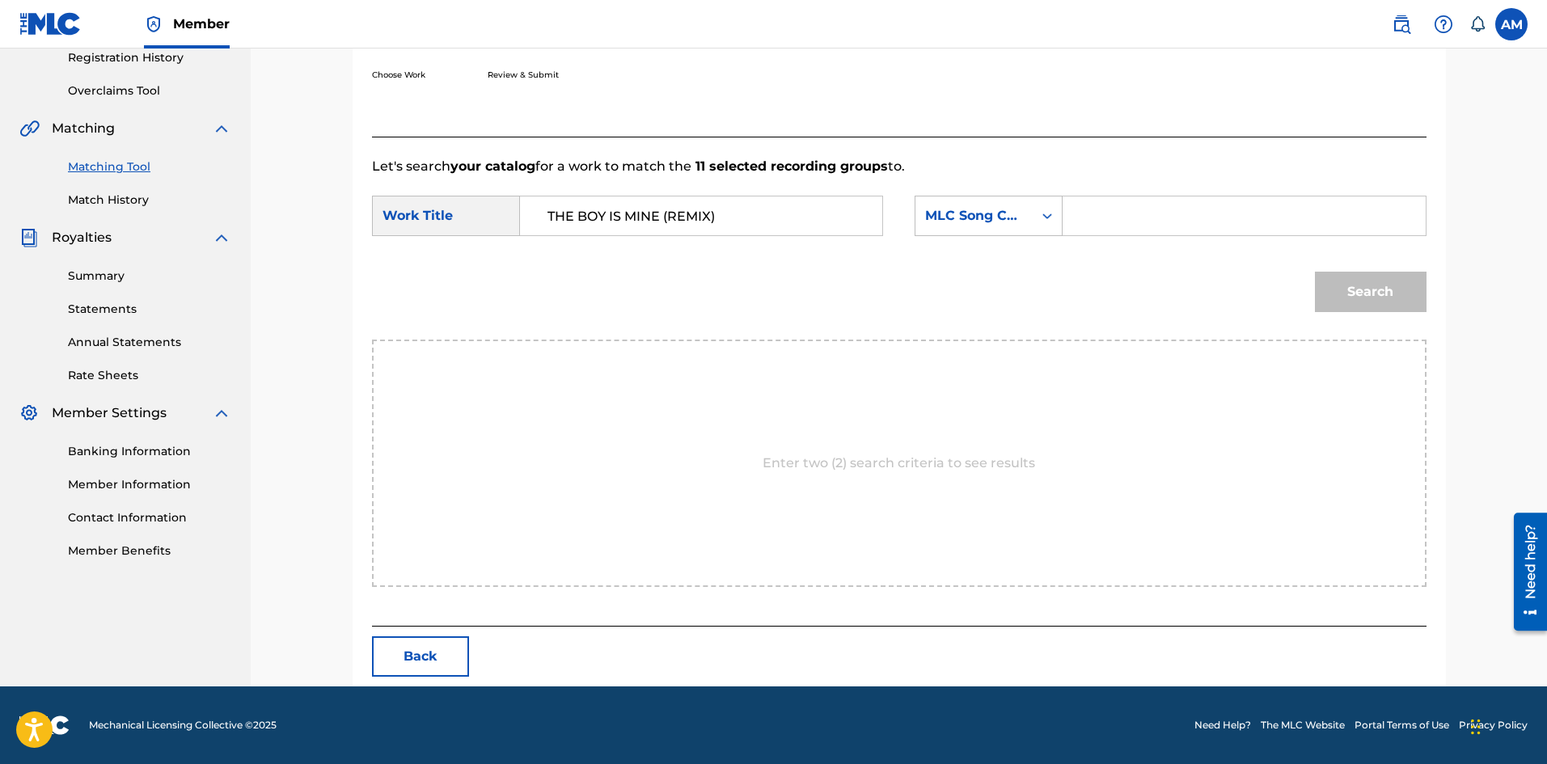
paste input "TW9FC3"
type input "TW9FC3"
click at [1358, 295] on button "Search" at bounding box center [1371, 292] width 112 height 40
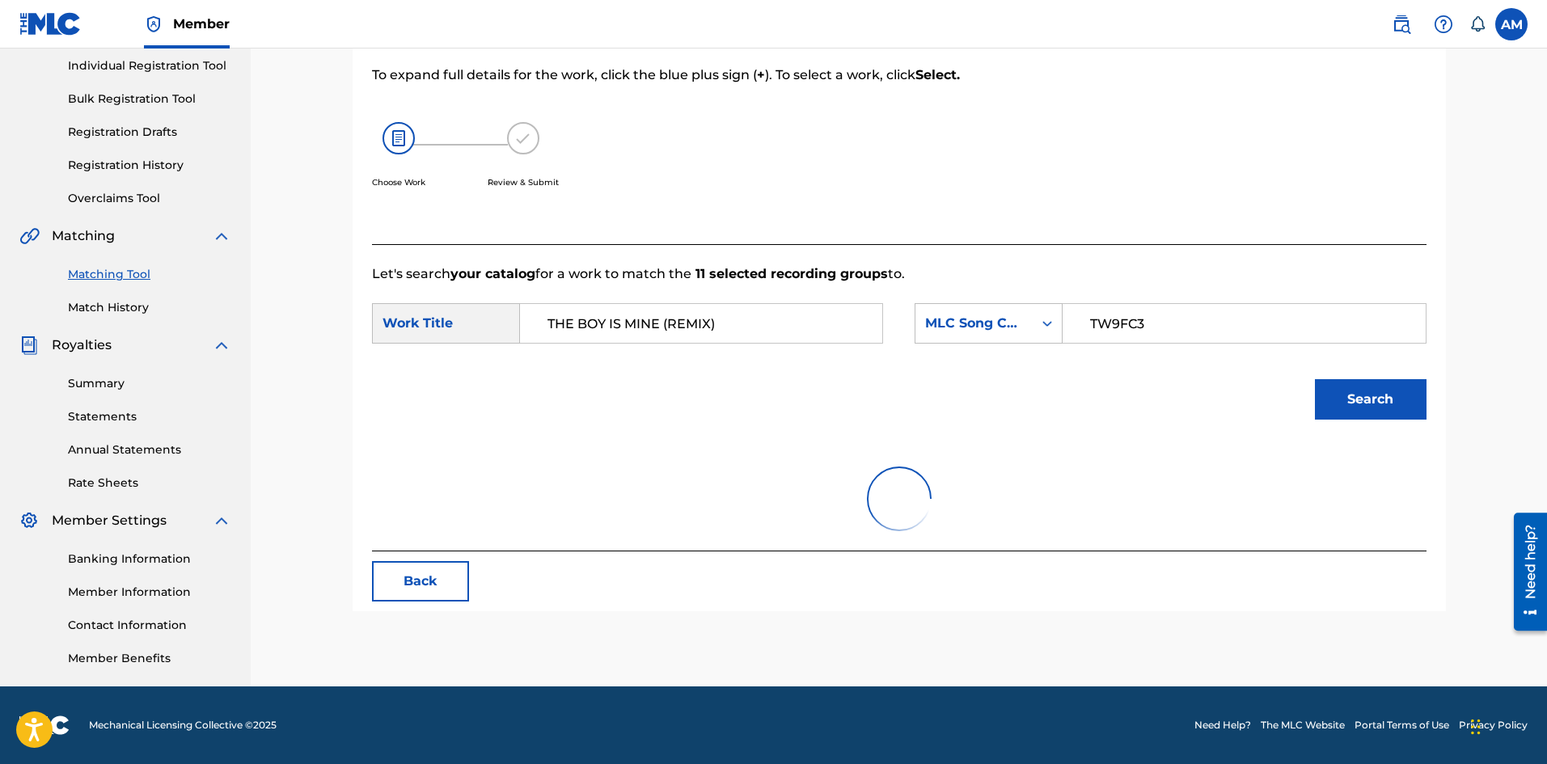
scroll to position [265, 0]
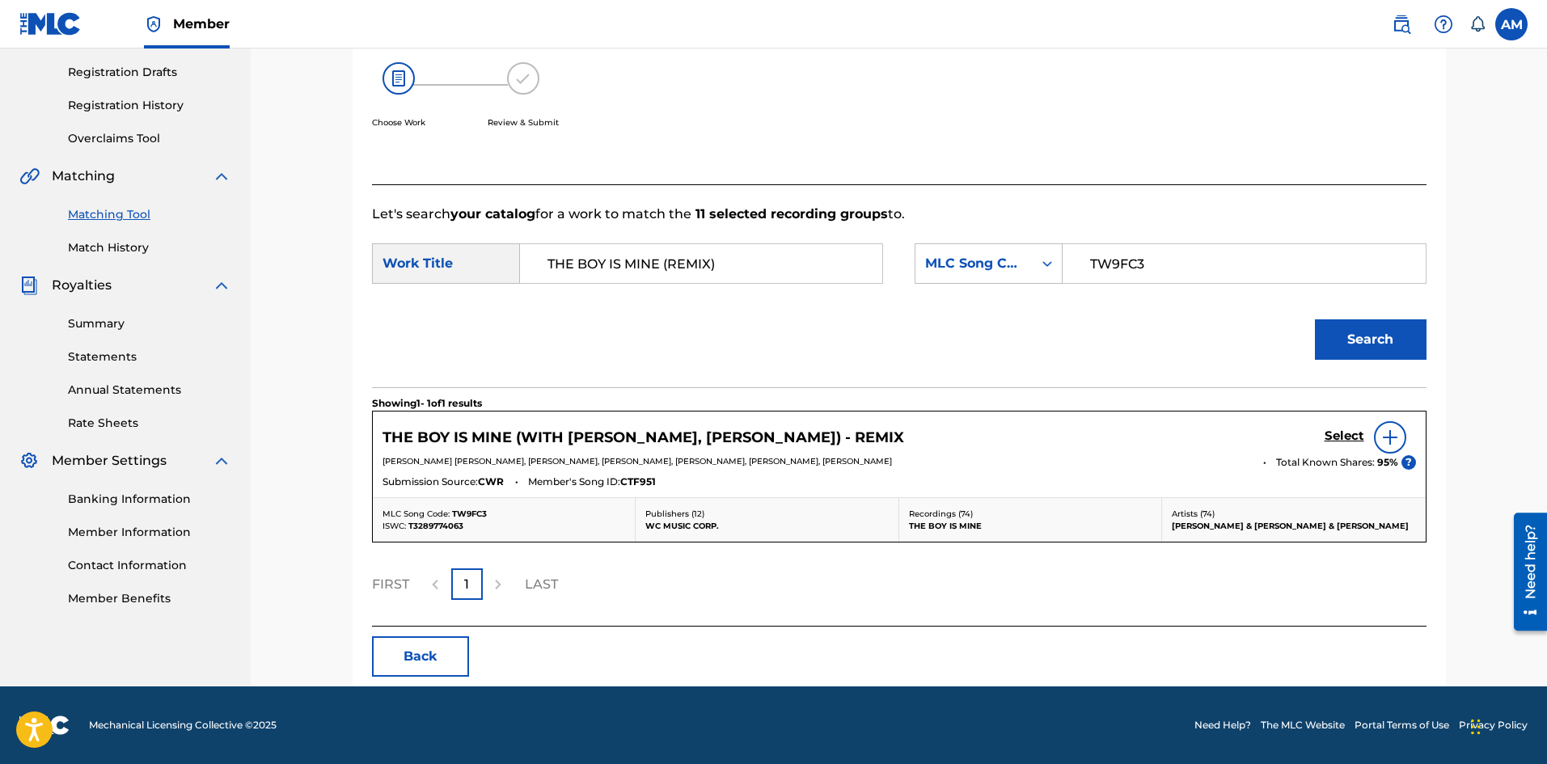
click at [1337, 440] on h5 "Select" at bounding box center [1345, 436] width 40 height 15
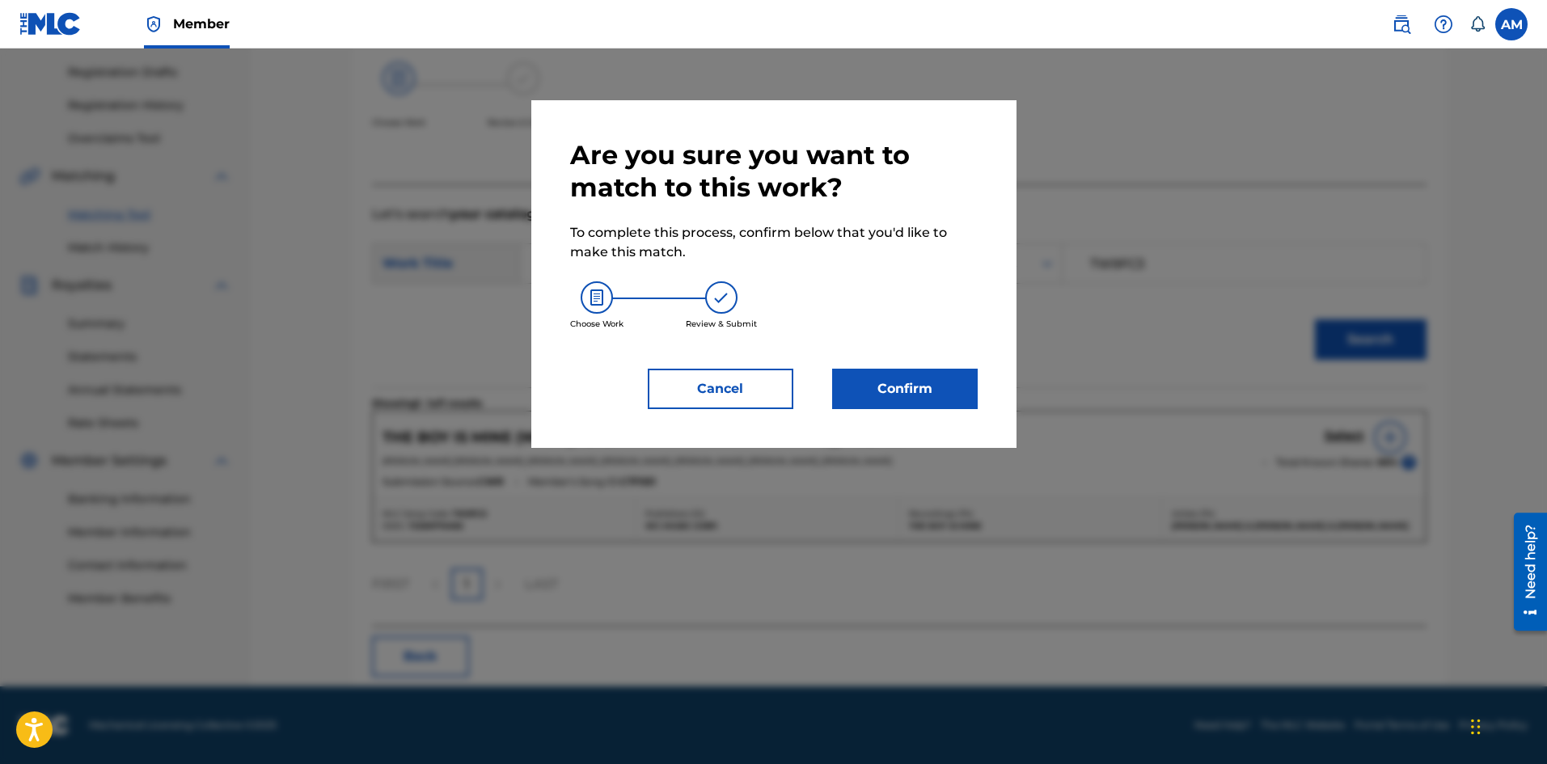
click at [924, 390] on button "Confirm" at bounding box center [905, 389] width 146 height 40
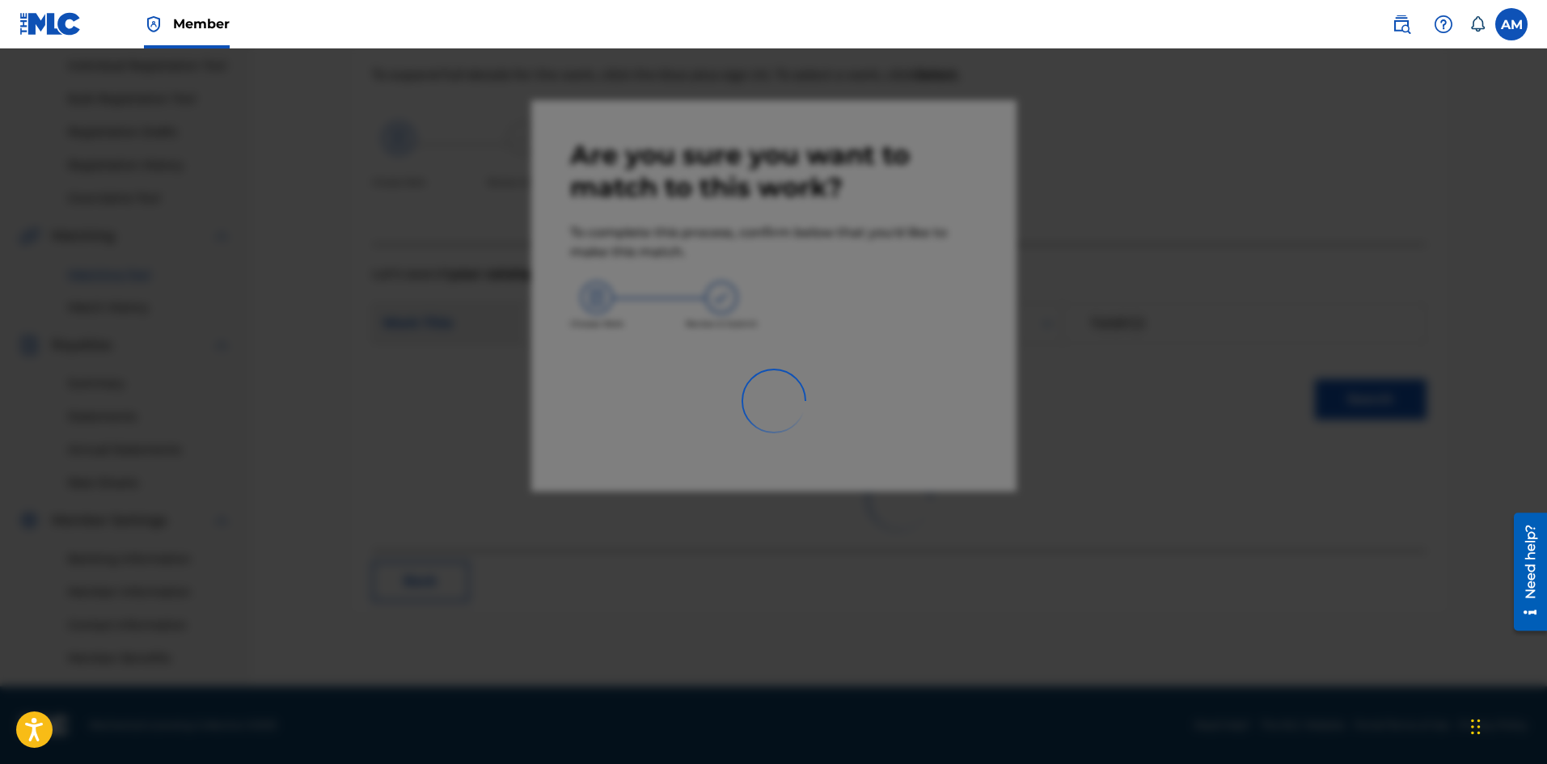
scroll to position [205, 0]
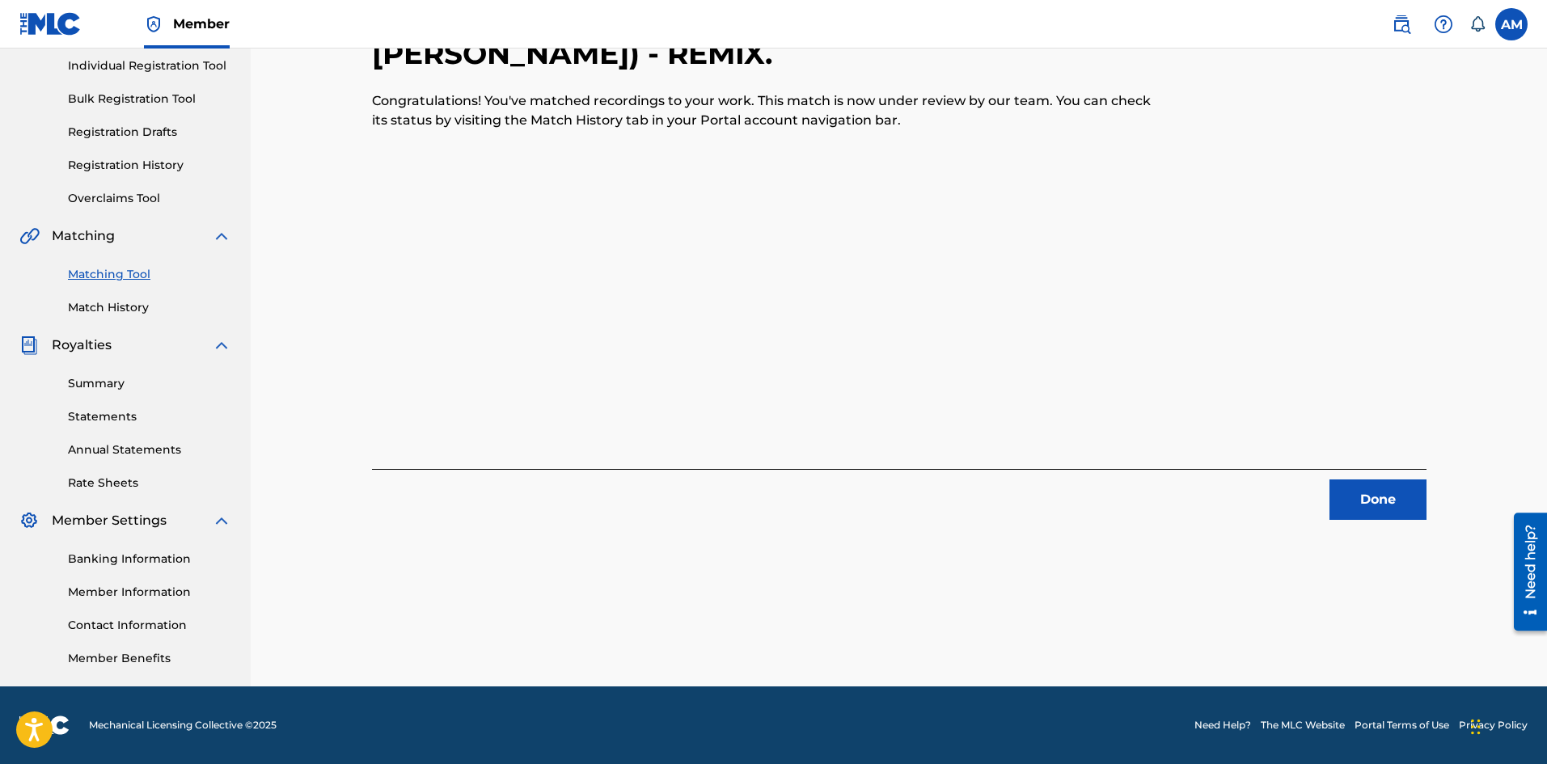
drag, startPoint x: 1424, startPoint y: 497, endPoint x: 1386, endPoint y: 485, distance: 39.9
click at [1424, 497] on button "Done" at bounding box center [1377, 500] width 97 height 40
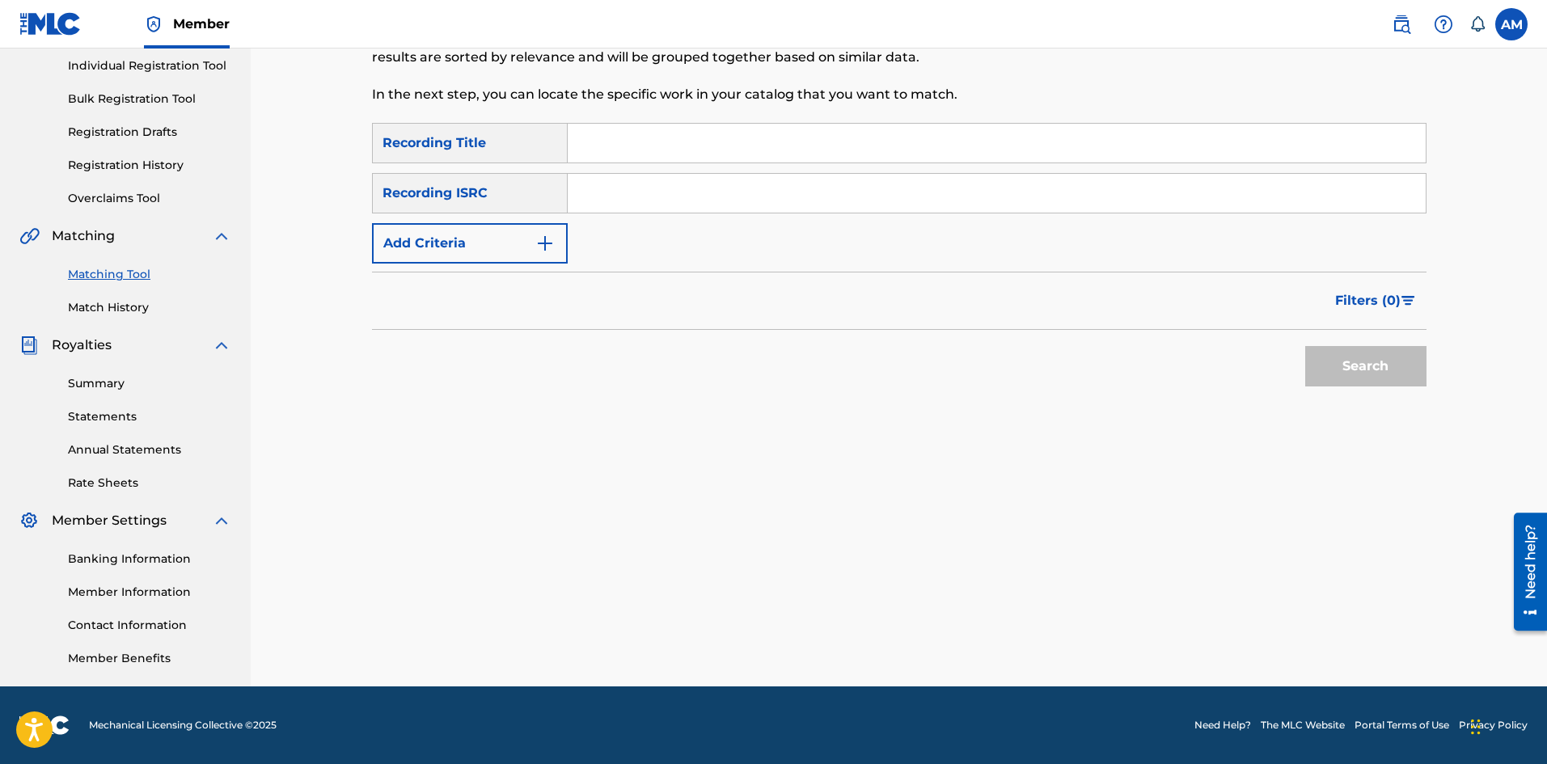
click at [657, 203] on input "Search Form" at bounding box center [997, 193] width 858 height 39
paste input "USUM72401538"
click at [1372, 357] on button "Search" at bounding box center [1365, 366] width 121 height 40
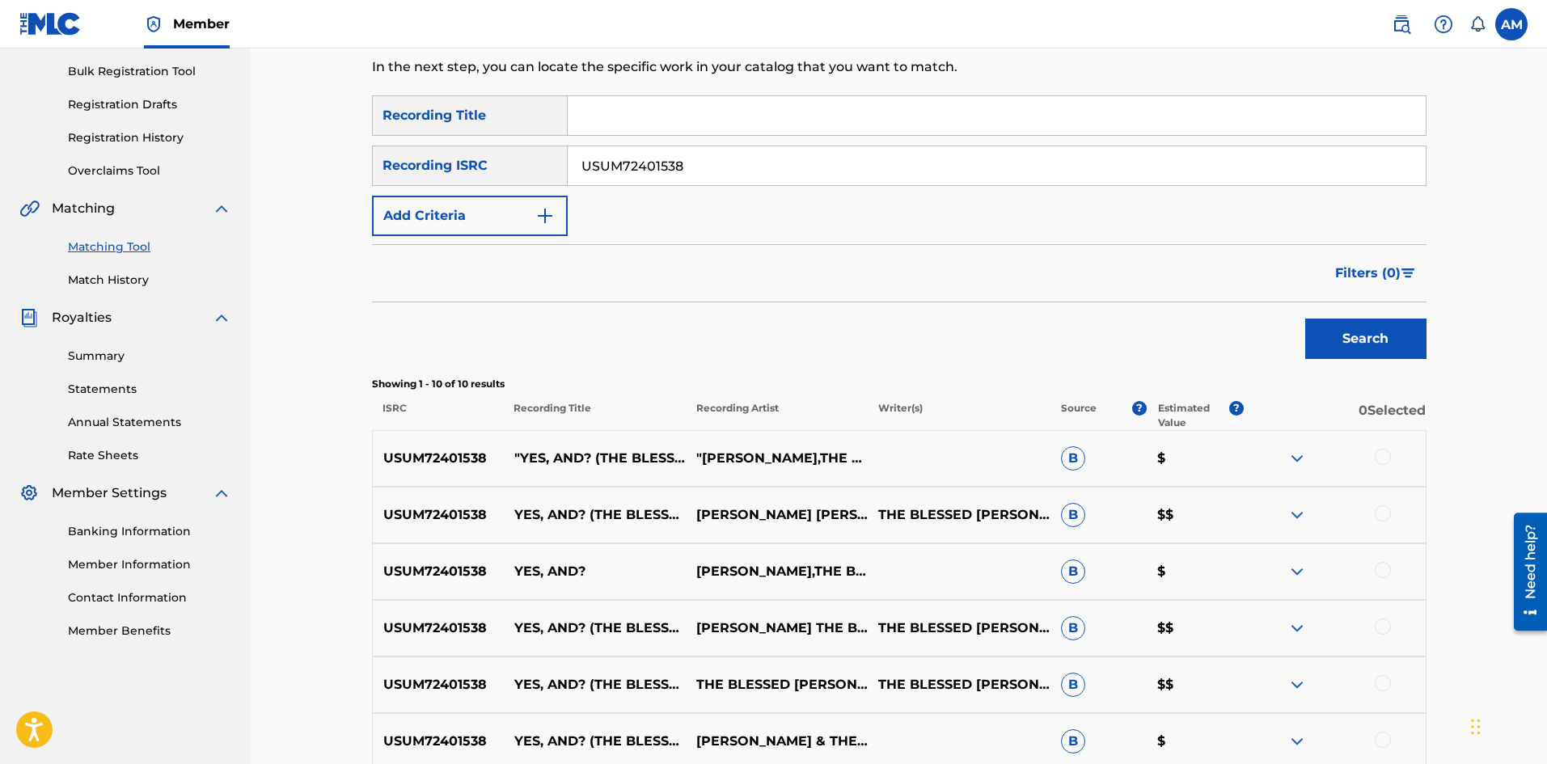
scroll to position [367, 0]
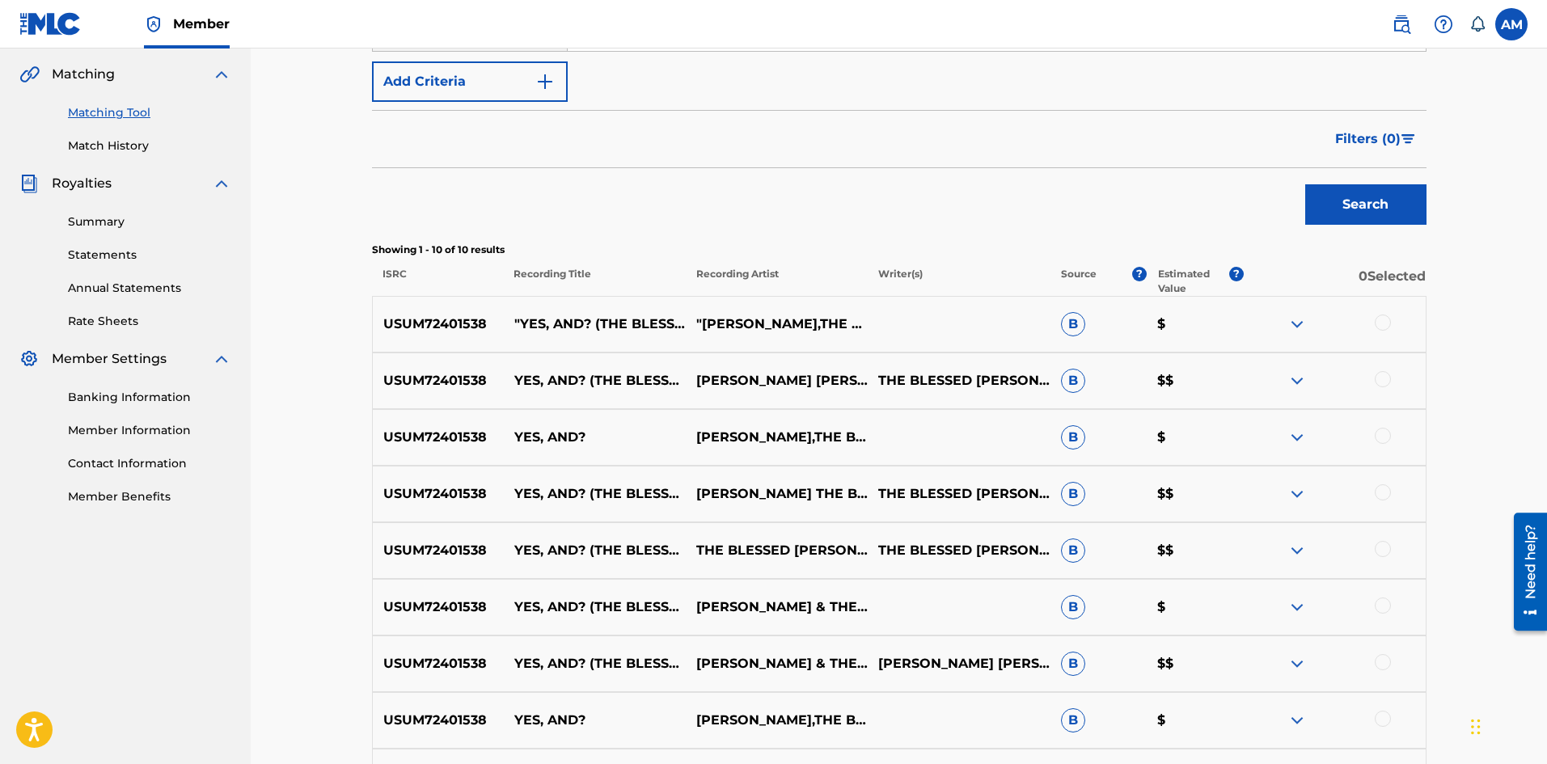
click at [1384, 319] on div at bounding box center [1383, 323] width 16 height 16
click at [1385, 380] on div at bounding box center [1383, 379] width 16 height 16
click at [1381, 439] on div at bounding box center [1383, 436] width 16 height 16
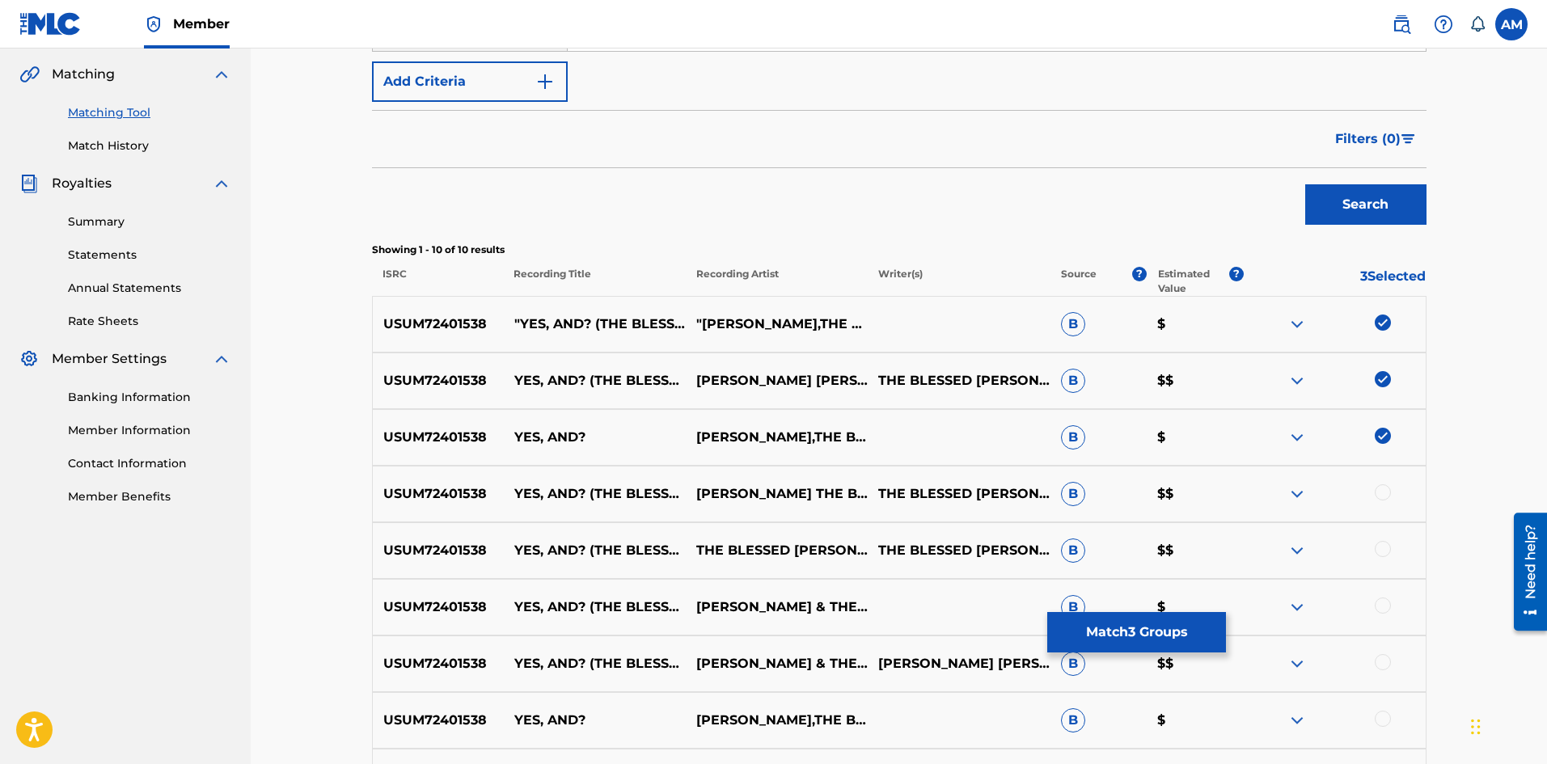
click at [1384, 492] on div at bounding box center [1383, 492] width 16 height 16
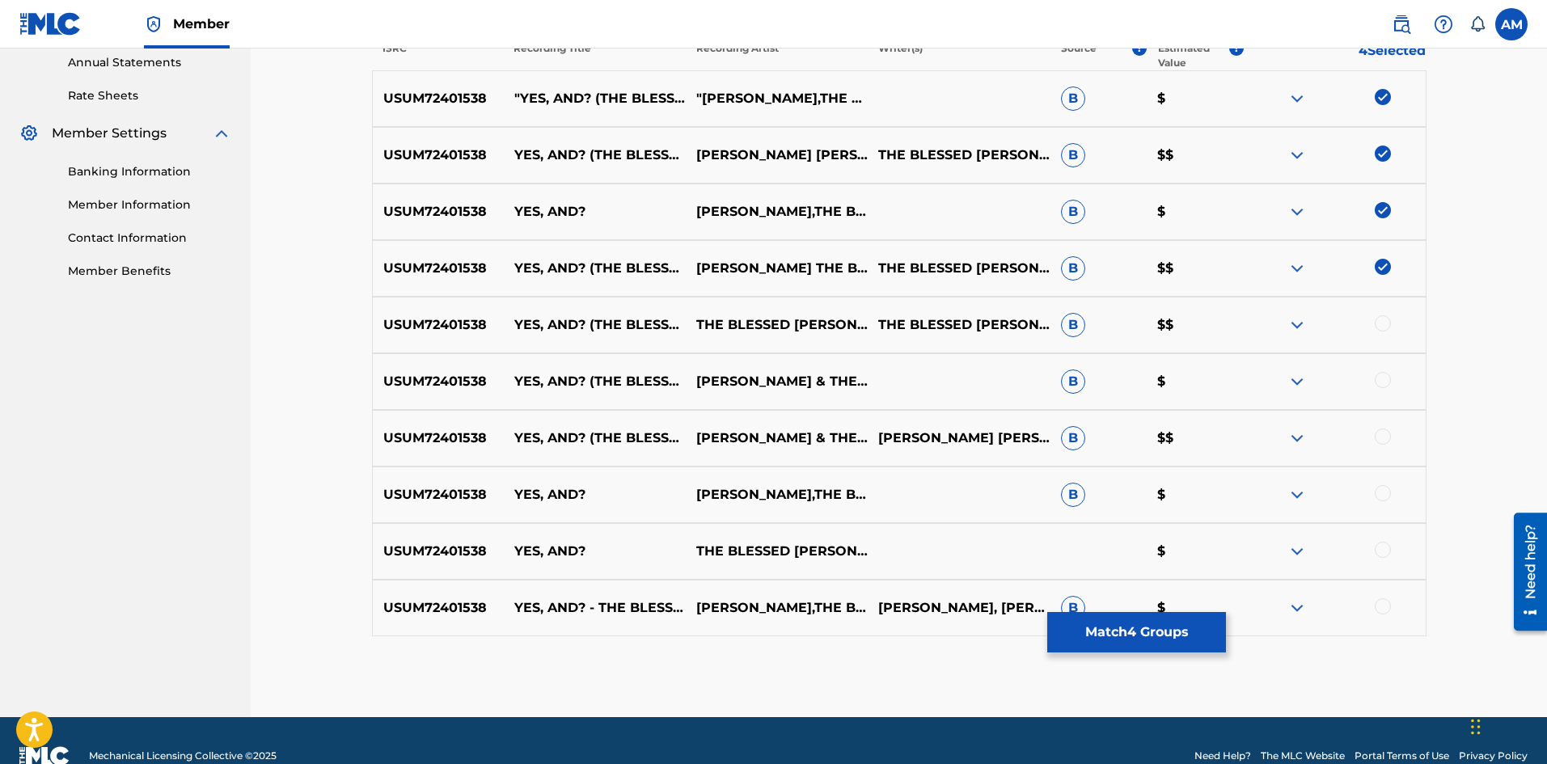
scroll to position [623, 0]
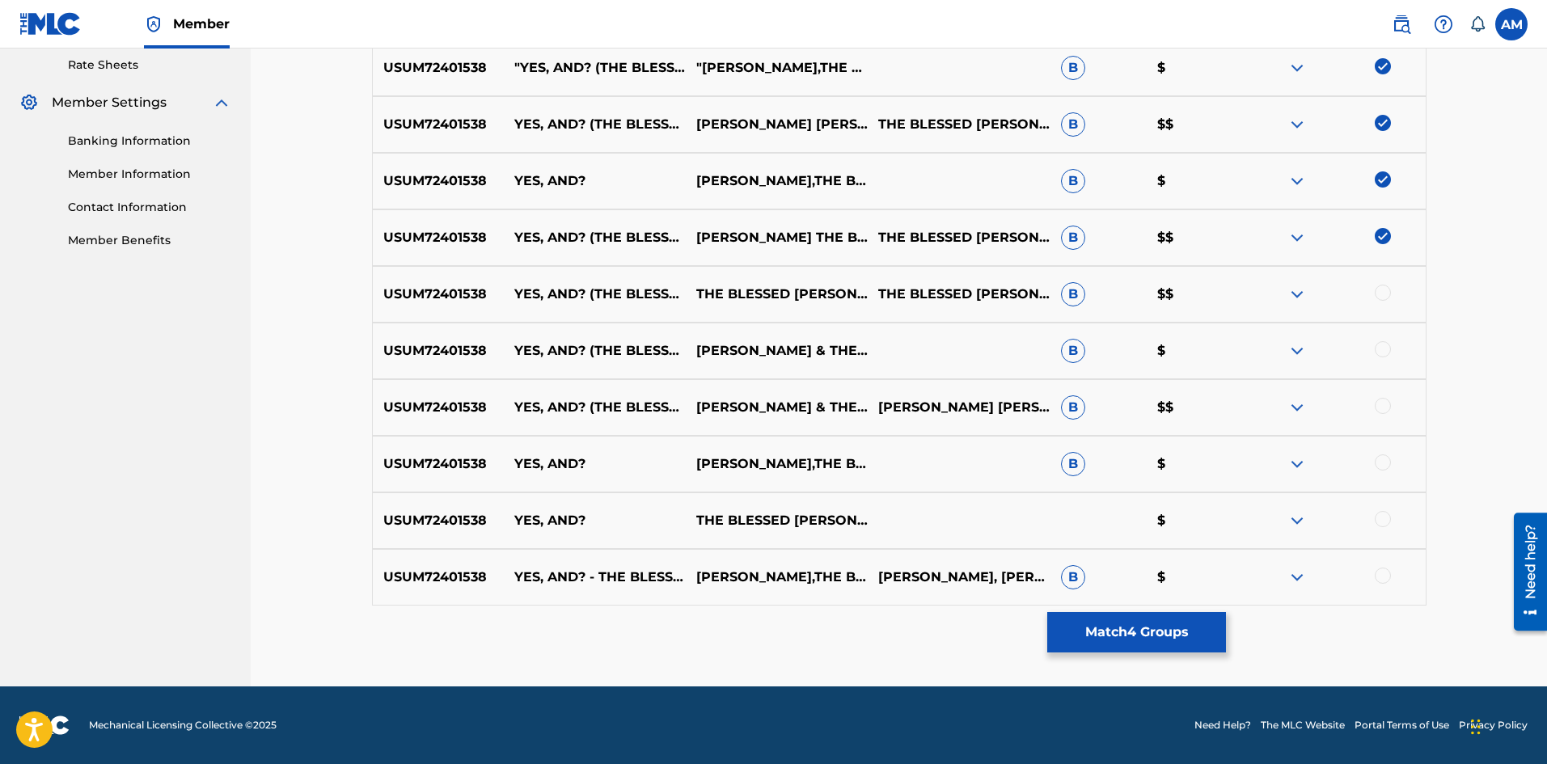
drag, startPoint x: 1384, startPoint y: 573, endPoint x: 1376, endPoint y: 535, distance: 39.7
click at [1382, 565] on div "USUM72401538 YES, AND? - THE BLESSED [PERSON_NAME] GODSQUAD MIX [PERSON_NAME],T…" at bounding box center [899, 577] width 1055 height 57
click at [1381, 521] on div at bounding box center [1383, 519] width 16 height 16
drag, startPoint x: 1376, startPoint y: 593, endPoint x: 1380, endPoint y: 581, distance: 12.6
click at [1377, 592] on div "USUM72401538 YES, AND? - THE BLESSED [PERSON_NAME] GODSQUAD MIX [PERSON_NAME],T…" at bounding box center [899, 577] width 1055 height 57
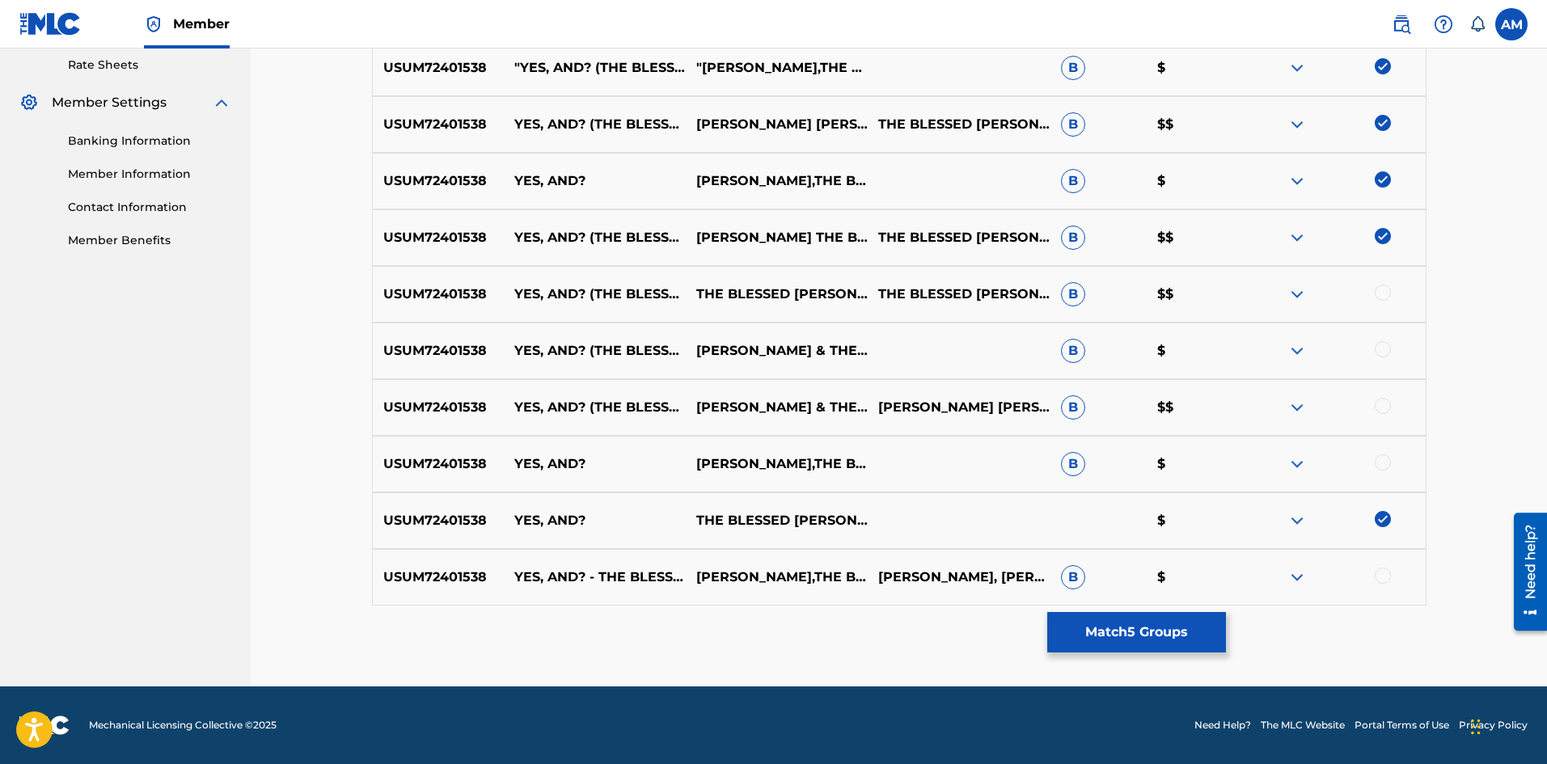
drag, startPoint x: 1380, startPoint y: 577, endPoint x: 1384, endPoint y: 568, distance: 10.2
click at [1381, 577] on div at bounding box center [1383, 576] width 16 height 16
drag, startPoint x: 1387, startPoint y: 469, endPoint x: 1386, endPoint y: 436, distance: 33.2
click at [1387, 466] on div at bounding box center [1383, 462] width 16 height 16
click at [1386, 411] on div at bounding box center [1383, 406] width 16 height 16
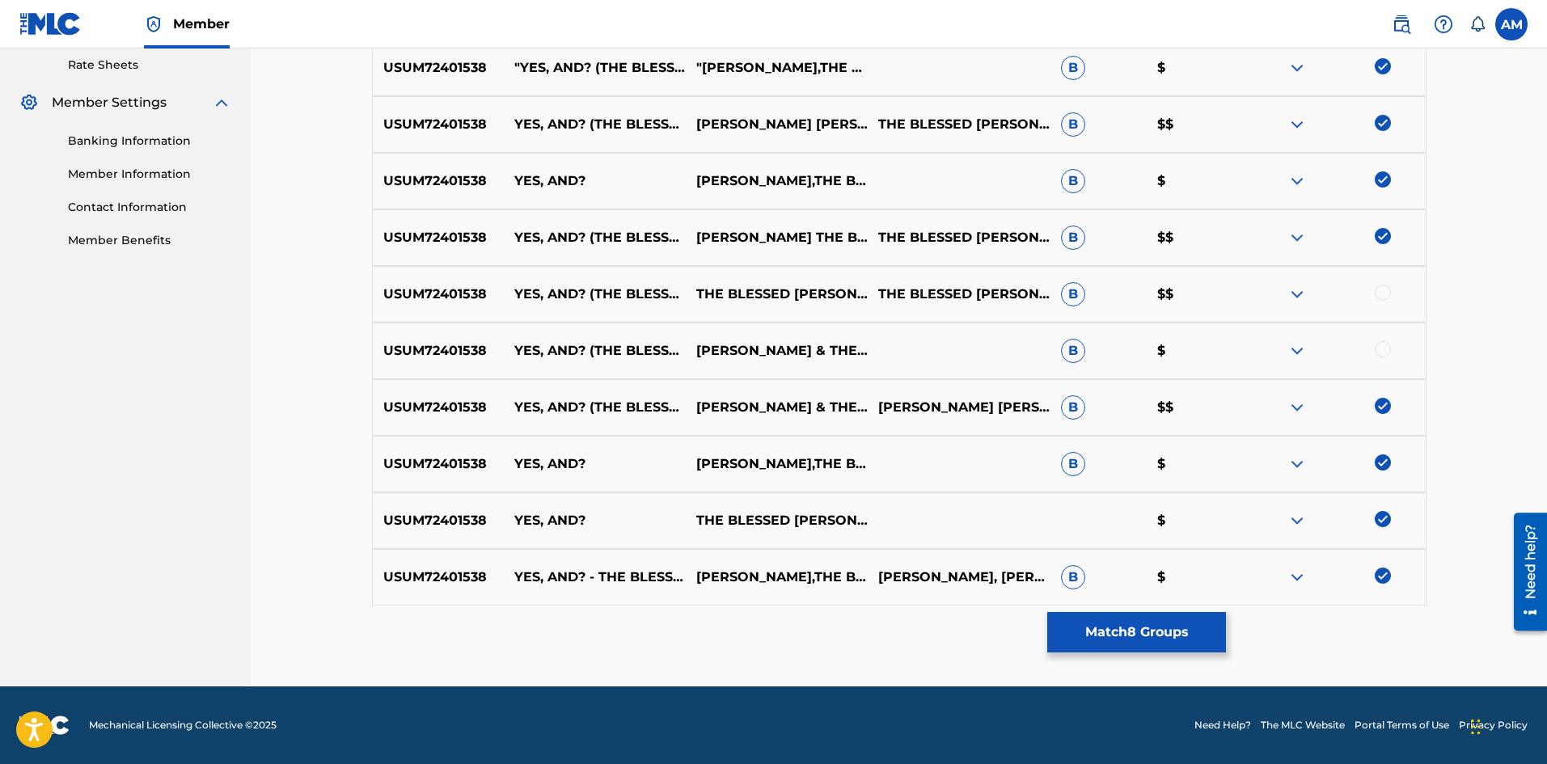
click at [1380, 357] on div at bounding box center [1334, 350] width 182 height 19
click at [1383, 292] on div at bounding box center [1383, 293] width 16 height 16
click at [1380, 345] on div at bounding box center [1383, 349] width 16 height 16
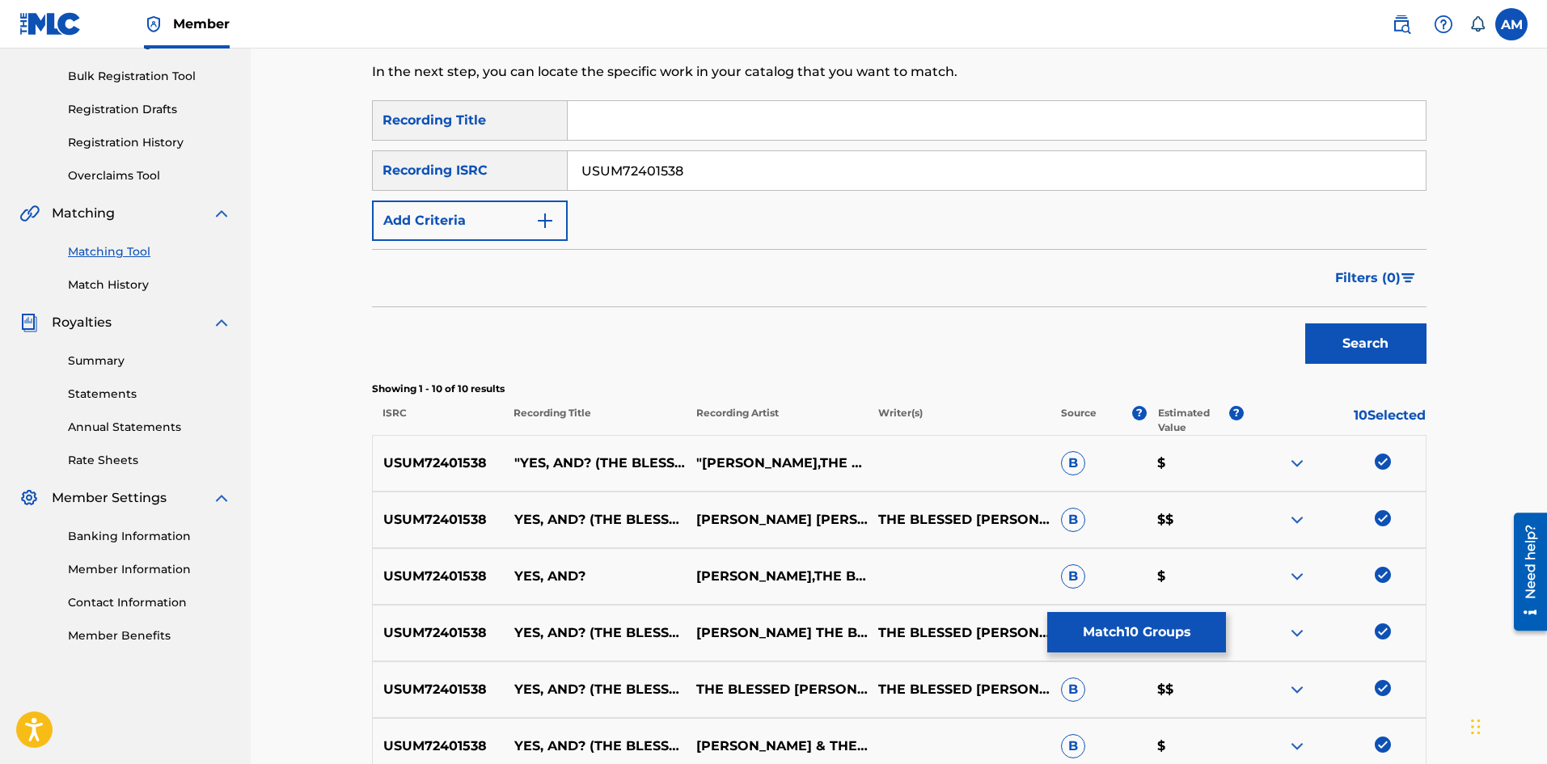
scroll to position [219, 0]
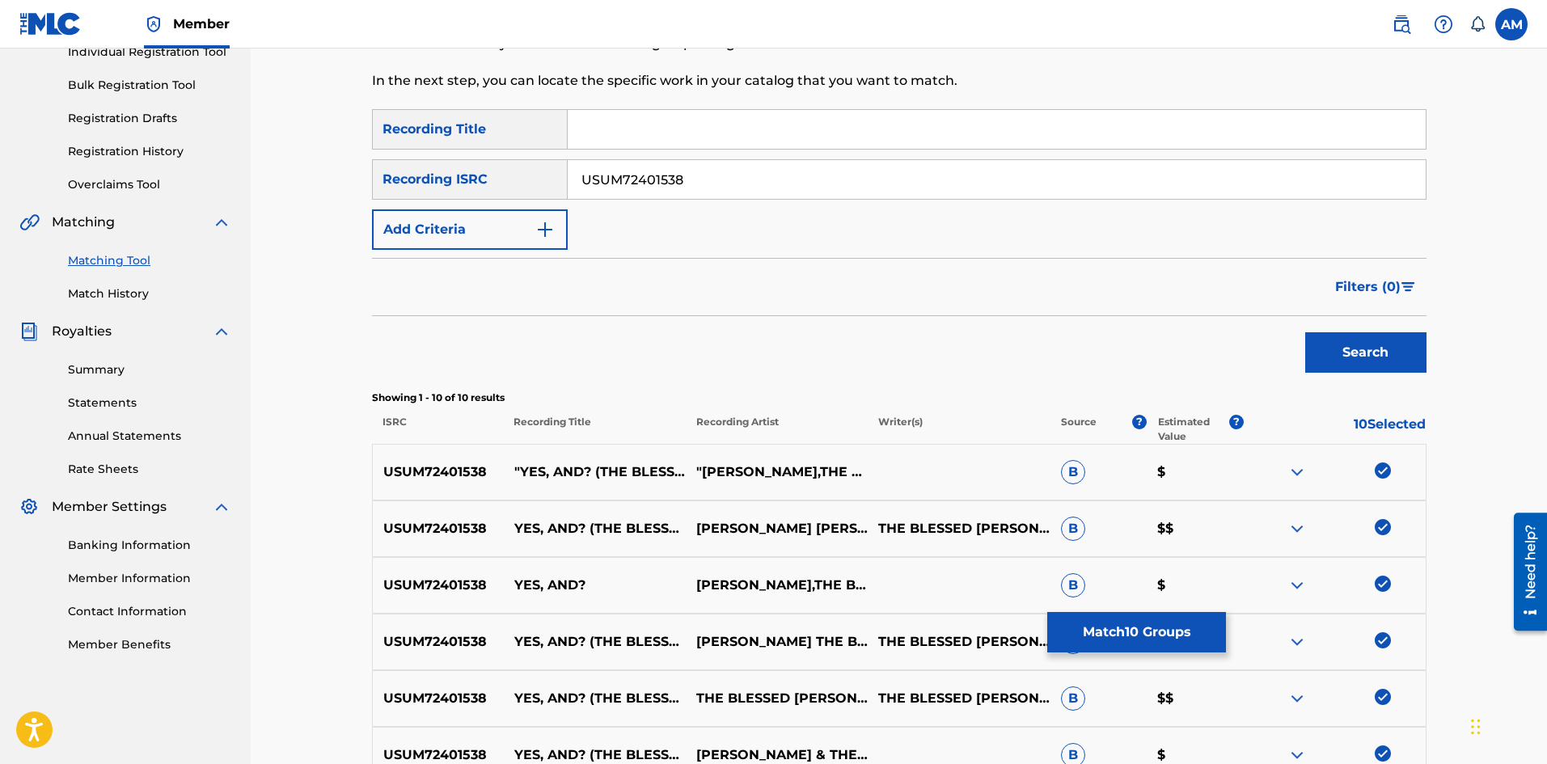
drag, startPoint x: 708, startPoint y: 175, endPoint x: 377, endPoint y: 157, distance: 332.0
click at [377, 157] on div "SearchWithCriteriadc82524c-6ac8-491f-b9f7-60c8e9b1bcbc Recording Title SearchWi…" at bounding box center [899, 179] width 1055 height 141
paste input "27"
click at [1351, 361] on button "Search" at bounding box center [1365, 352] width 121 height 40
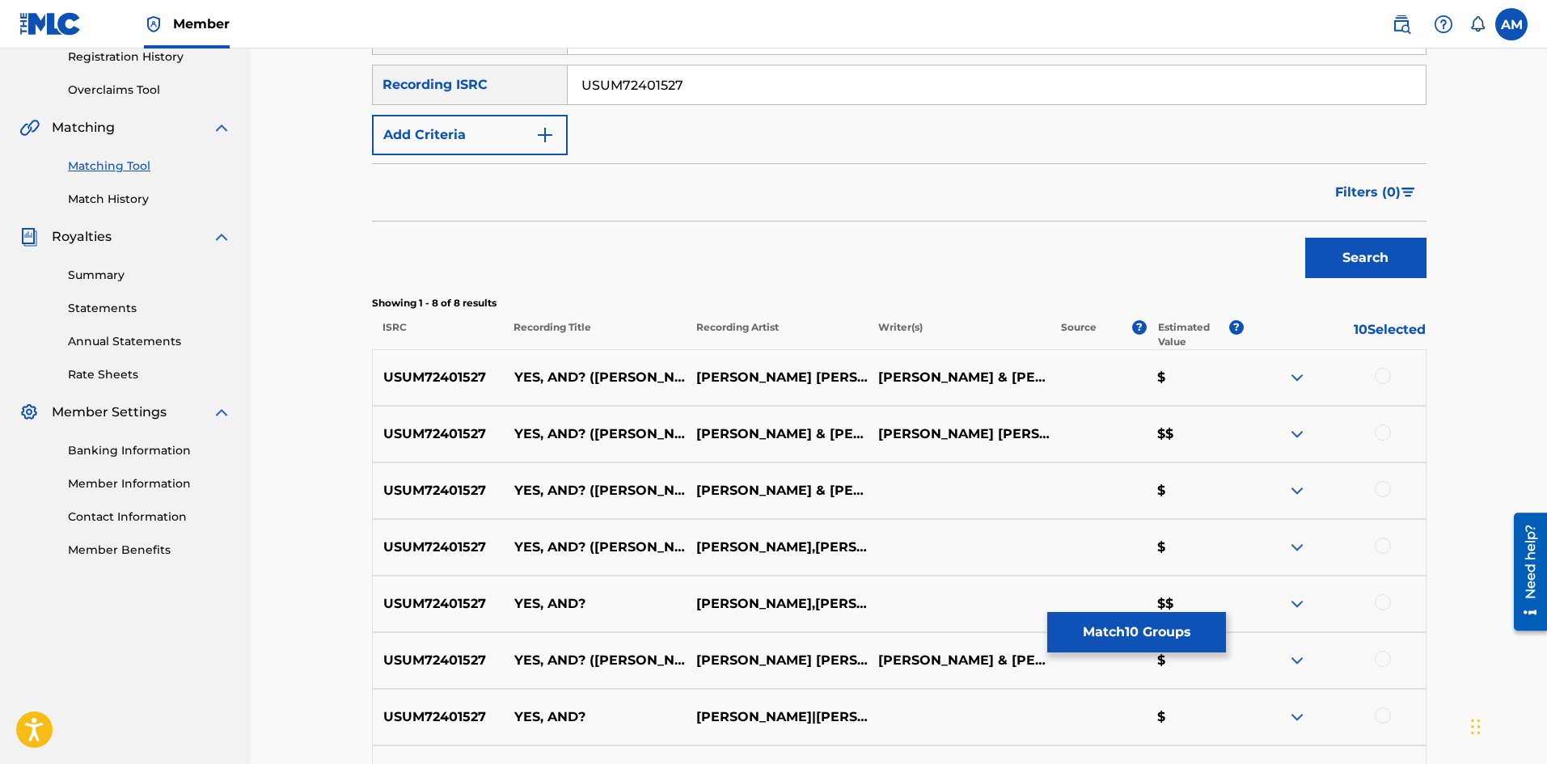
scroll to position [510, 0]
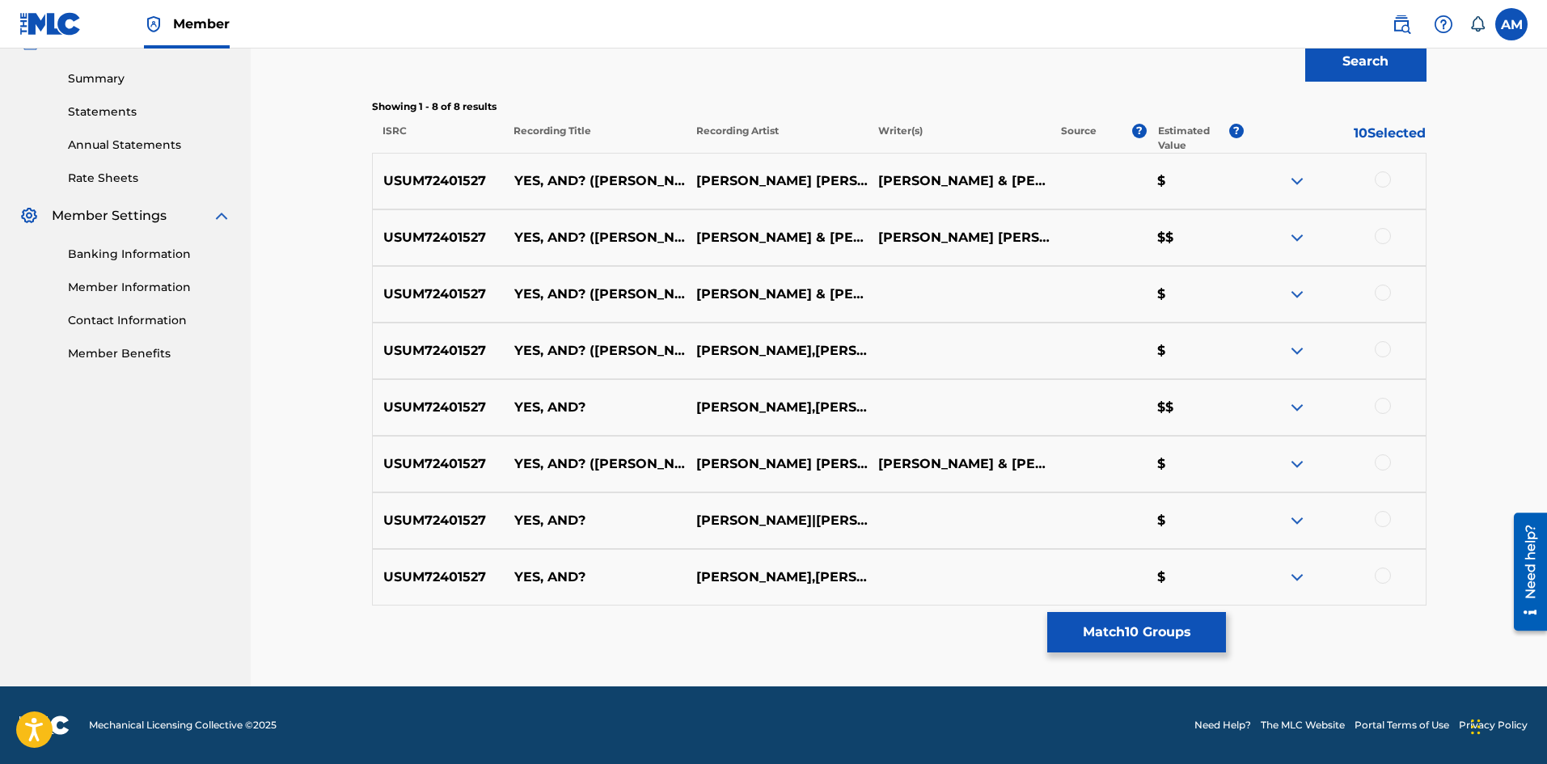
click at [1386, 182] on div at bounding box center [1383, 179] width 16 height 16
click at [1381, 233] on div at bounding box center [1383, 236] width 16 height 16
click at [1380, 295] on div at bounding box center [1383, 293] width 16 height 16
click at [1377, 344] on div at bounding box center [1334, 350] width 182 height 19
click at [1377, 344] on div at bounding box center [1383, 349] width 16 height 16
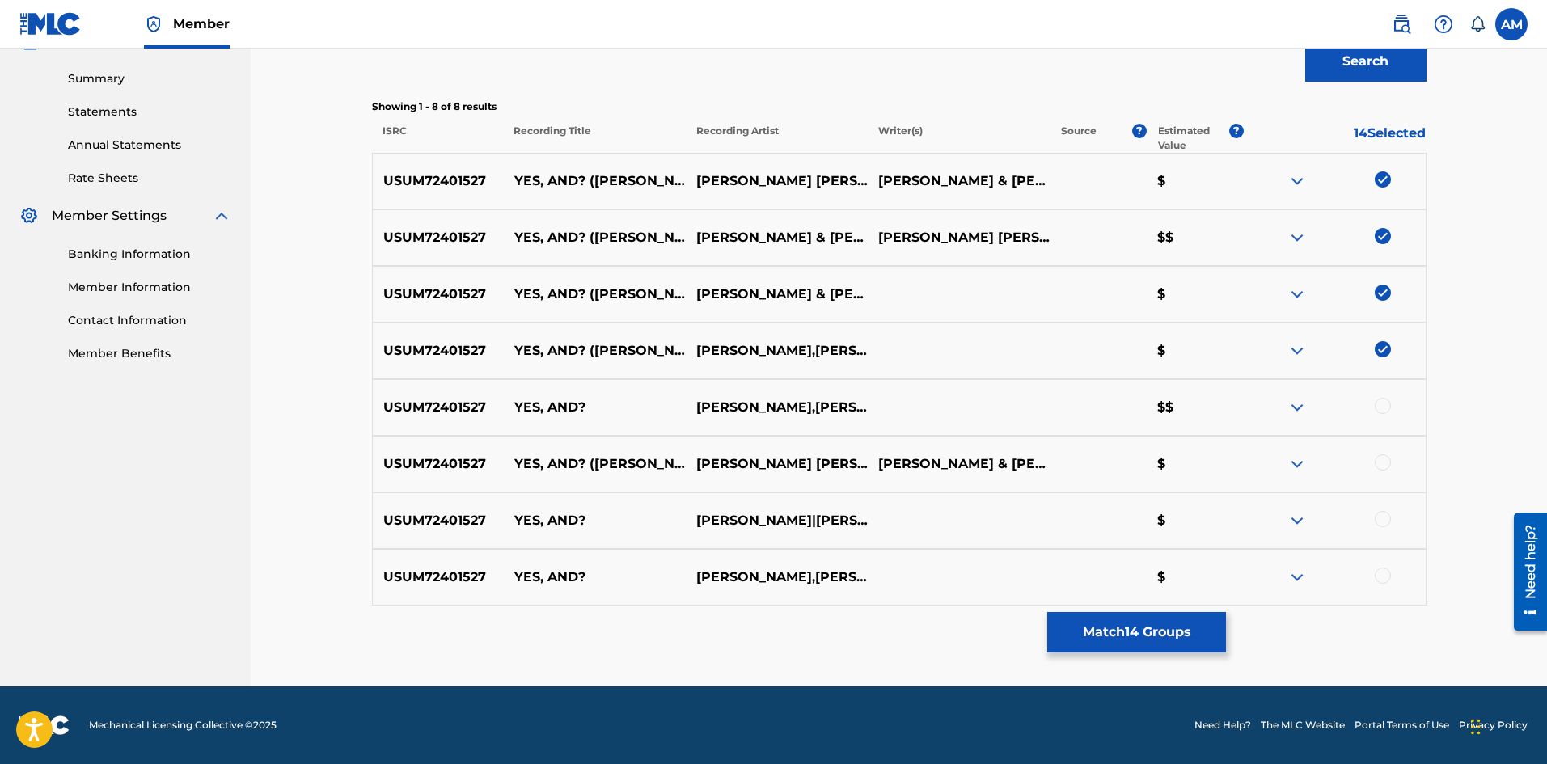
click at [1381, 406] on div at bounding box center [1383, 406] width 16 height 16
click at [1385, 465] on div at bounding box center [1383, 462] width 16 height 16
click at [1387, 513] on div at bounding box center [1383, 519] width 16 height 16
click at [1385, 575] on div at bounding box center [1383, 576] width 16 height 16
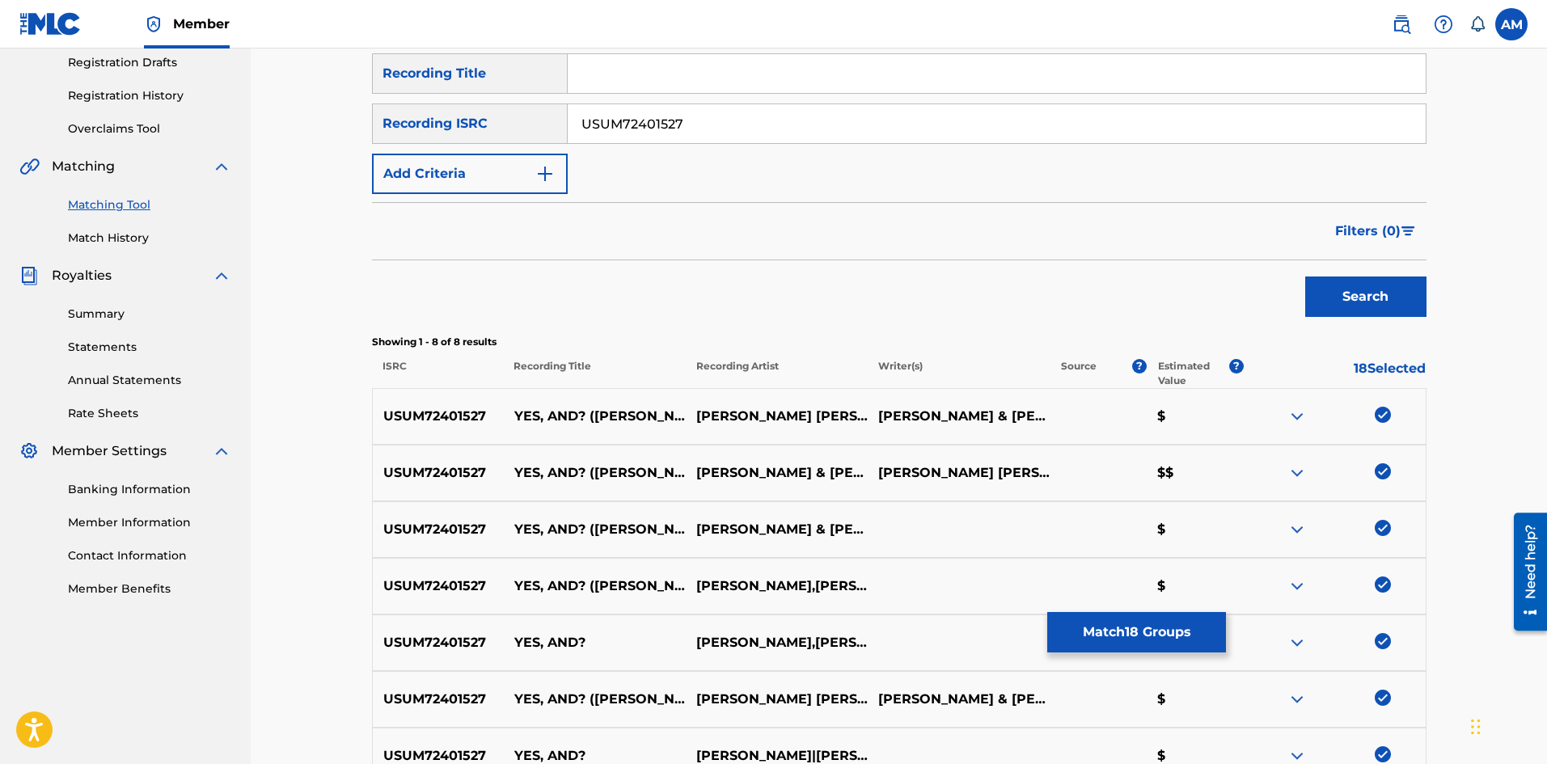
scroll to position [268, 0]
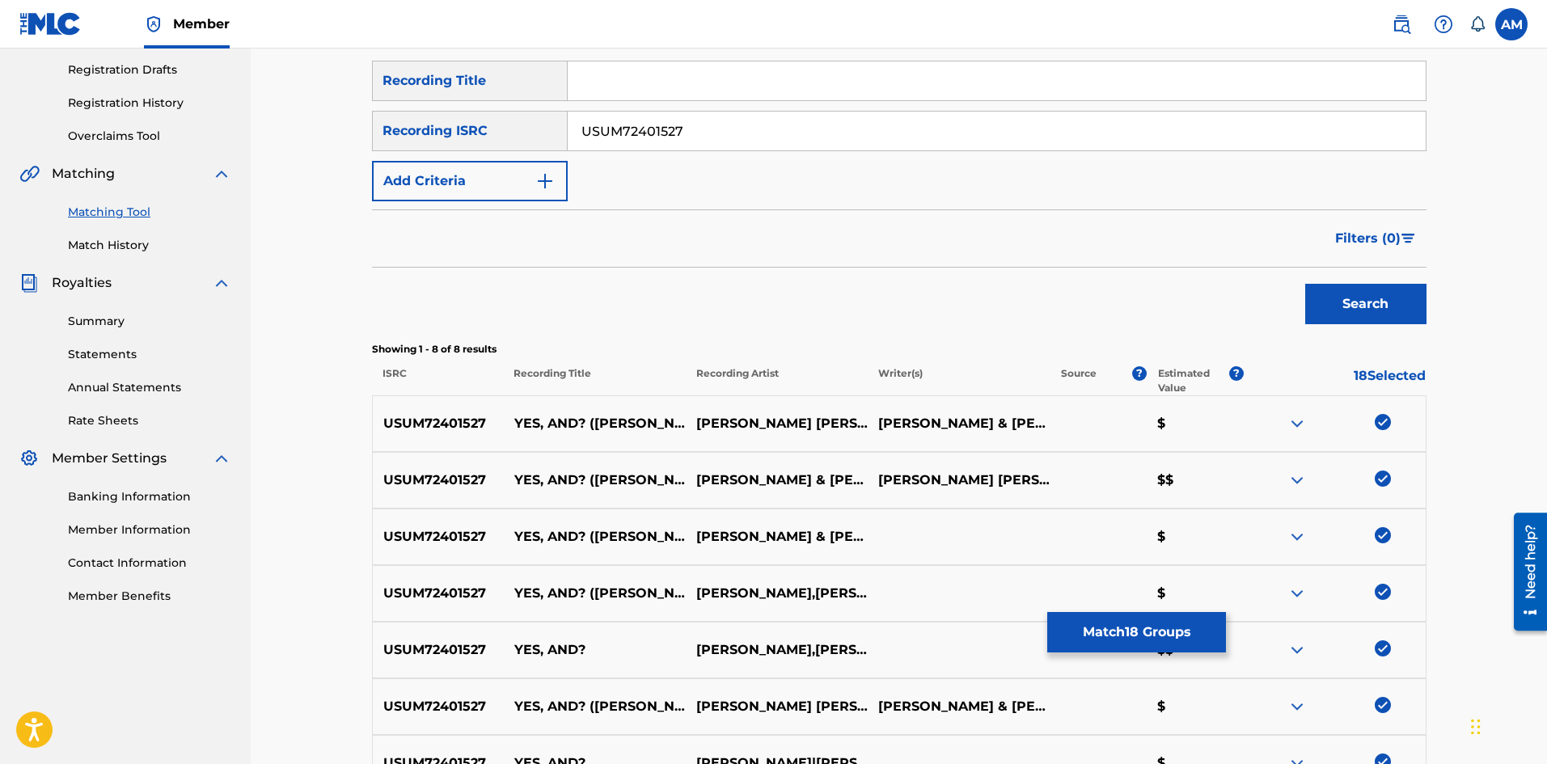
drag, startPoint x: 600, startPoint y: 136, endPoint x: 617, endPoint y: 149, distance: 21.3
click at [354, 137] on div "Matching Tool The Matching Tool allows Members to match sound recordings to wor…" at bounding box center [899, 395] width 1093 height 1067
paste input "31"
click at [1388, 304] on button "Search" at bounding box center [1365, 304] width 121 height 40
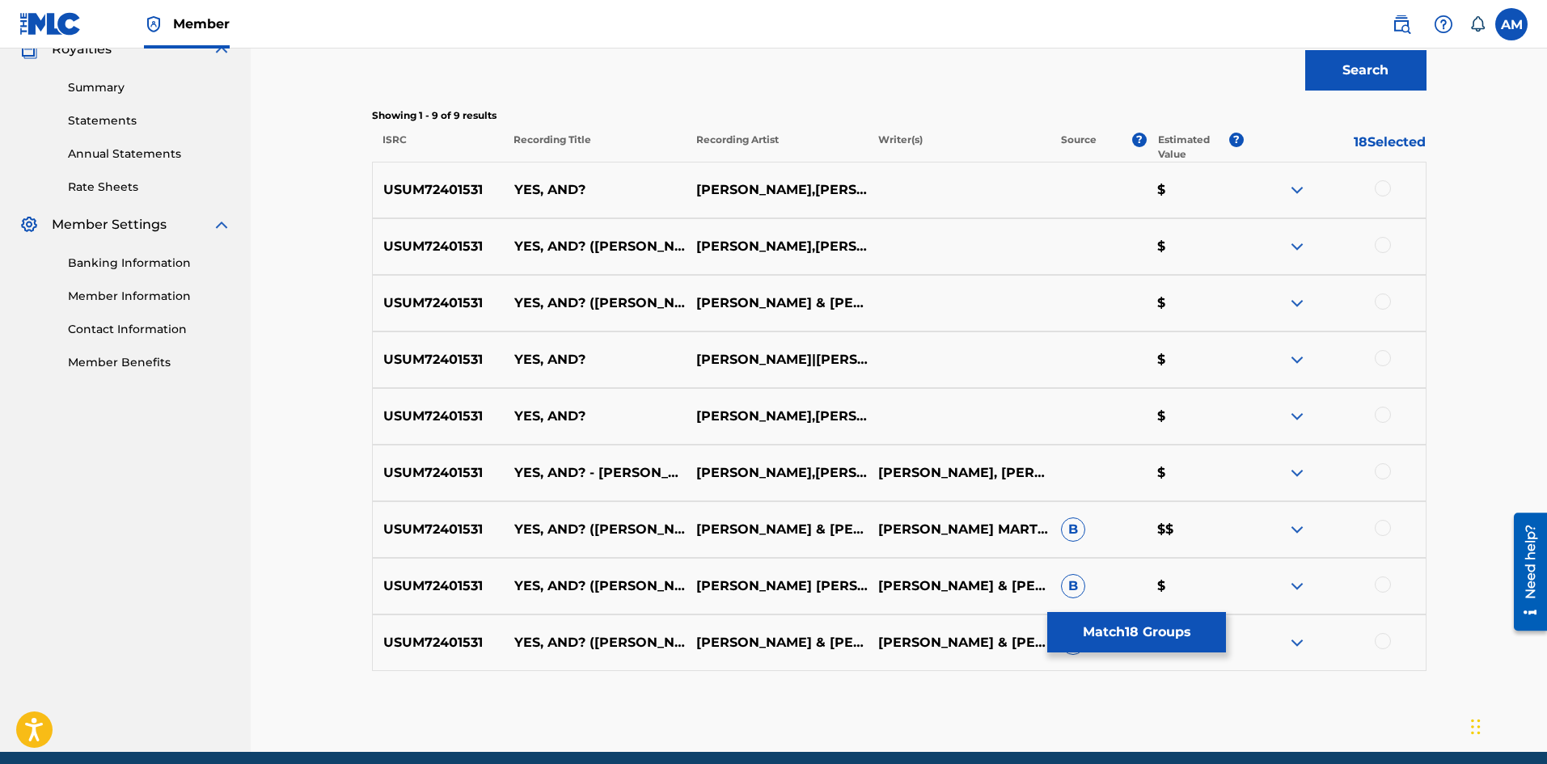
scroll to position [567, 0]
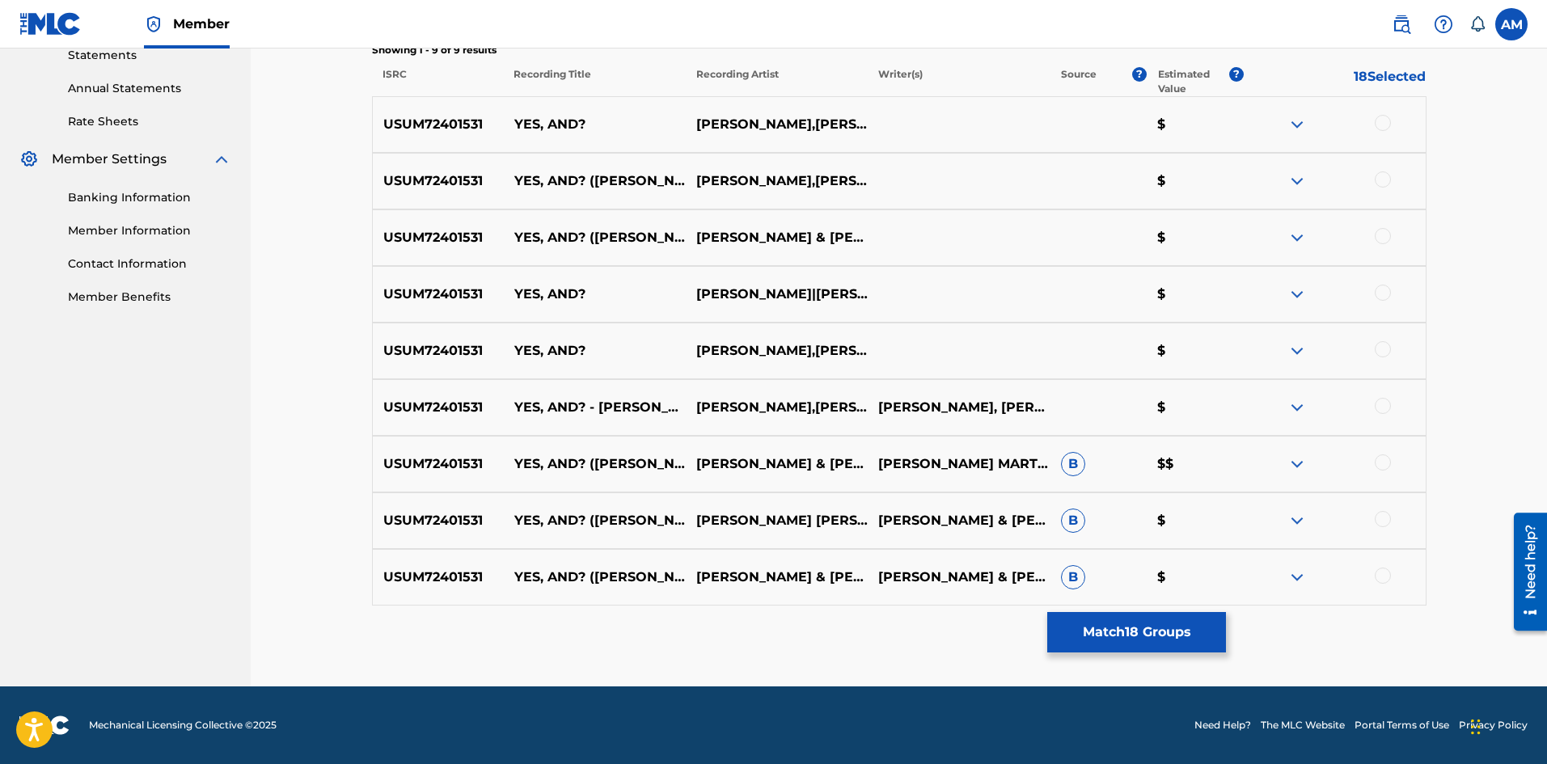
click at [1384, 123] on div at bounding box center [1383, 123] width 16 height 16
drag, startPoint x: 1381, startPoint y: 177, endPoint x: 1387, endPoint y: 209, distance: 32.8
click at [1381, 176] on div at bounding box center [1383, 179] width 16 height 16
click at [1384, 239] on div at bounding box center [1383, 236] width 16 height 16
click at [1380, 284] on div "USUM72401531 YES, AND? [PERSON_NAME]|[PERSON_NAME] $" at bounding box center [899, 294] width 1055 height 57
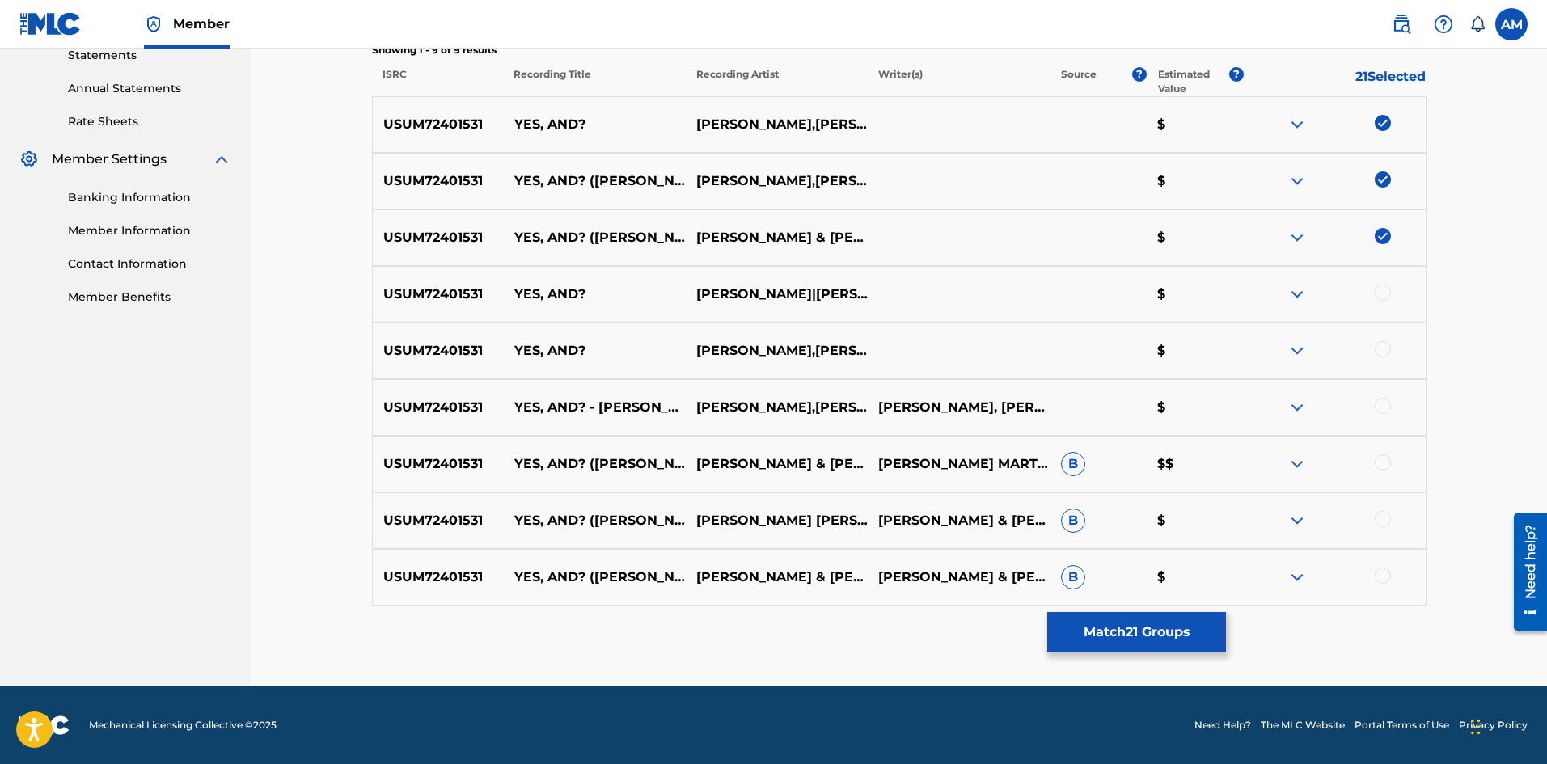
click at [1387, 291] on div at bounding box center [1383, 293] width 16 height 16
click at [1389, 344] on div at bounding box center [1383, 349] width 16 height 16
click at [1381, 397] on div "USUM72401531 YES, AND? - [PERSON_NAME] REMIX [PERSON_NAME],[PERSON_NAME], [PERS…" at bounding box center [899, 407] width 1055 height 57
click at [1380, 392] on div "USUM72401531 YES, AND? - [PERSON_NAME] REMIX [PERSON_NAME],[PERSON_NAME], [PERS…" at bounding box center [899, 407] width 1055 height 57
click at [1383, 403] on div at bounding box center [1383, 406] width 16 height 16
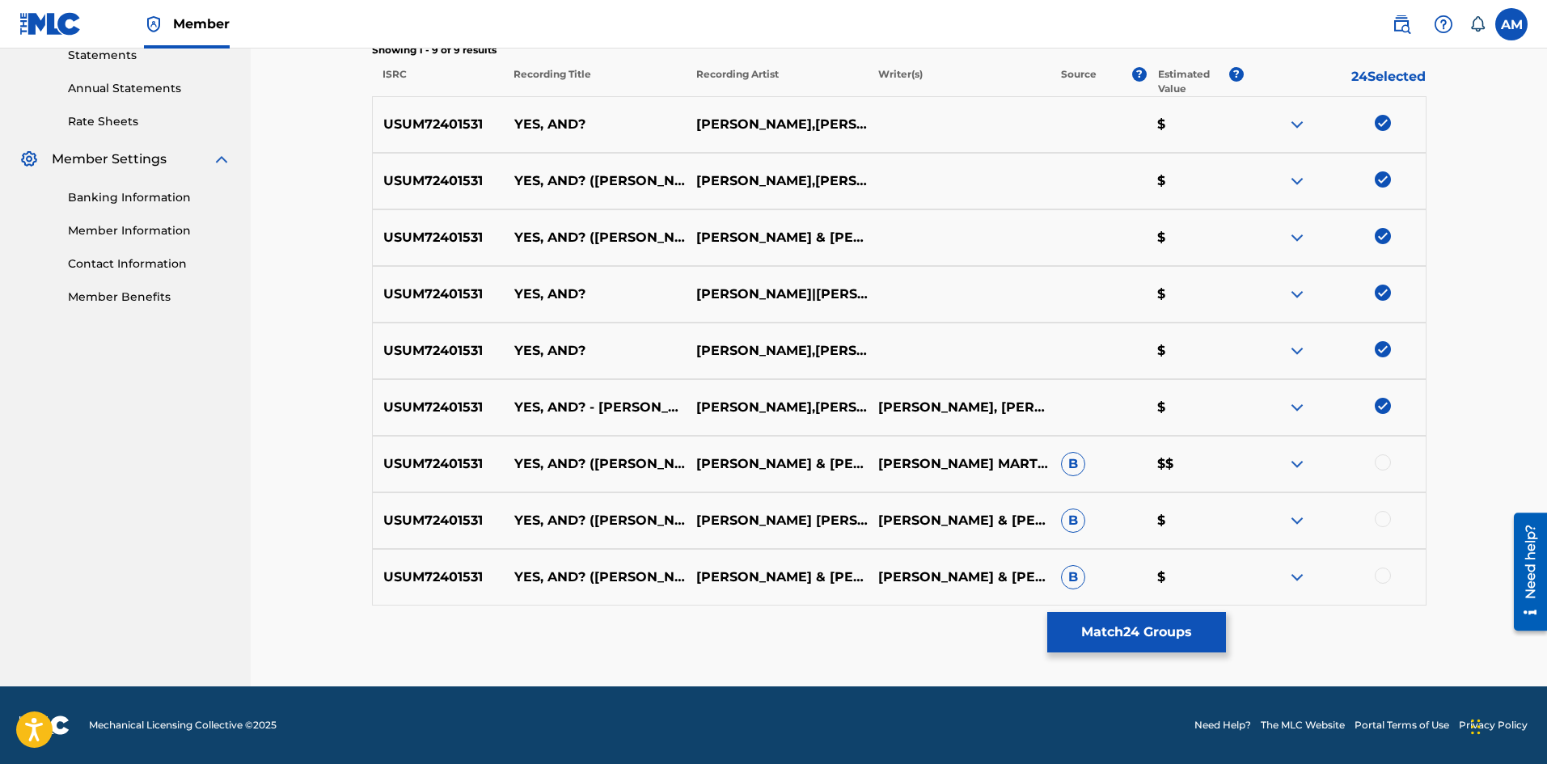
click at [1384, 461] on div at bounding box center [1383, 462] width 16 height 16
click at [1389, 522] on div at bounding box center [1383, 519] width 16 height 16
click at [1389, 576] on div at bounding box center [1383, 576] width 16 height 16
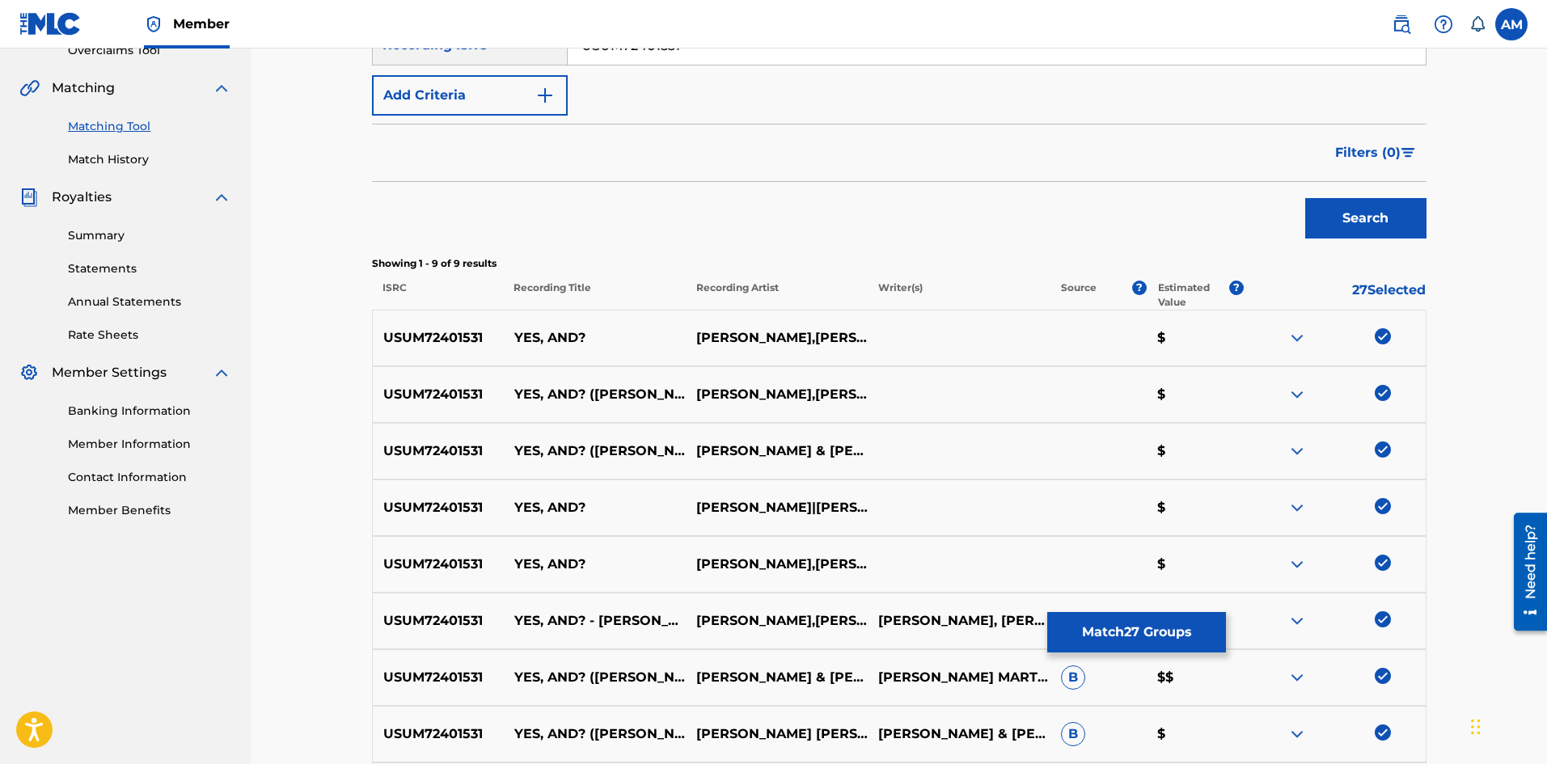
scroll to position [324, 0]
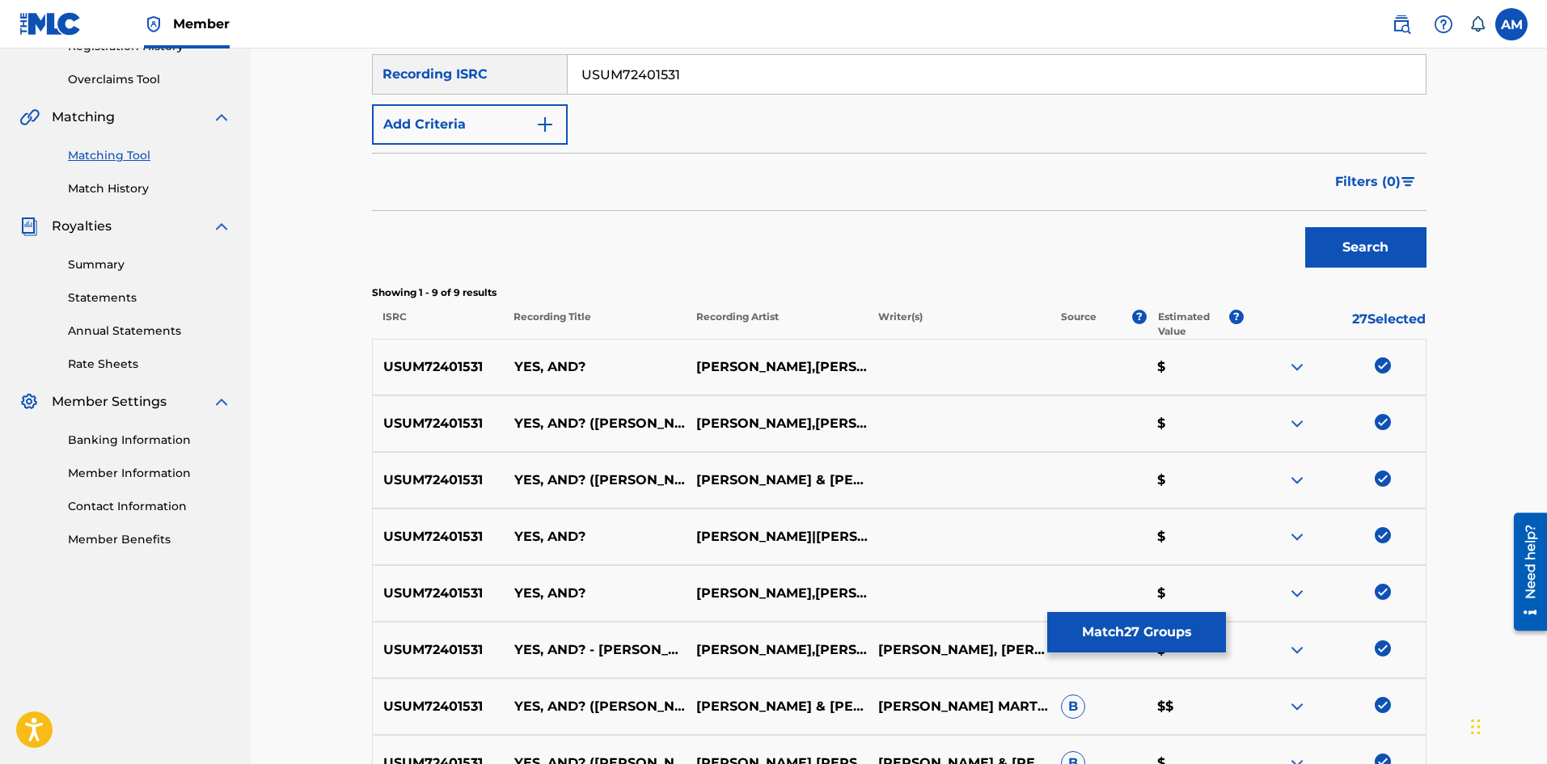
drag, startPoint x: 733, startPoint y: 80, endPoint x: 264, endPoint y: 38, distance: 470.9
click at [264, 39] on div "Member AM AM [PERSON_NAME] [PERSON_NAME][EMAIL_ADDRESS][DOMAIN_NAME] Notificati…" at bounding box center [773, 341] width 1547 height 1331
paste input "7"
click at [1376, 253] on button "Search" at bounding box center [1365, 247] width 121 height 40
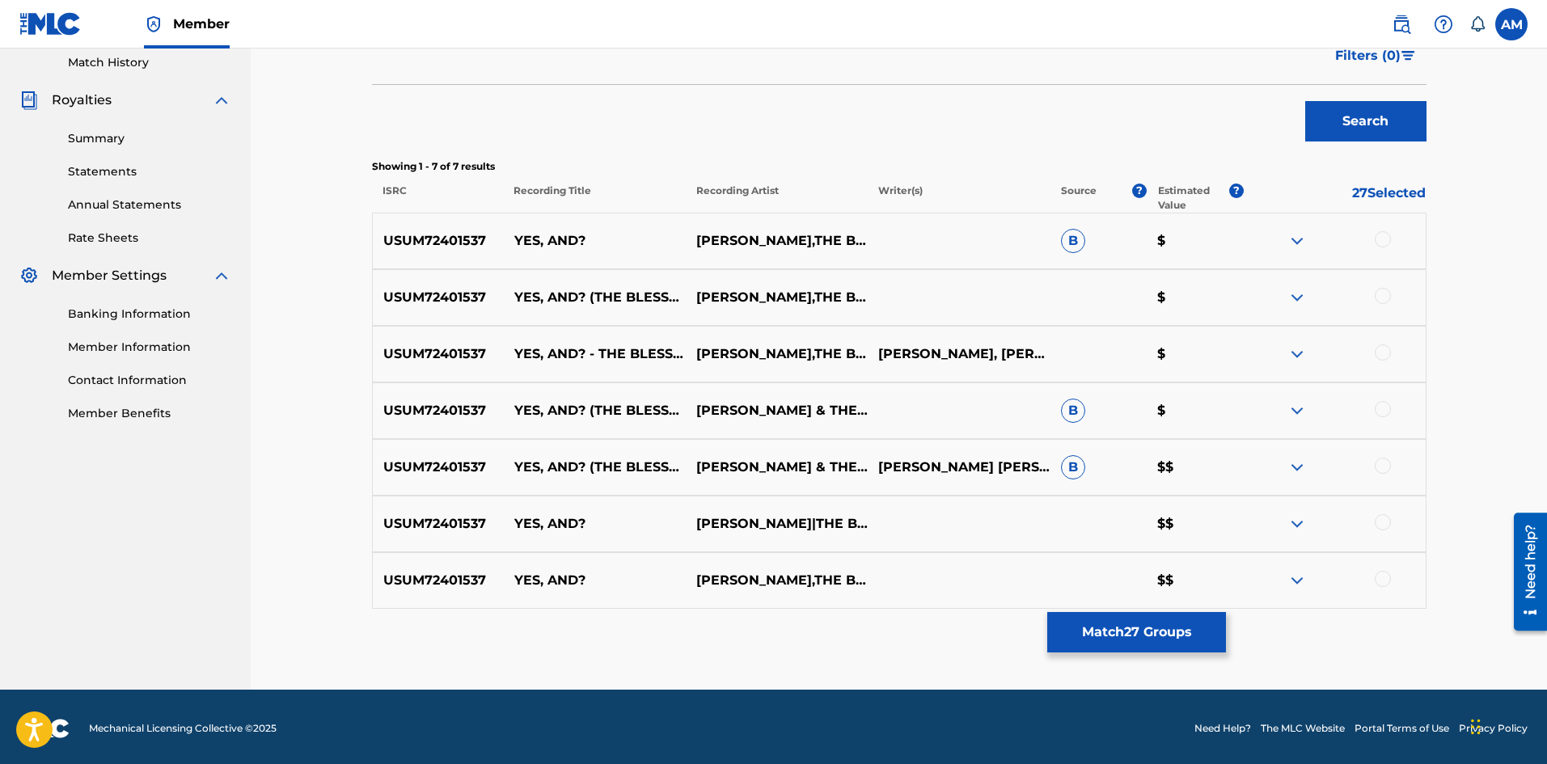
scroll to position [454, 0]
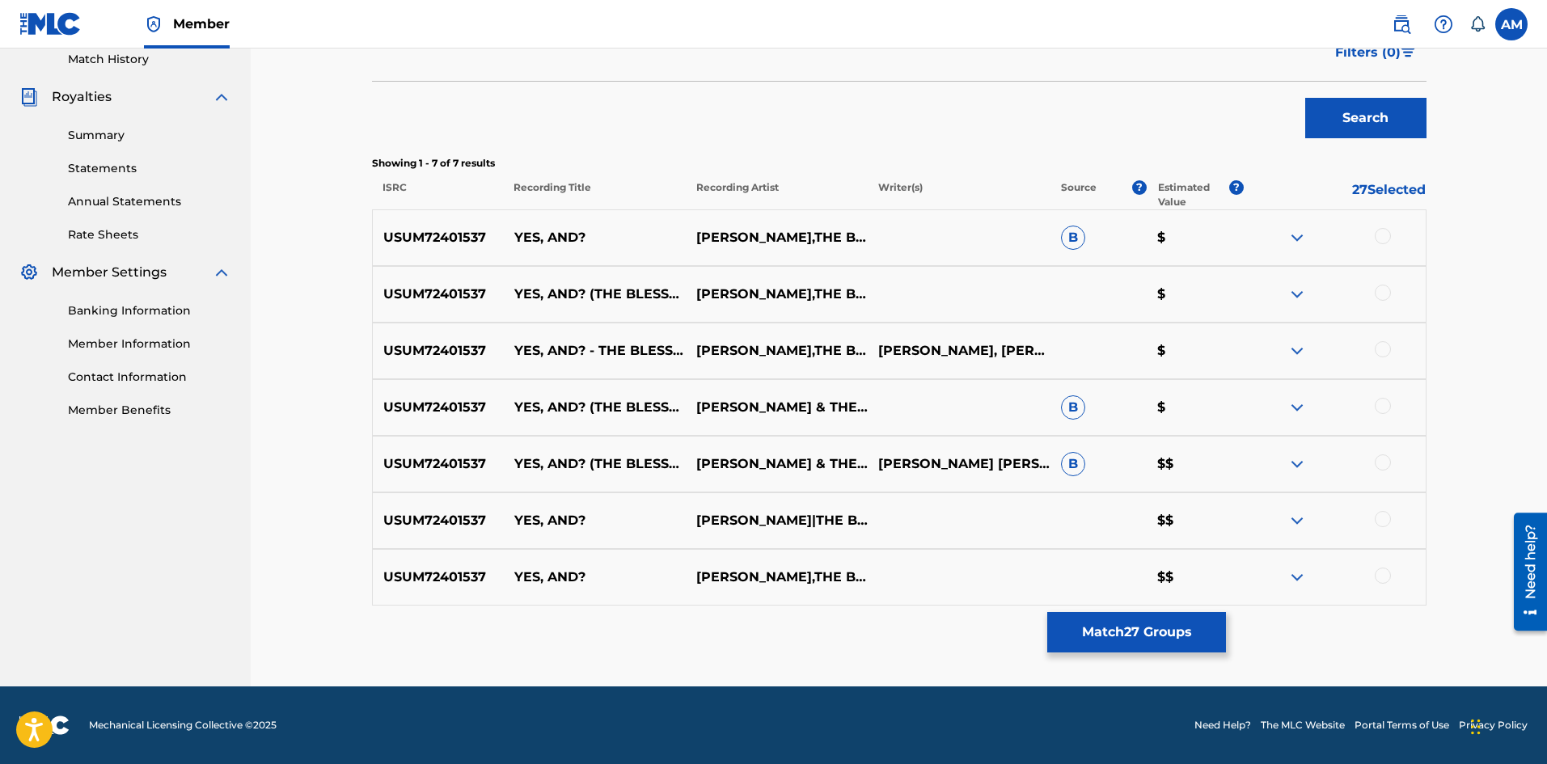
click at [1382, 241] on div at bounding box center [1383, 236] width 16 height 16
click at [1386, 289] on div at bounding box center [1383, 293] width 16 height 16
click at [1376, 349] on div at bounding box center [1383, 349] width 16 height 16
click at [1382, 409] on div at bounding box center [1383, 406] width 16 height 16
click at [1389, 467] on div at bounding box center [1383, 462] width 16 height 16
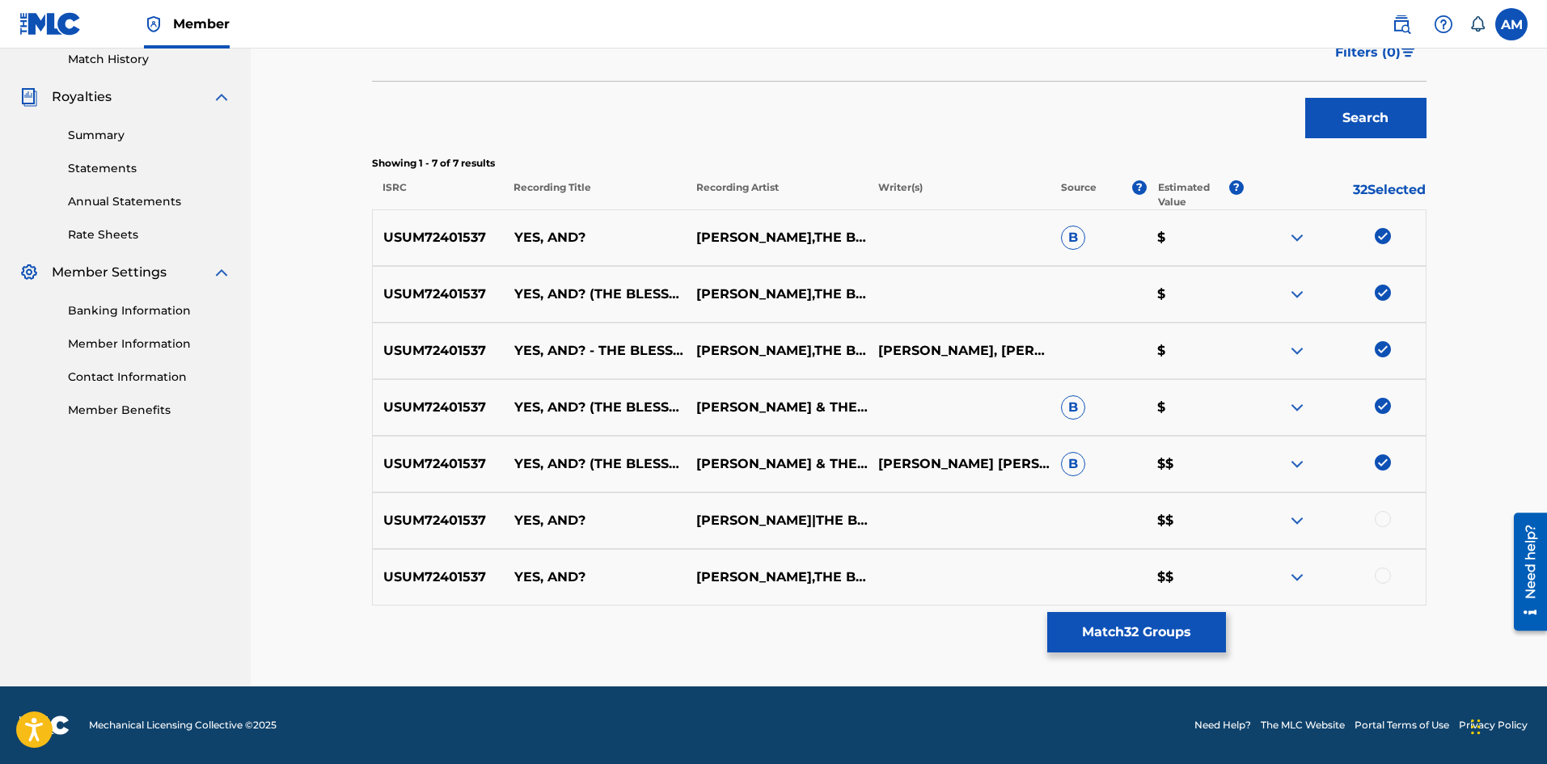
click at [1385, 518] on div at bounding box center [1383, 519] width 16 height 16
click at [1384, 581] on div at bounding box center [1383, 576] width 16 height 16
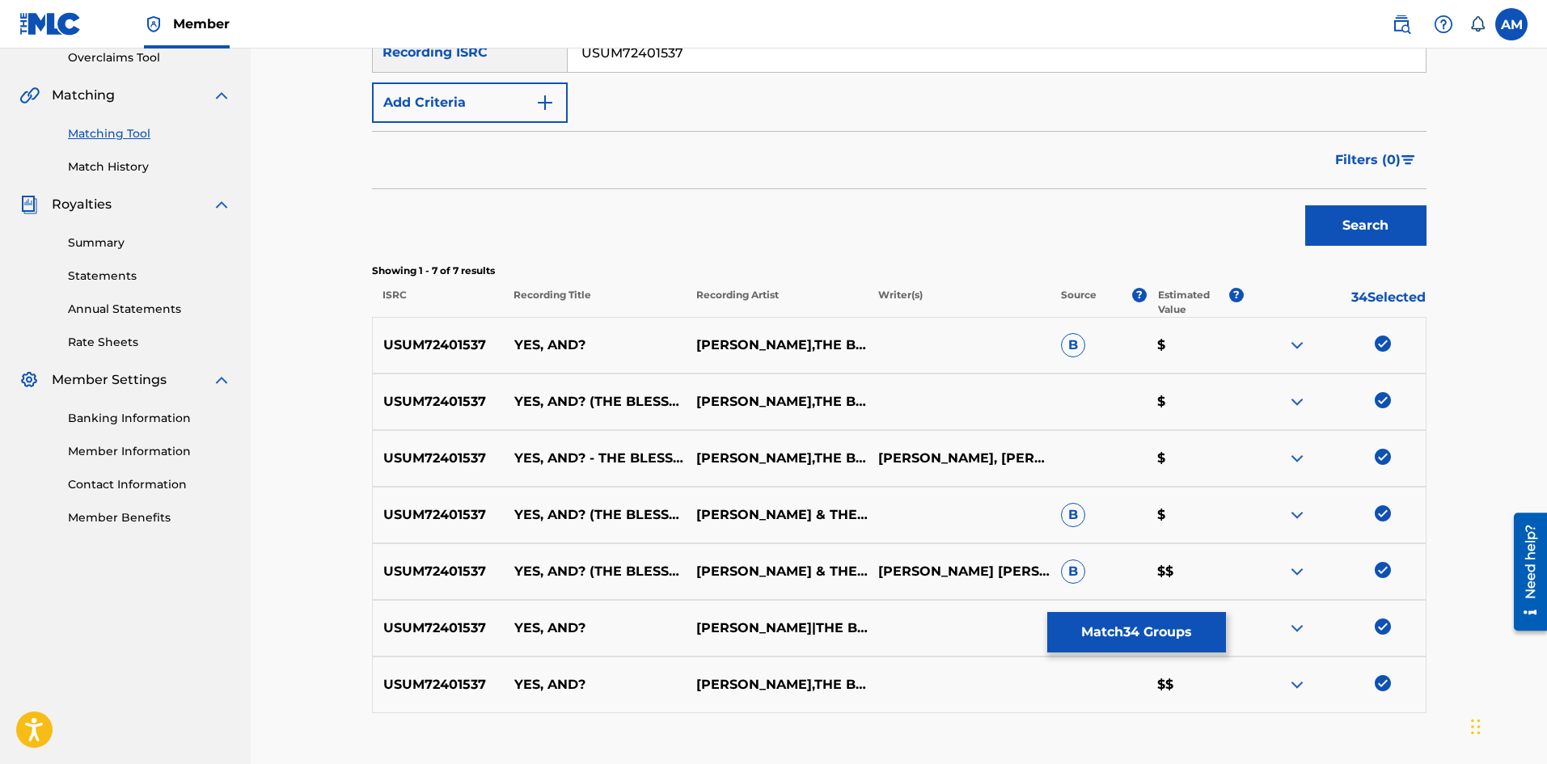
scroll to position [130, 0]
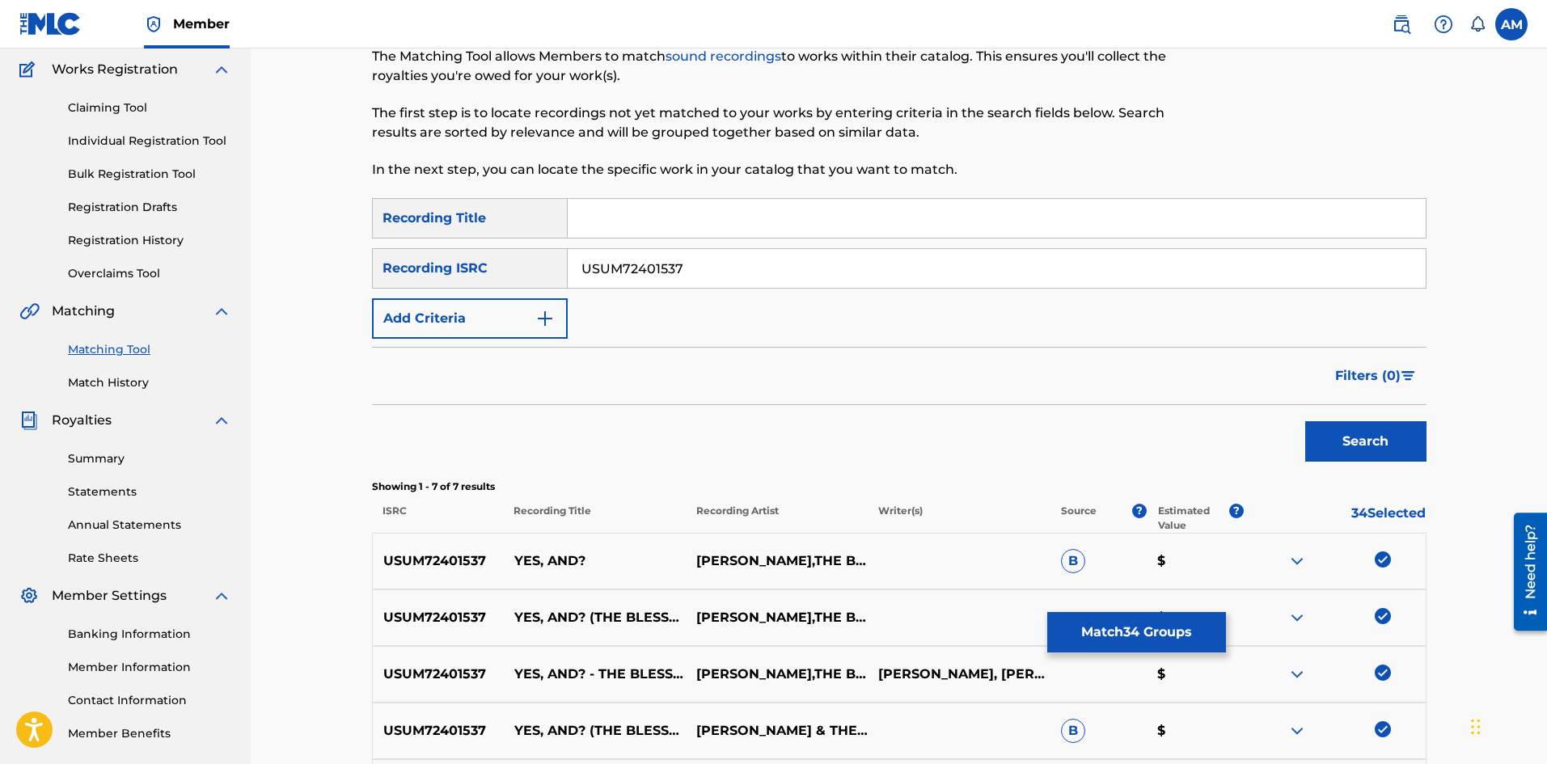
drag, startPoint x: 374, startPoint y: 254, endPoint x: 252, endPoint y: 247, distance: 123.1
click at [177, 247] on main "UNIVERSAL MUSIC PUB GROUP Summary Catalog Works Registration Claiming Tool Indi…" at bounding box center [773, 464] width 1547 height 1092
paste input "468"
type input "USUM72401468"
click at [1335, 440] on button "Search" at bounding box center [1365, 441] width 121 height 40
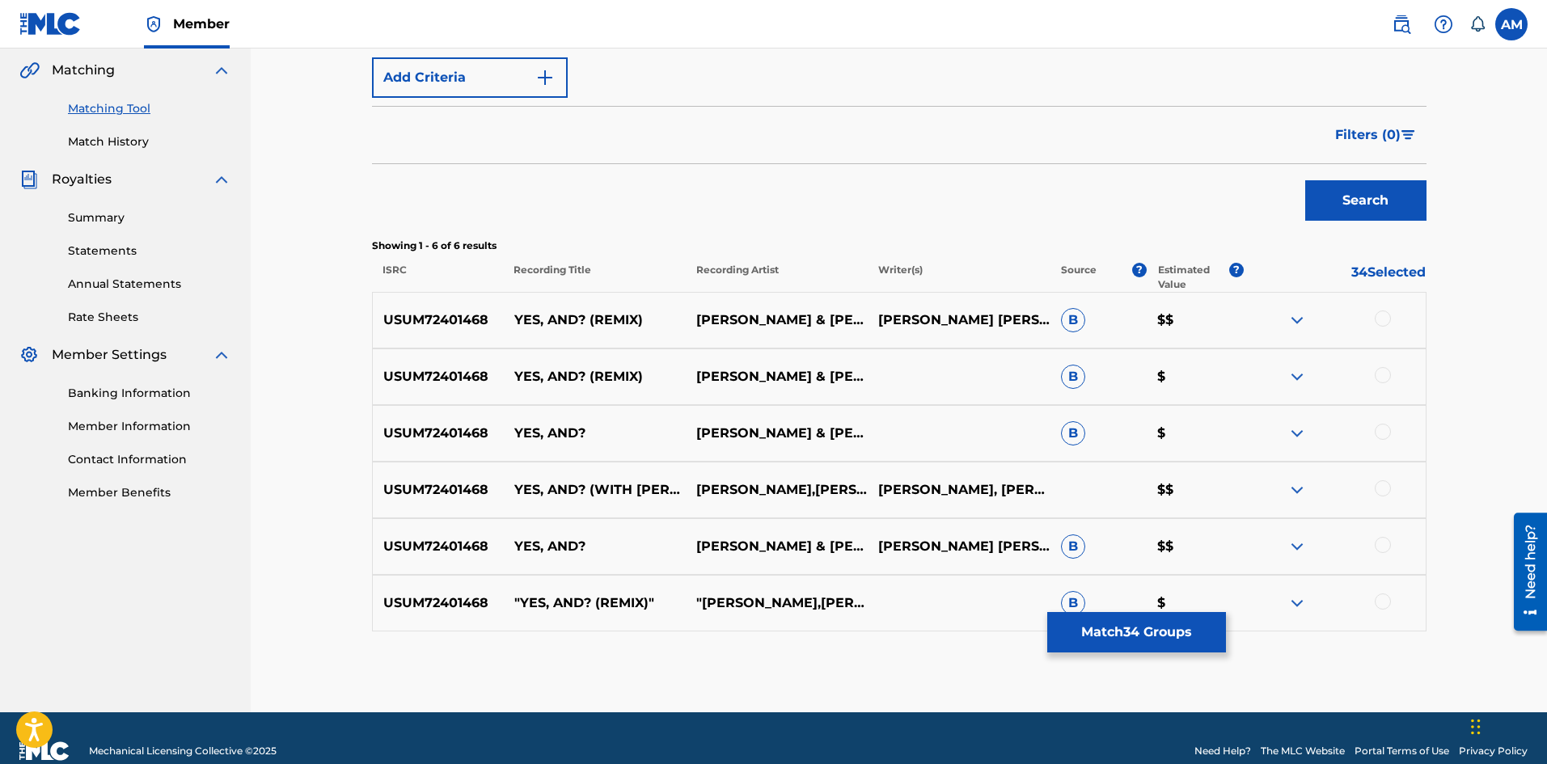
scroll to position [397, 0]
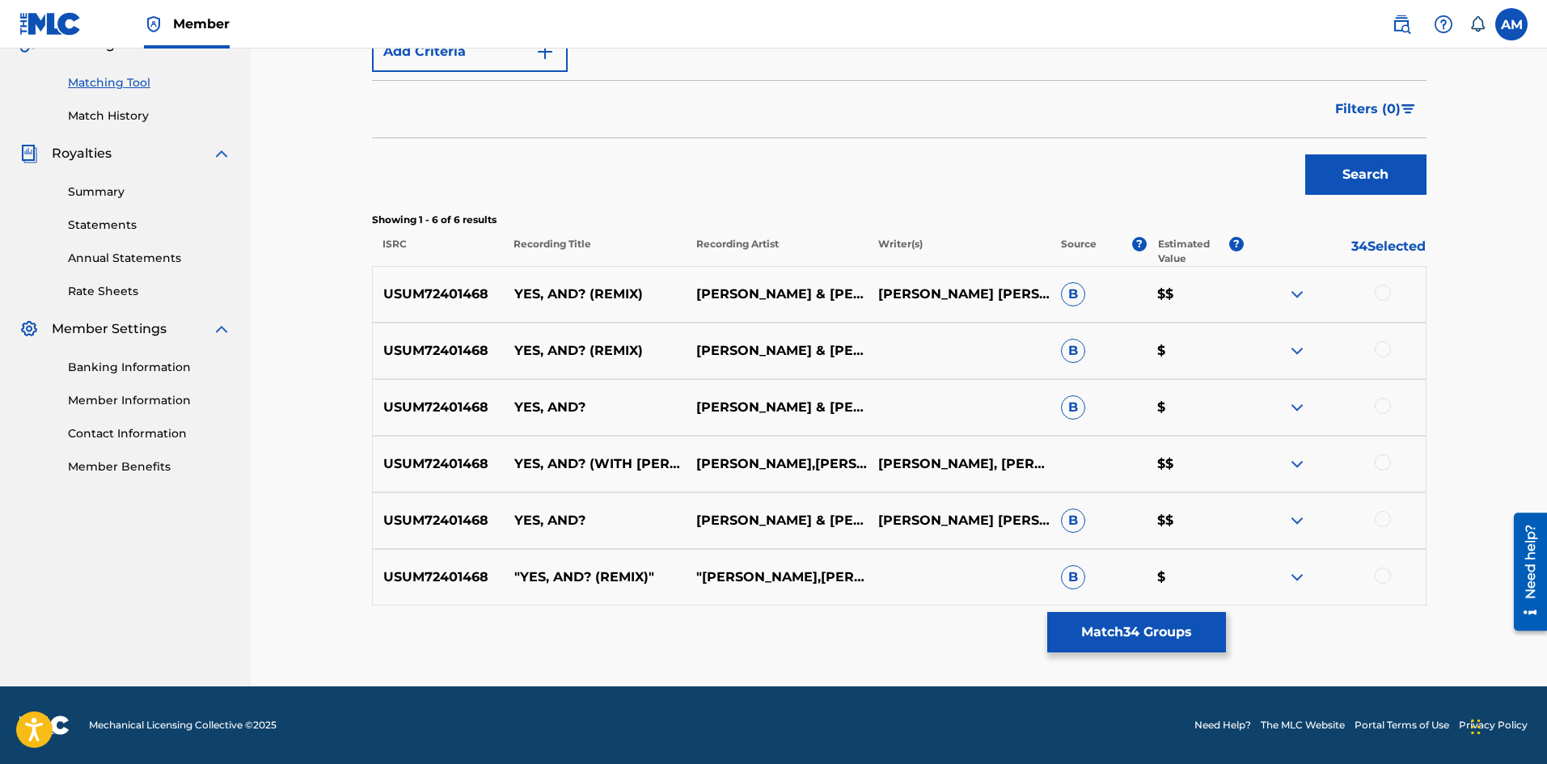
click at [1155, 642] on button "Match 34 Groups" at bounding box center [1136, 632] width 179 height 40
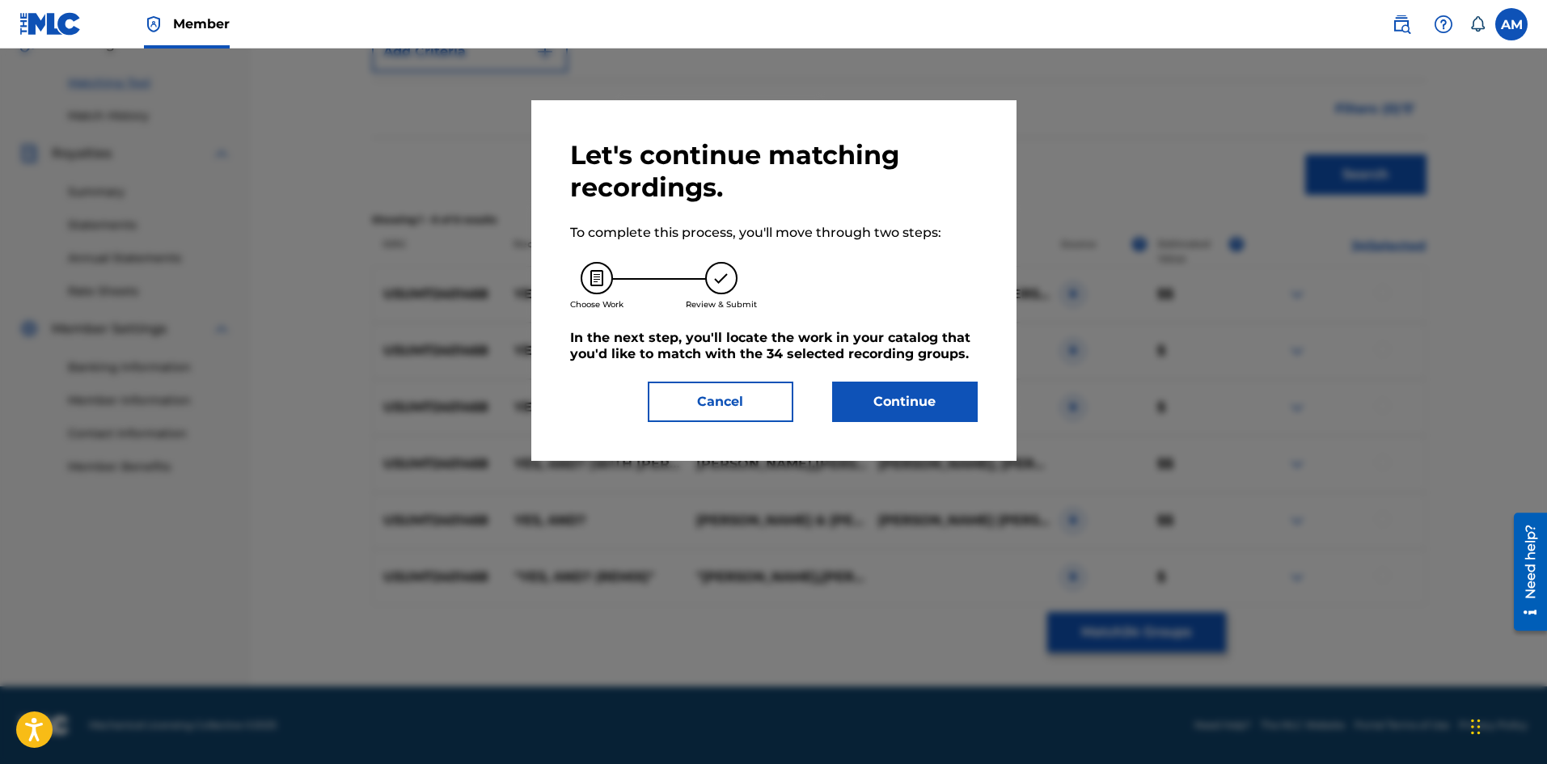
drag, startPoint x: 894, startPoint y: 403, endPoint x: 0, endPoint y: 404, distance: 894.4
click at [868, 403] on button "Continue" at bounding box center [905, 402] width 146 height 40
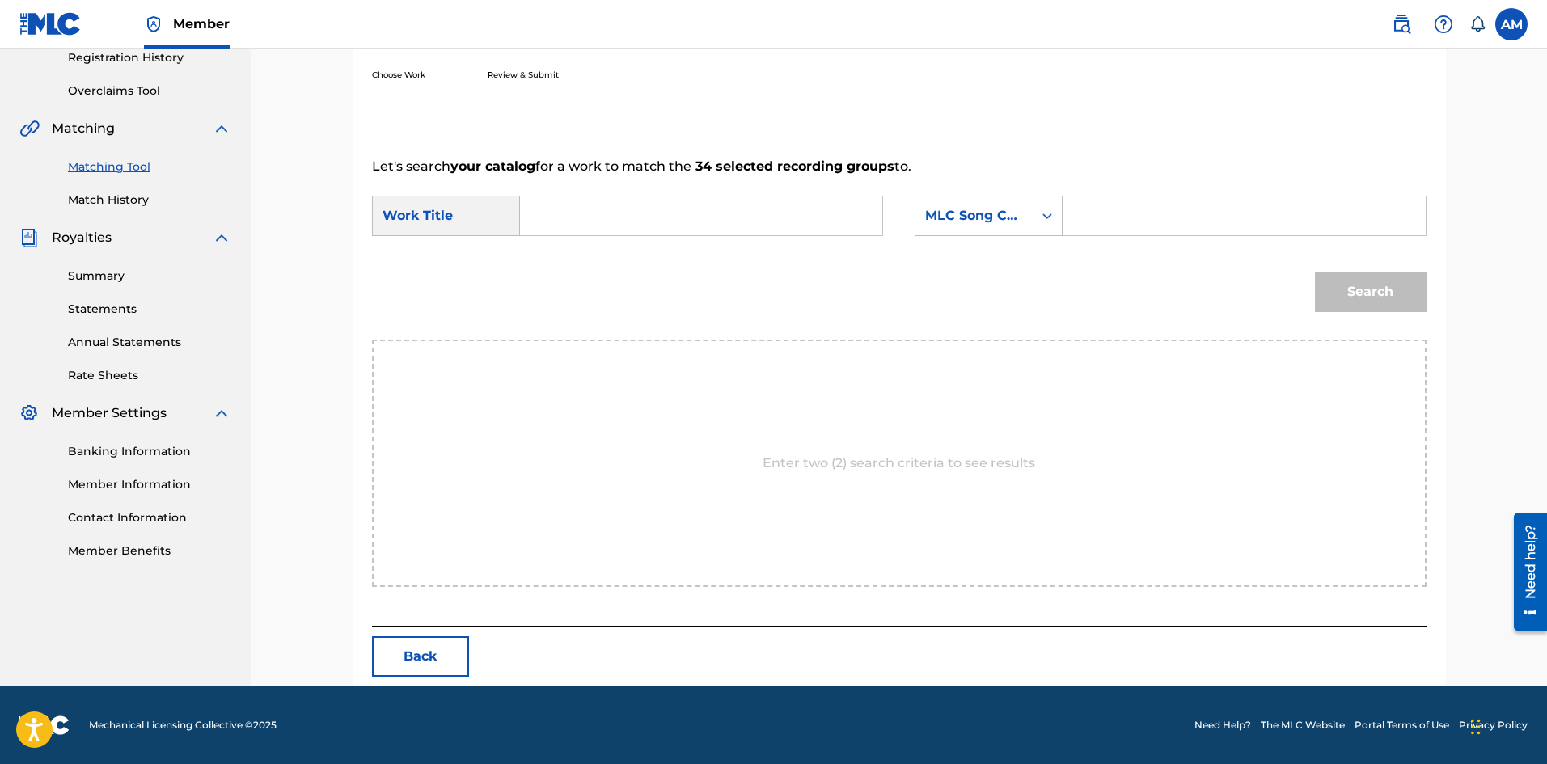
click at [760, 231] on input "Search Form" at bounding box center [701, 216] width 335 height 39
paste input "YES, AND?"
type input "YES, AND?"
drag, startPoint x: 1157, startPoint y: 214, endPoint x: 1224, endPoint y: 234, distance: 69.9
click at [1157, 214] on input "Search Form" at bounding box center [1243, 216] width 335 height 39
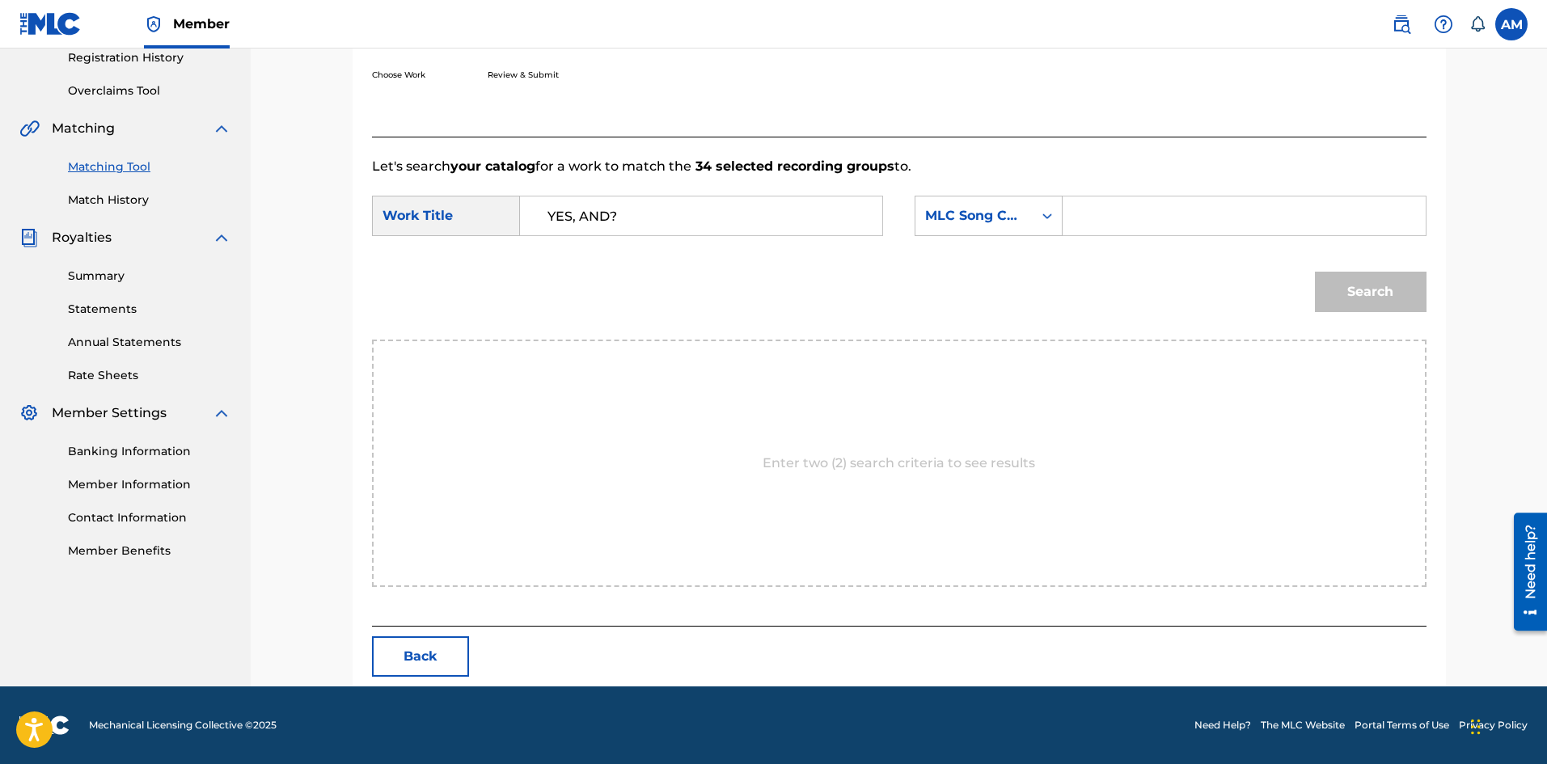
paste input "YD2C3M"
type input "YD2C3M"
click at [1363, 292] on button "Search" at bounding box center [1371, 292] width 112 height 40
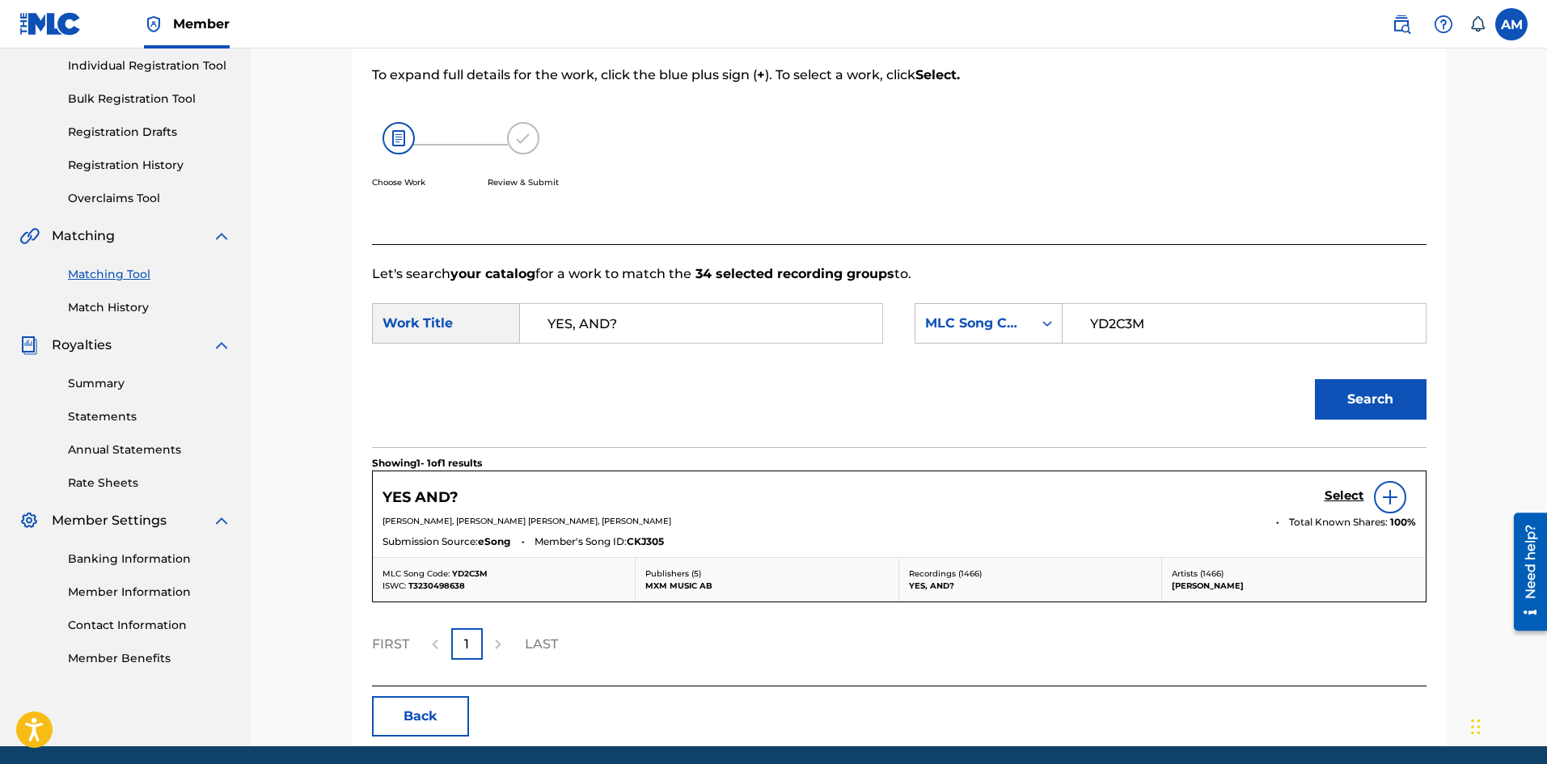
scroll to position [265, 0]
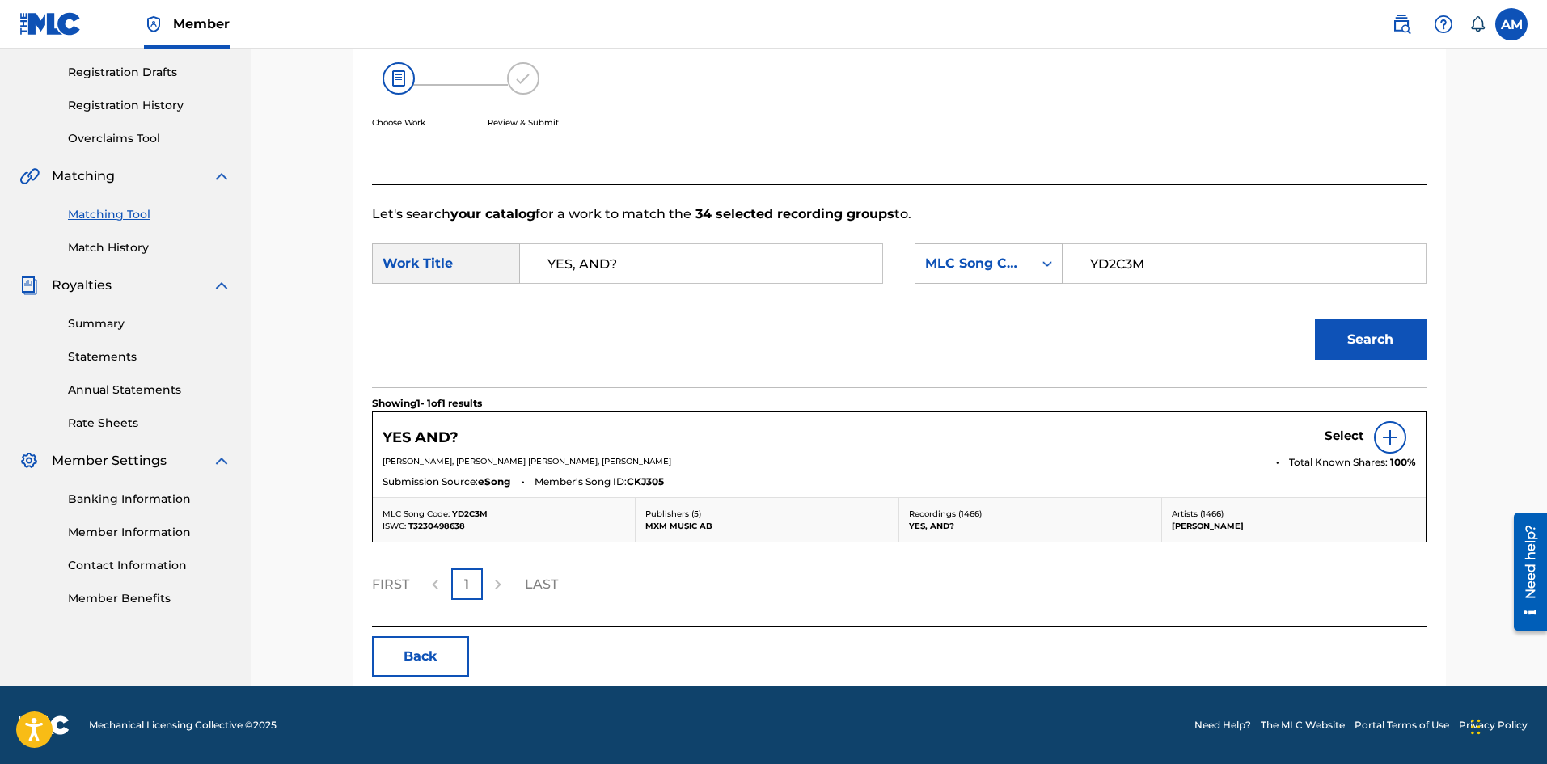
click at [1345, 433] on h5 "Select" at bounding box center [1345, 436] width 40 height 15
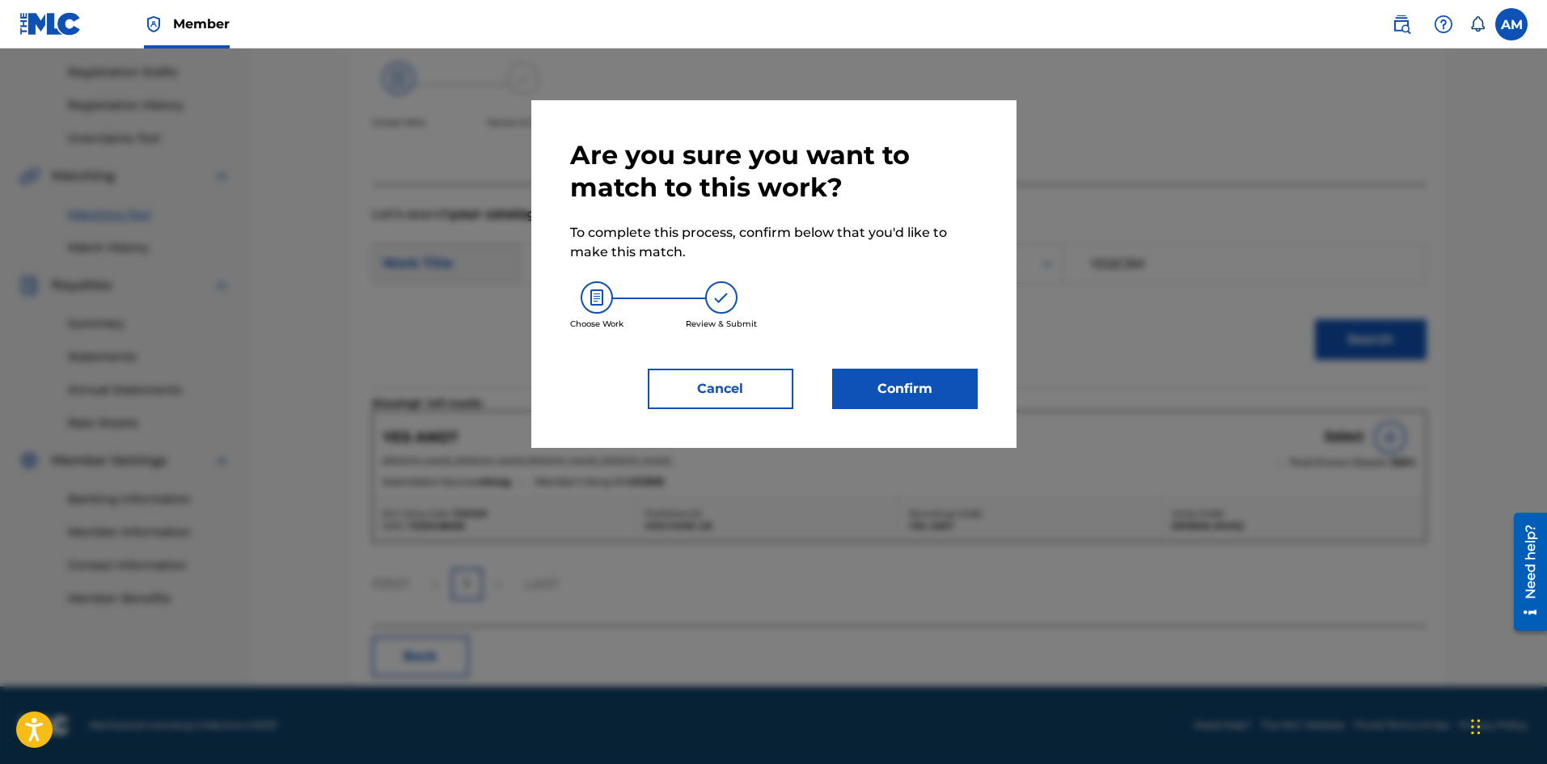
click at [900, 395] on button "Confirm" at bounding box center [905, 389] width 146 height 40
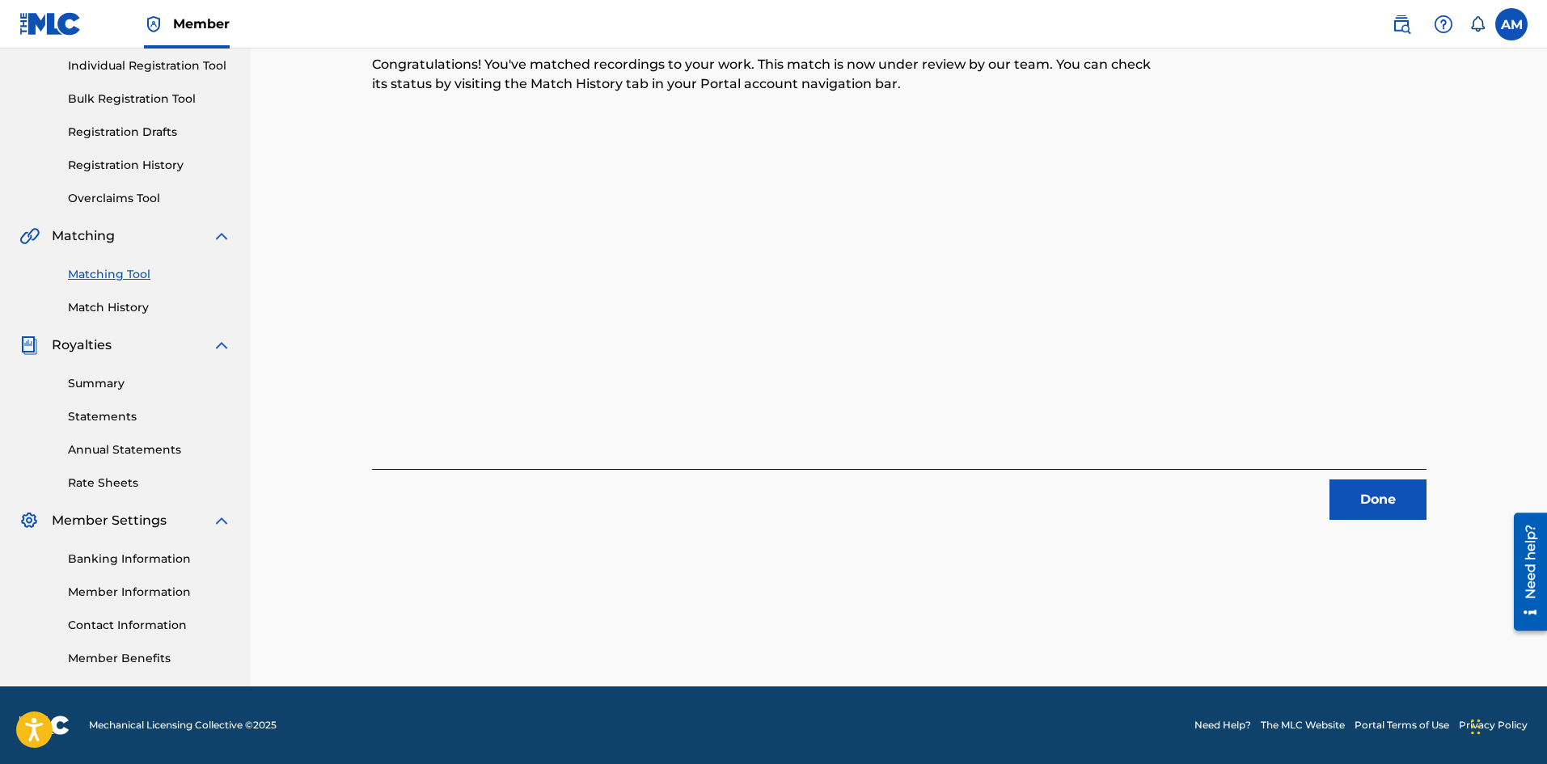
drag, startPoint x: 1397, startPoint y: 487, endPoint x: 1368, endPoint y: 487, distance: 29.1
click at [1393, 487] on button "Done" at bounding box center [1377, 500] width 97 height 40
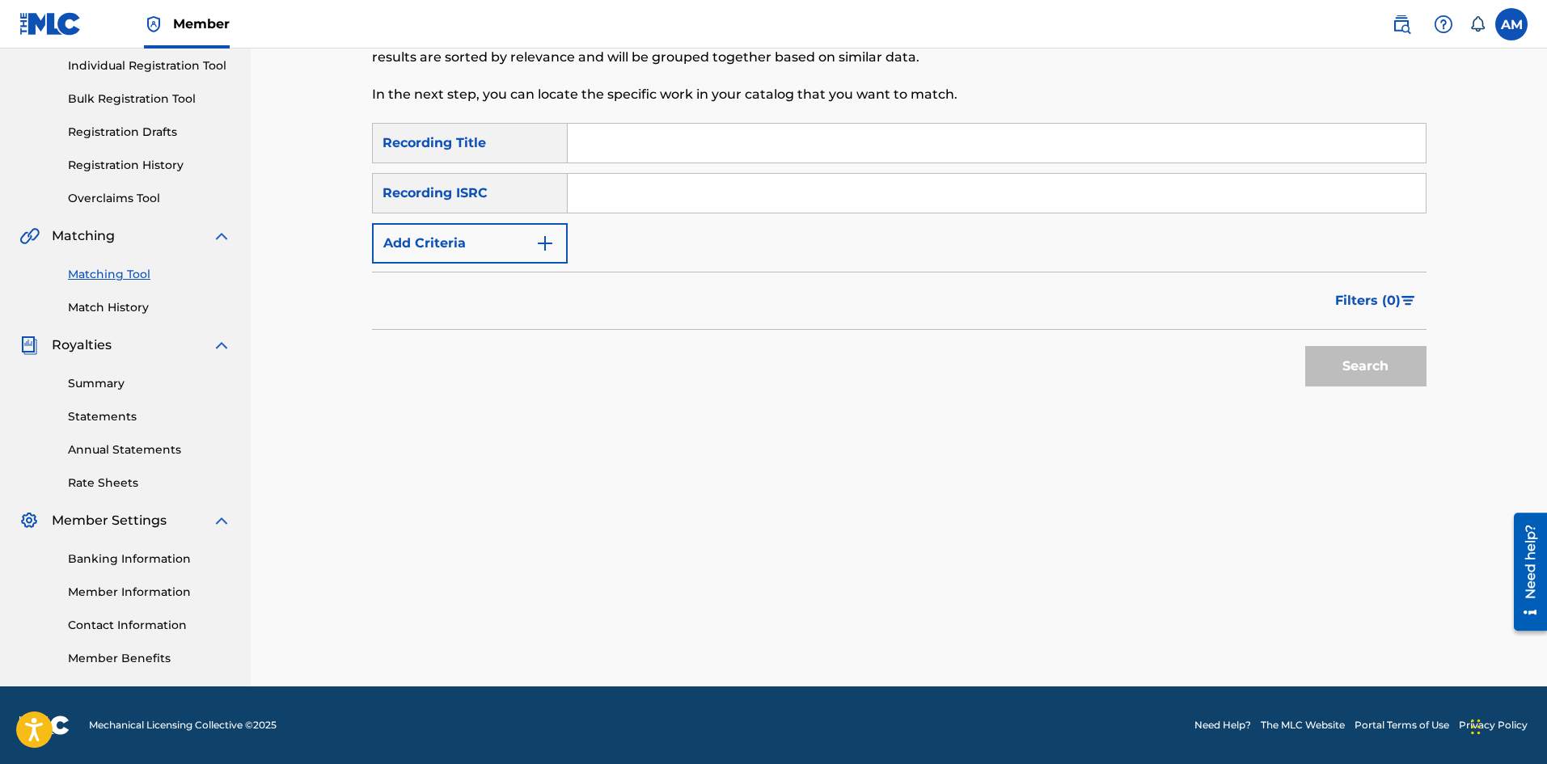
drag, startPoint x: 645, startPoint y: 192, endPoint x: 711, endPoint y: 210, distance: 68.9
click at [645, 192] on input "Search Form" at bounding box center [997, 193] width 858 height 39
paste input "USUM72401468"
type input "USUM72401468"
click at [1342, 361] on button "Search" at bounding box center [1365, 366] width 121 height 40
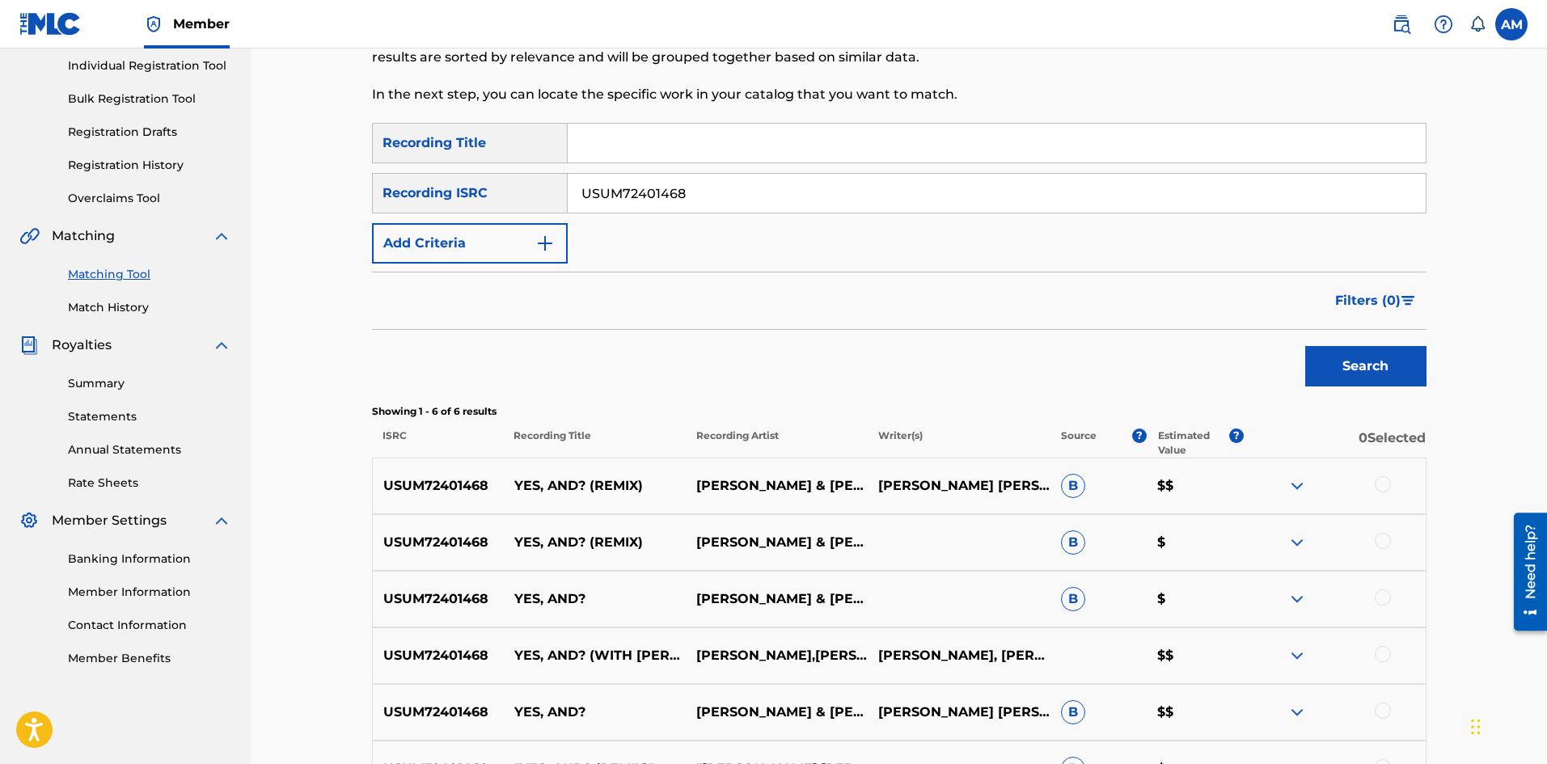
click at [1381, 480] on div at bounding box center [1383, 484] width 16 height 16
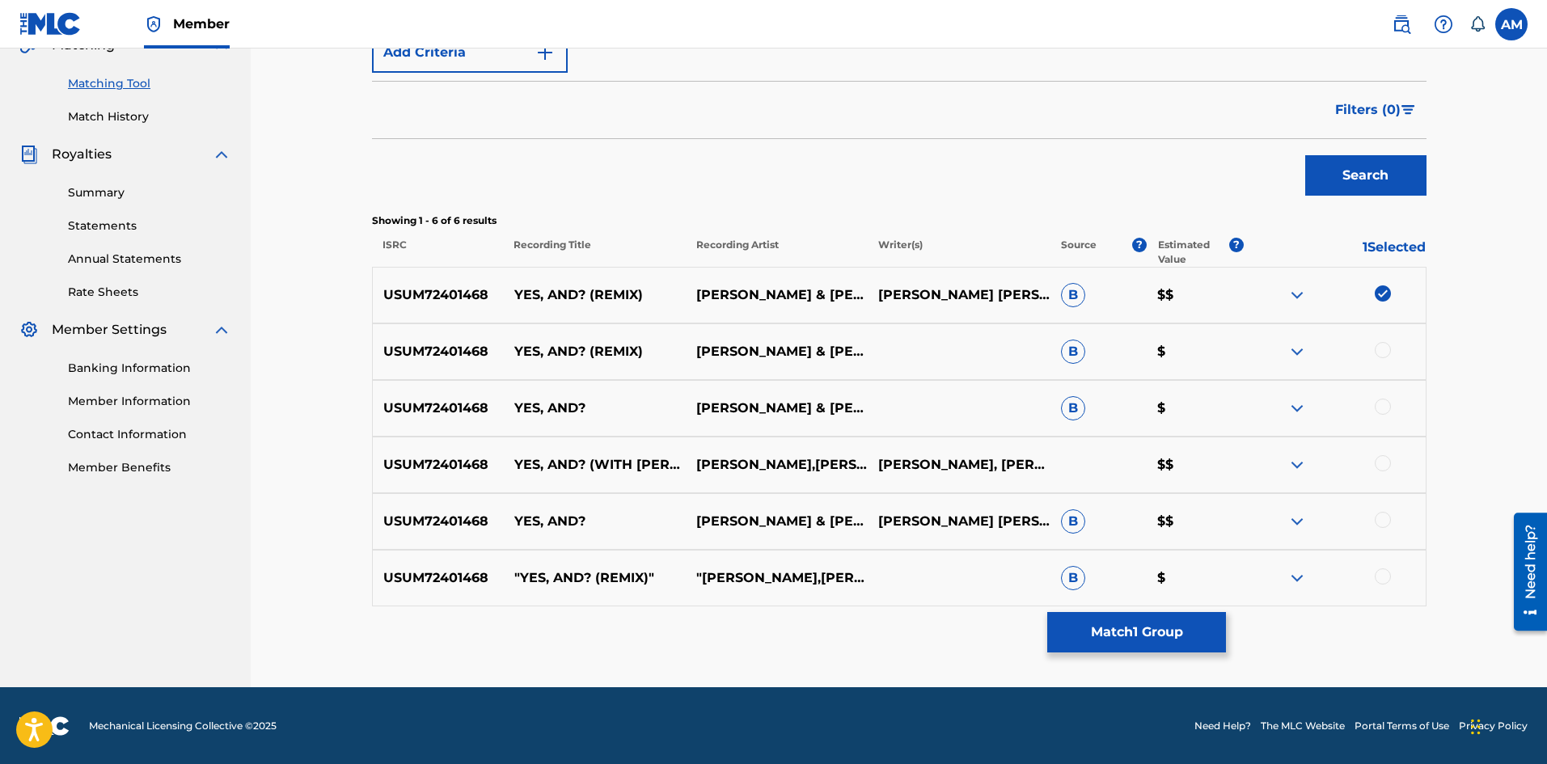
scroll to position [397, 0]
click at [1389, 574] on div at bounding box center [1383, 576] width 16 height 16
click at [1384, 525] on div at bounding box center [1383, 519] width 16 height 16
click at [1379, 468] on div at bounding box center [1383, 462] width 16 height 16
click at [1380, 407] on div at bounding box center [1383, 406] width 16 height 16
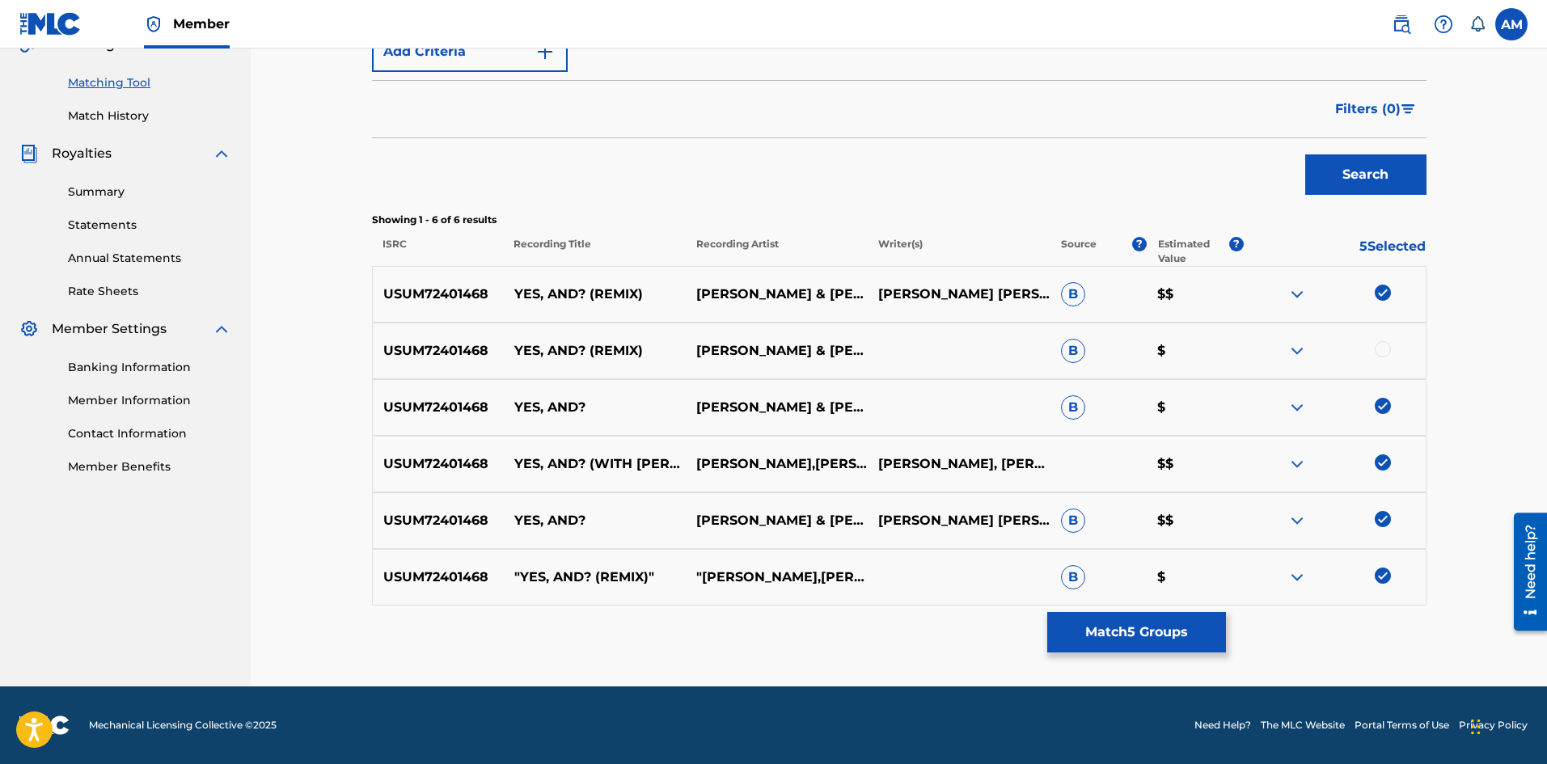
click at [1378, 353] on div at bounding box center [1383, 349] width 16 height 16
click at [1141, 647] on button "Match 6 Groups" at bounding box center [1136, 632] width 179 height 40
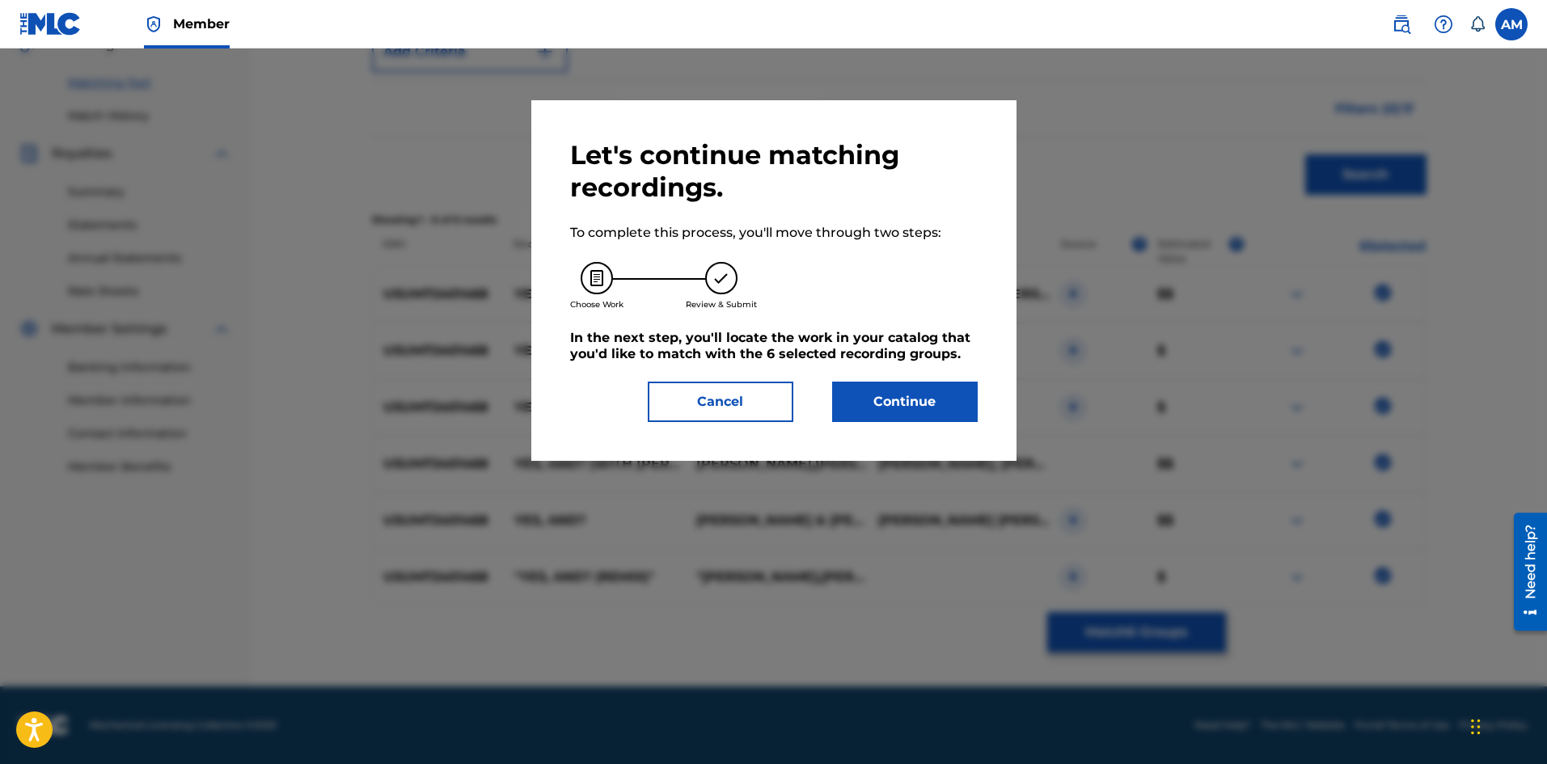
click at [877, 400] on button "Continue" at bounding box center [905, 402] width 146 height 40
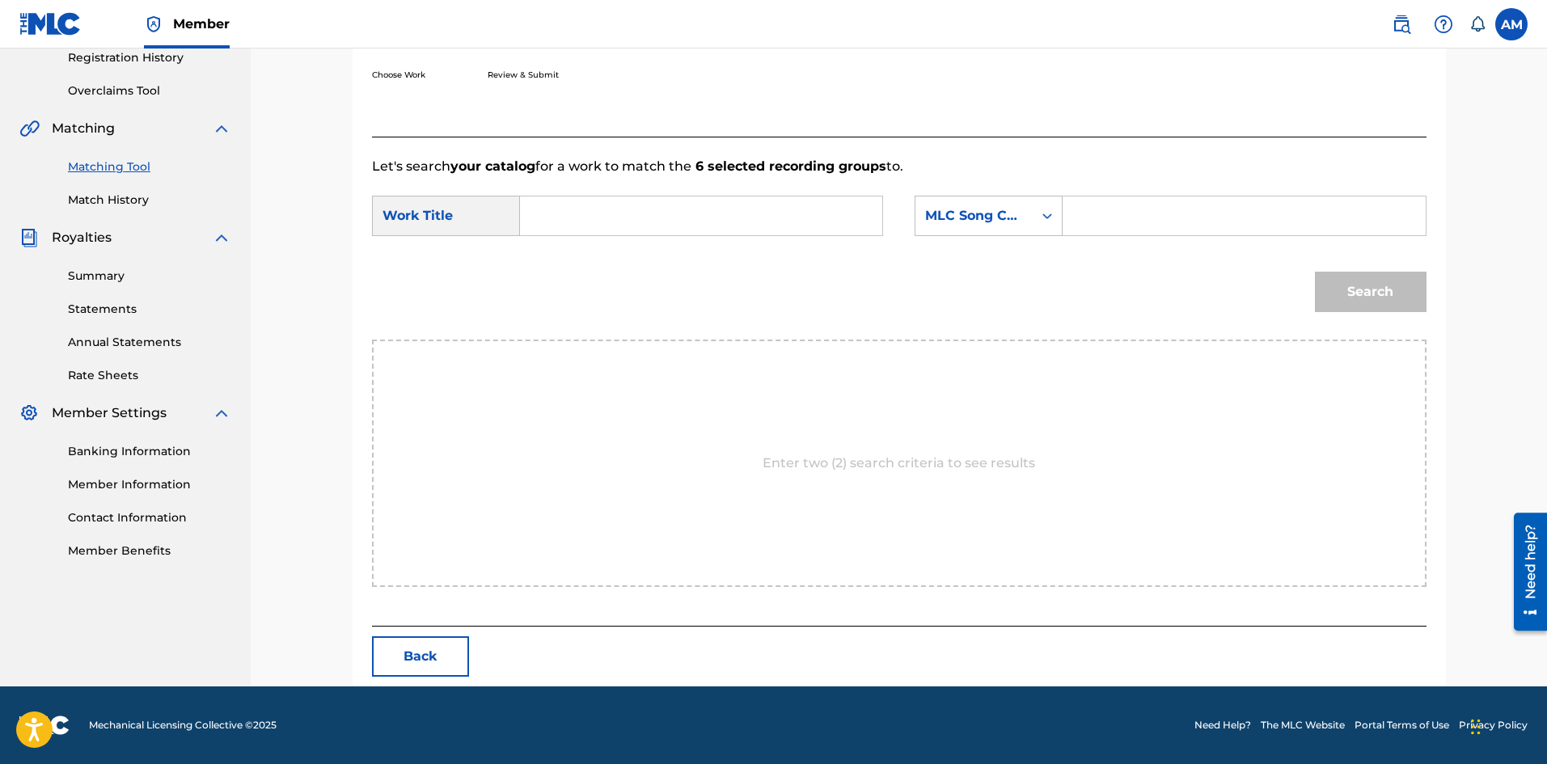
scroll to position [313, 0]
click at [636, 221] on input "Search Form" at bounding box center [701, 216] width 335 height 39
paste input "YES, AND? (WITH [PERSON_NAME])"
type input "YES, AND? (WITH [PERSON_NAME])"
click at [1155, 213] on input "Search Form" at bounding box center [1243, 216] width 335 height 39
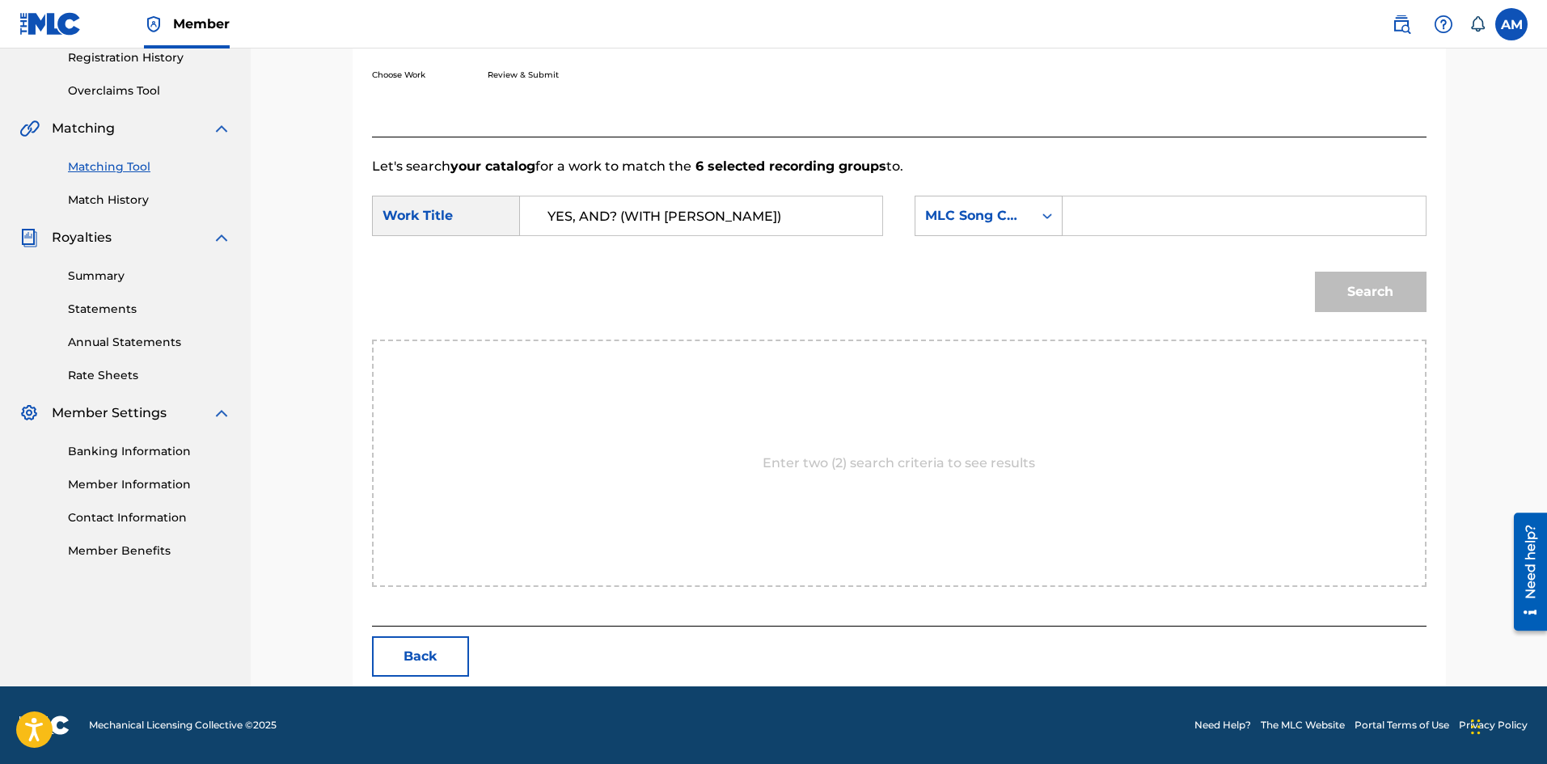
paste input "YD4NDY"
type input "YD4NDY"
click at [1345, 304] on button "Search" at bounding box center [1371, 292] width 112 height 40
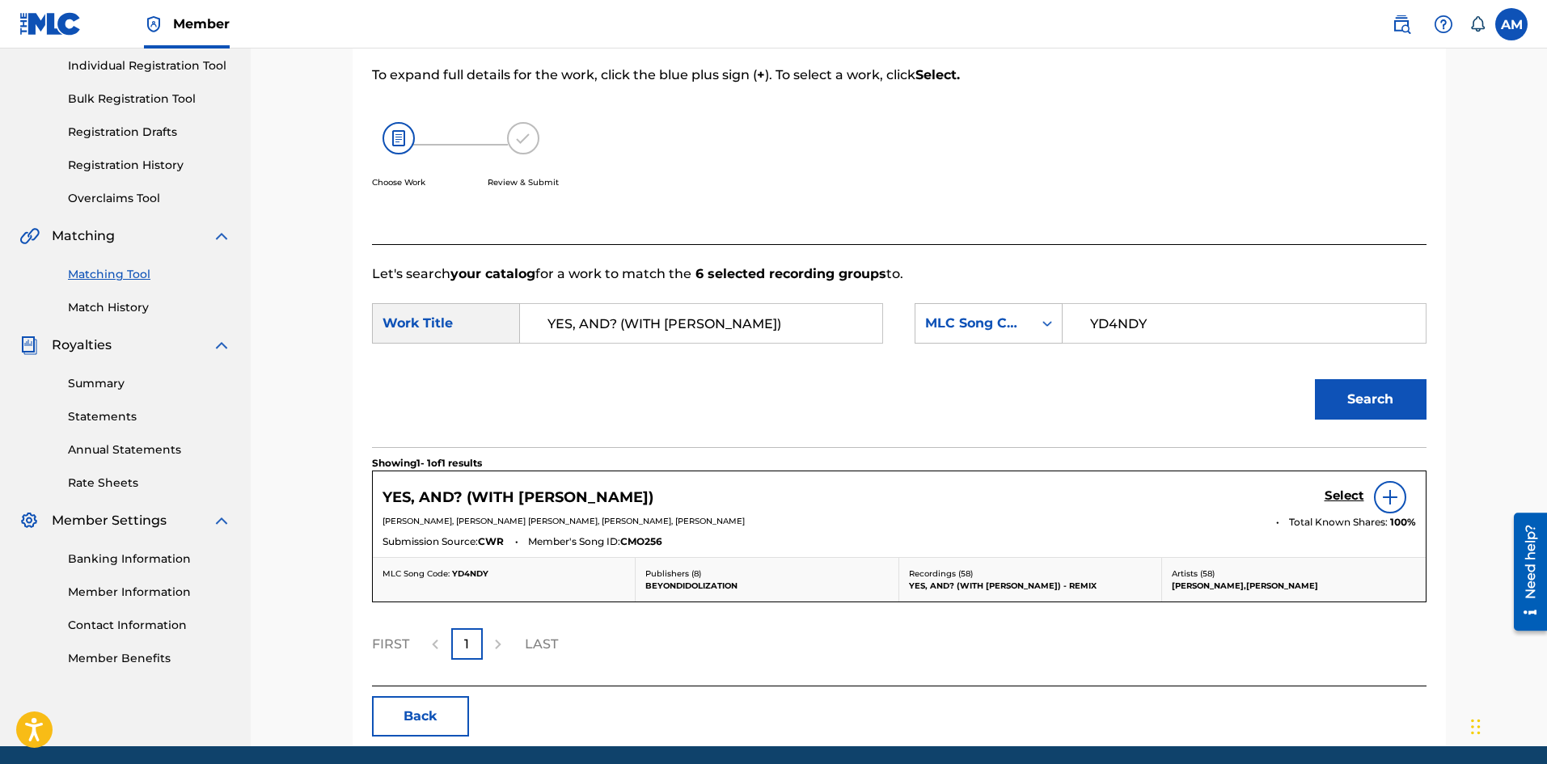
scroll to position [265, 0]
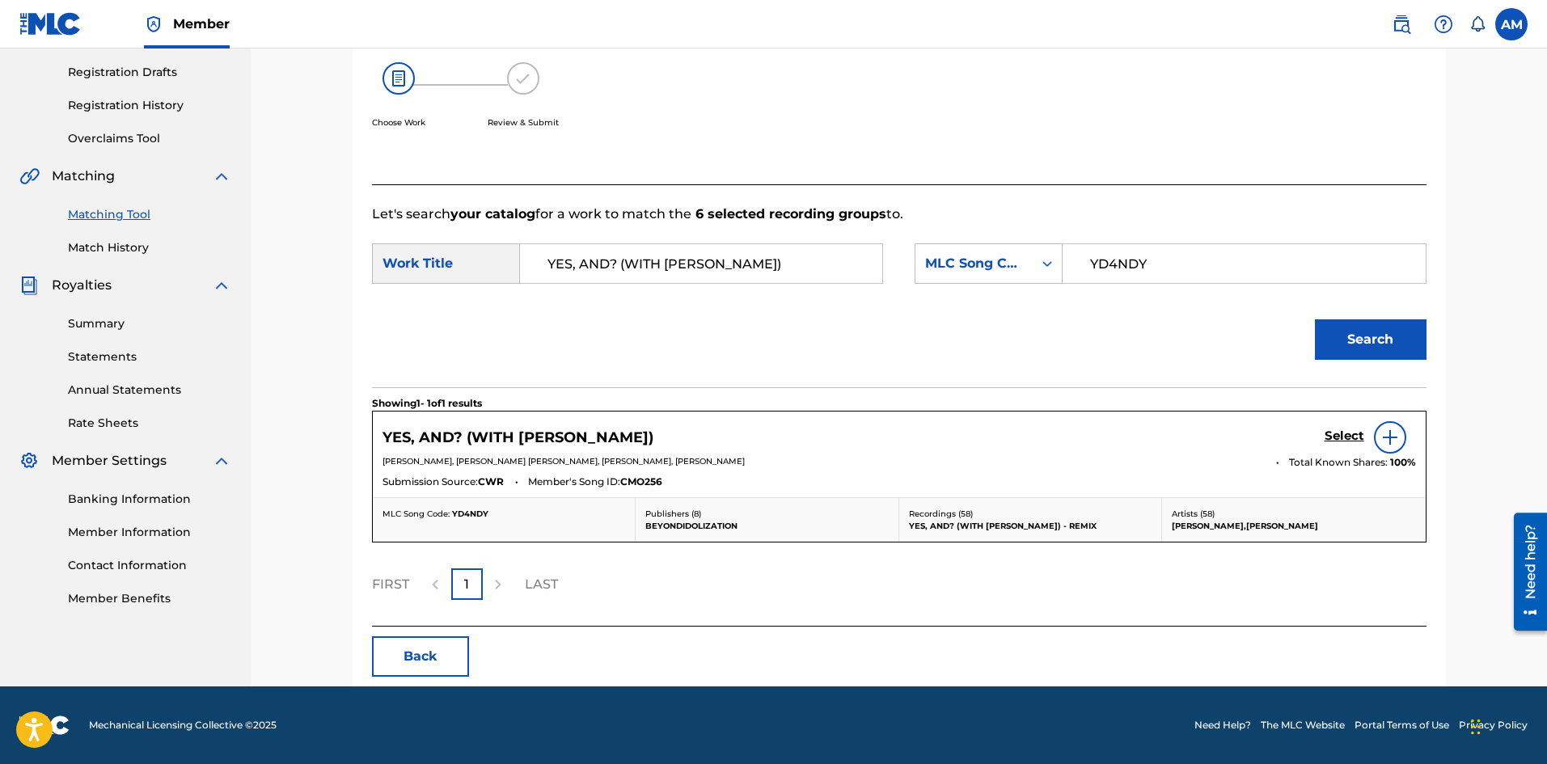
click at [1339, 431] on h5 "Select" at bounding box center [1345, 436] width 40 height 15
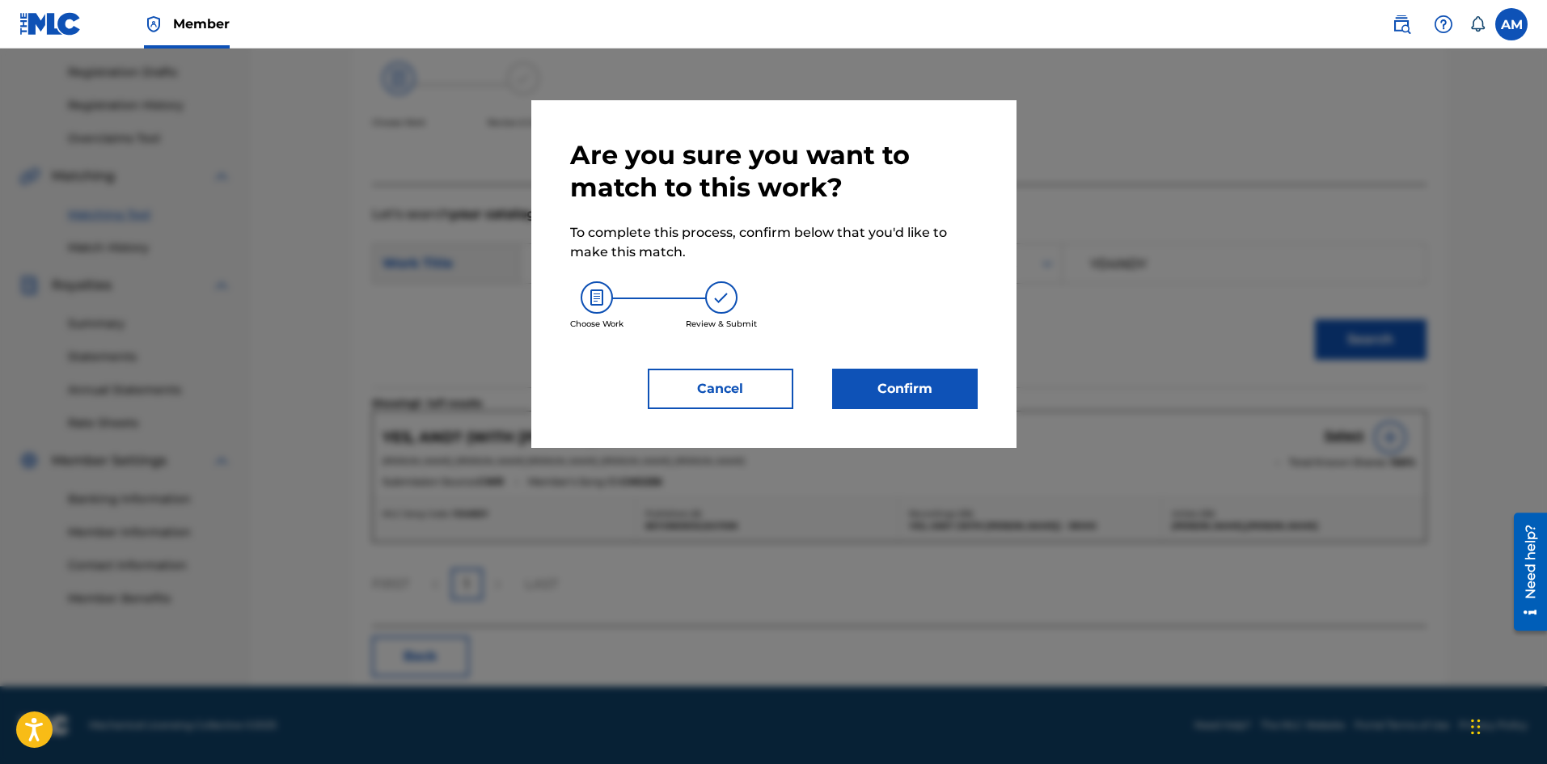
click at [915, 390] on button "Confirm" at bounding box center [905, 389] width 146 height 40
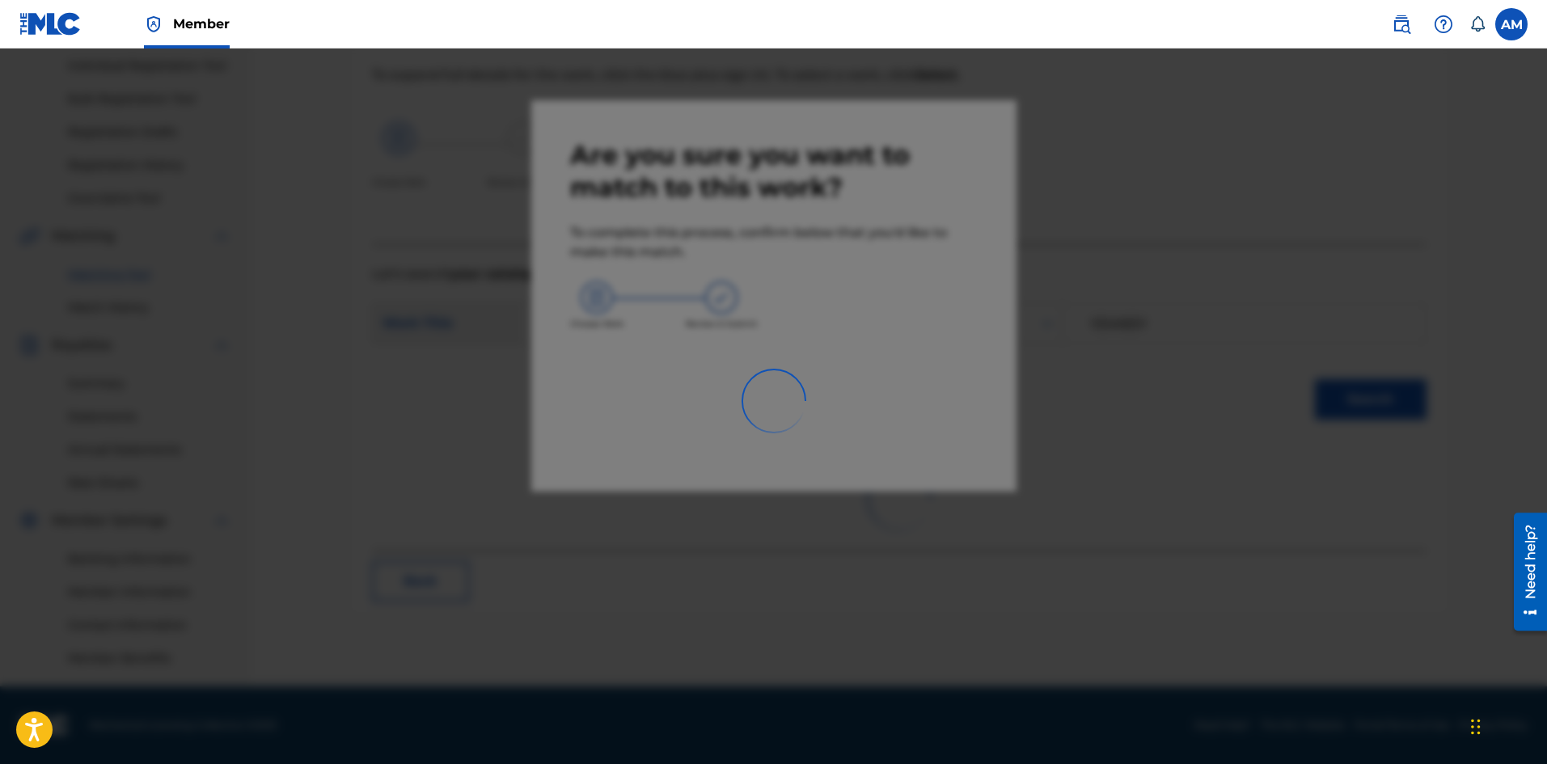
scroll to position [205, 0]
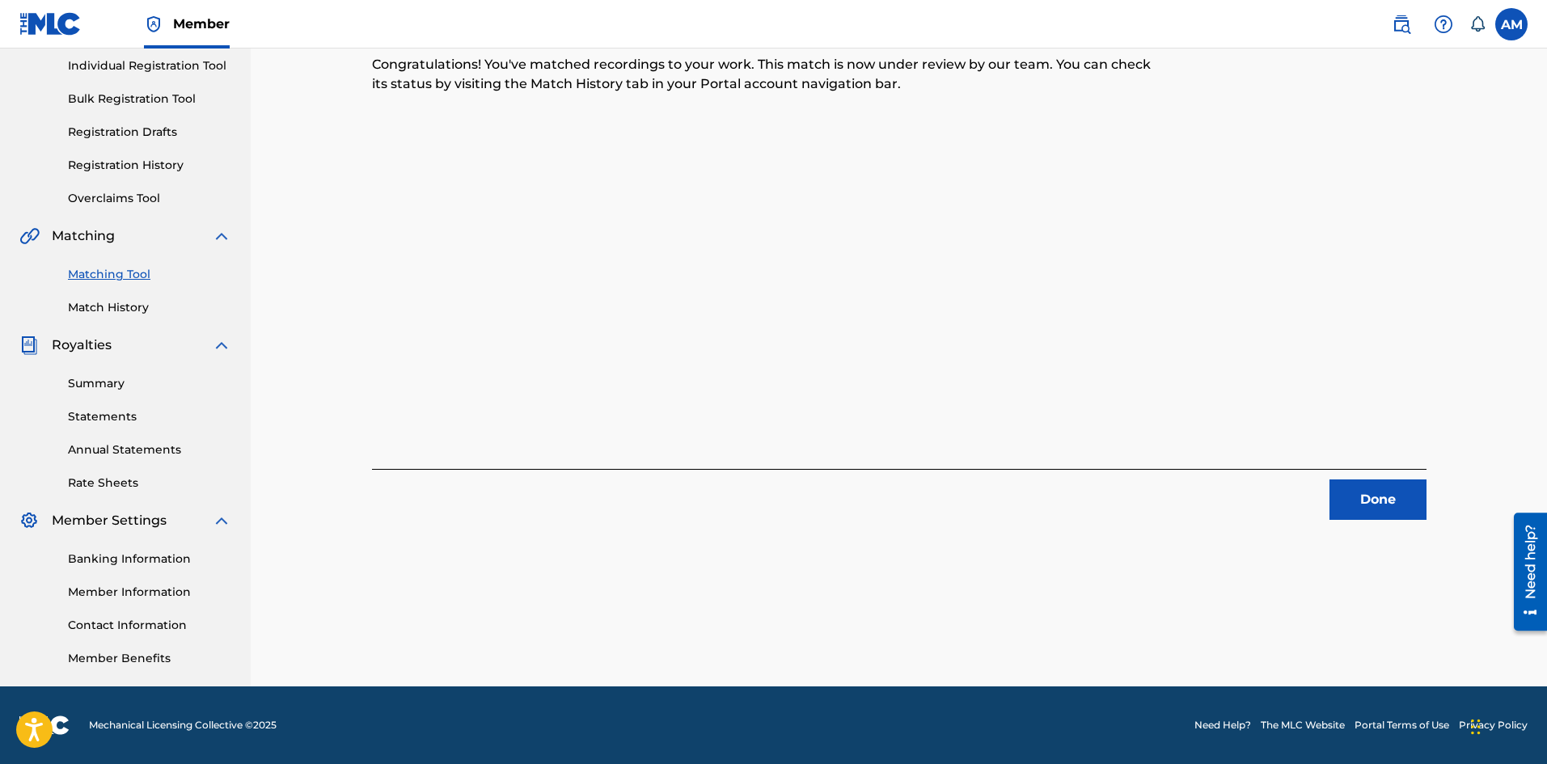
drag, startPoint x: 1386, startPoint y: 500, endPoint x: 1357, endPoint y: 496, distance: 29.4
click at [1386, 500] on button "Done" at bounding box center [1377, 500] width 97 height 40
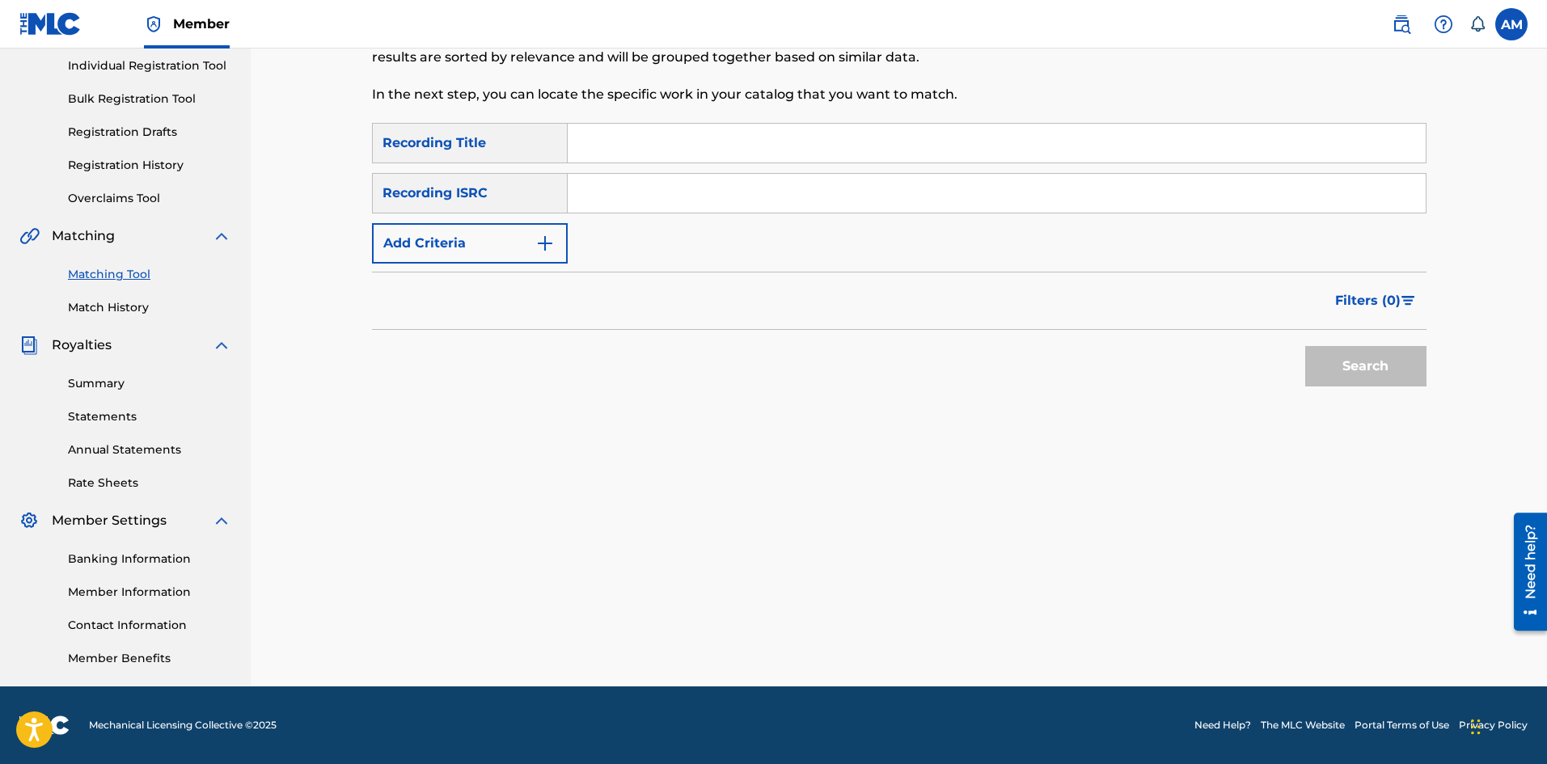
click at [722, 182] on input "Search Form" at bounding box center [997, 193] width 858 height 39
paste input "USUM72024484"
type input "USUM72024484"
click at [1344, 374] on button "Search" at bounding box center [1365, 366] width 121 height 40
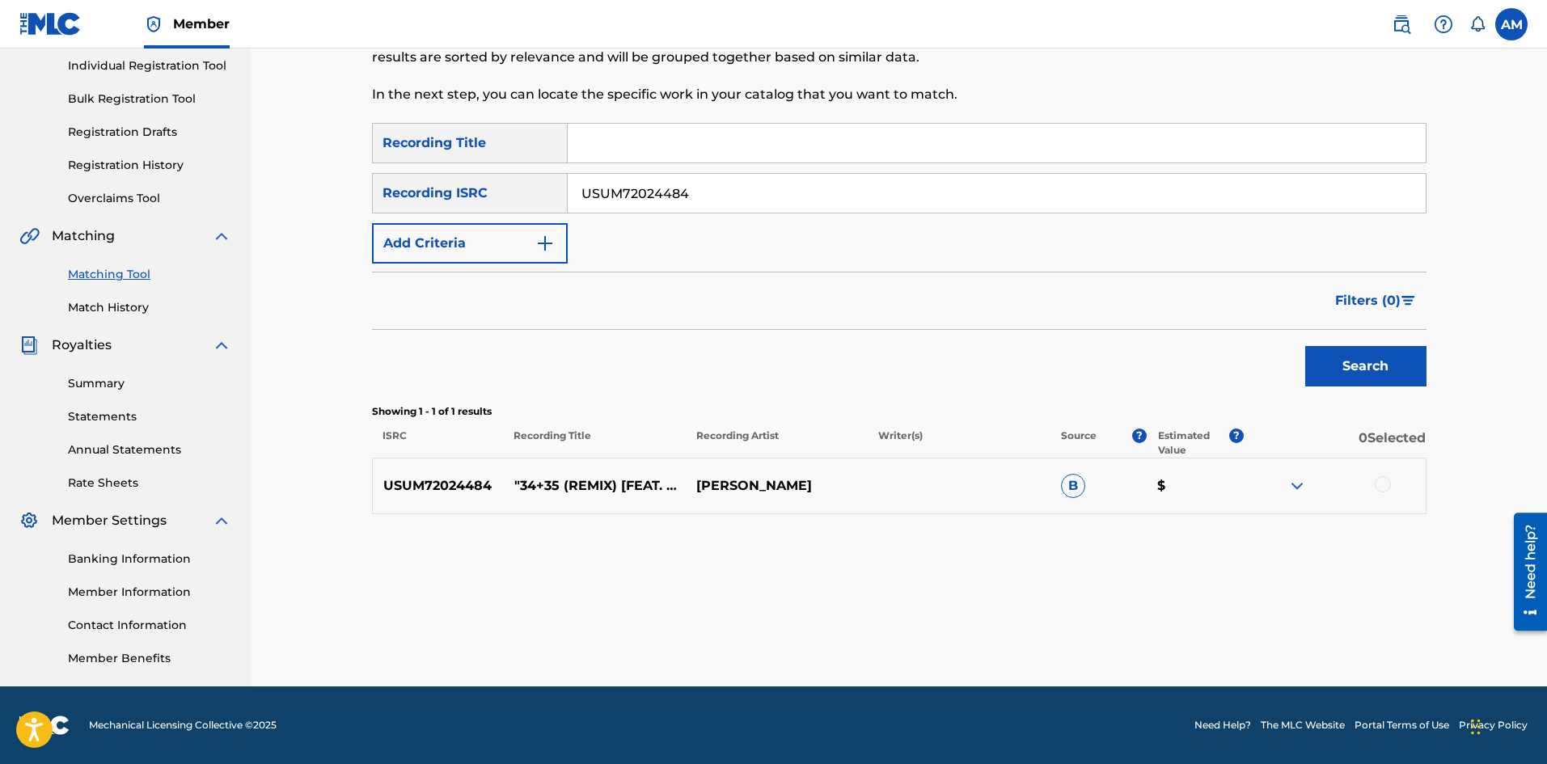
click at [1384, 482] on div at bounding box center [1383, 484] width 16 height 16
click at [1137, 636] on button "Match 1 Group" at bounding box center [1136, 632] width 179 height 40
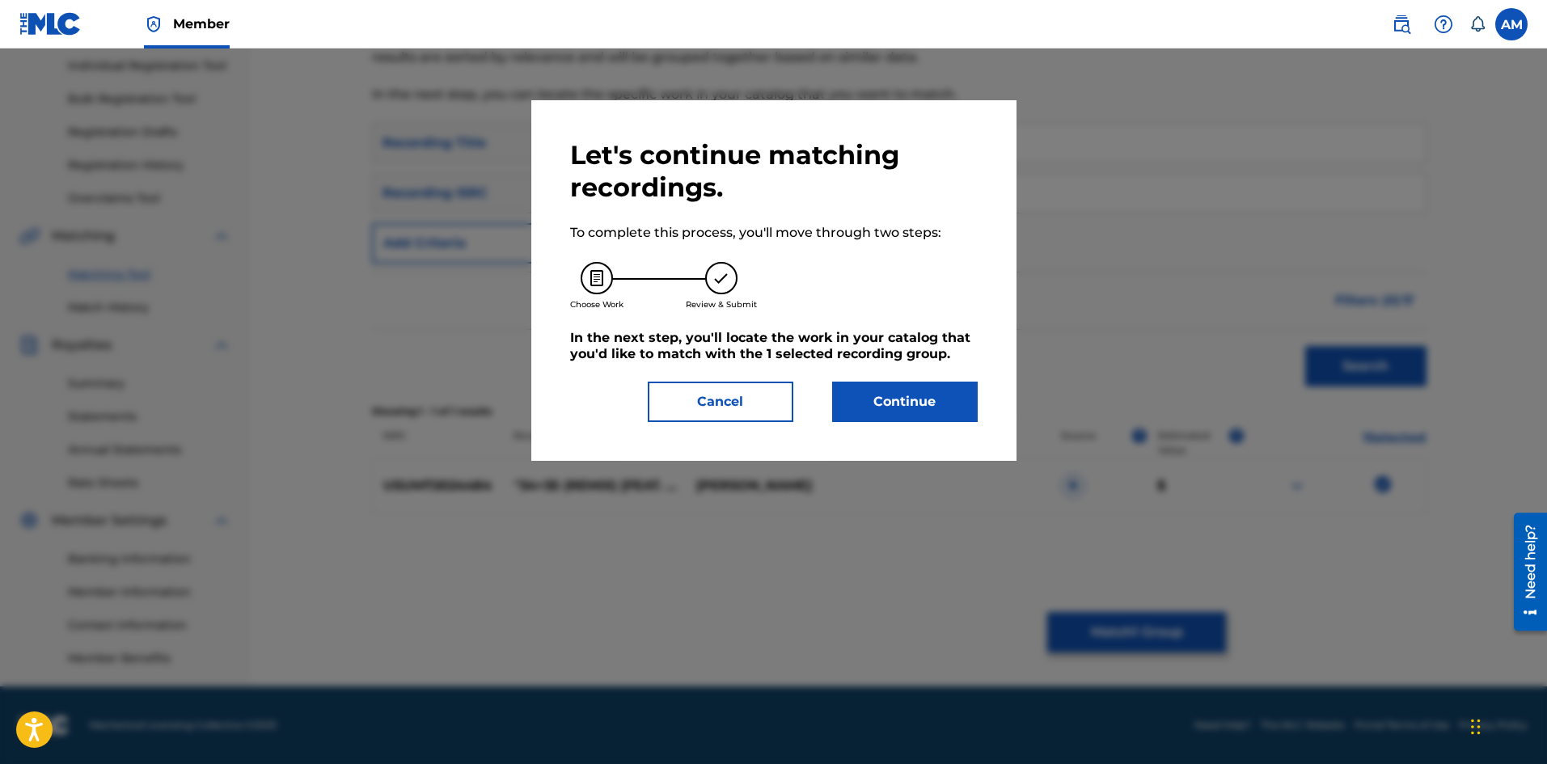
drag, startPoint x: 896, startPoint y: 398, endPoint x: 79, endPoint y: 444, distance: 818.1
click at [894, 398] on button "Continue" at bounding box center [905, 402] width 146 height 40
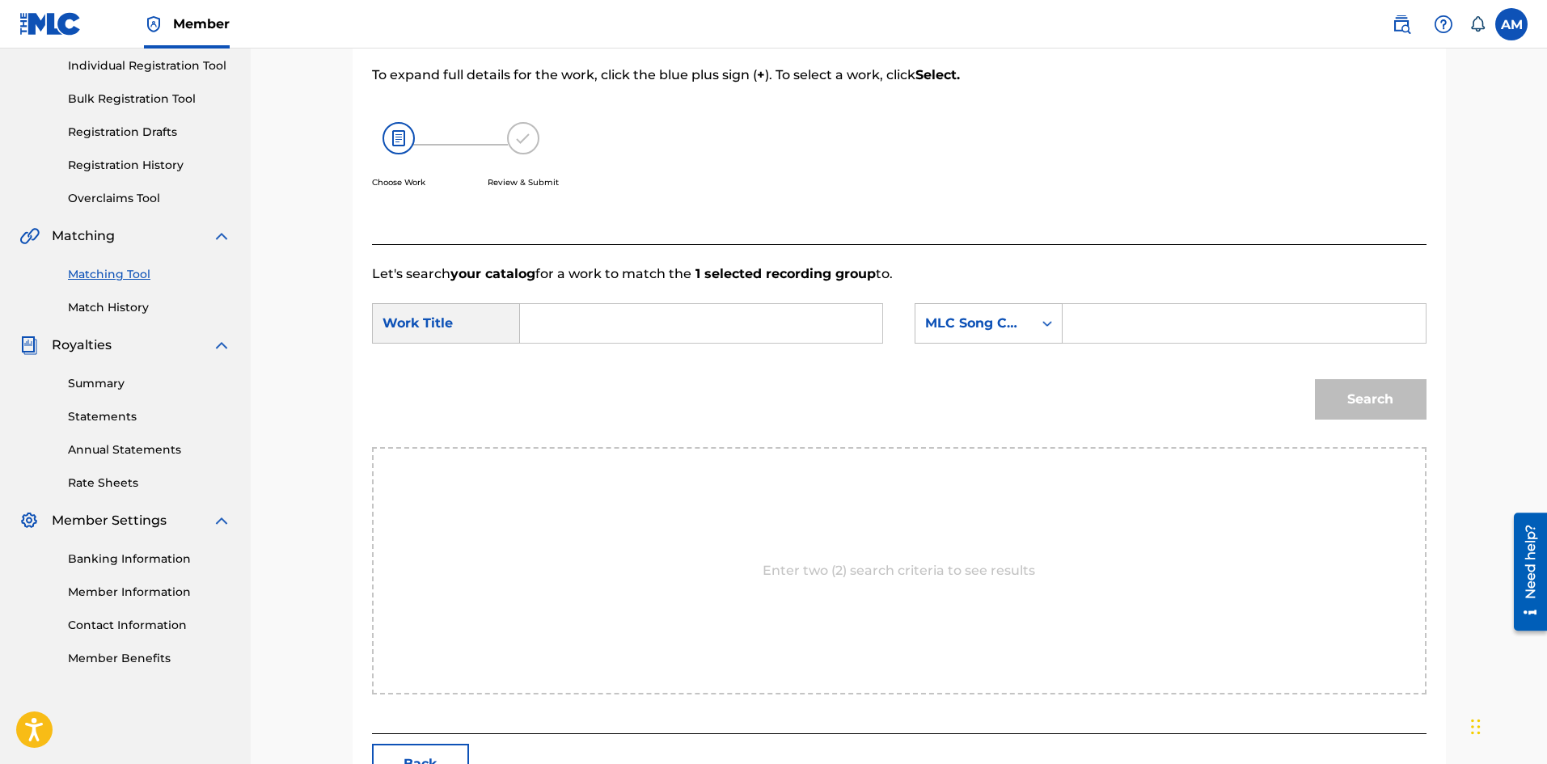
click at [640, 332] on input "Search Form" at bounding box center [701, 323] width 335 height 39
paste input "34+35 (REMIX)"
type input "34+35 (REMIX)"
click at [1195, 330] on input "Search Form" at bounding box center [1243, 323] width 335 height 39
paste input "3A2EJZ"
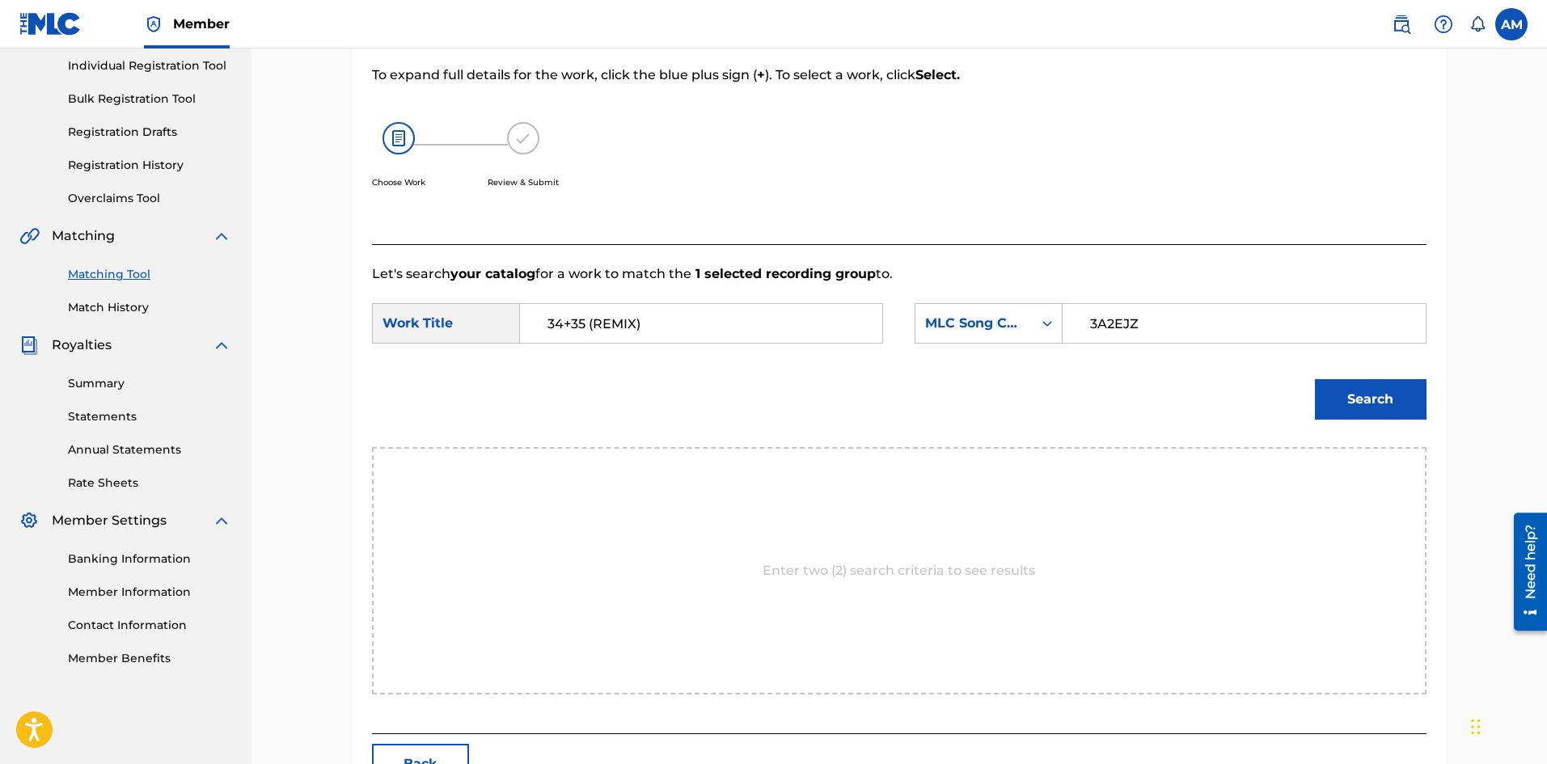
type input "3A2EJZ"
click at [1393, 393] on button "Search" at bounding box center [1371, 399] width 112 height 40
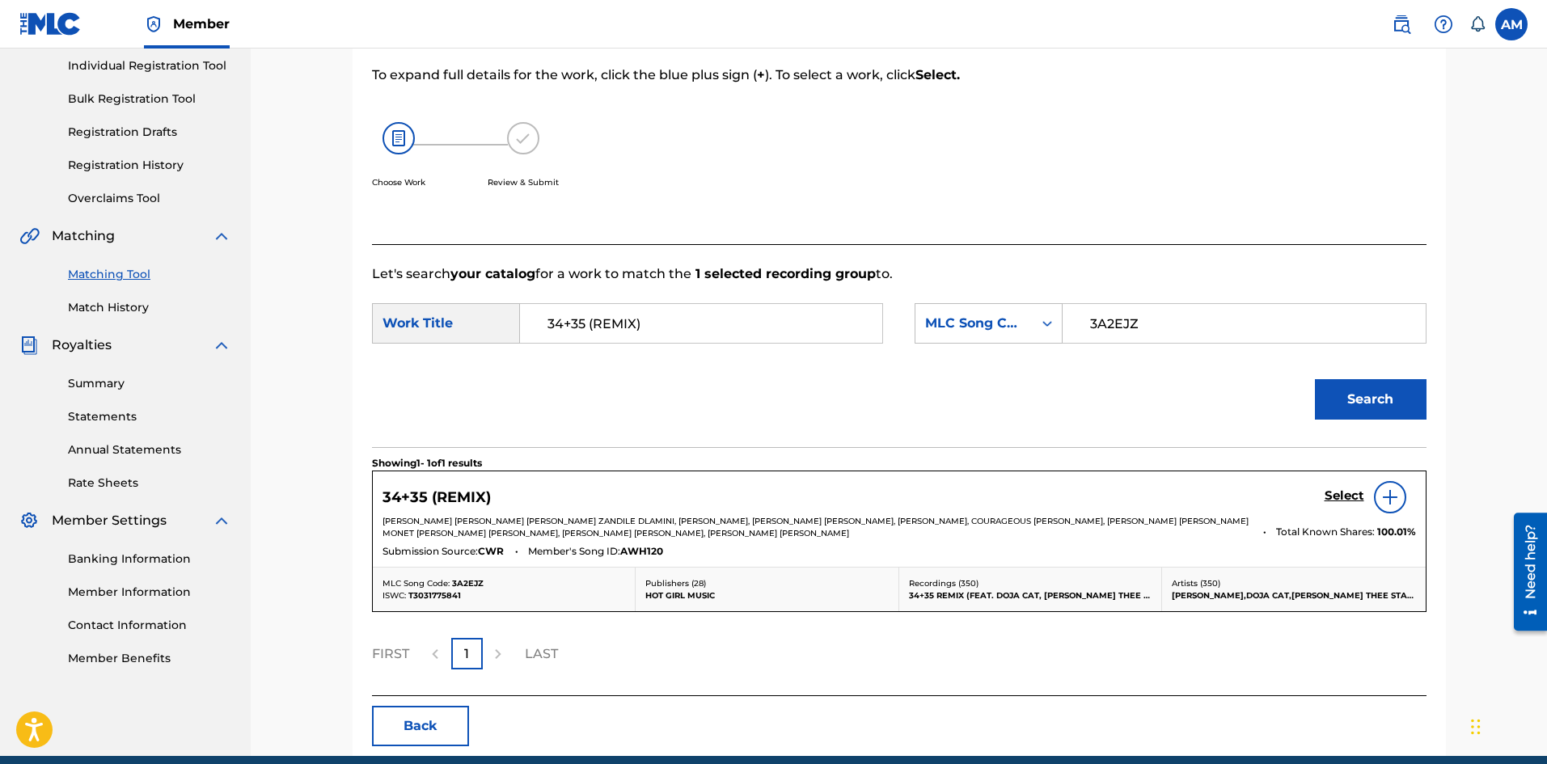
click at [1351, 492] on h5 "Select" at bounding box center [1345, 495] width 40 height 15
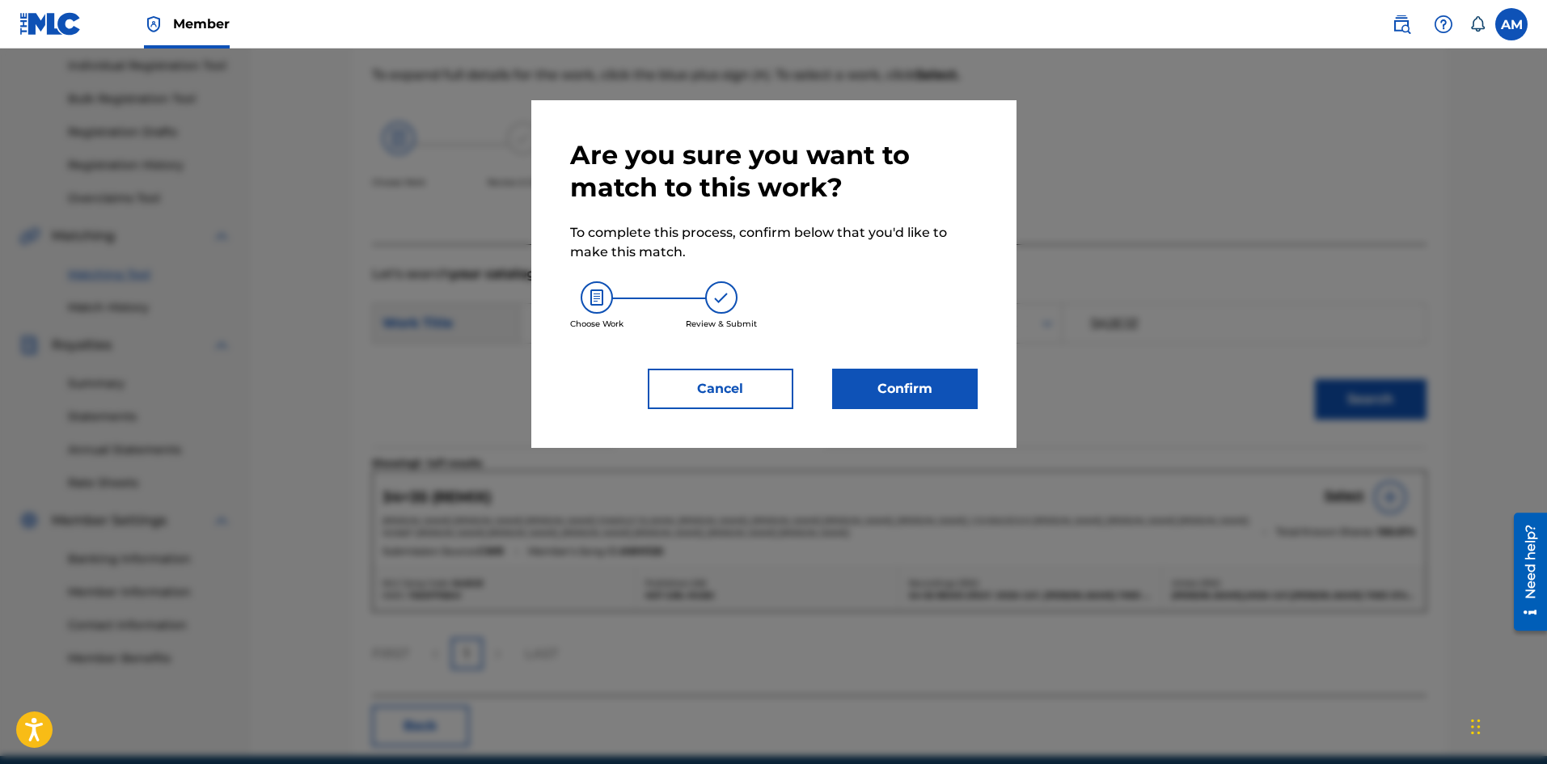
drag, startPoint x: 894, startPoint y: 393, endPoint x: 882, endPoint y: 395, distance: 11.4
click at [882, 395] on button "Confirm" at bounding box center [905, 389] width 146 height 40
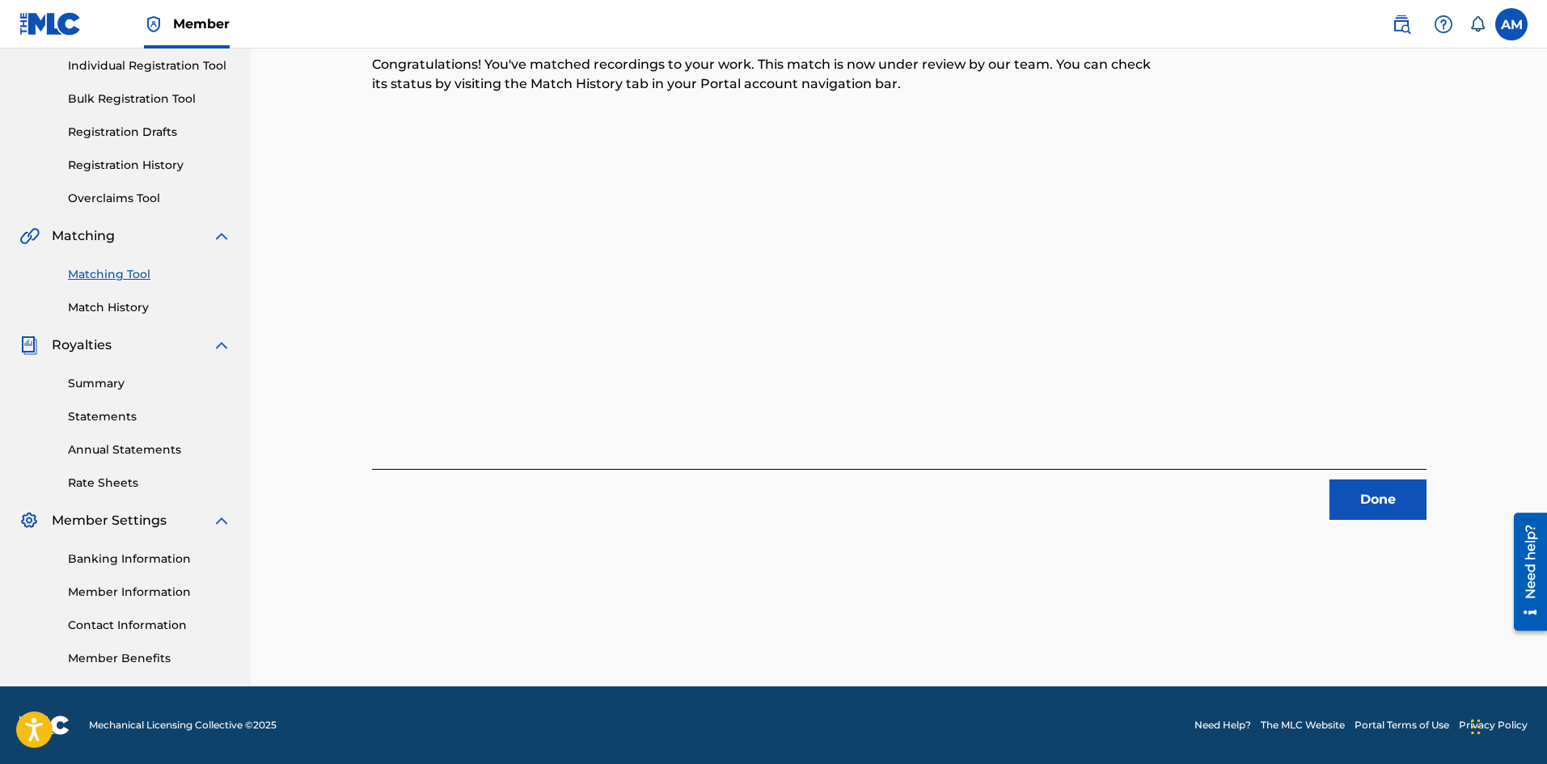
click at [1406, 505] on button "Done" at bounding box center [1377, 500] width 97 height 40
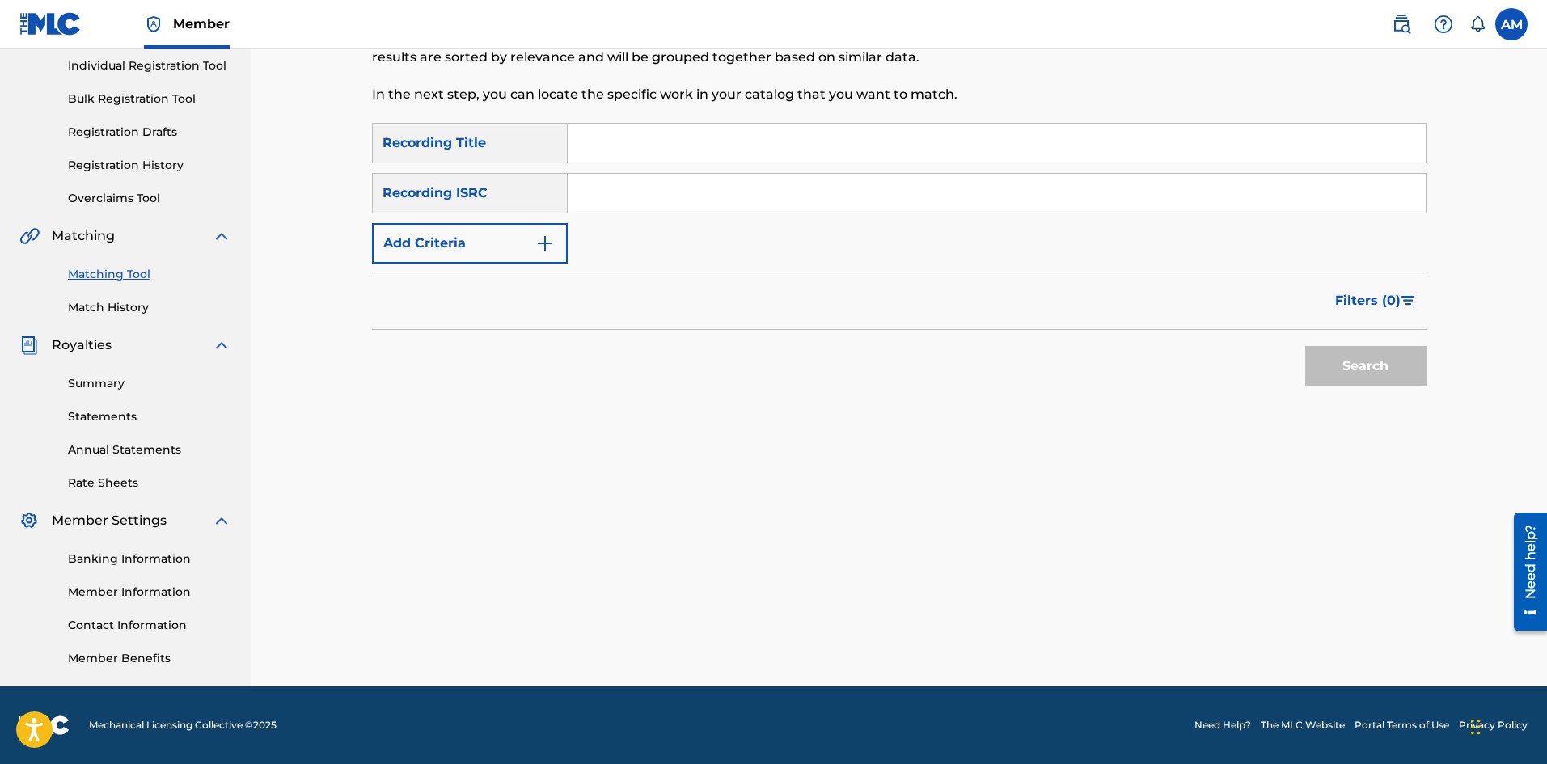
click at [714, 195] on input "Search Form" at bounding box center [997, 193] width 858 height 39
paste input "ES5682000323"
click at [1334, 371] on button "Search" at bounding box center [1365, 366] width 121 height 40
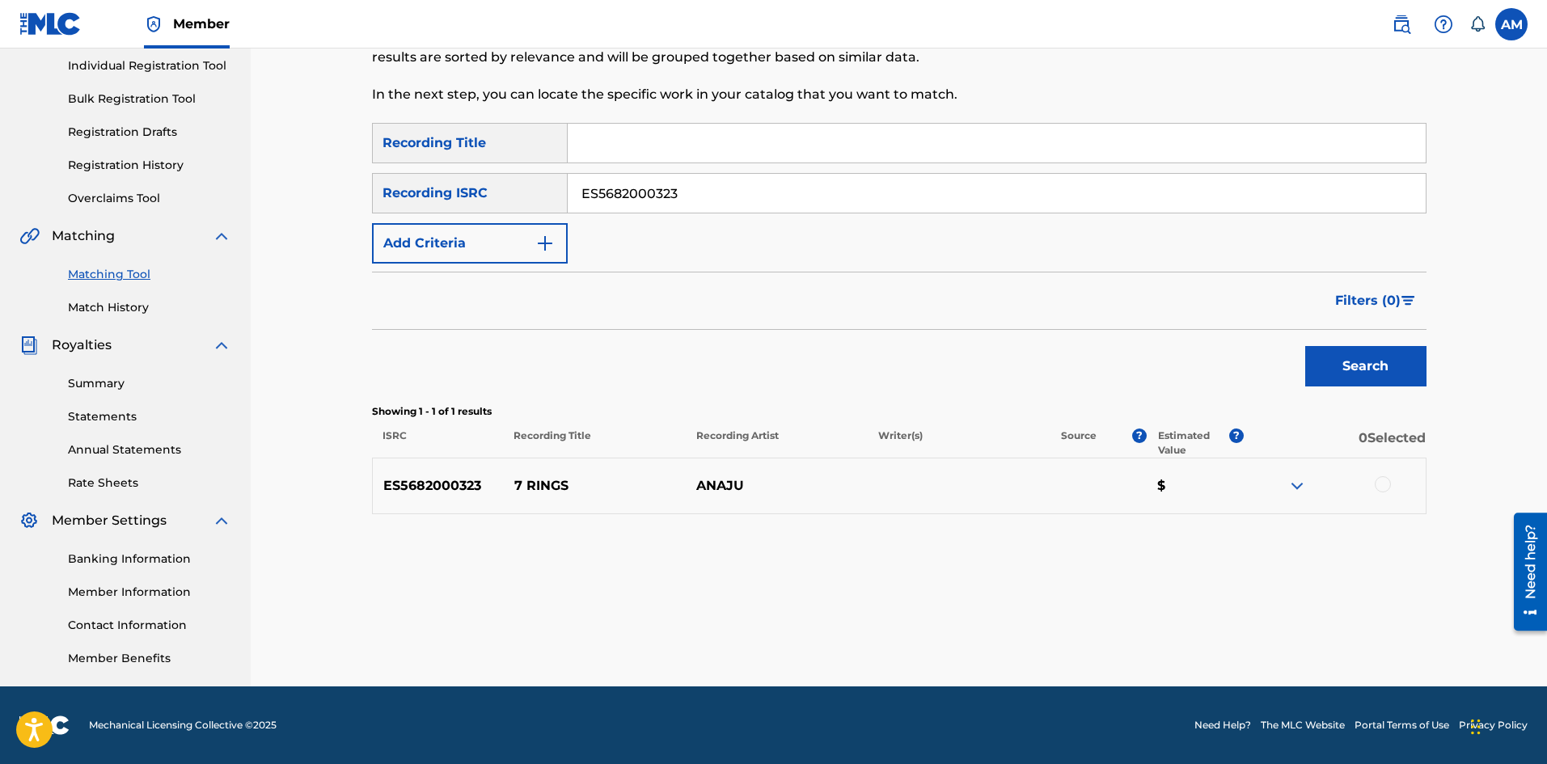
click at [1384, 484] on div at bounding box center [1383, 484] width 16 height 16
drag, startPoint x: 121, startPoint y: 217, endPoint x: 69, endPoint y: 217, distance: 52.6
click at [69, 217] on main "UNIVERSAL MUSIC PUB GROUP Summary Catalog Works Registration Claiming Tool Indi…" at bounding box center [773, 264] width 1547 height 843
paste input "AUXN21905225"
type input "AUXN21905225"
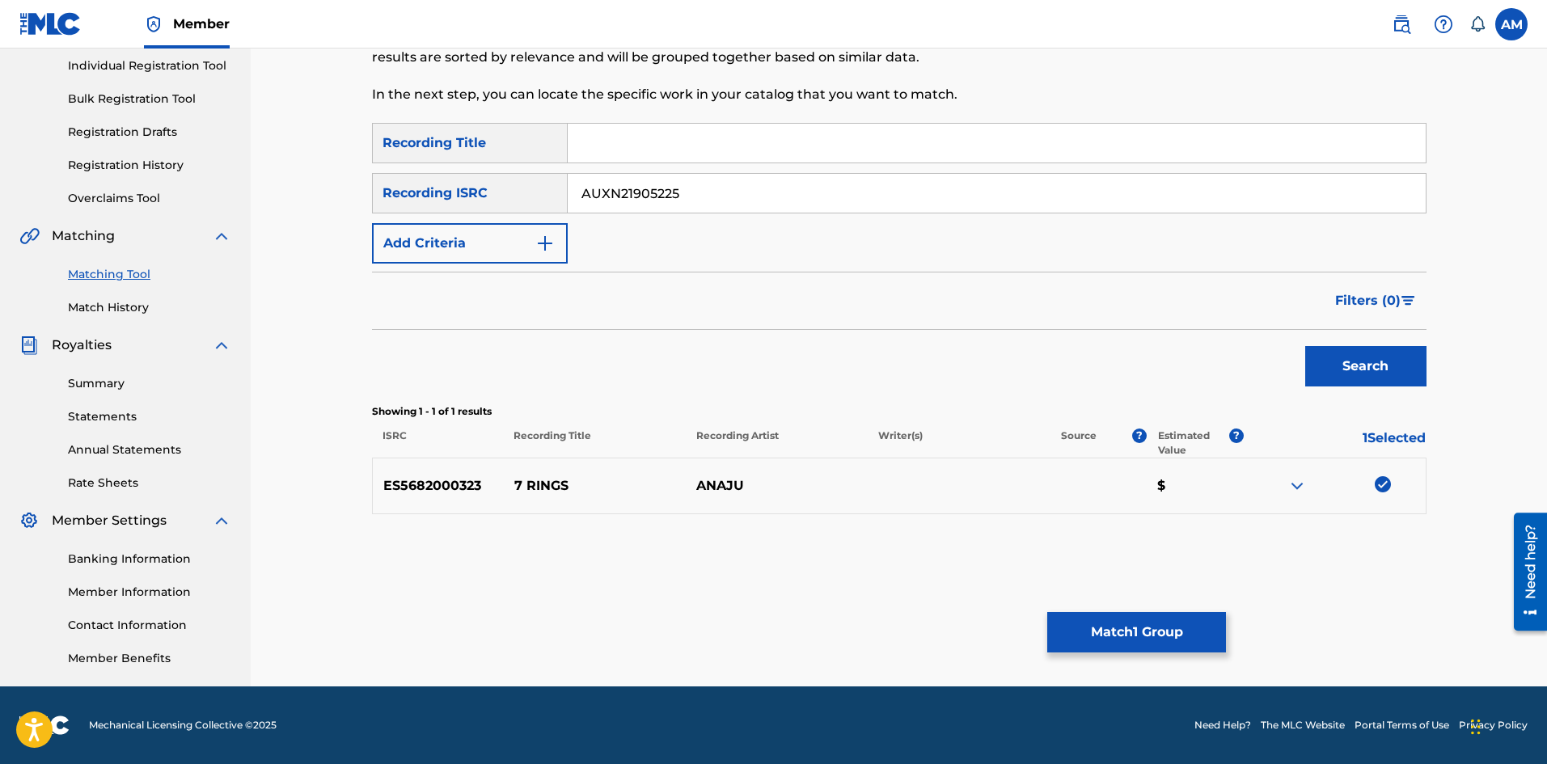
click at [1340, 365] on button "Search" at bounding box center [1365, 366] width 121 height 40
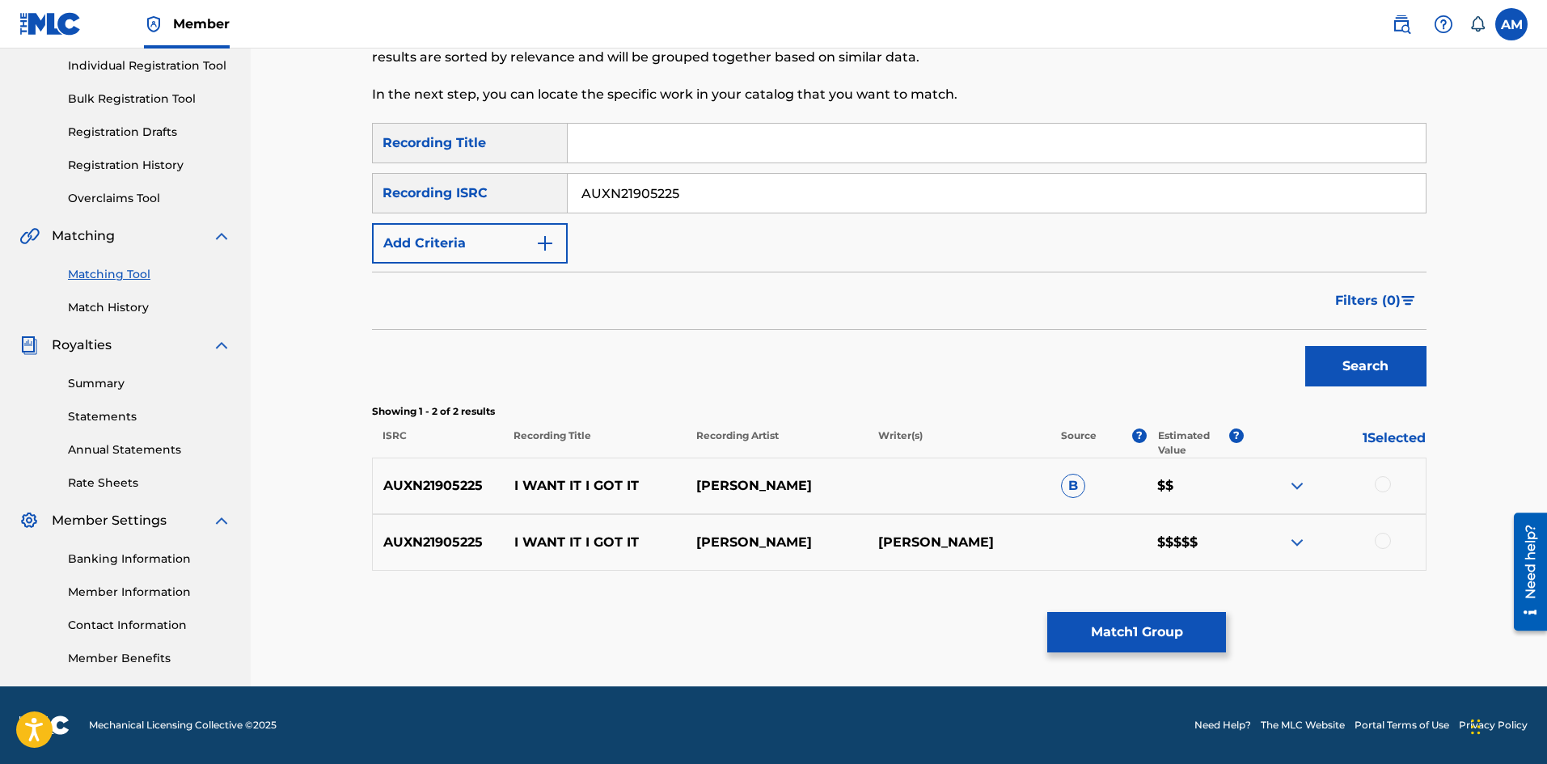
click at [1143, 635] on button "Match 1 Group" at bounding box center [1136, 632] width 179 height 40
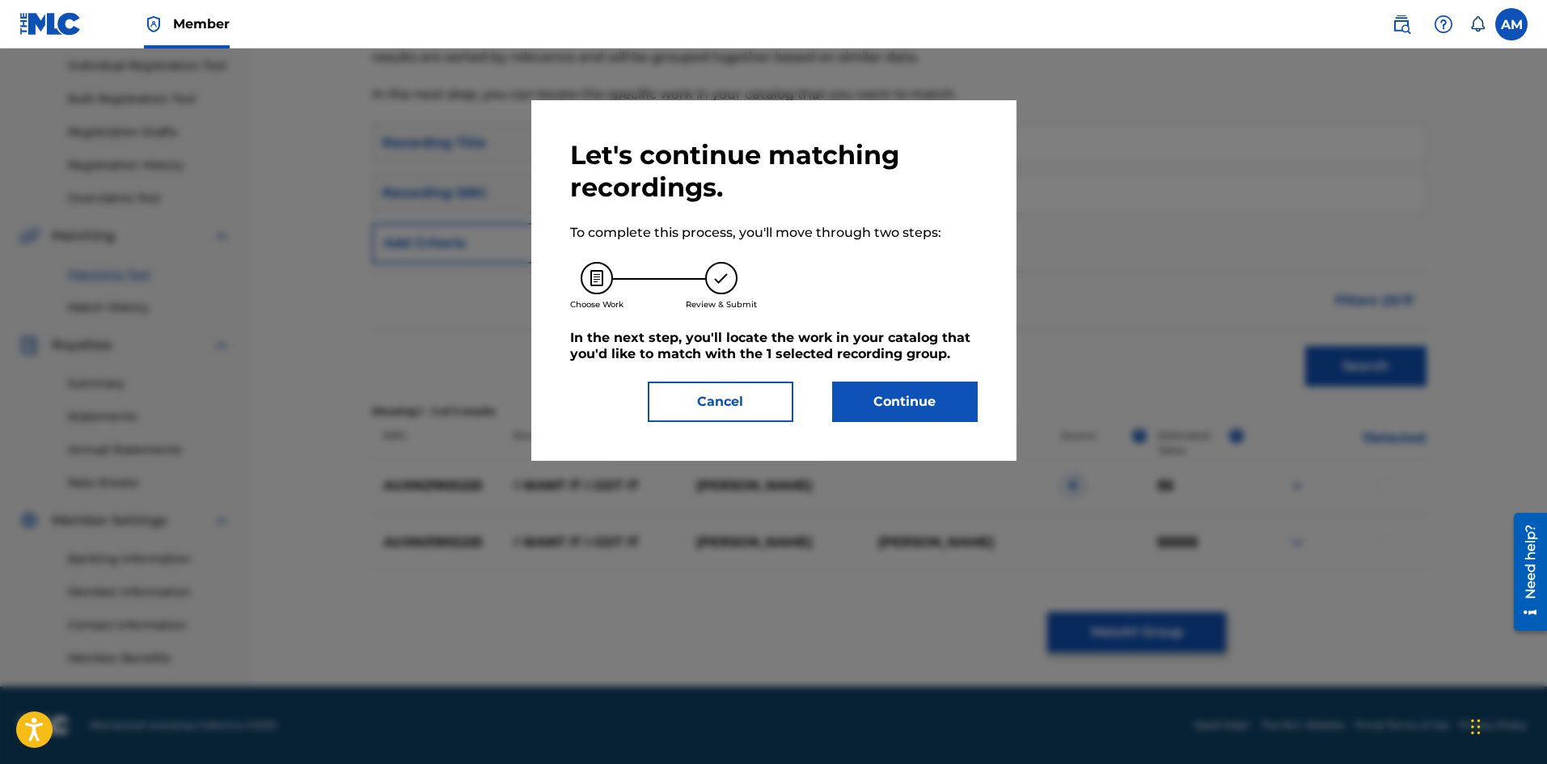
click at [920, 408] on button "Continue" at bounding box center [905, 402] width 146 height 40
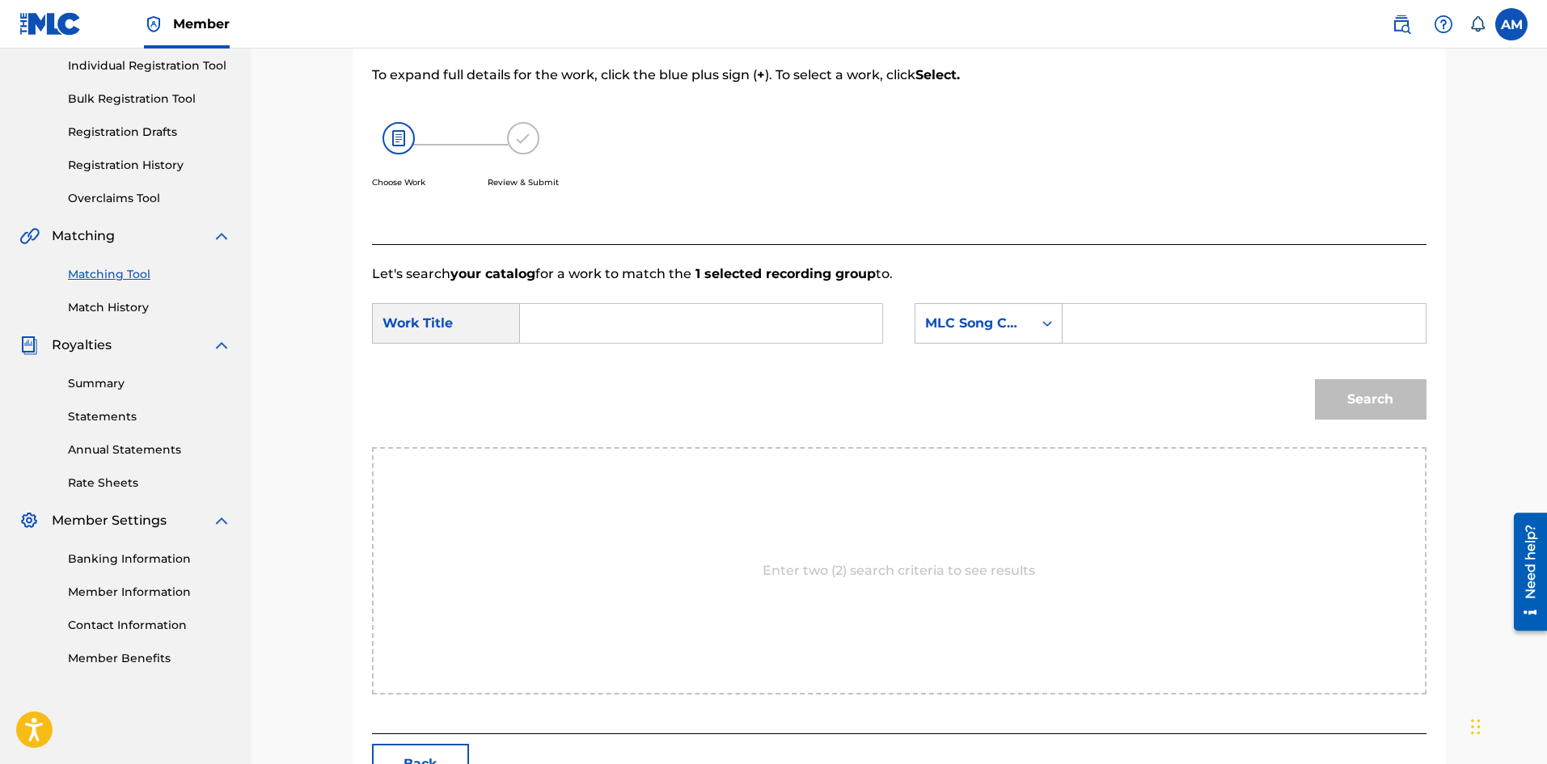
click at [1120, 319] on input "Search Form" at bounding box center [1243, 323] width 335 height 39
paste input "7E4D1V"
type input "7E4D1V"
drag, startPoint x: 655, startPoint y: 323, endPoint x: 710, endPoint y: 318, distance: 55.2
click at [655, 323] on input "Search Form" at bounding box center [701, 323] width 335 height 39
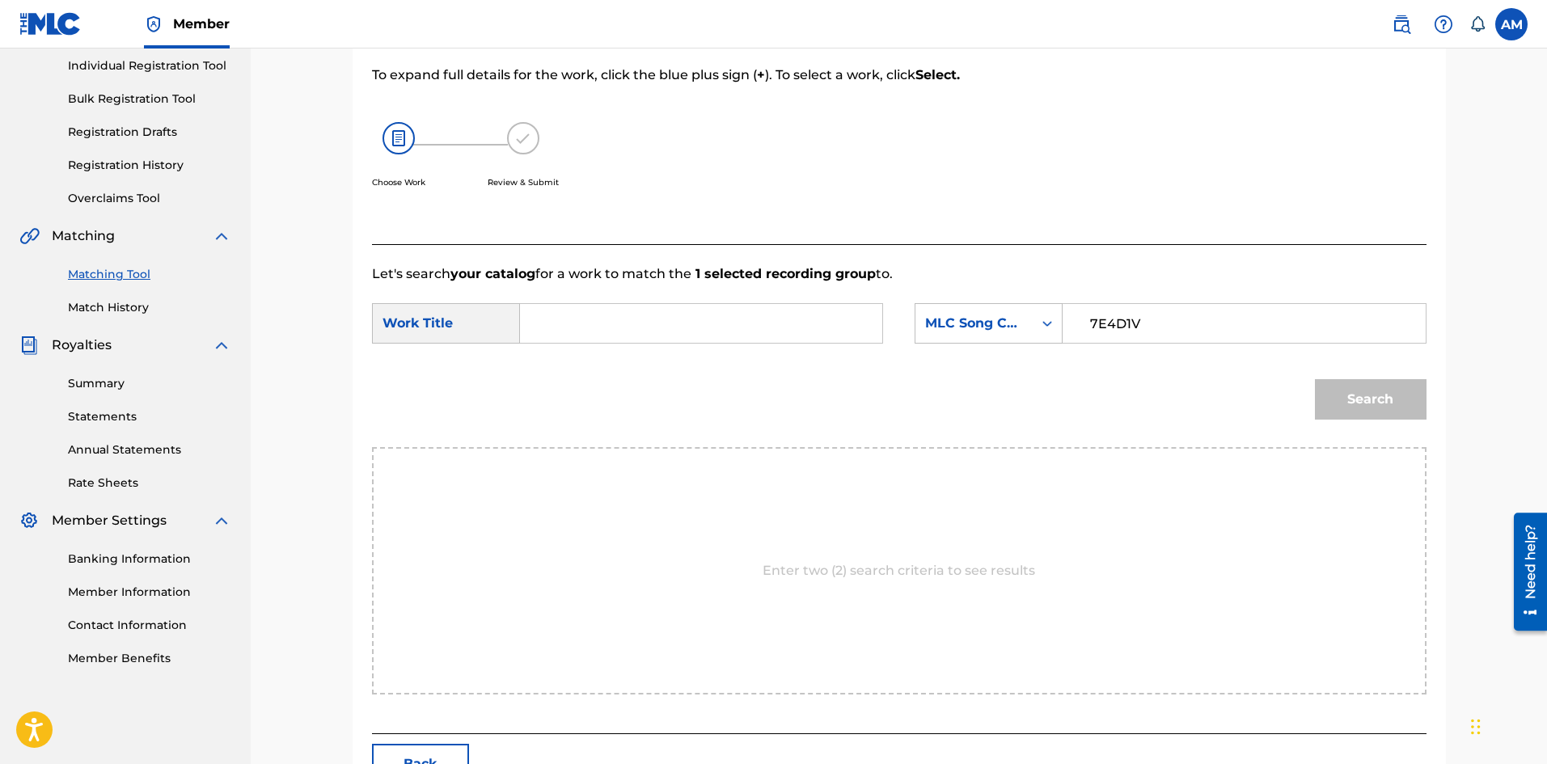
paste input "7 RINGS"
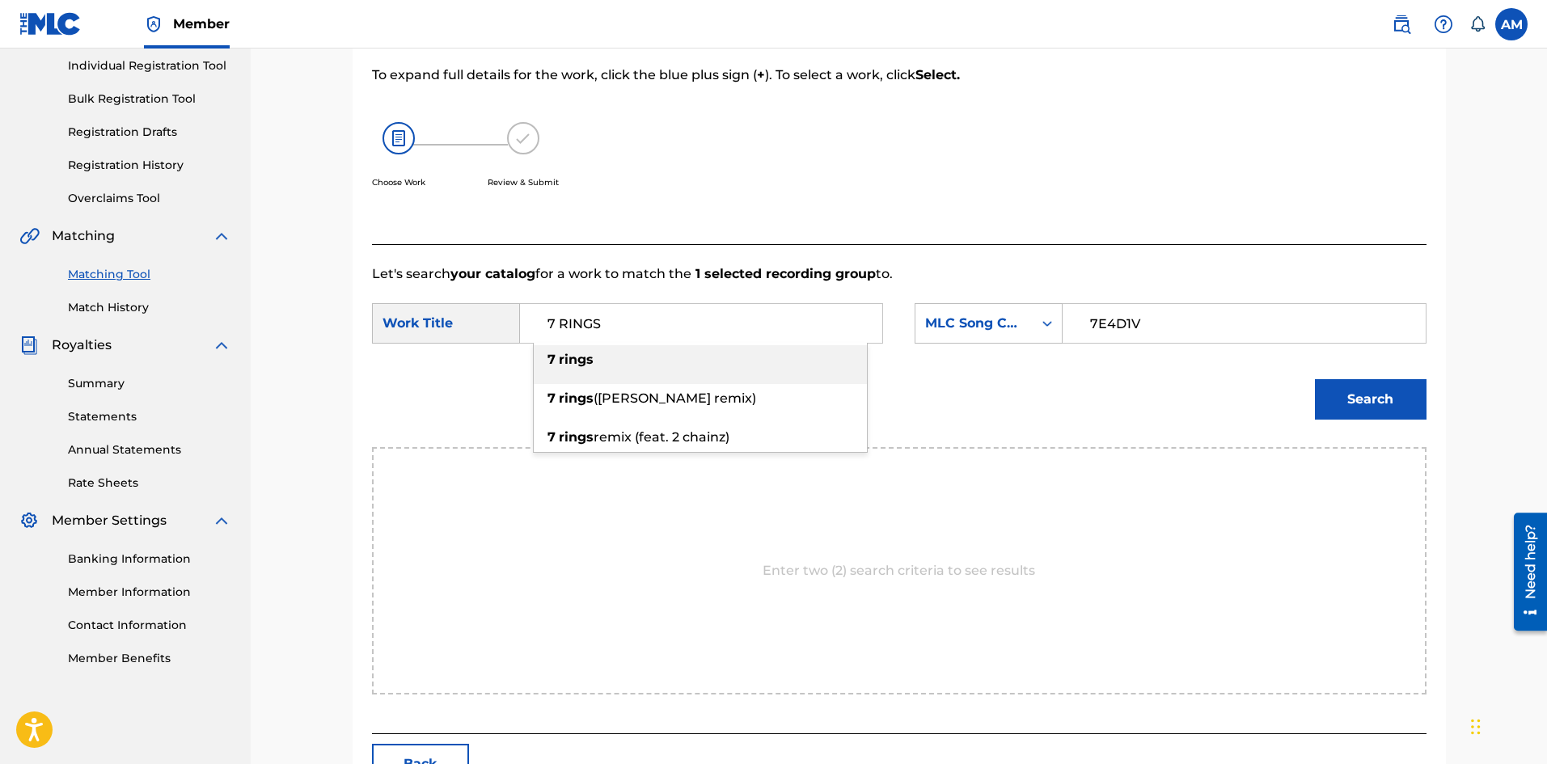
type input "7 RINGS"
click at [1380, 388] on button "Search" at bounding box center [1371, 399] width 112 height 40
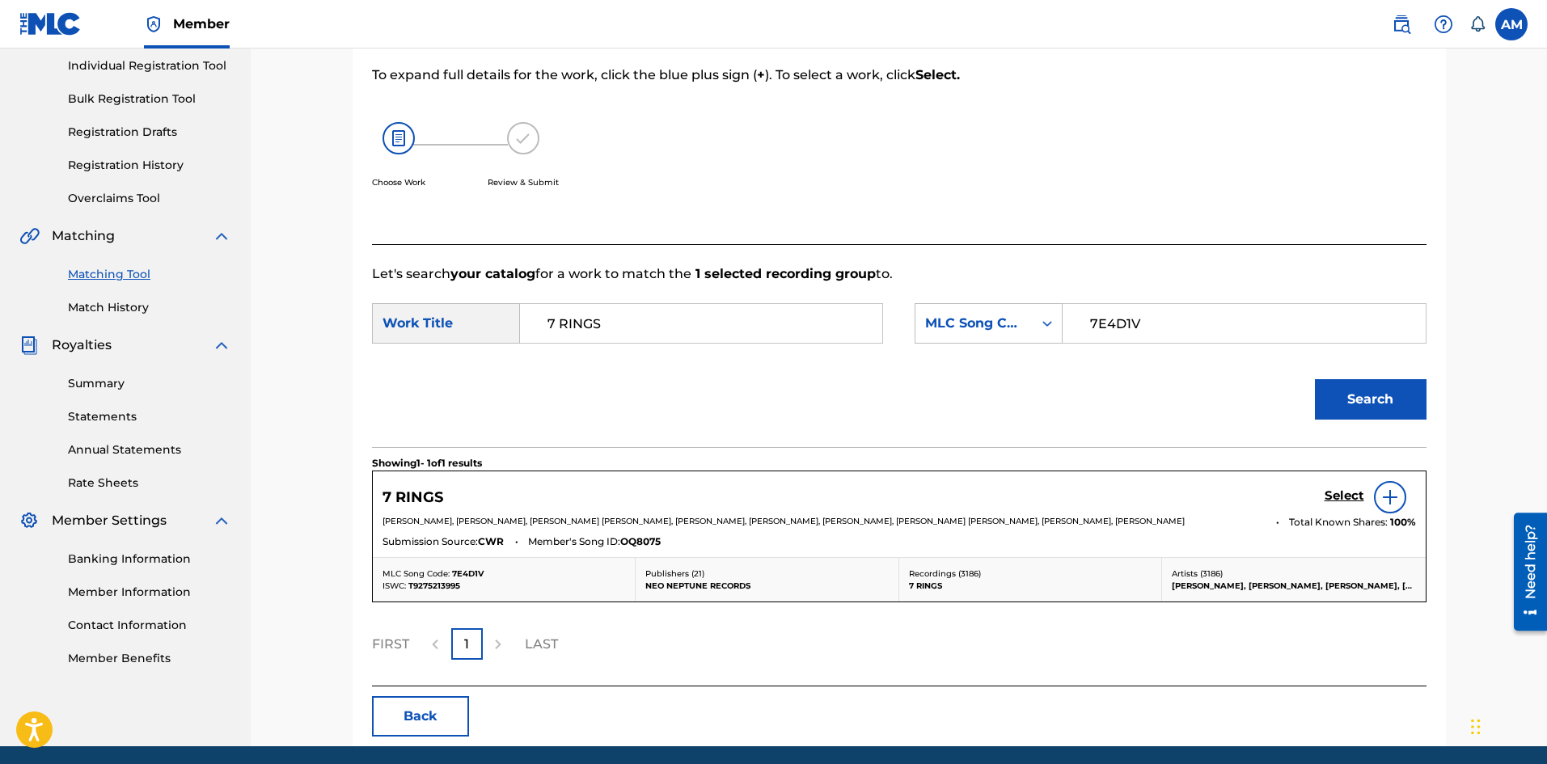
click at [1342, 498] on h5 "Select" at bounding box center [1345, 495] width 40 height 15
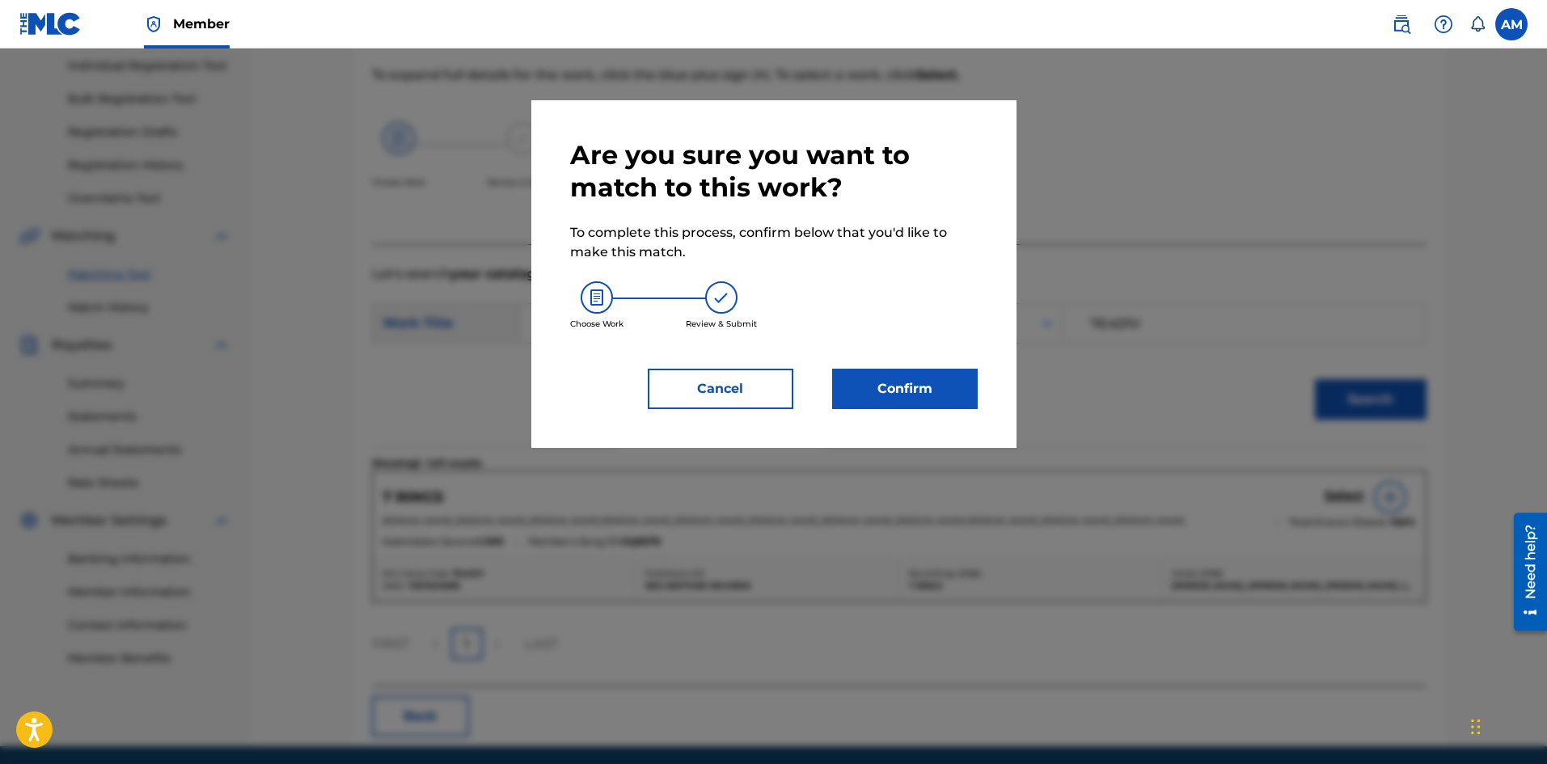
click at [869, 378] on button "Confirm" at bounding box center [905, 389] width 146 height 40
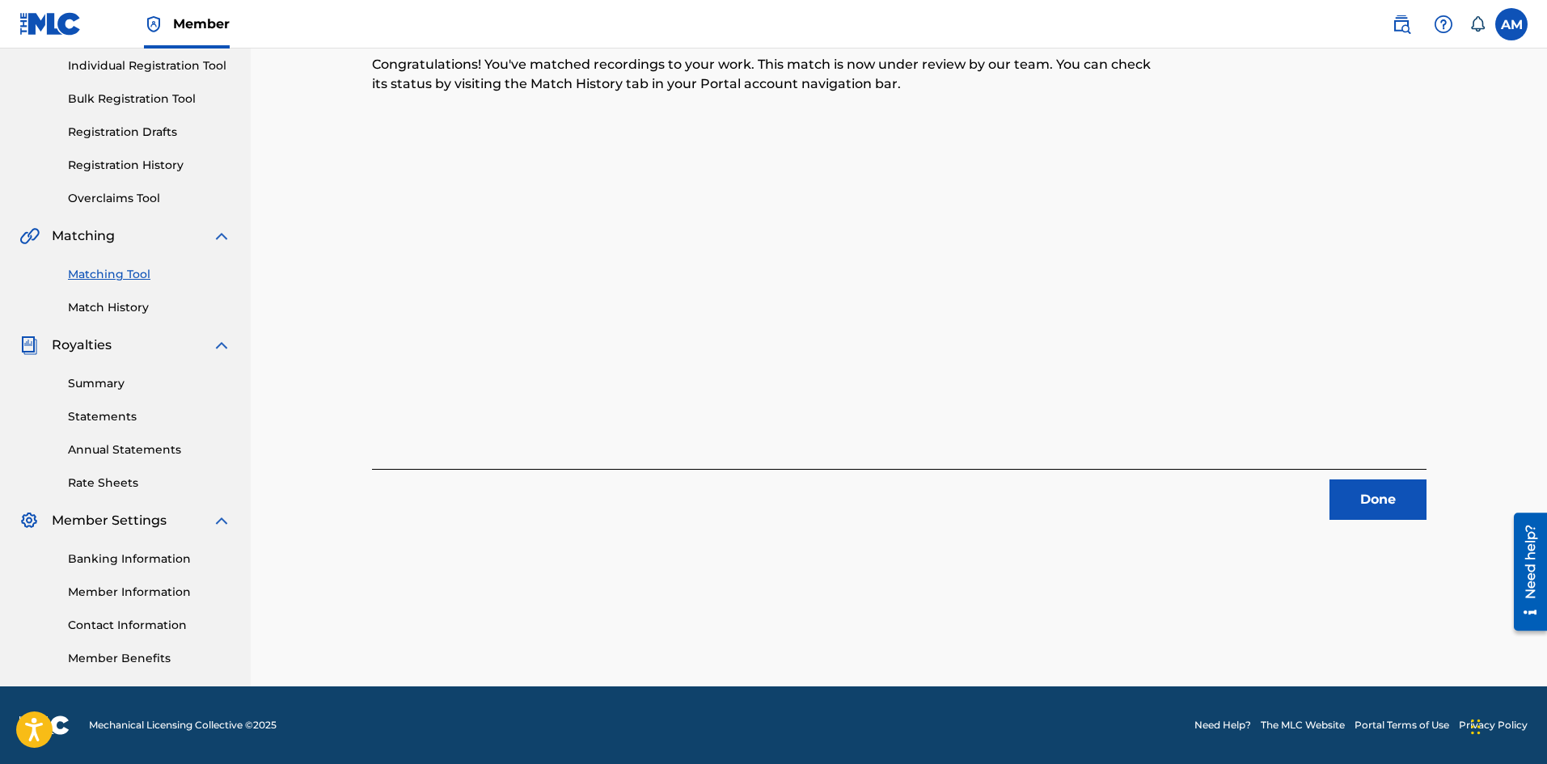
drag, startPoint x: 1359, startPoint y: 495, endPoint x: 1218, endPoint y: 459, distance: 145.3
click at [1355, 495] on button "Done" at bounding box center [1377, 500] width 97 height 40
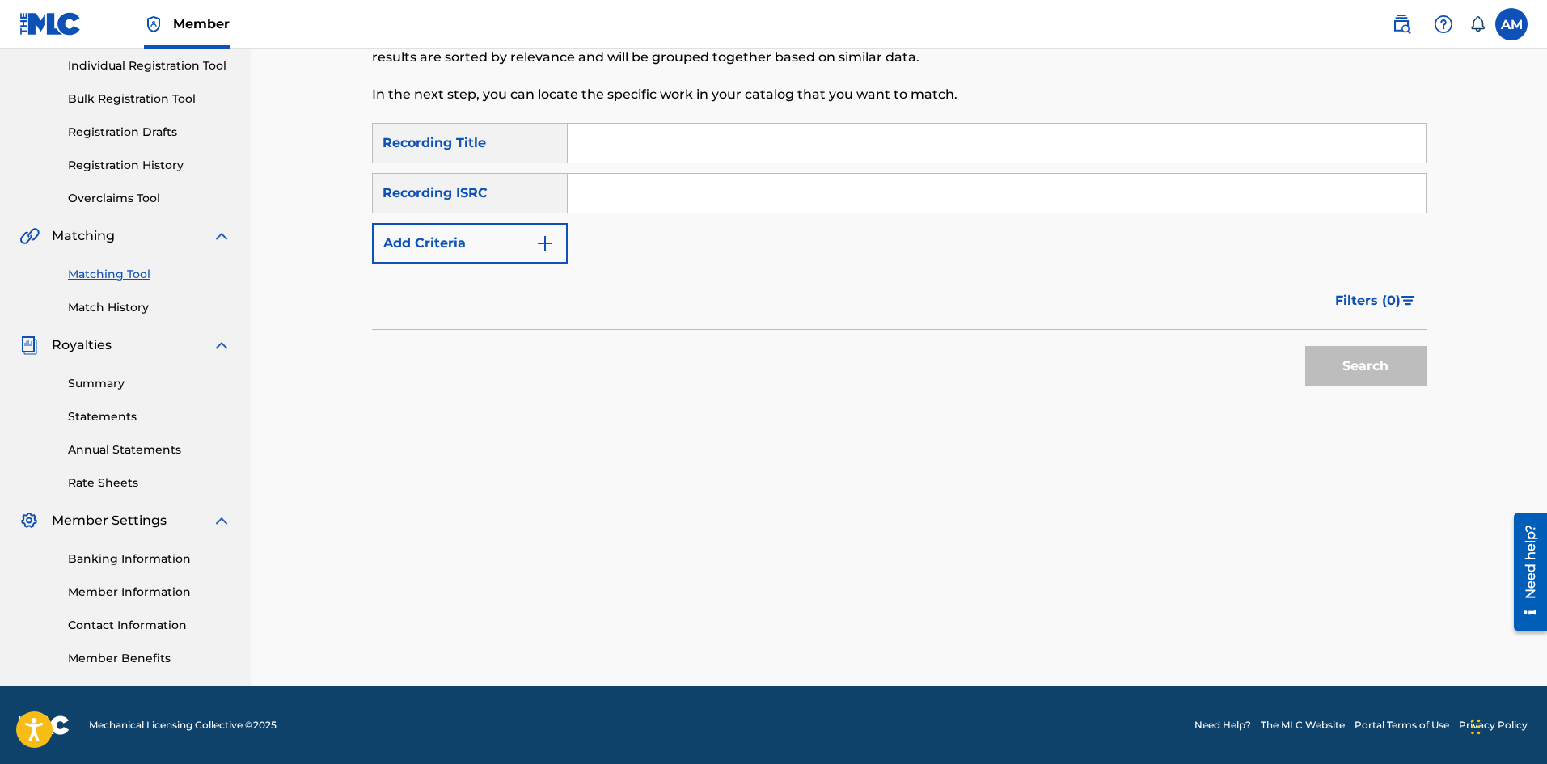
click at [615, 201] on input "Search Form" at bounding box center [997, 193] width 858 height 39
paste input "USHM81357181"
click at [1393, 368] on button "Search" at bounding box center [1365, 366] width 121 height 40
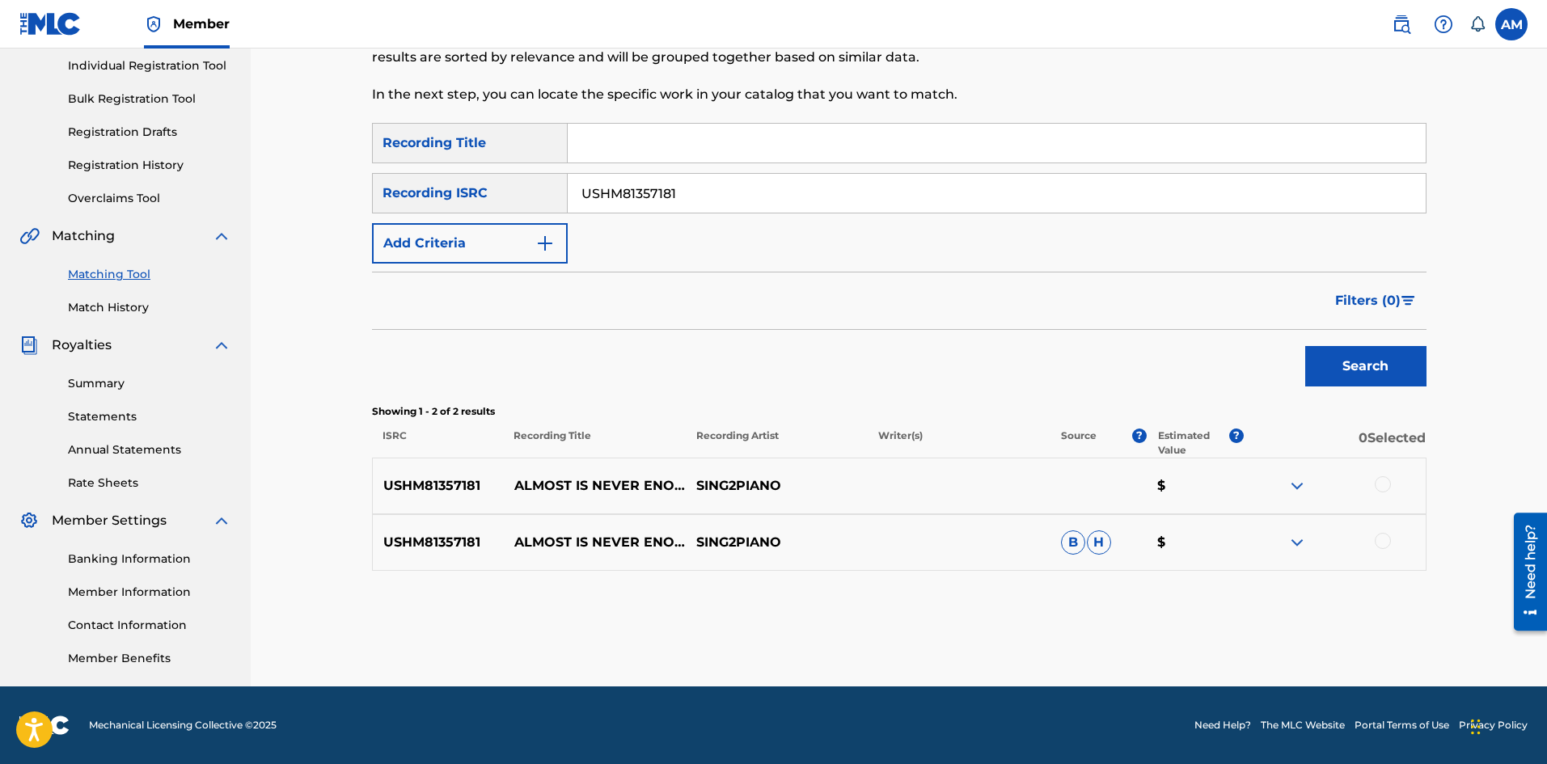
click at [1389, 480] on div at bounding box center [1383, 484] width 16 height 16
click at [1384, 537] on div at bounding box center [1383, 541] width 16 height 16
drag, startPoint x: 457, startPoint y: 188, endPoint x: 273, endPoint y: 180, distance: 183.8
click at [273, 180] on div "Matching Tool The Matching Tool allows Members to match sound recordings to wor…" at bounding box center [899, 264] width 1296 height 843
paste input "UM71310268"
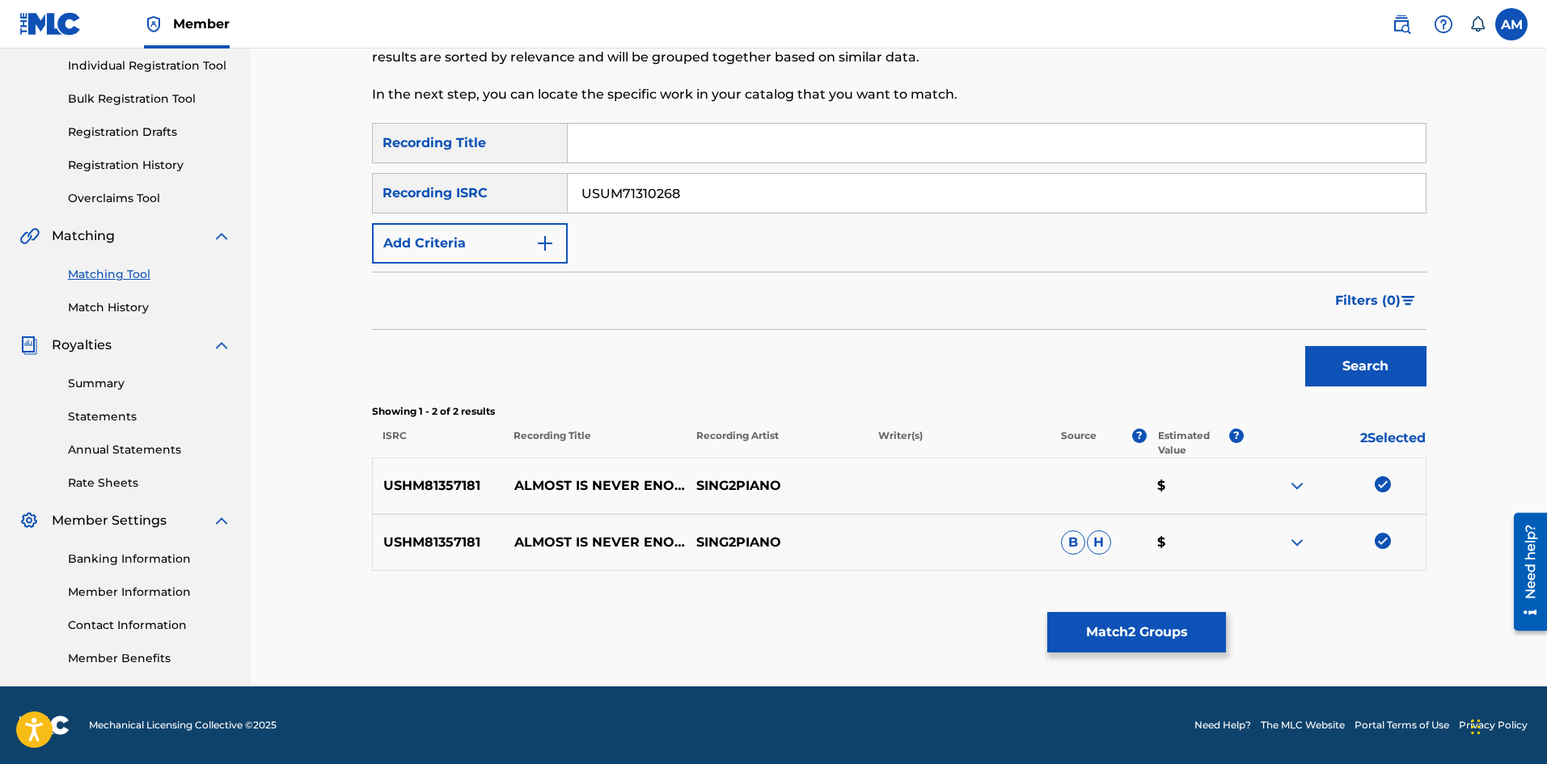
click at [1363, 353] on button "Search" at bounding box center [1365, 366] width 121 height 40
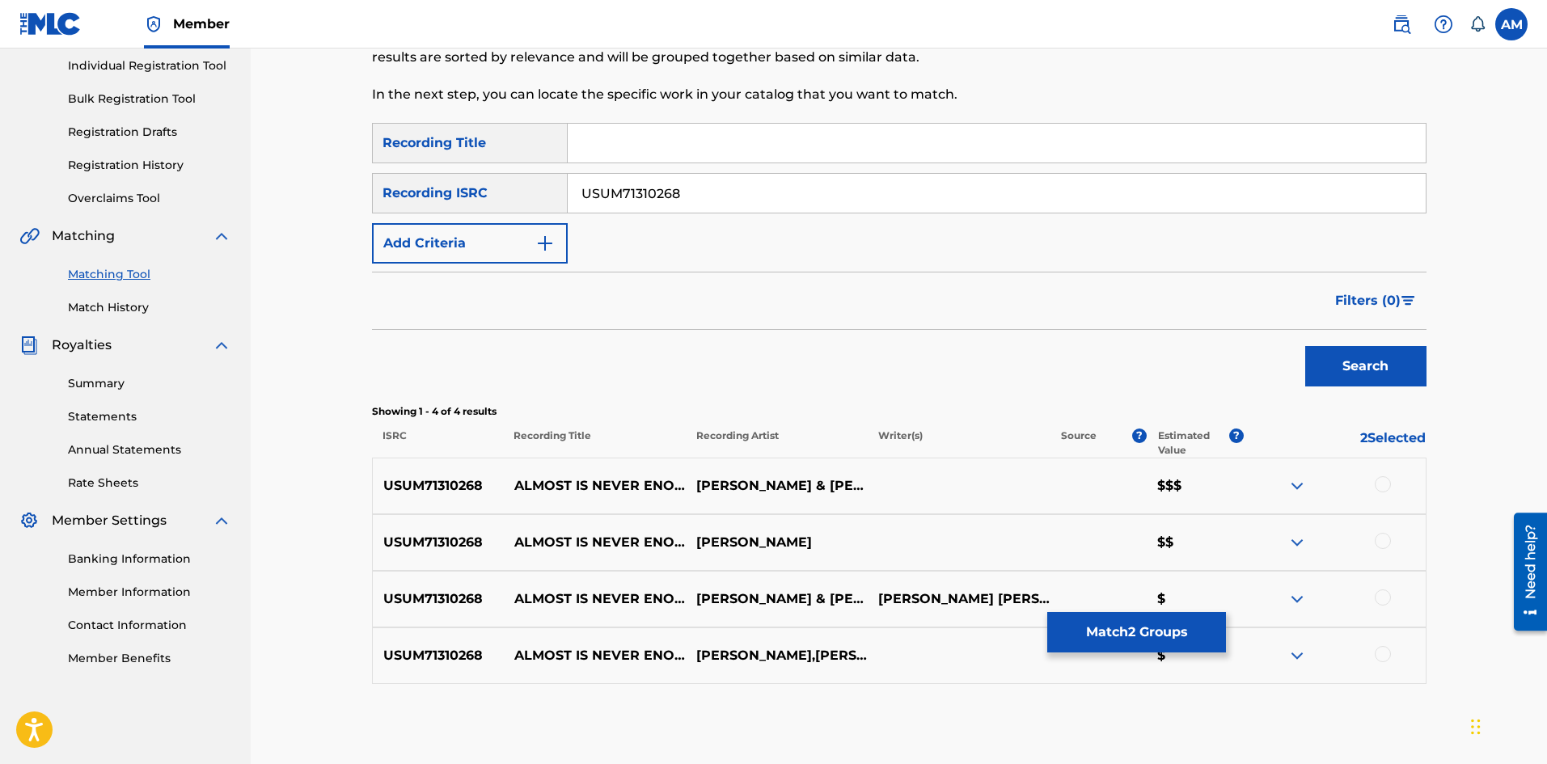
click at [1380, 484] on div at bounding box center [1383, 484] width 16 height 16
click at [1389, 537] on div at bounding box center [1383, 541] width 16 height 16
click at [1386, 599] on div at bounding box center [1383, 598] width 16 height 16
click at [1374, 653] on div at bounding box center [1334, 655] width 182 height 19
click at [1385, 657] on div at bounding box center [1383, 654] width 16 height 16
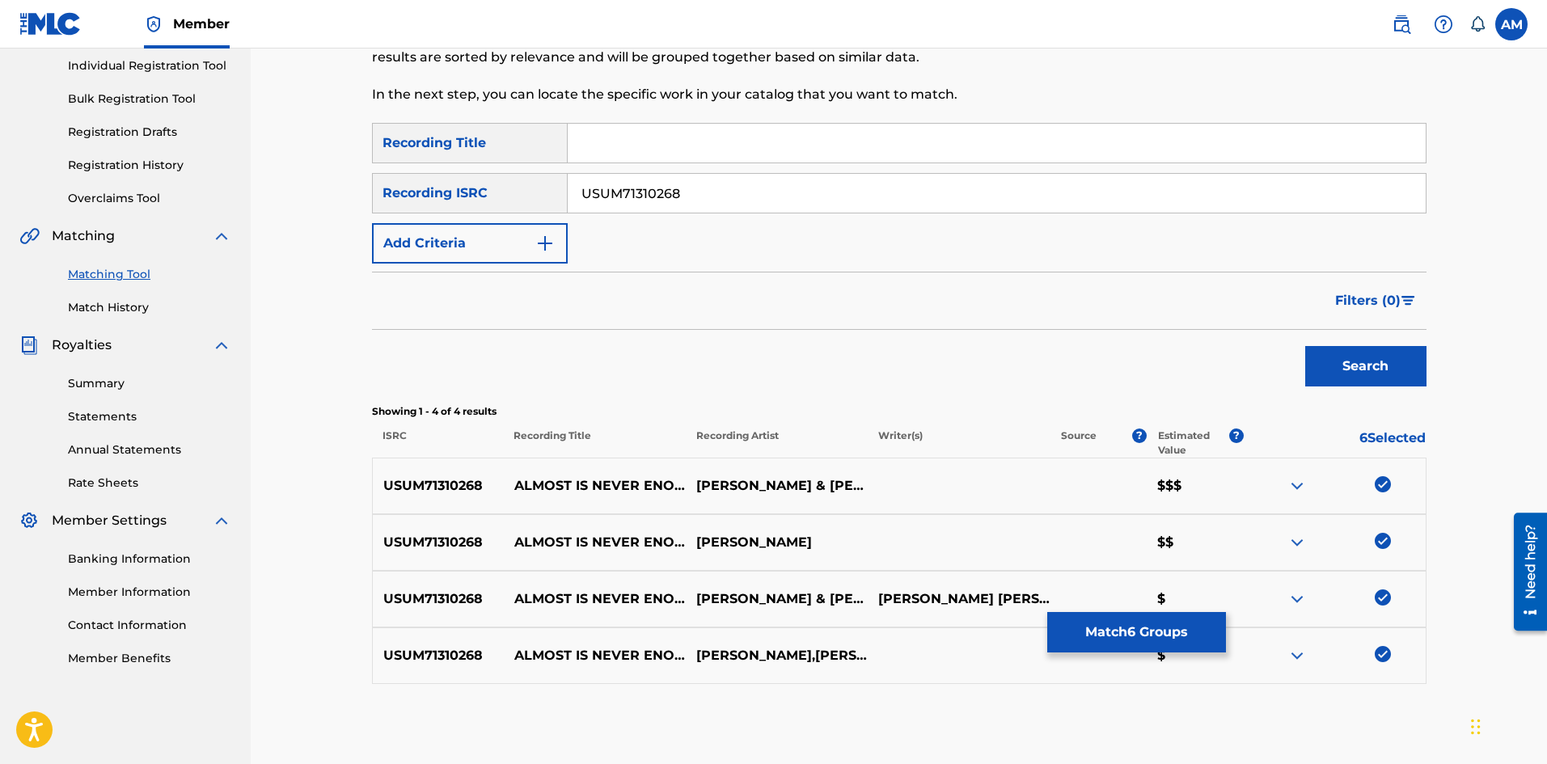
drag, startPoint x: 729, startPoint y: 192, endPoint x: 373, endPoint y: 209, distance: 357.0
click at [355, 213] on div "Matching Tool The Matching Tool allows Members to match sound recordings to wor…" at bounding box center [899, 344] width 1093 height 841
paste input "GBDMT1400052"
type input "GBDMT1400052"
drag, startPoint x: 1398, startPoint y: 377, endPoint x: 1379, endPoint y: 379, distance: 19.6
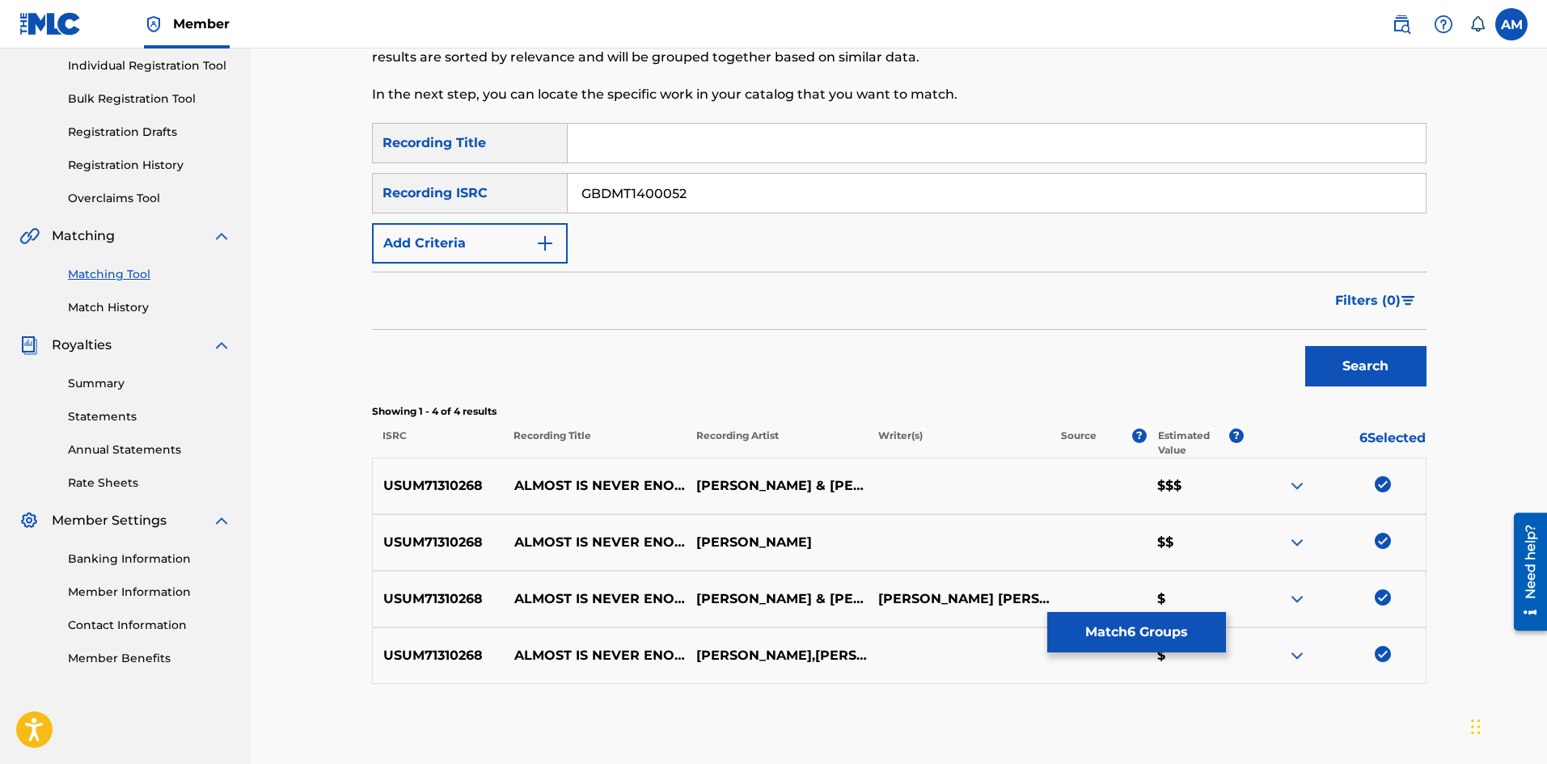
click at [1397, 377] on button "Search" at bounding box center [1365, 366] width 121 height 40
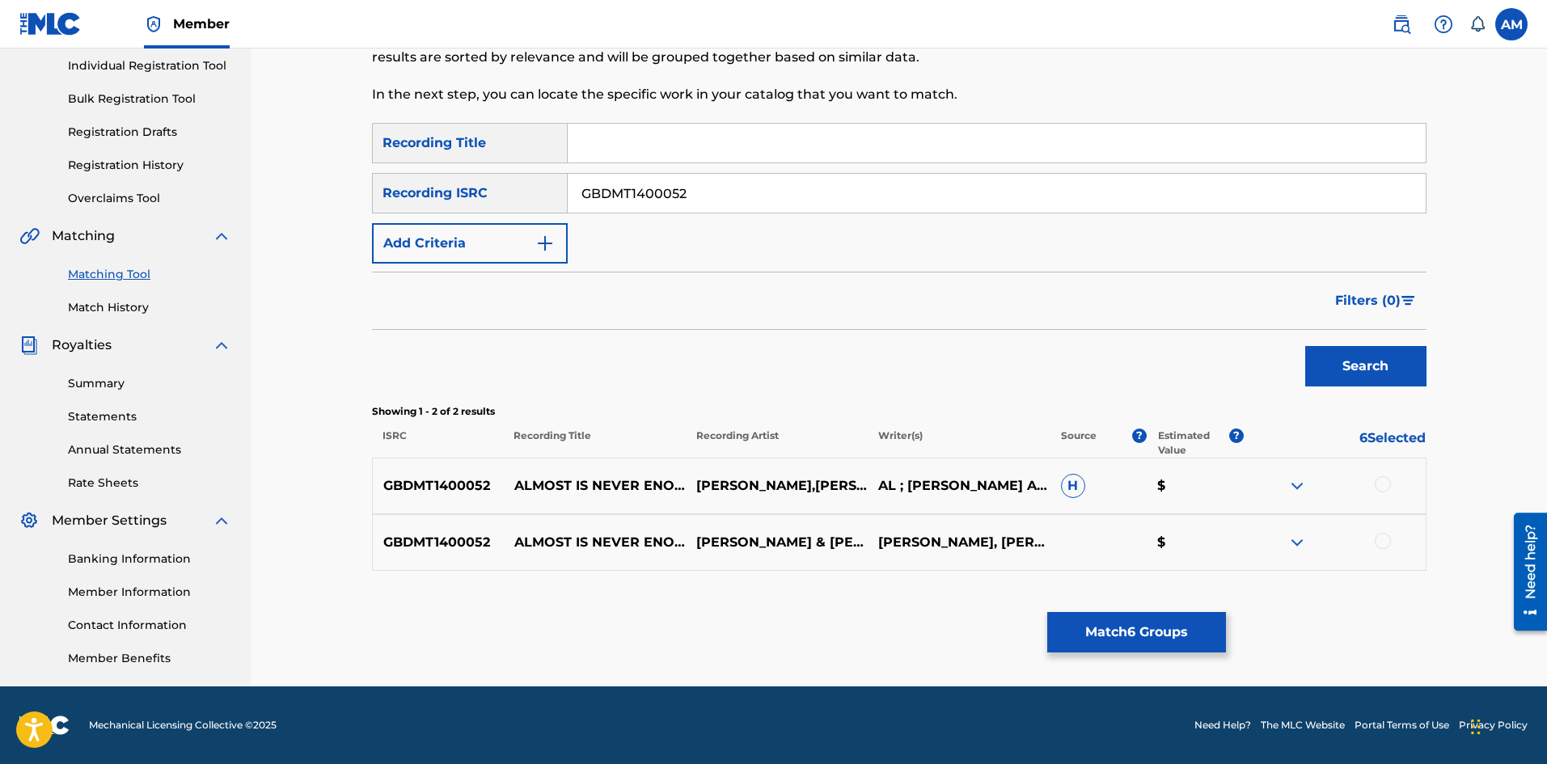
click at [1382, 484] on div at bounding box center [1383, 484] width 16 height 16
click at [1385, 540] on div at bounding box center [1383, 541] width 16 height 16
click at [1131, 645] on button "Match 8 Groups" at bounding box center [1136, 632] width 179 height 40
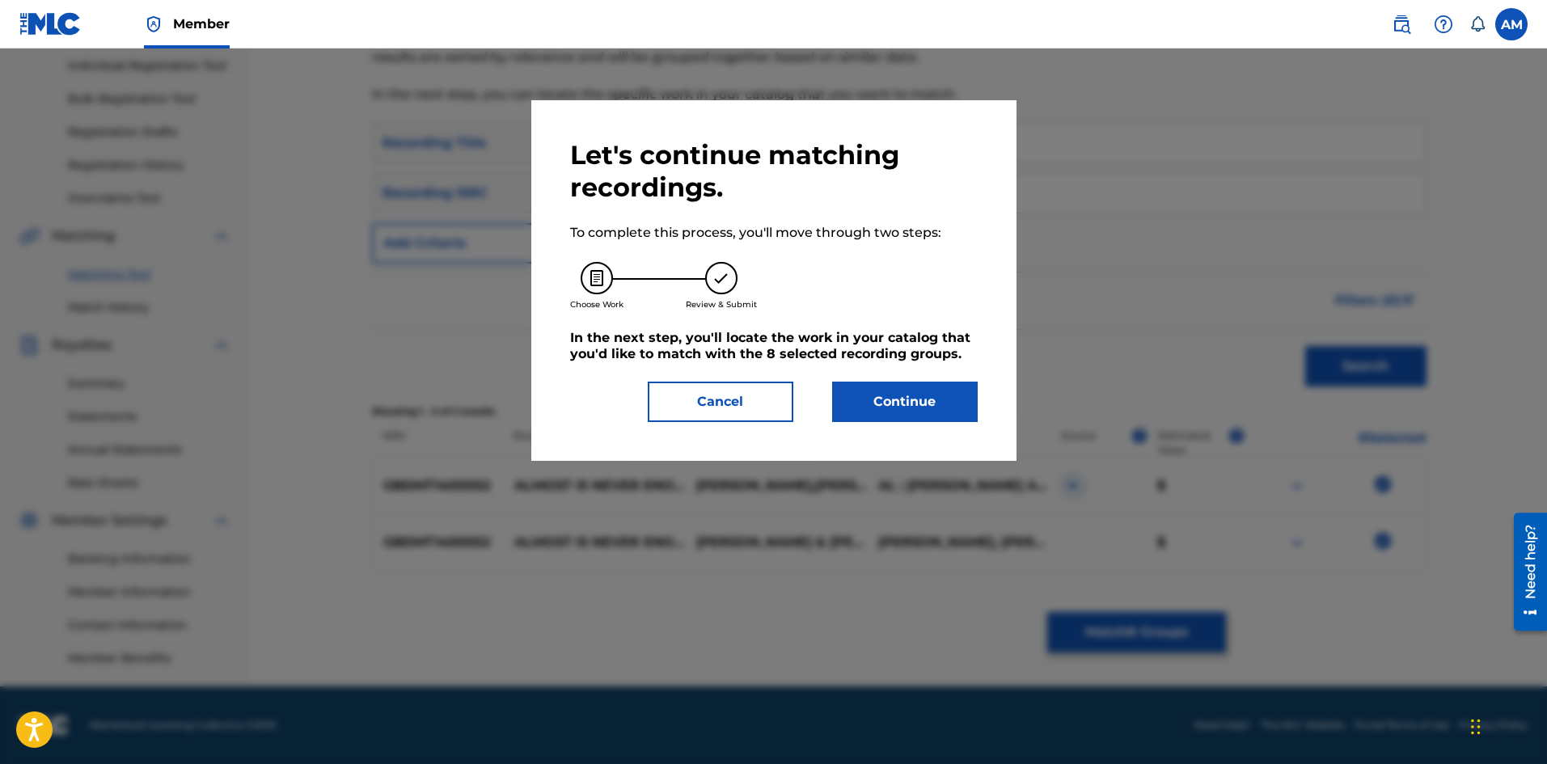
drag, startPoint x: 919, startPoint y: 424, endPoint x: 919, endPoint y: 413, distance: 10.5
click at [919, 421] on div "Let's continue matching recordings. To complete this process, you'll move throu…" at bounding box center [773, 280] width 485 height 361
click at [924, 394] on button "Continue" at bounding box center [905, 402] width 146 height 40
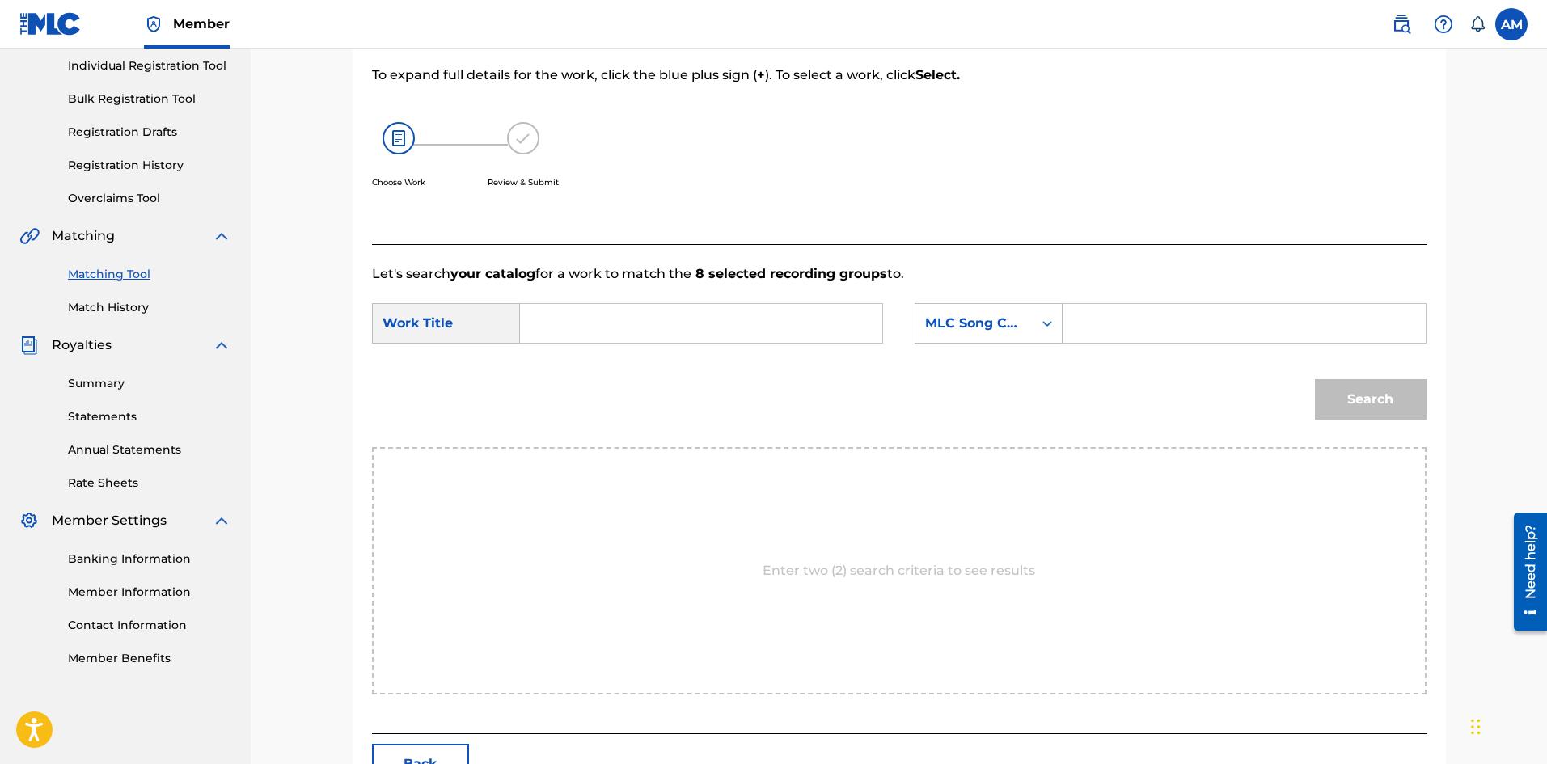
click at [700, 325] on input "Search Form" at bounding box center [701, 323] width 335 height 39
paste input "ALMOST IS NEVER ENOUGH"
type input "ALMOST IS NEVER ENOUGH"
drag, startPoint x: 1163, startPoint y: 317, endPoint x: 1223, endPoint y: 332, distance: 61.6
click at [1162, 317] on input "Search Form" at bounding box center [1243, 323] width 335 height 39
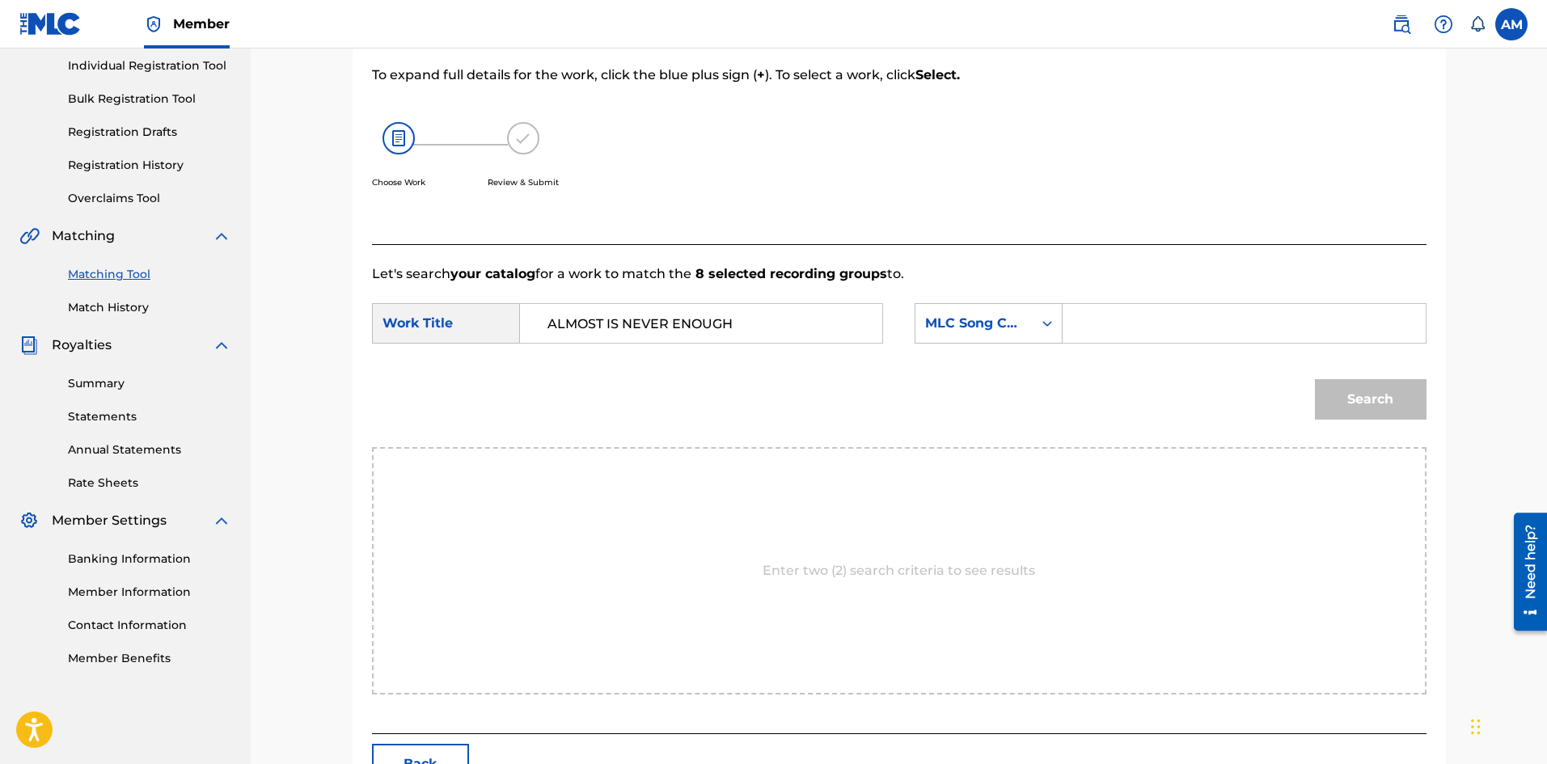
paste input "A8811M"
type input "A8811M"
click at [1385, 395] on button "Search" at bounding box center [1371, 399] width 112 height 40
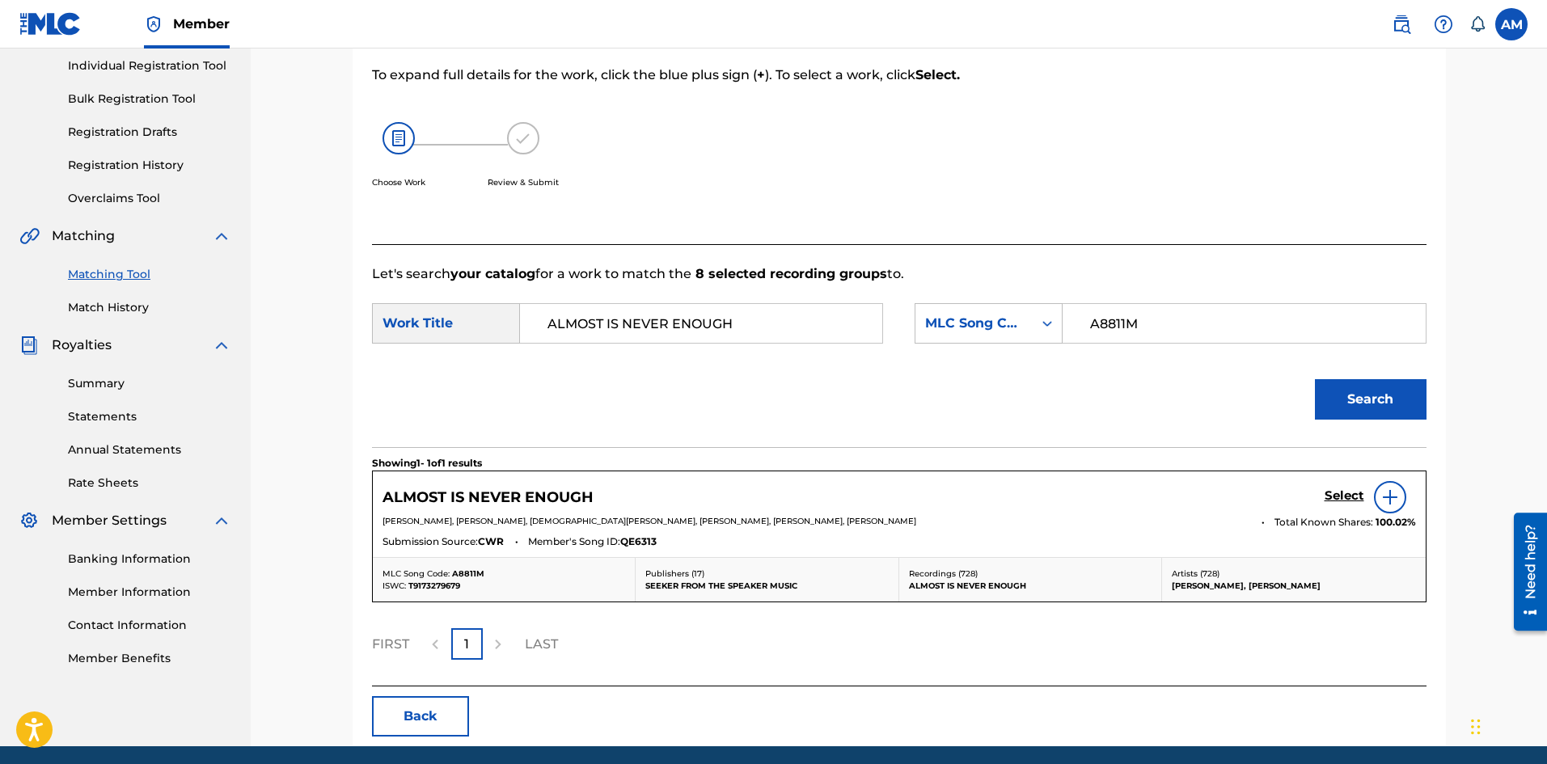
click at [1349, 492] on h5 "Select" at bounding box center [1345, 495] width 40 height 15
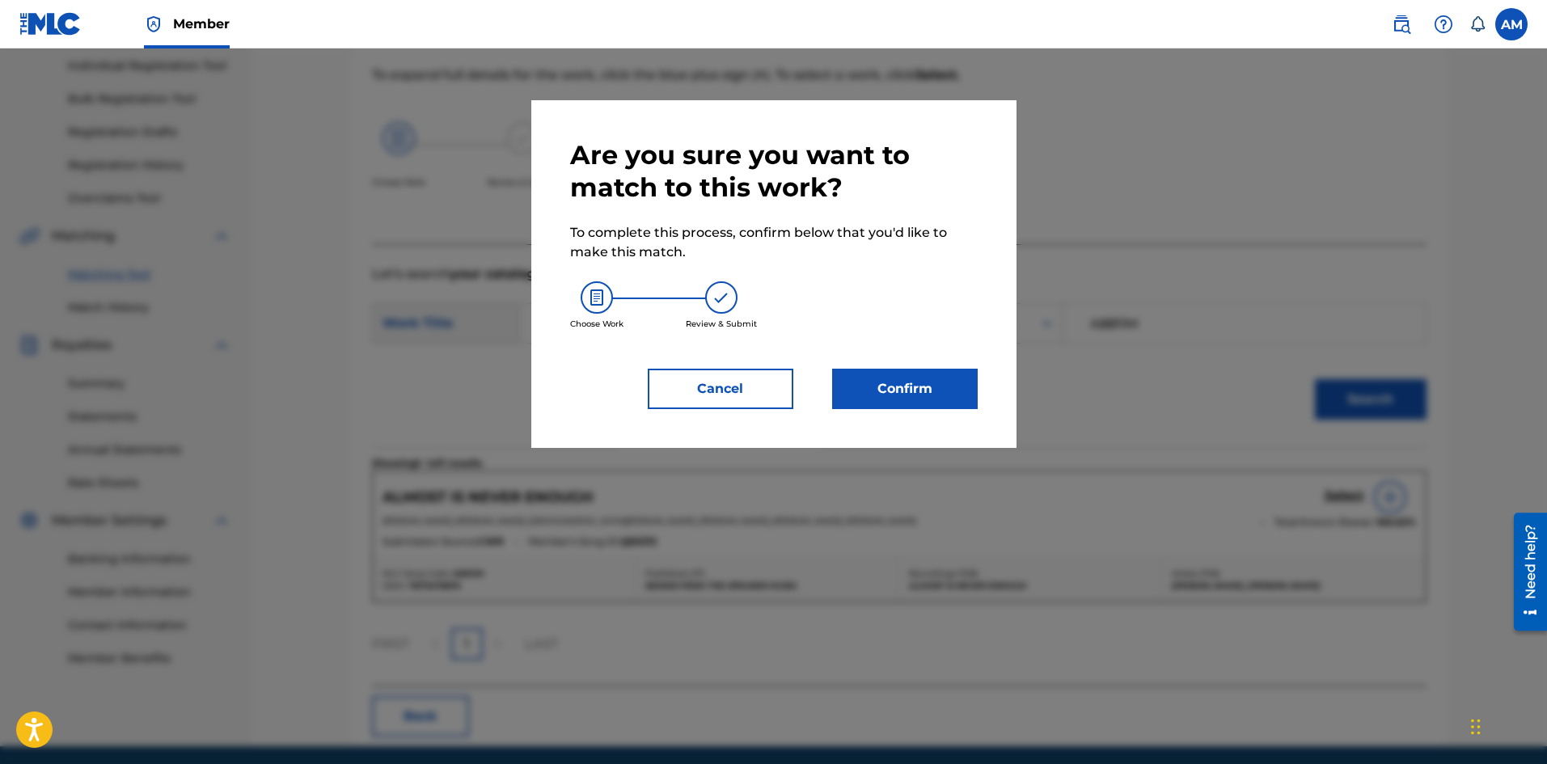
click at [893, 367] on div "Are you sure you want to match to this work? To complete this process, confirm …" at bounding box center [774, 274] width 408 height 270
click at [927, 384] on button "Confirm" at bounding box center [905, 389] width 146 height 40
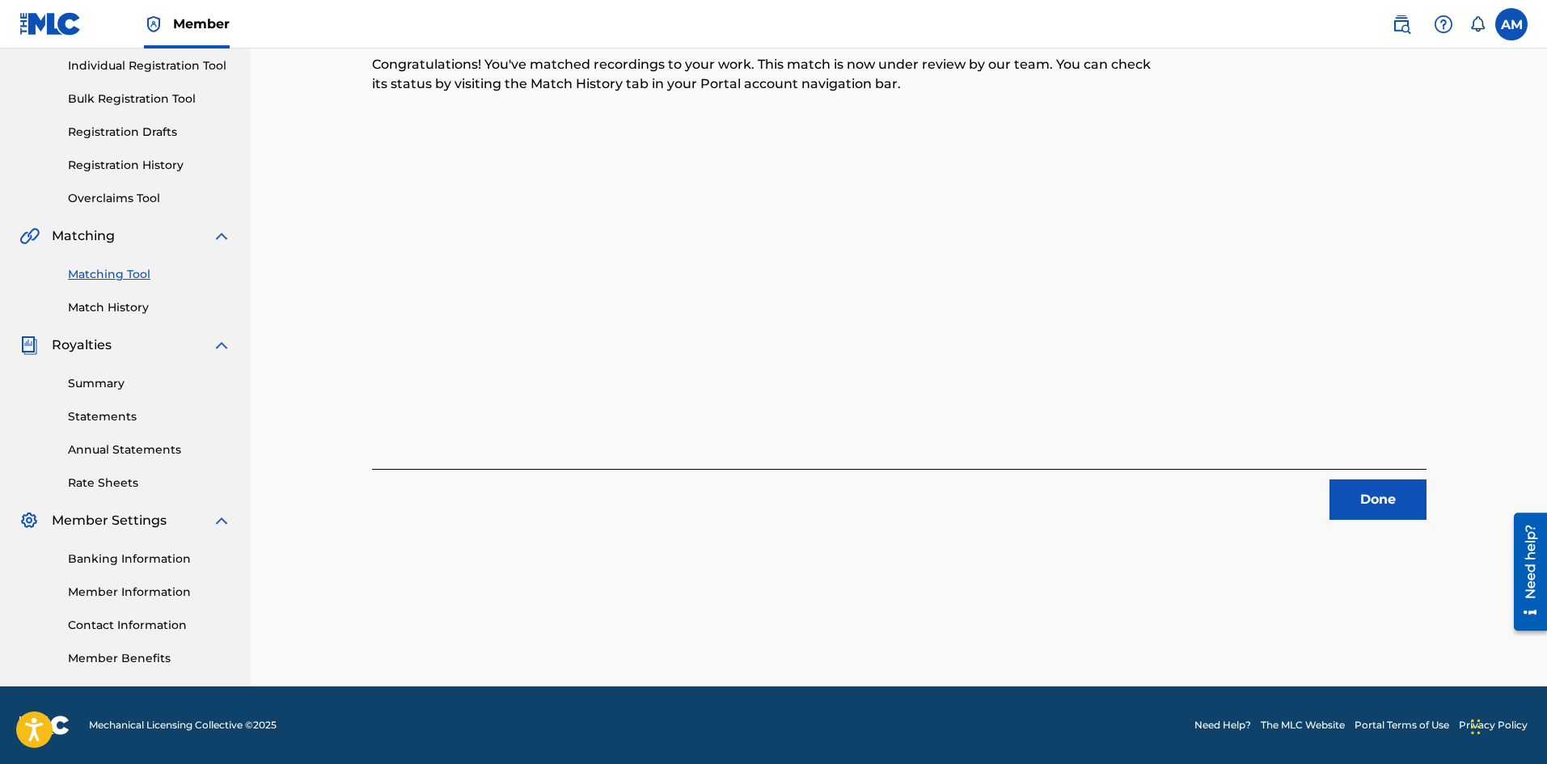
drag, startPoint x: 1385, startPoint y: 488, endPoint x: 1046, endPoint y: 485, distance: 339.7
click at [1379, 488] on button "Done" at bounding box center [1377, 500] width 97 height 40
